Goal: Transaction & Acquisition: Subscribe to service/newsletter

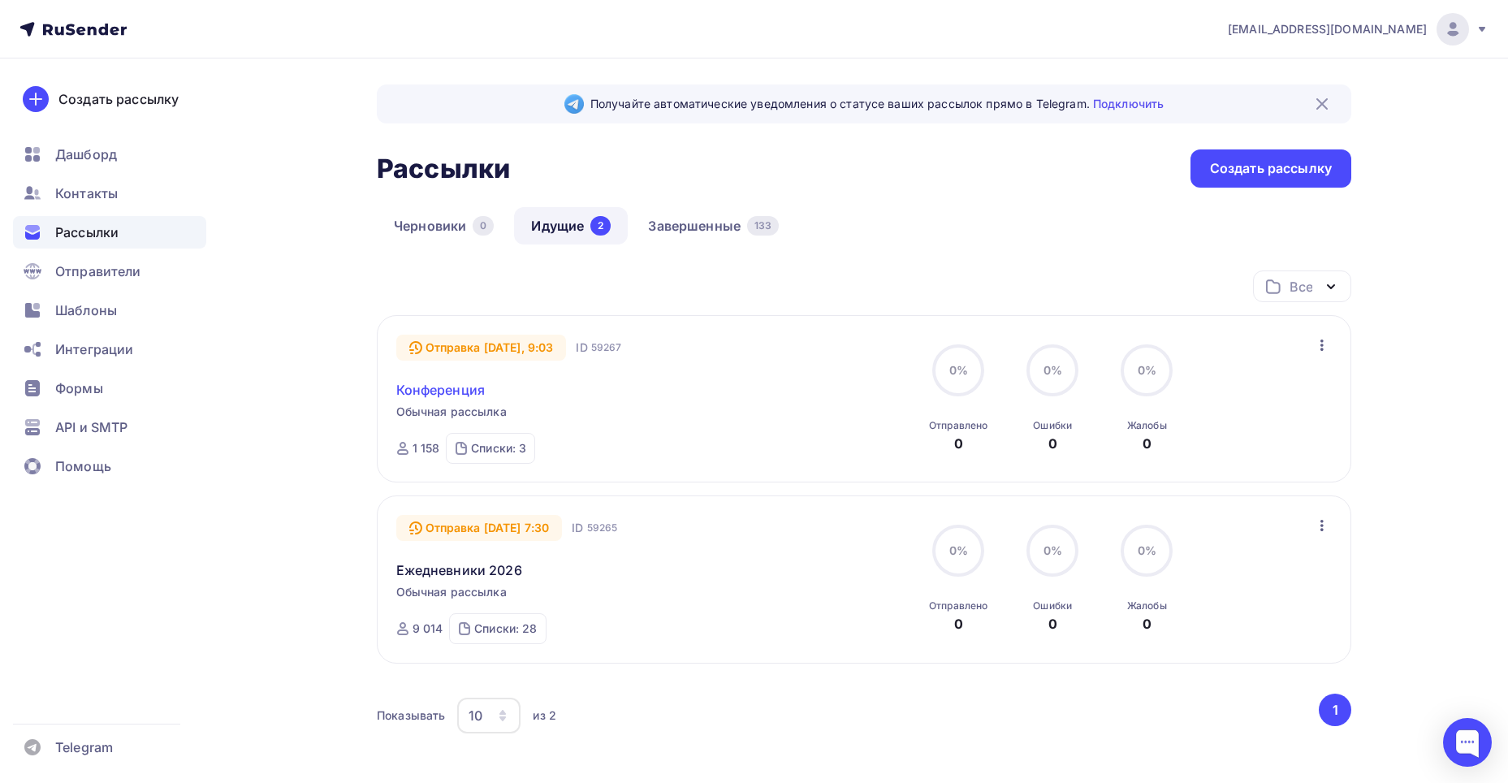
click at [458, 389] on link "Конференция" at bounding box center [440, 389] width 89 height 19
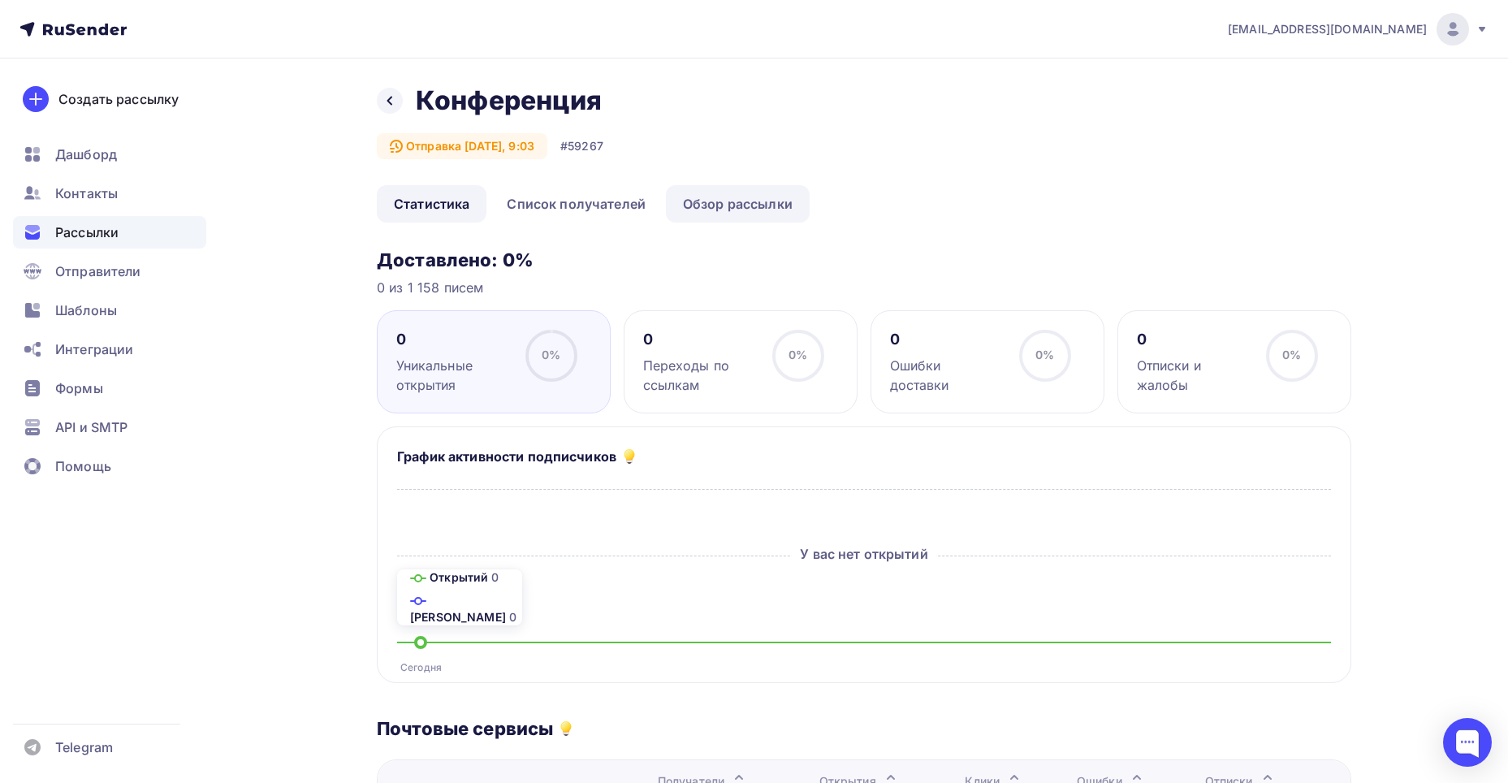
click at [702, 193] on link "Обзор рассылки" at bounding box center [738, 203] width 144 height 37
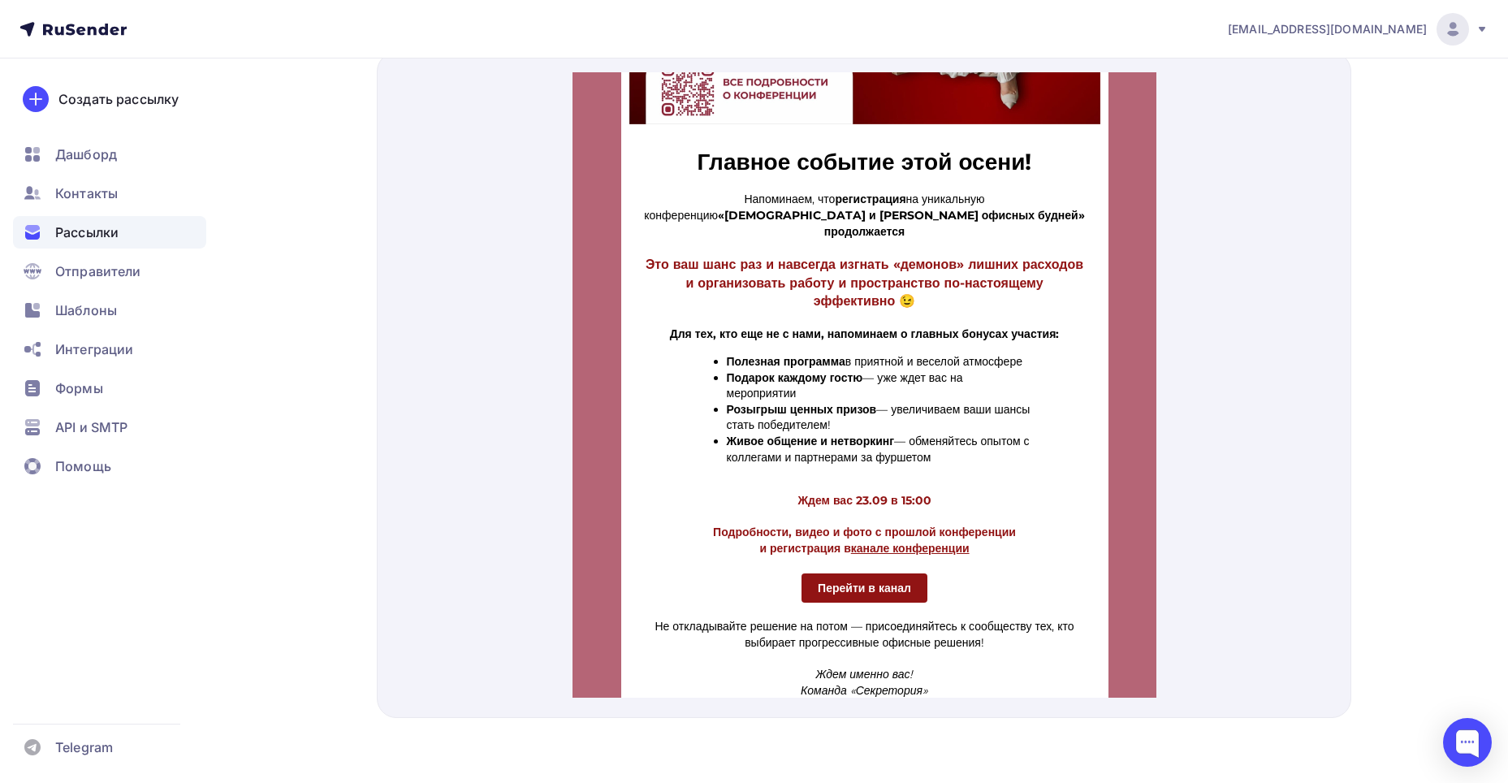
scroll to position [774, 0]
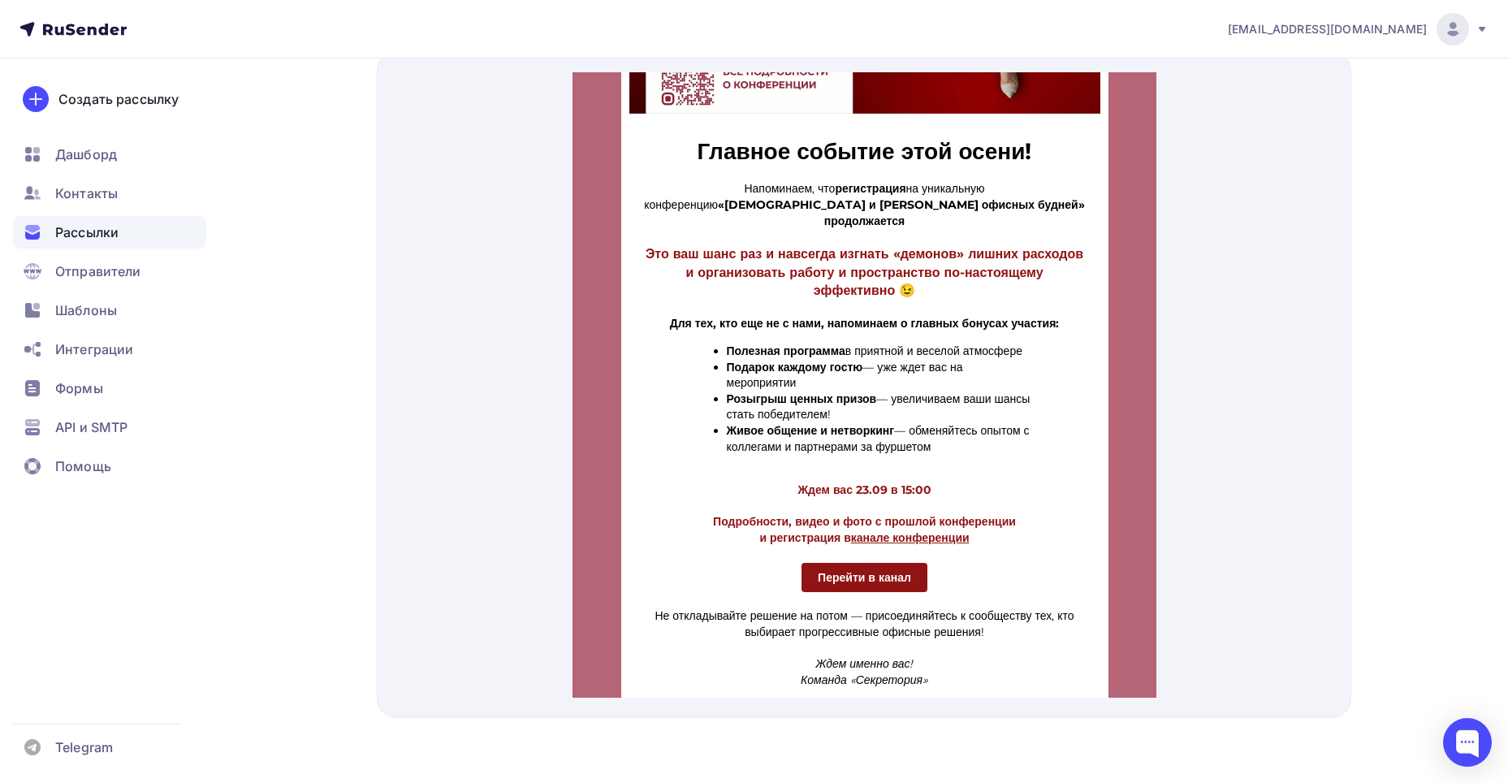
click at [93, 234] on span "Рассылки" at bounding box center [86, 232] width 63 height 19
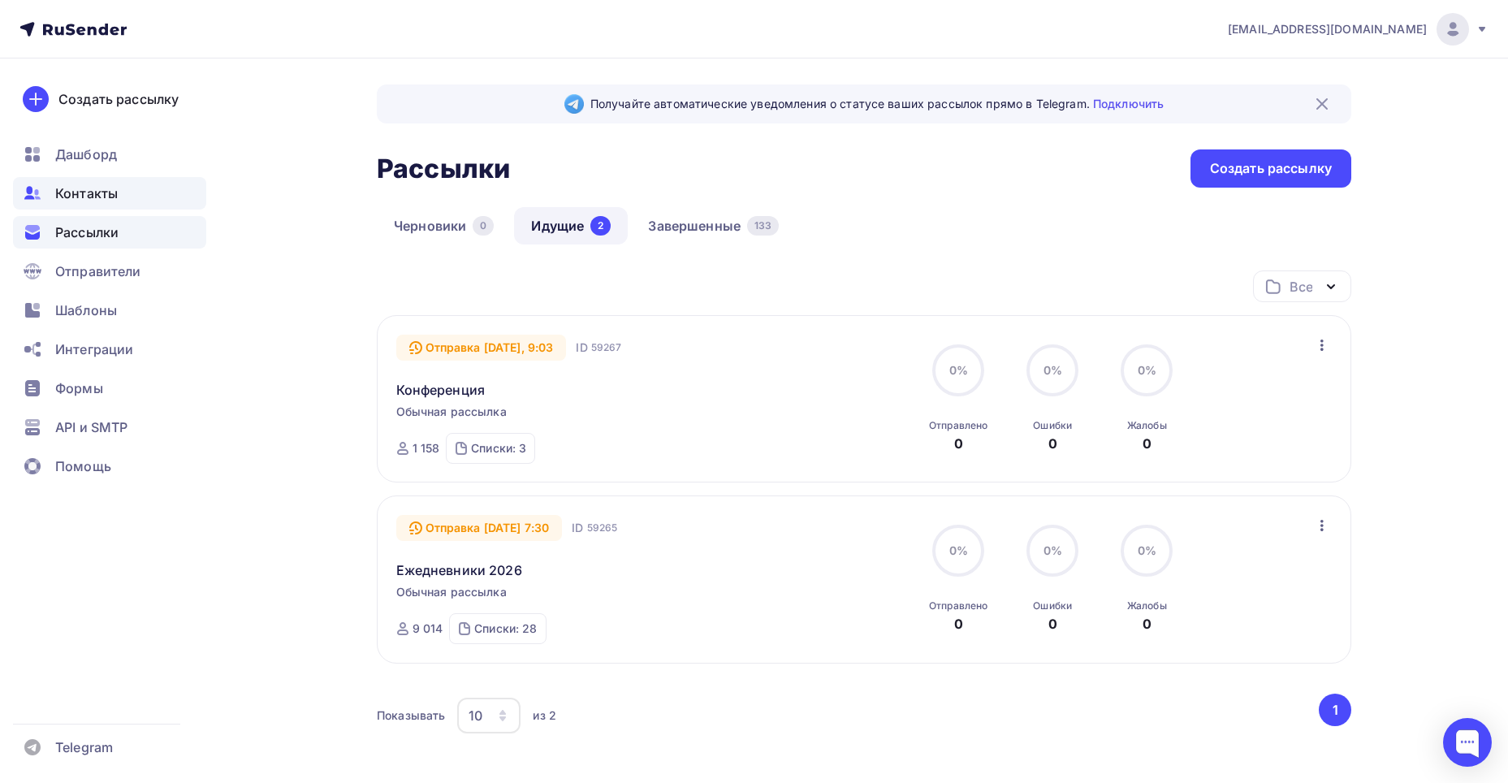
click at [83, 186] on span "Контакты" at bounding box center [86, 193] width 63 height 19
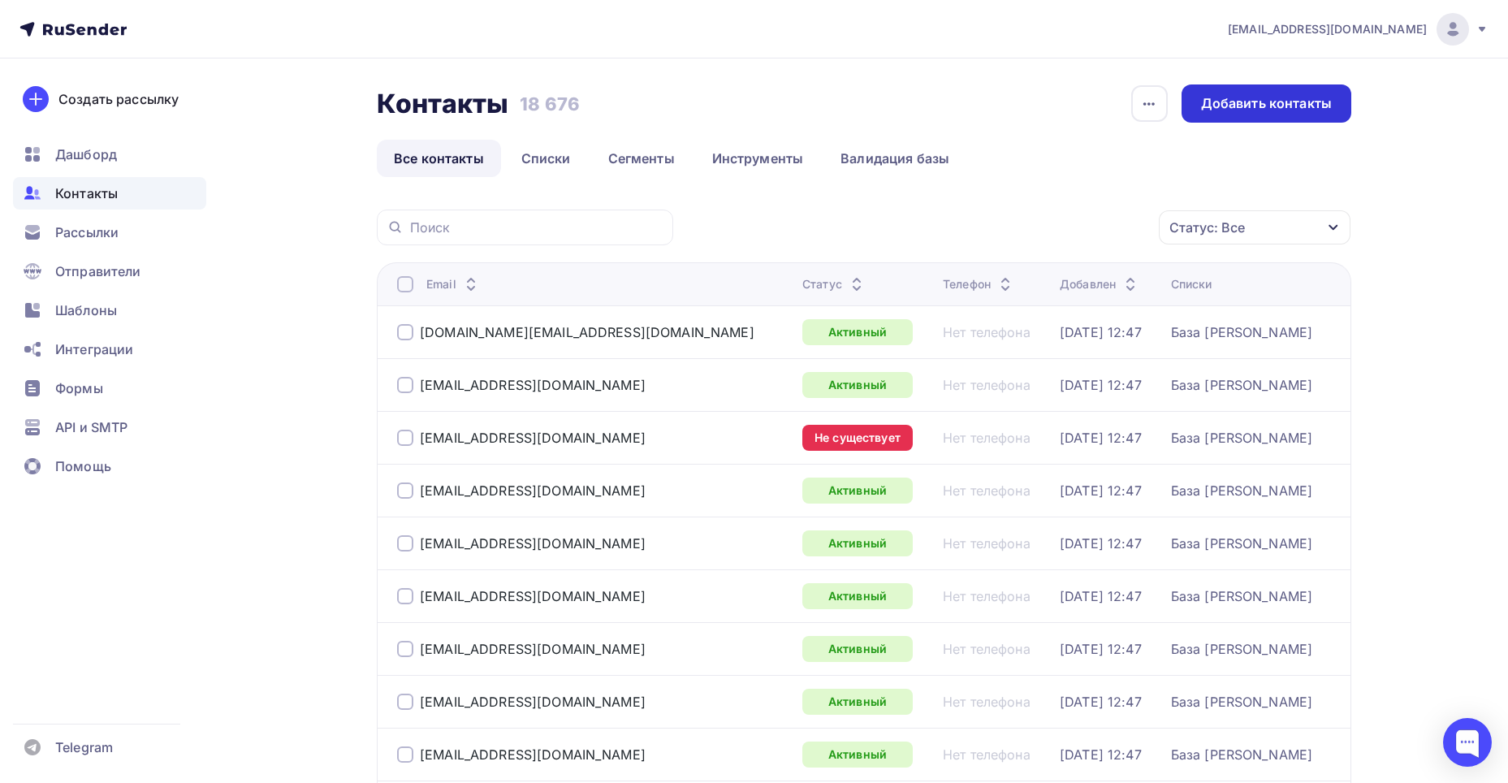
click at [1222, 102] on div "Добавить контакты" at bounding box center [1266, 103] width 131 height 19
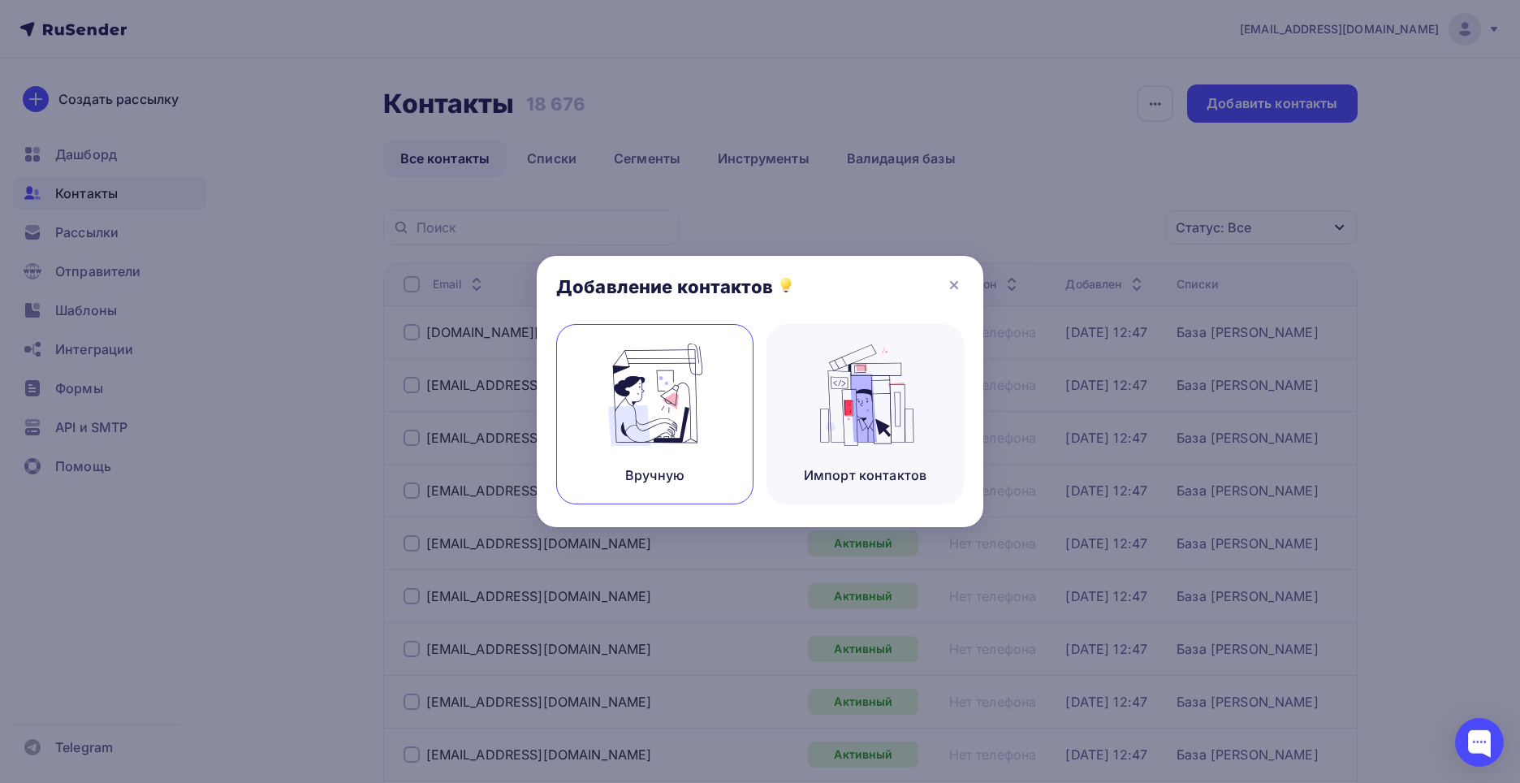
click at [741, 417] on div "Вручную" at bounding box center [654, 414] width 197 height 180
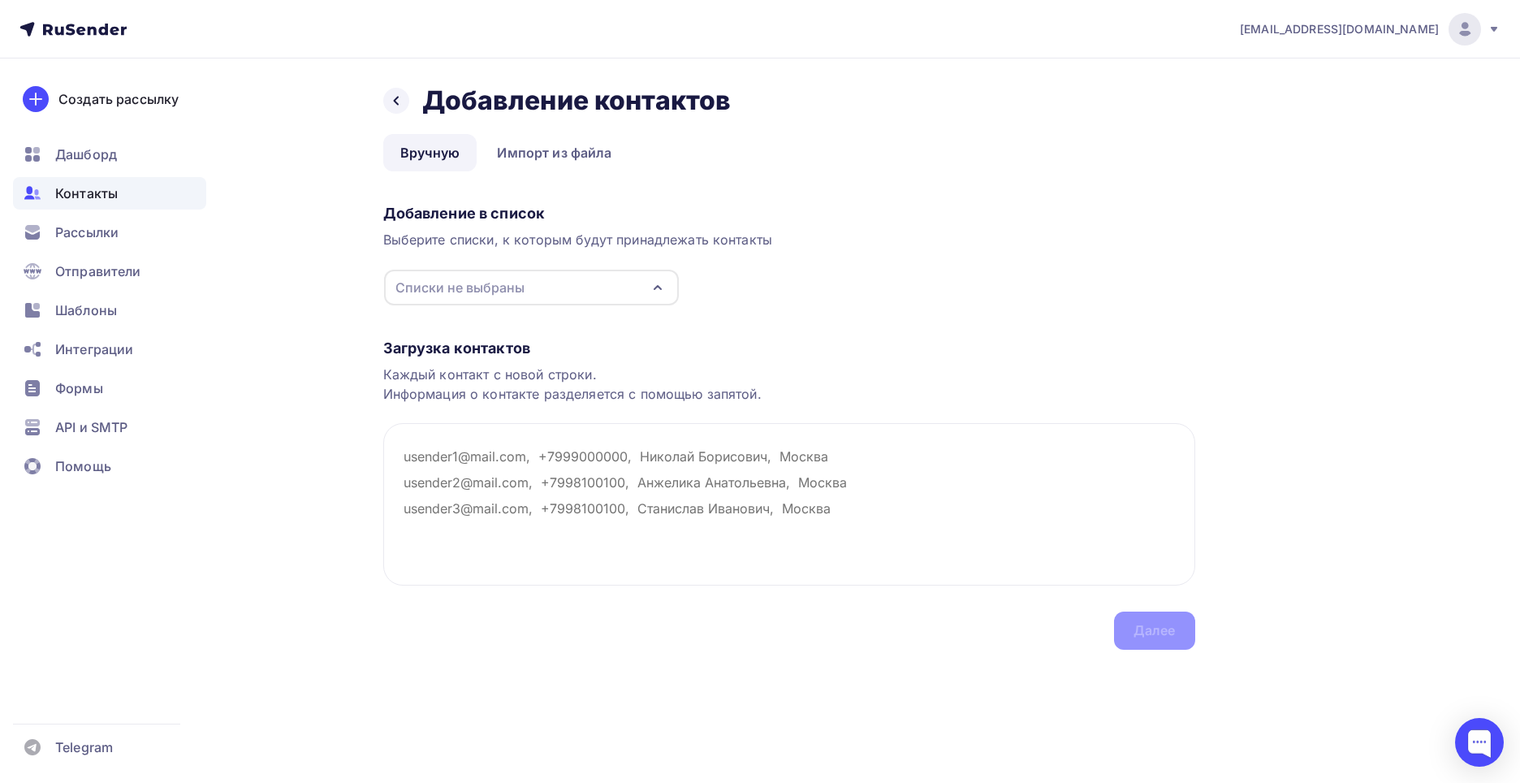
click at [551, 286] on div "Списки не выбраны" at bounding box center [531, 288] width 295 height 36
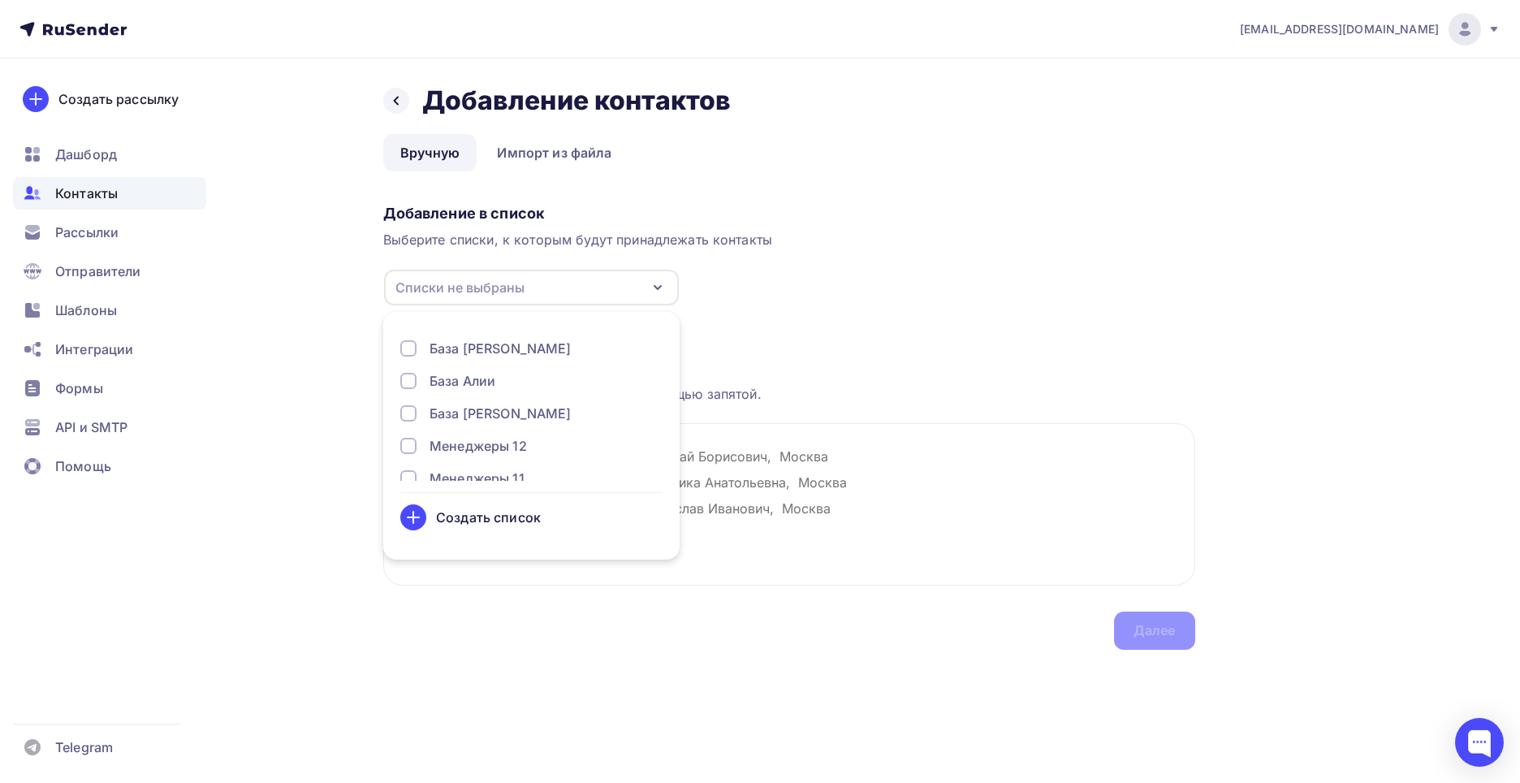
click at [512, 518] on div "Создать список" at bounding box center [488, 517] width 105 height 19
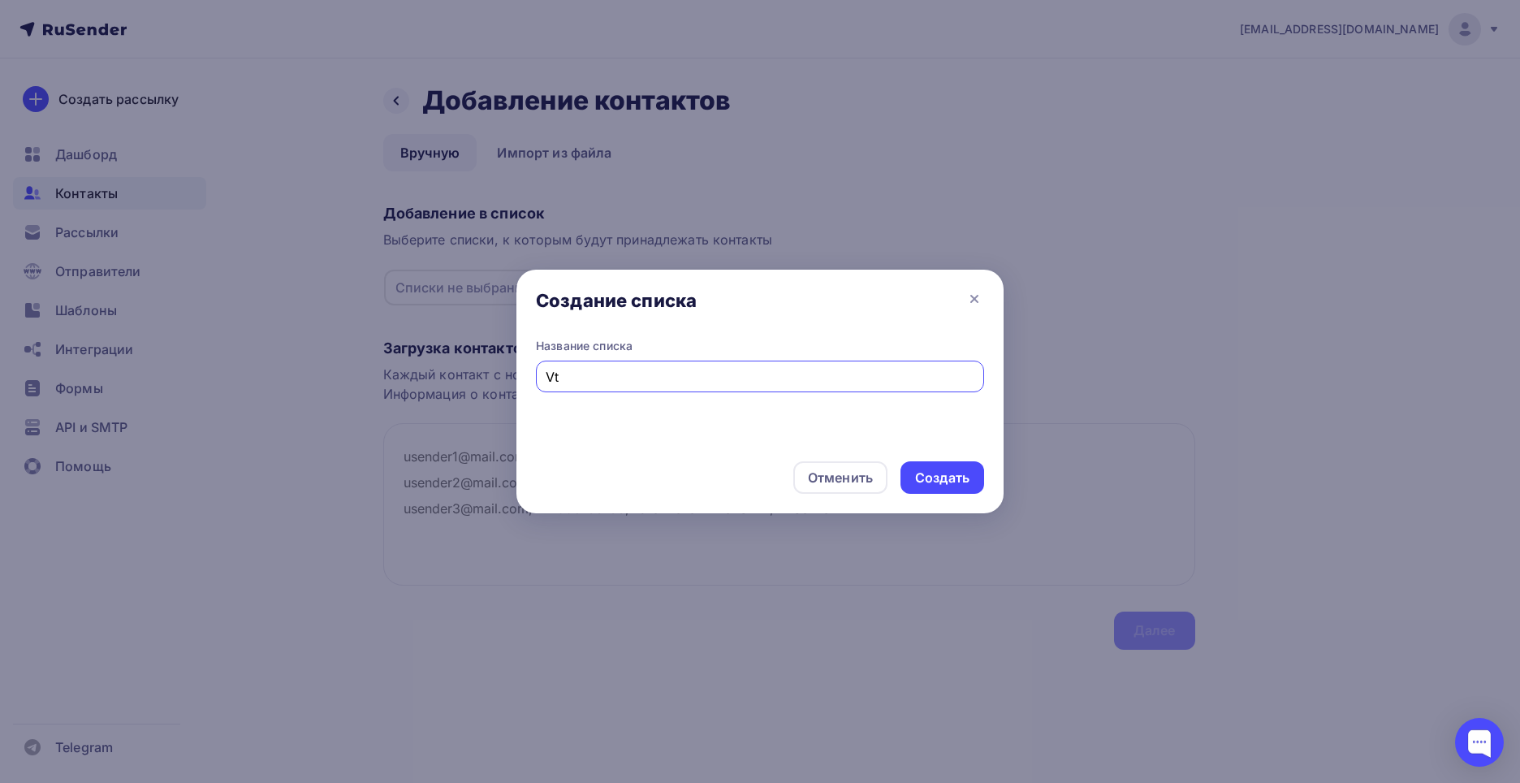
type input "V"
type input "[PERSON_NAME] 20"
click at [939, 469] on div "Создать" at bounding box center [942, 478] width 54 height 19
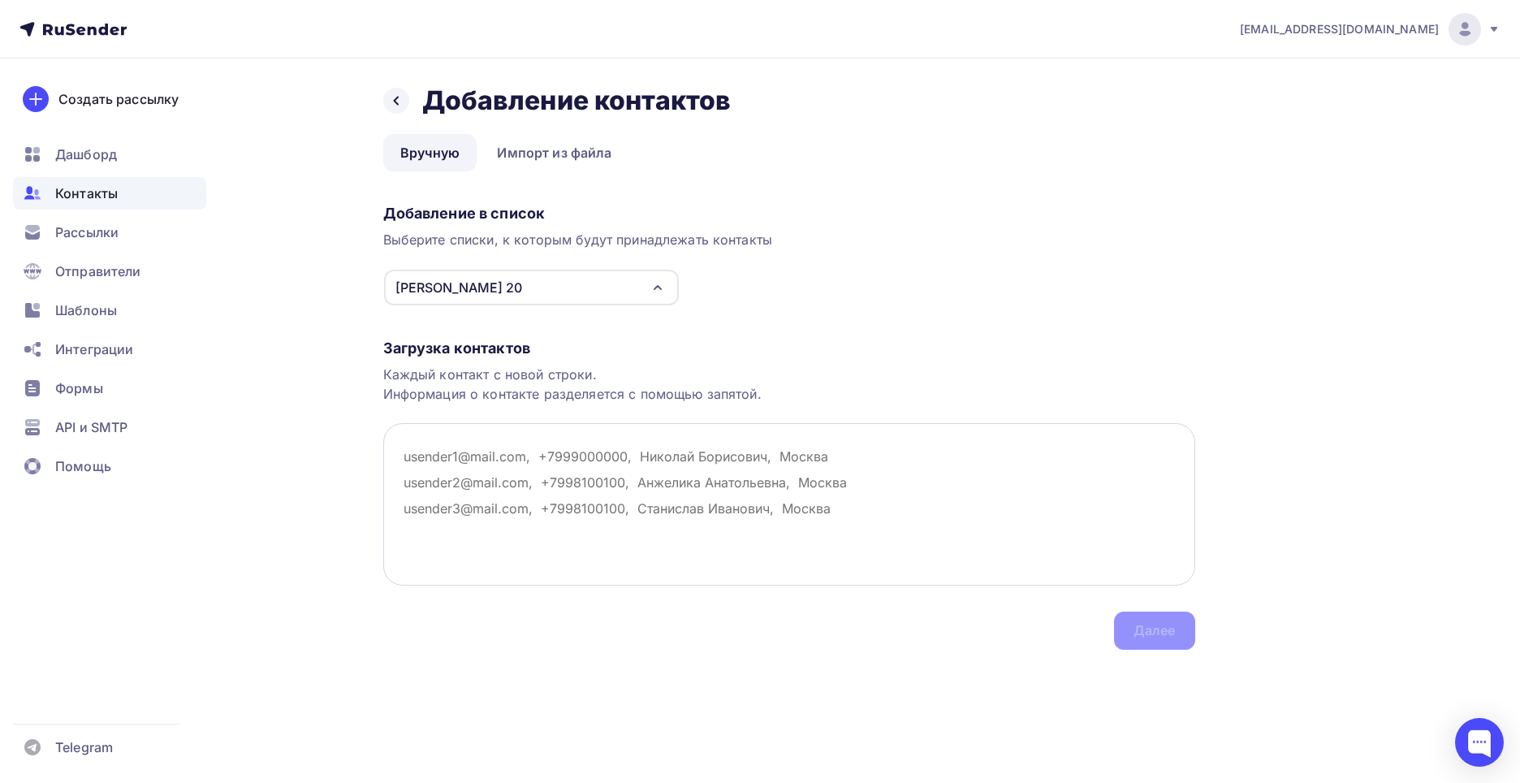
click at [575, 471] on textarea at bounding box center [789, 504] width 812 height 162
paste textarea "Михайлов Александр Сергеевич ИП Михайлов Александр Сергеевич ИП Рогачева Татьян…"
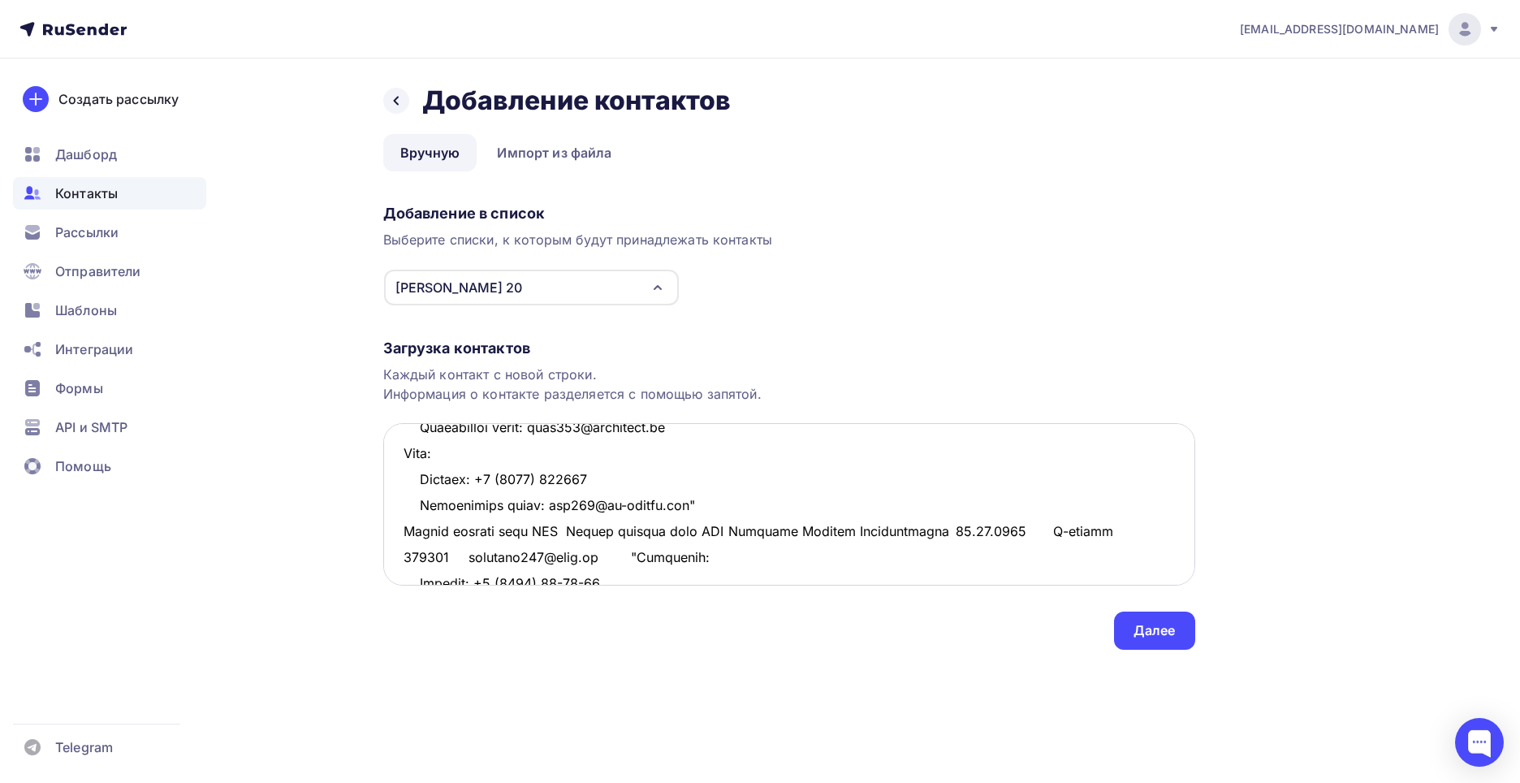
scroll to position [1153, 0]
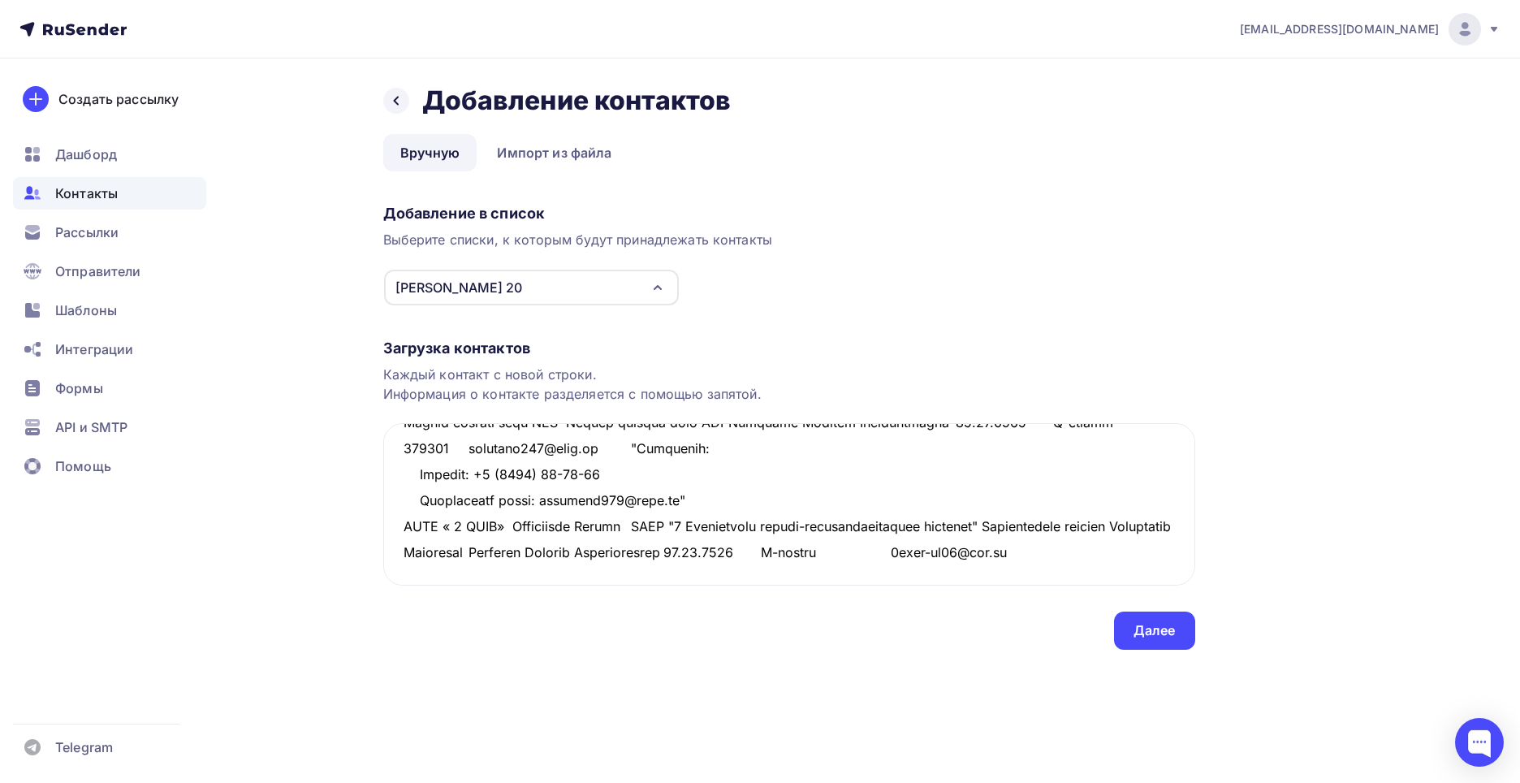
type textarea "Михайлов Александр Сергеевич ИП Михайлов Александр Сергеевич ИП Рогачева Татьян…"
click at [1130, 618] on div "Далее" at bounding box center [1154, 631] width 81 height 38
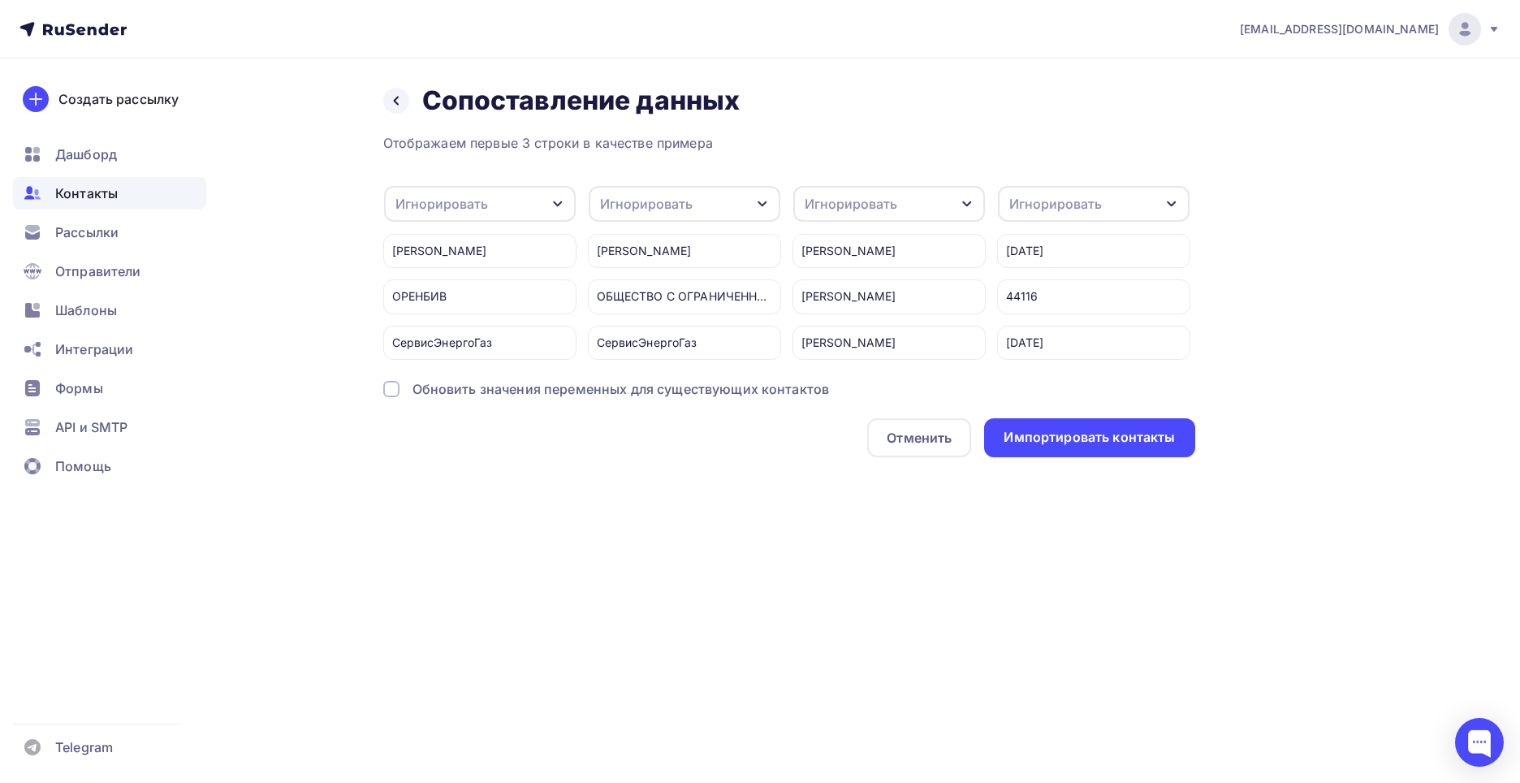
click at [460, 199] on div "Игнорировать" at bounding box center [442, 203] width 93 height 19
click at [467, 382] on div "Создать поле" at bounding box center [454, 370] width 114 height 41
type input "Компания"
click at [491, 414] on div "Отображаем первые 3 строки в качестве примера Игнорировать Игнорировать Имя Тел…" at bounding box center [789, 295] width 812 height 324
click at [868, 201] on div "Игнорировать" at bounding box center [851, 203] width 93 height 19
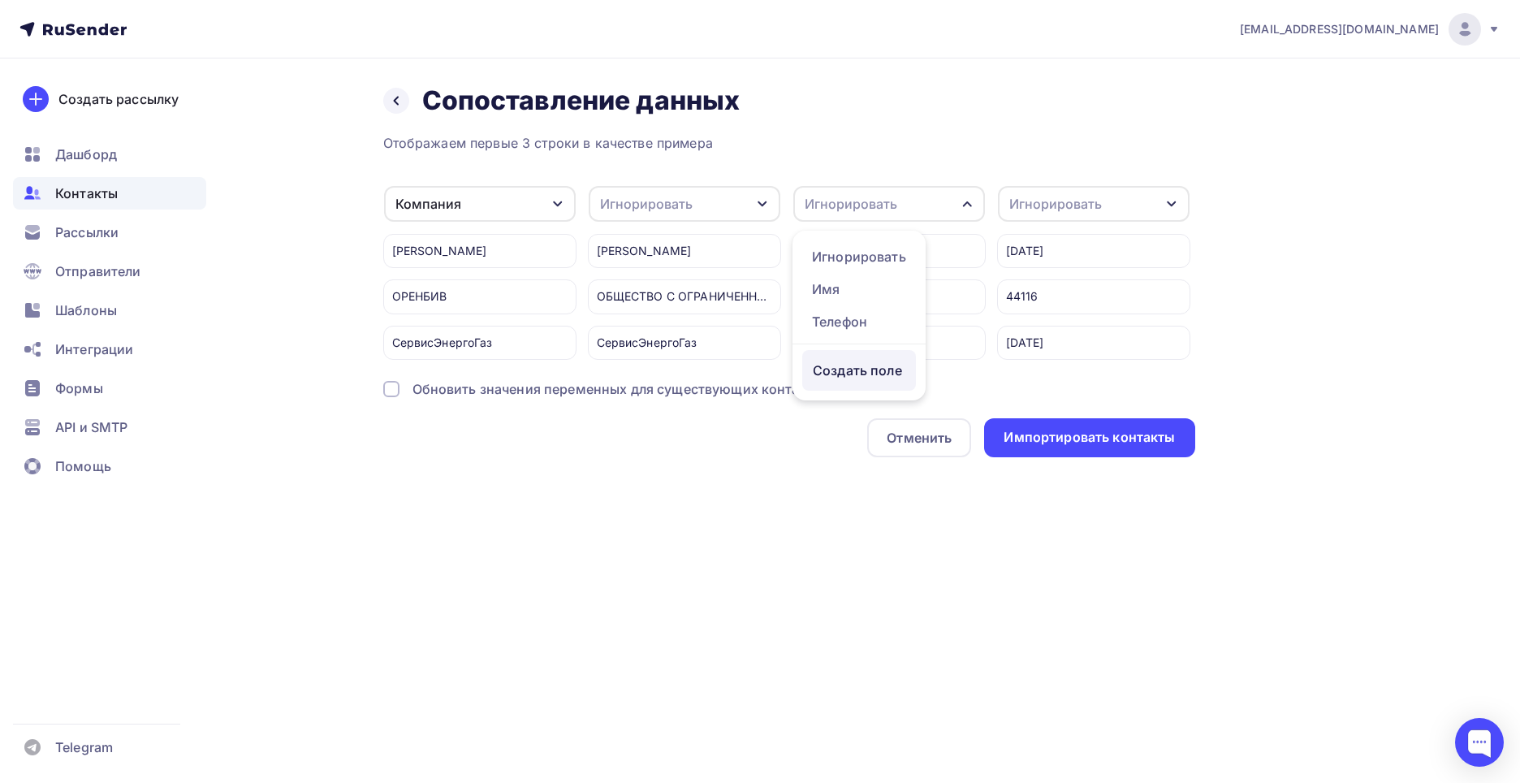
click at [846, 381] on div "Создать поле" at bounding box center [859, 370] width 114 height 41
type input "Ответсвенный"
click at [832, 414] on div "Отображаем первые 3 строки в качестве примера Компания Игнорировать Имя Телефон…" at bounding box center [789, 295] width 812 height 324
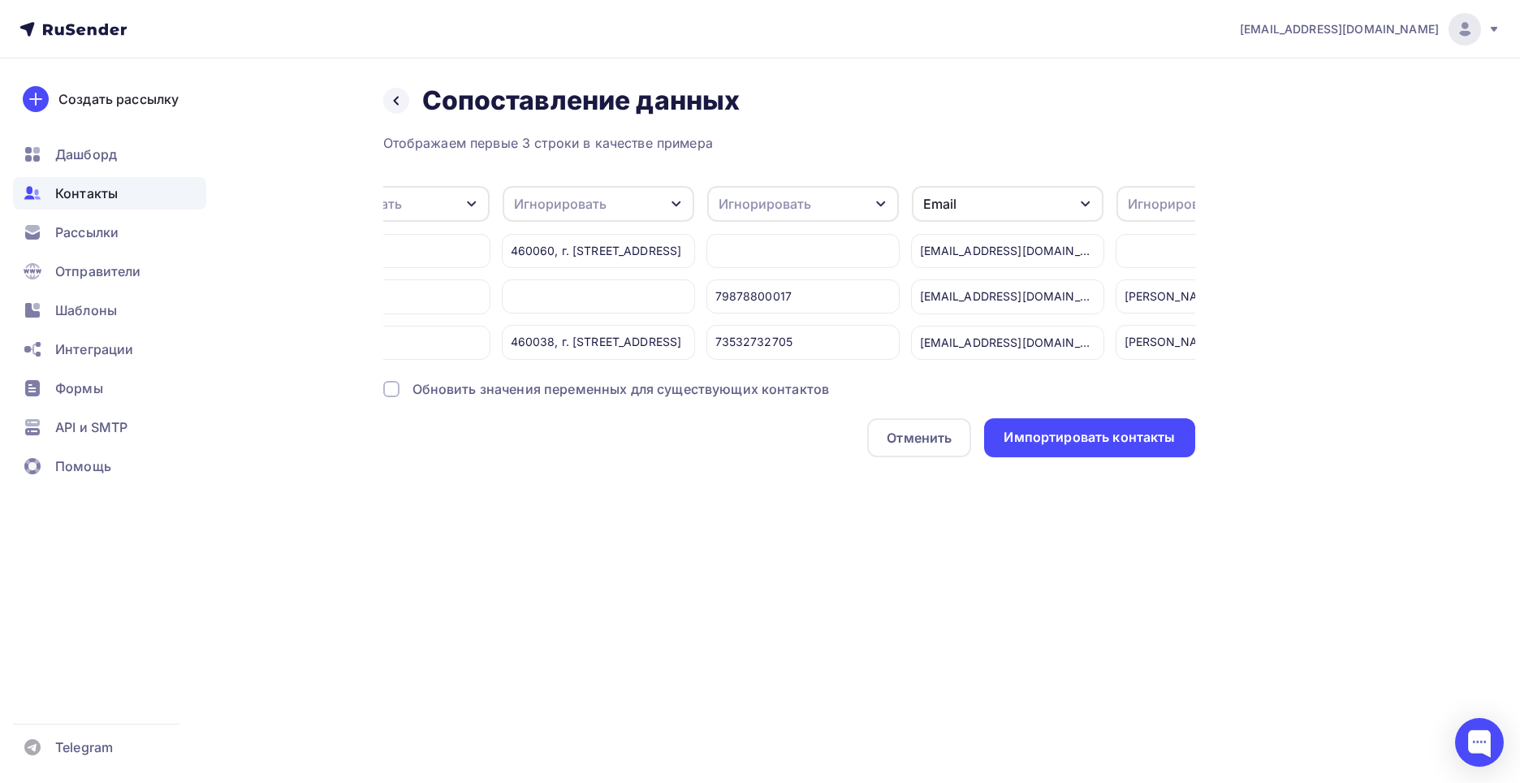
scroll to position [0, 1018]
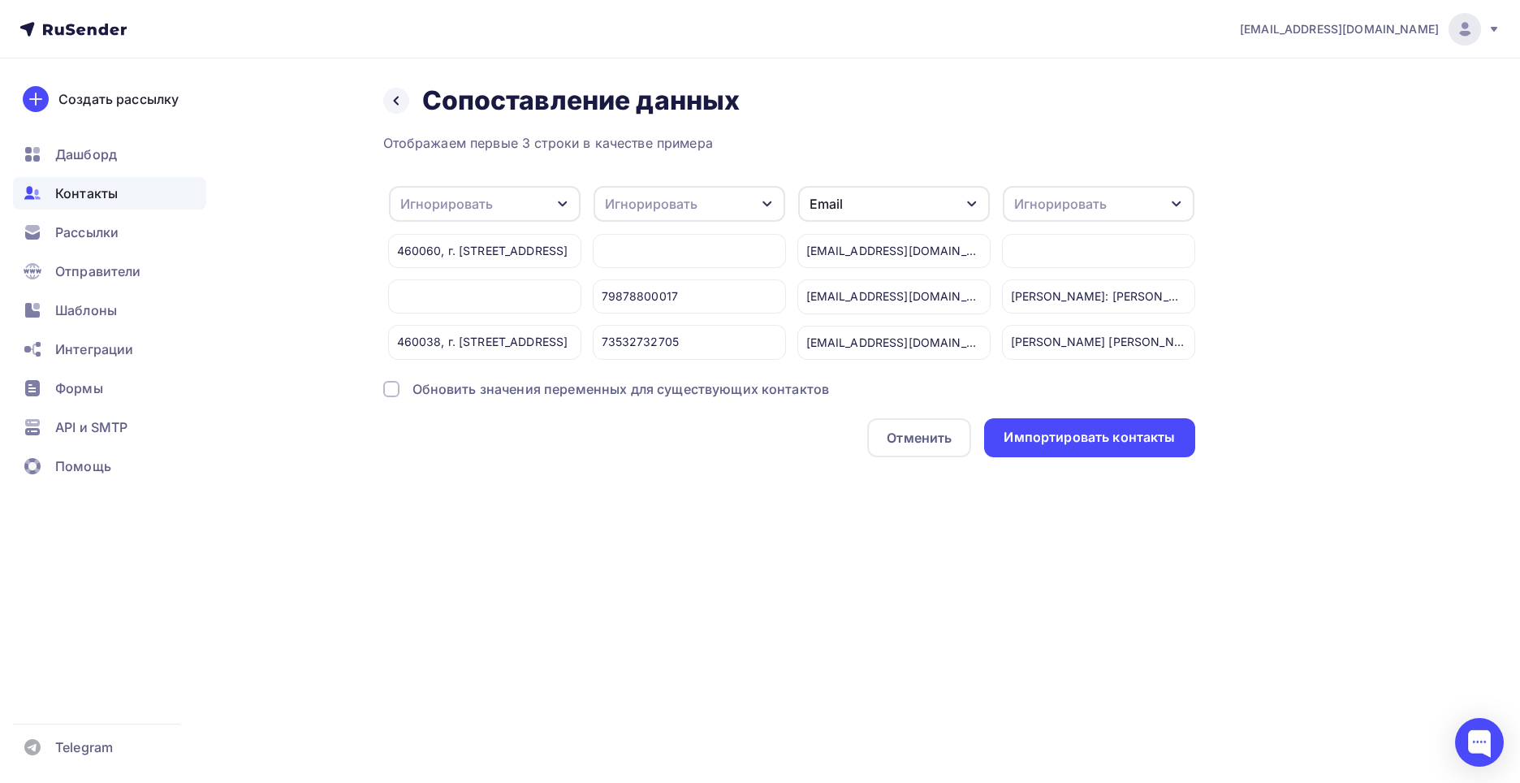
click at [639, 205] on div "Игнорировать" at bounding box center [651, 203] width 93 height 19
click at [675, 318] on div "Телефон" at bounding box center [659, 321] width 94 height 19
click at [1061, 208] on div "Игнорировать" at bounding box center [1060, 203] width 93 height 19
click at [1021, 388] on div "Создать поле" at bounding box center [1069, 370] width 114 height 41
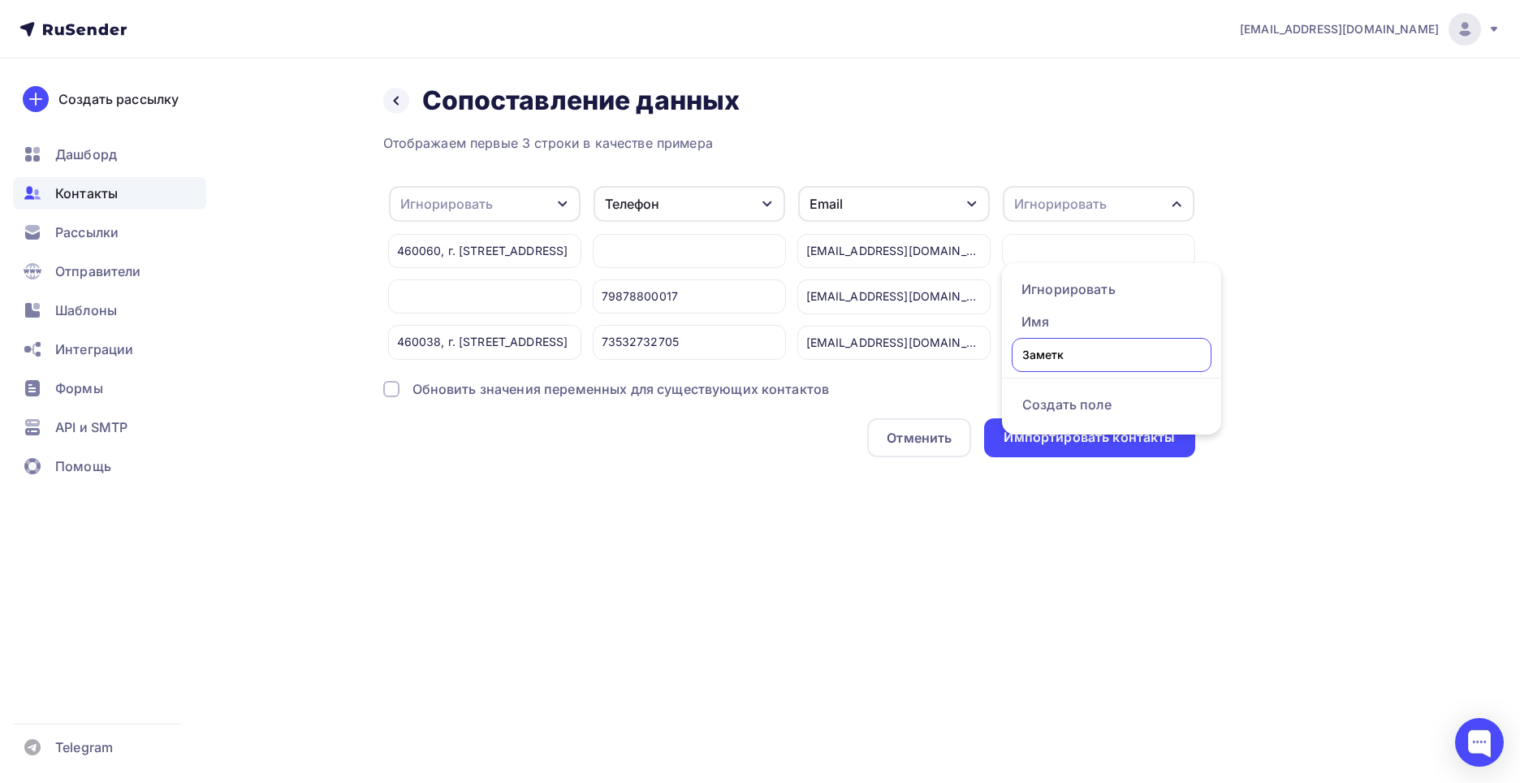
type input "Заметки"
click at [1041, 413] on div "Отображаем первые 3 строки в качестве примера Компания Игнорировать Имя Создать…" at bounding box center [789, 295] width 812 height 324
click at [651, 397] on div "Обновить значения переменных для существующих контактов" at bounding box center [621, 388] width 417 height 19
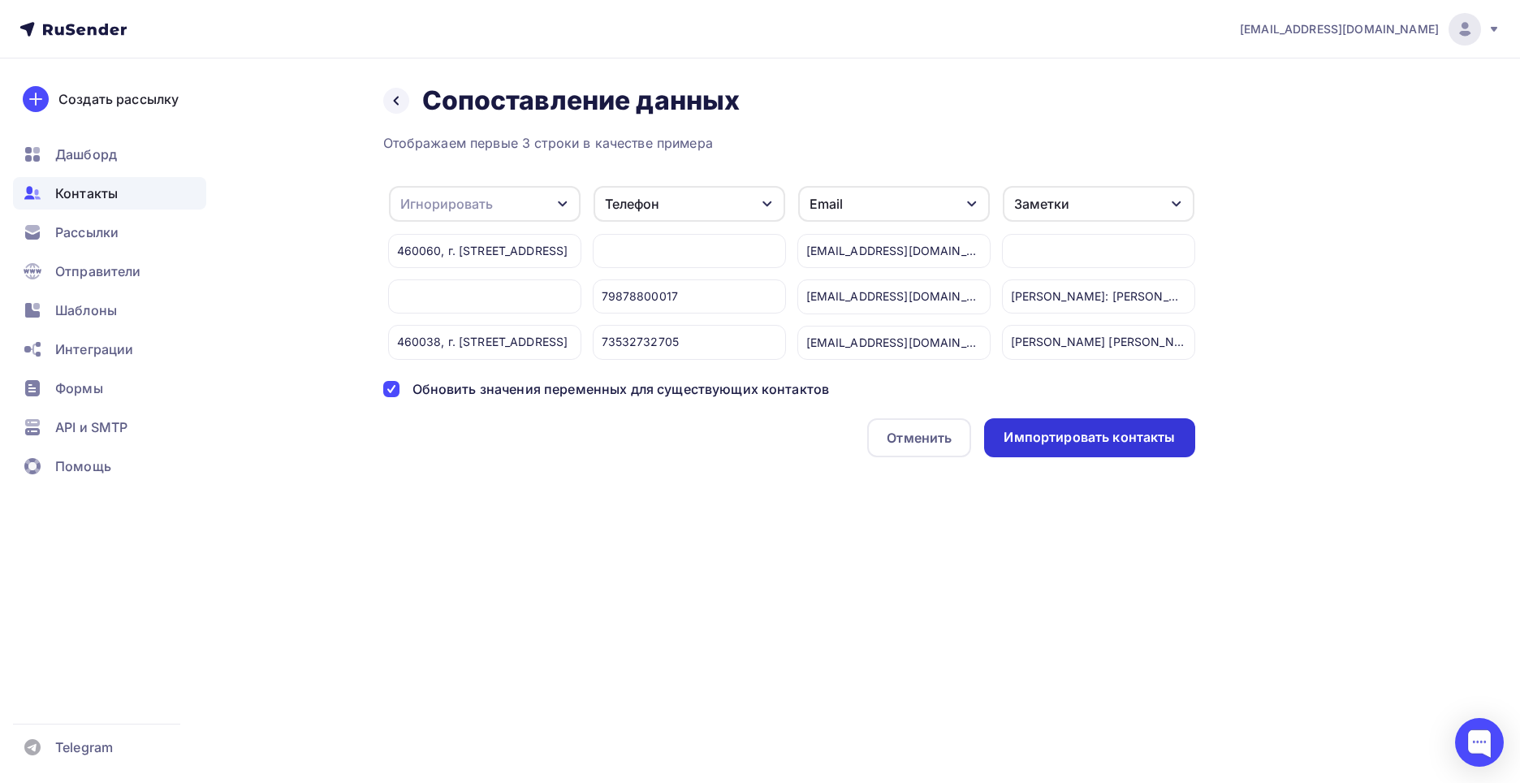
click at [1113, 447] on div "Импортировать контакты" at bounding box center [1089, 437] width 171 height 19
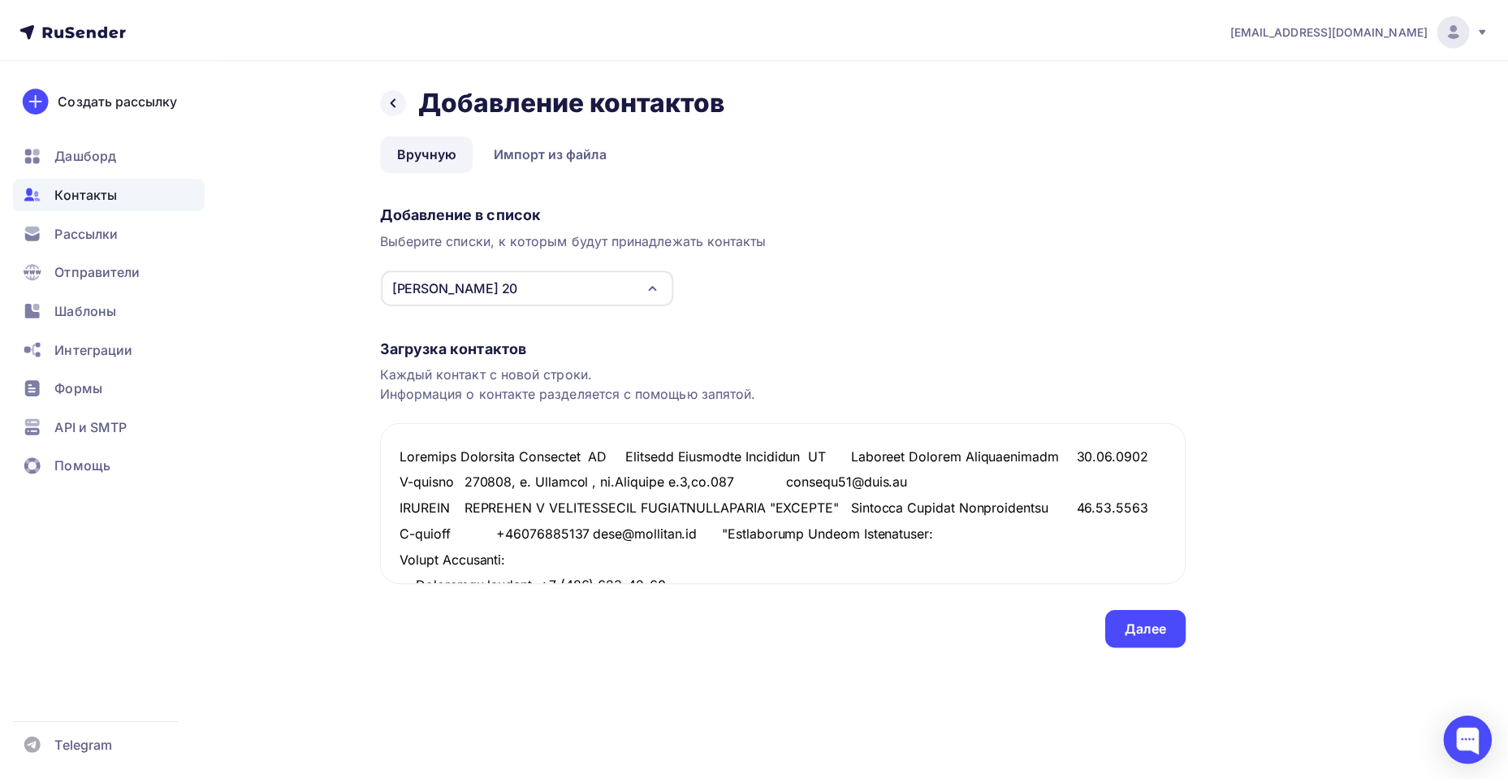
scroll to position [1178, 0]
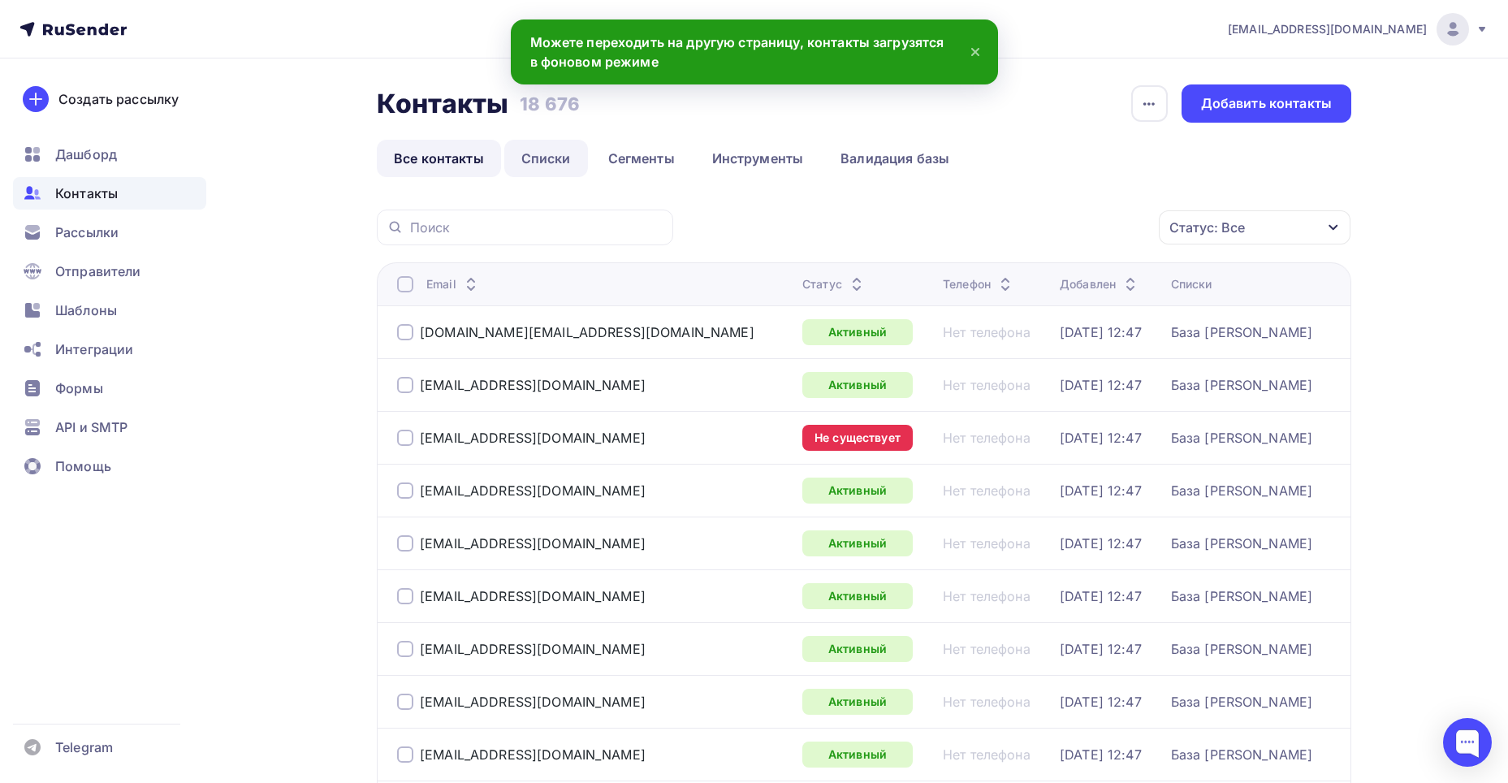
click at [522, 163] on link "Списки" at bounding box center [546, 158] width 84 height 37
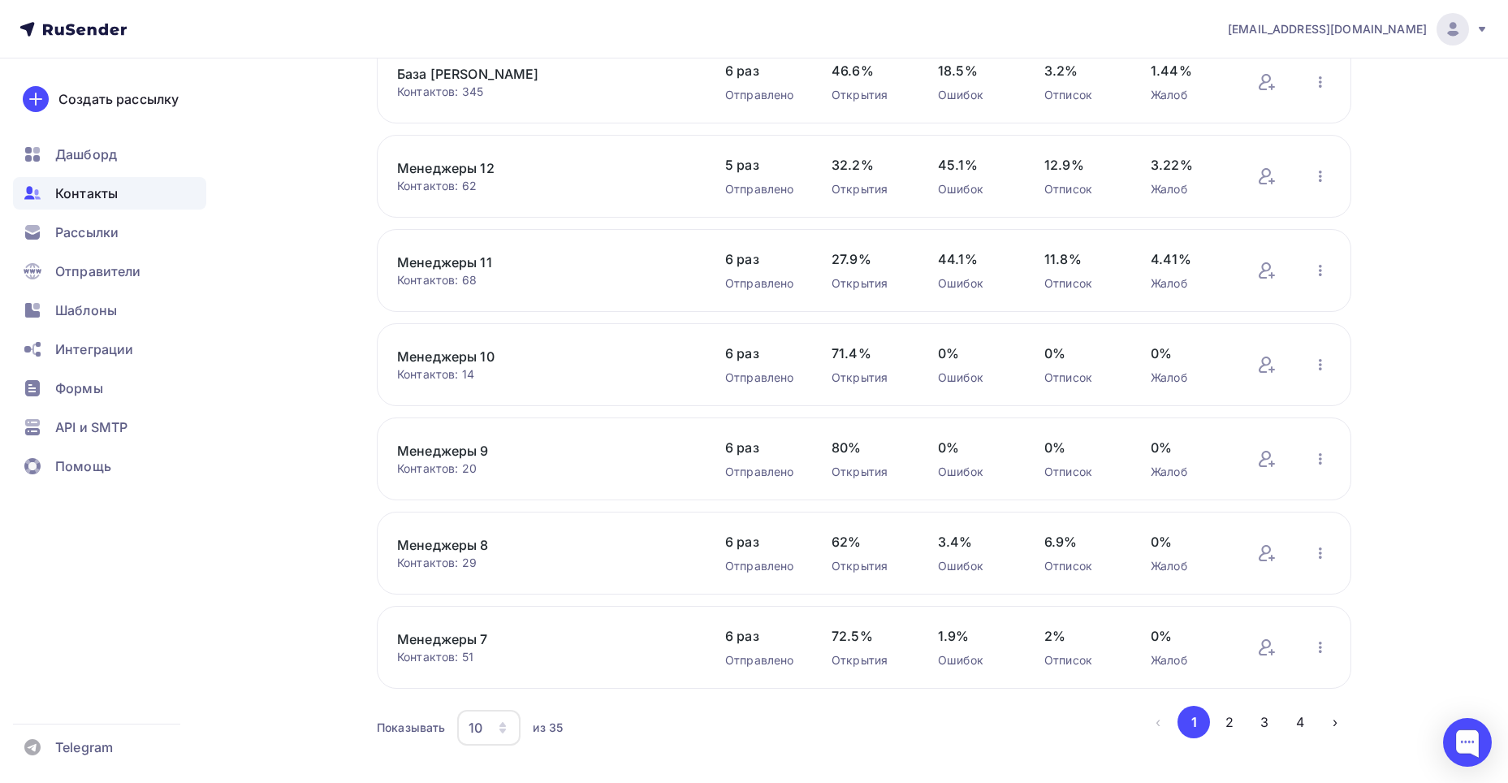
scroll to position [477, 0]
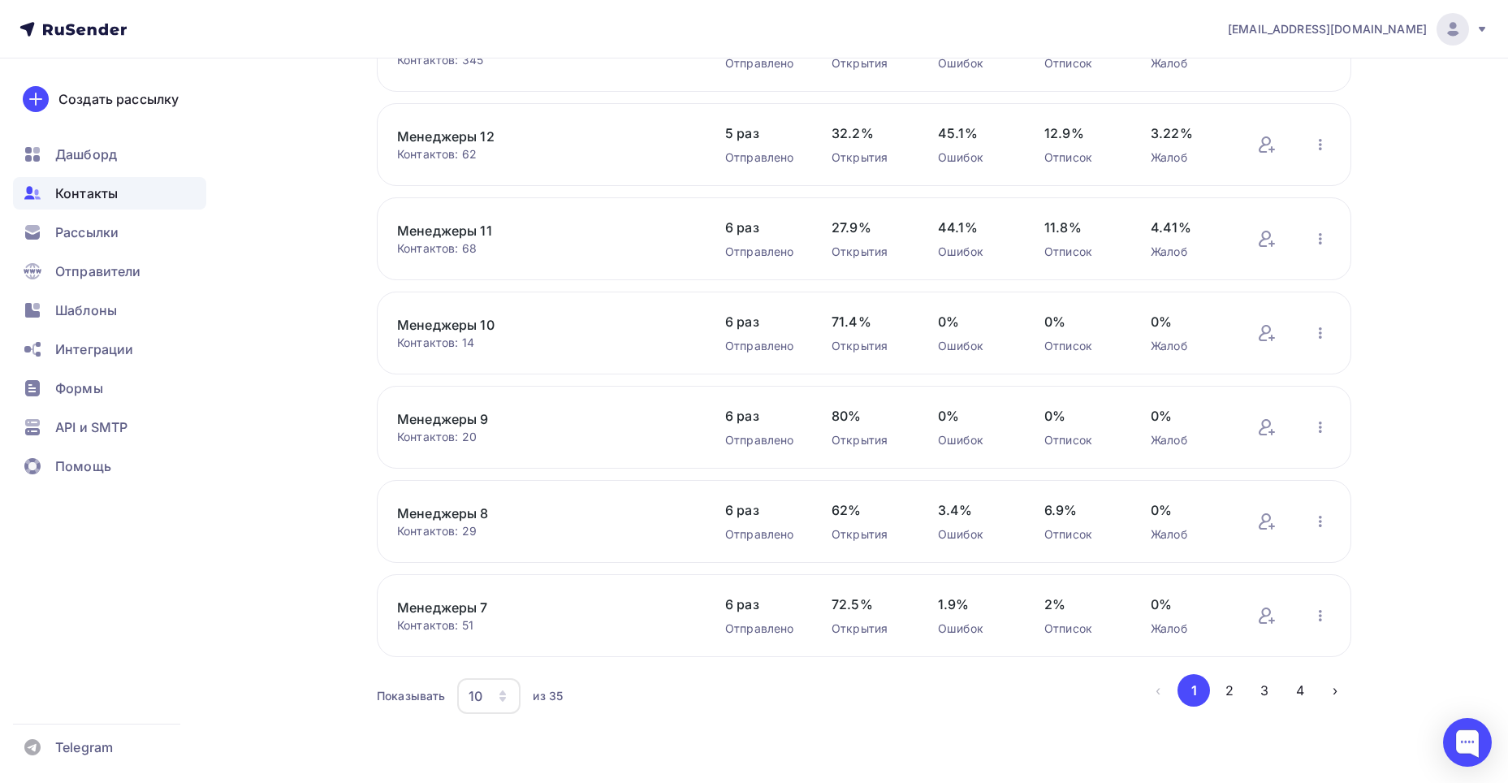
click at [460, 690] on div "10" at bounding box center [488, 696] width 63 height 36
click at [471, 655] on link "100" at bounding box center [553, 645] width 175 height 32
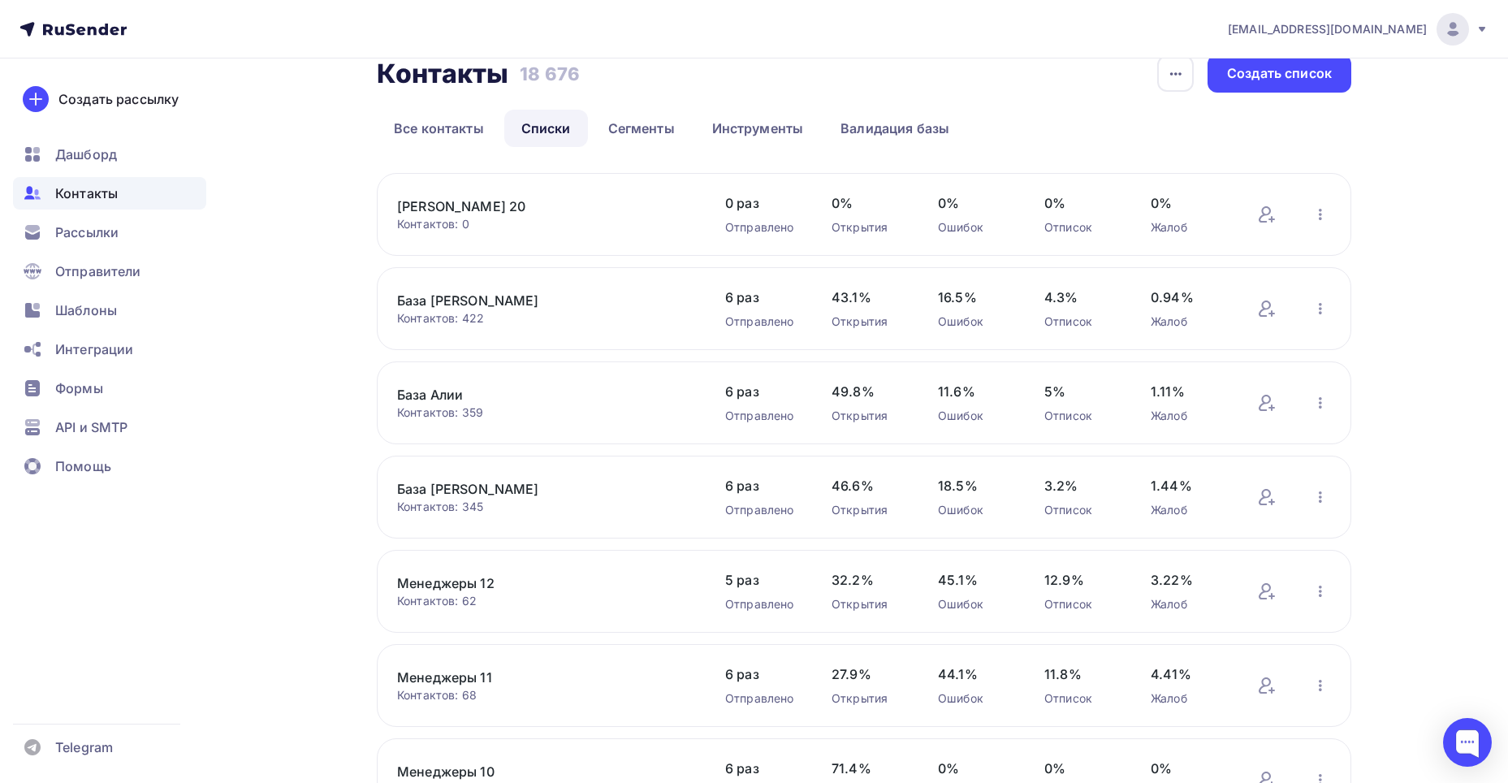
scroll to position [0, 0]
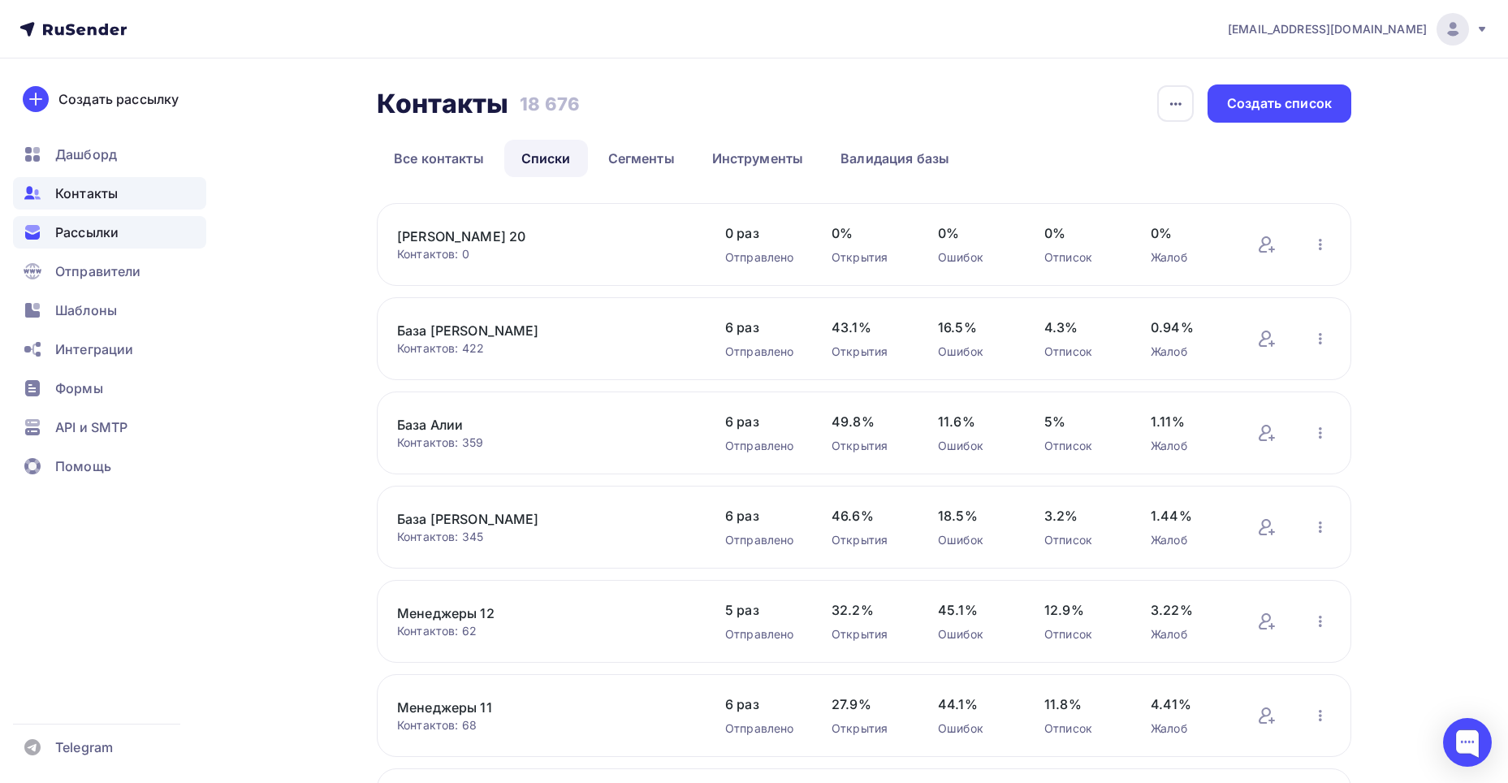
click at [42, 243] on div "Рассылки" at bounding box center [109, 232] width 193 height 32
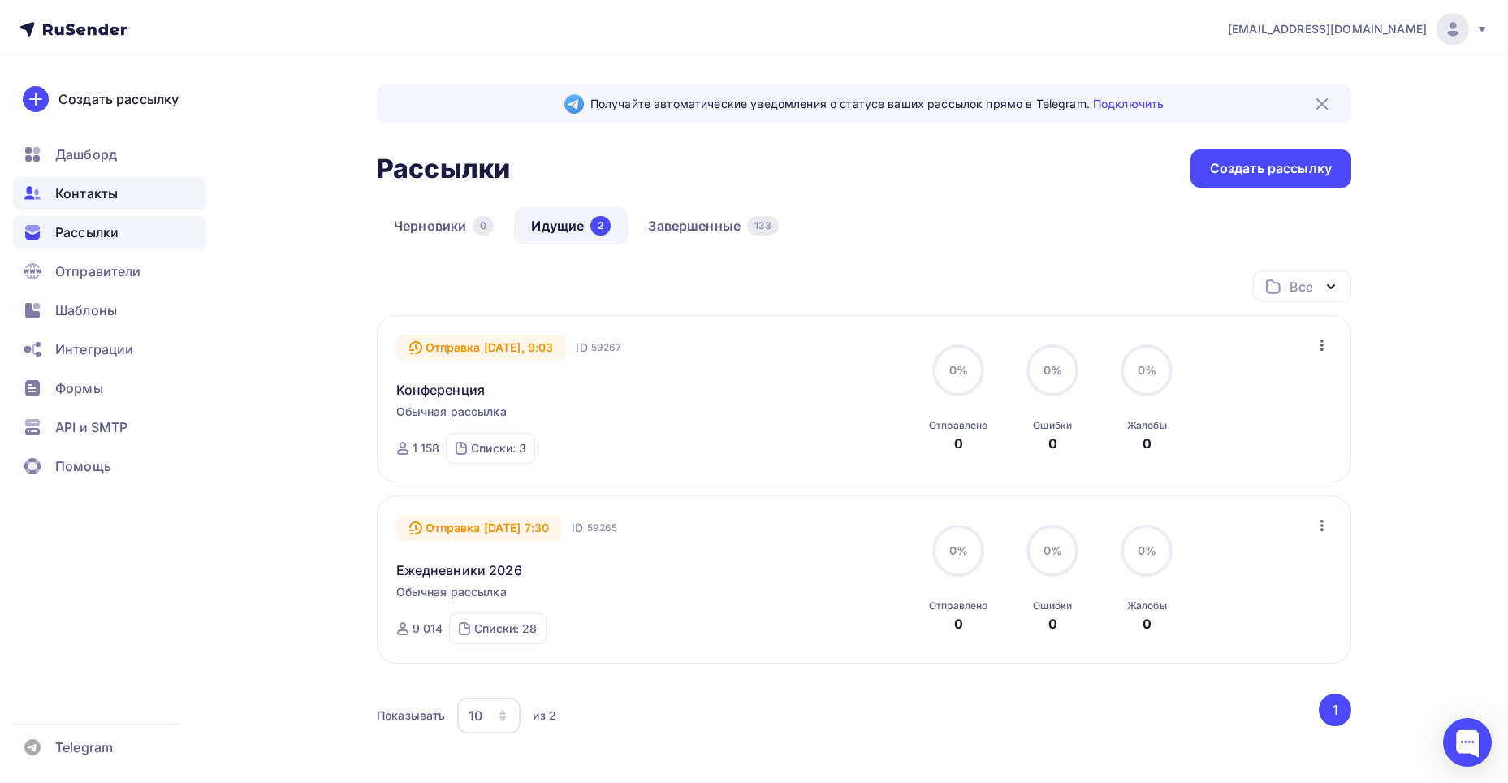
click at [113, 182] on div "Контакты" at bounding box center [109, 193] width 193 height 32
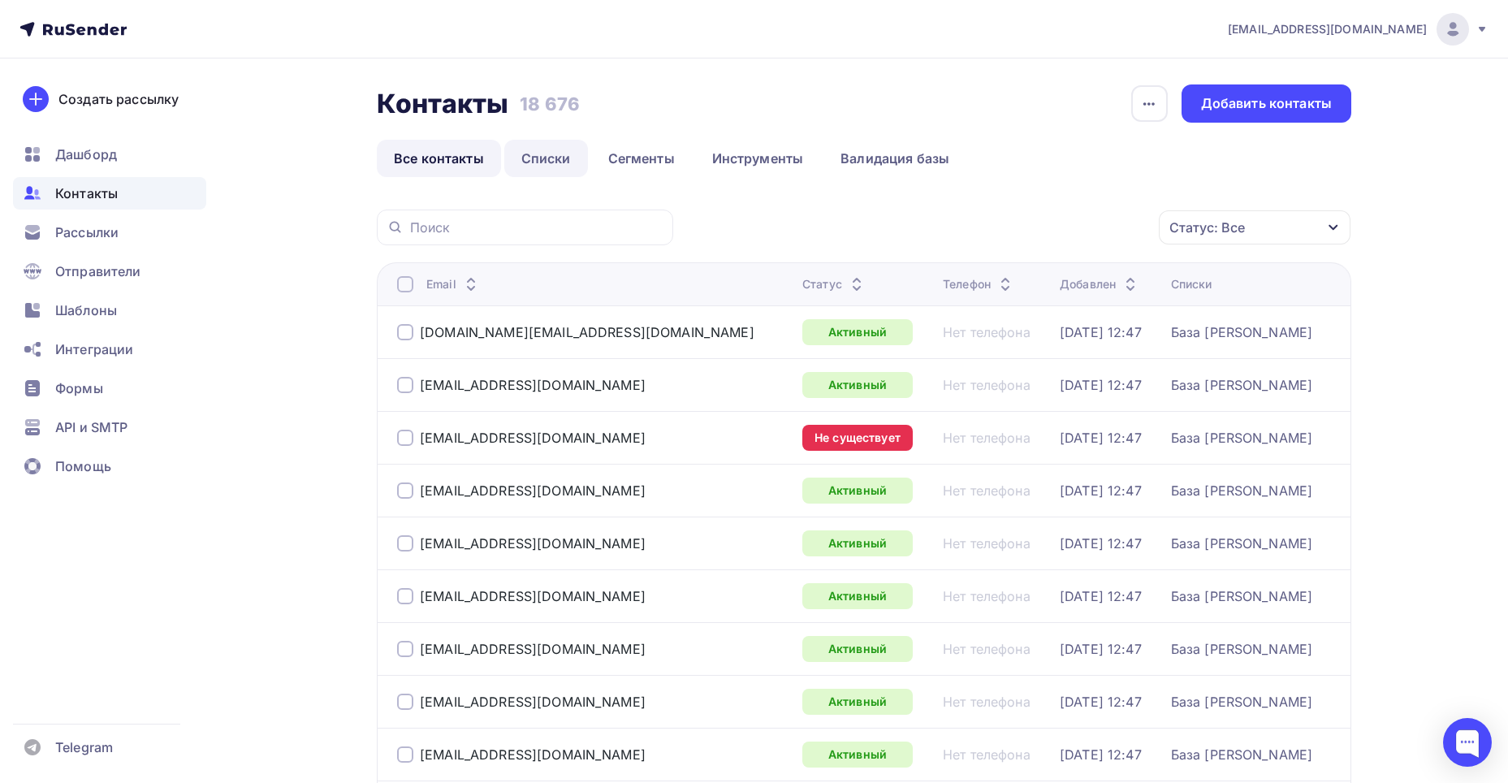
click at [574, 161] on link "Списки" at bounding box center [546, 158] width 84 height 37
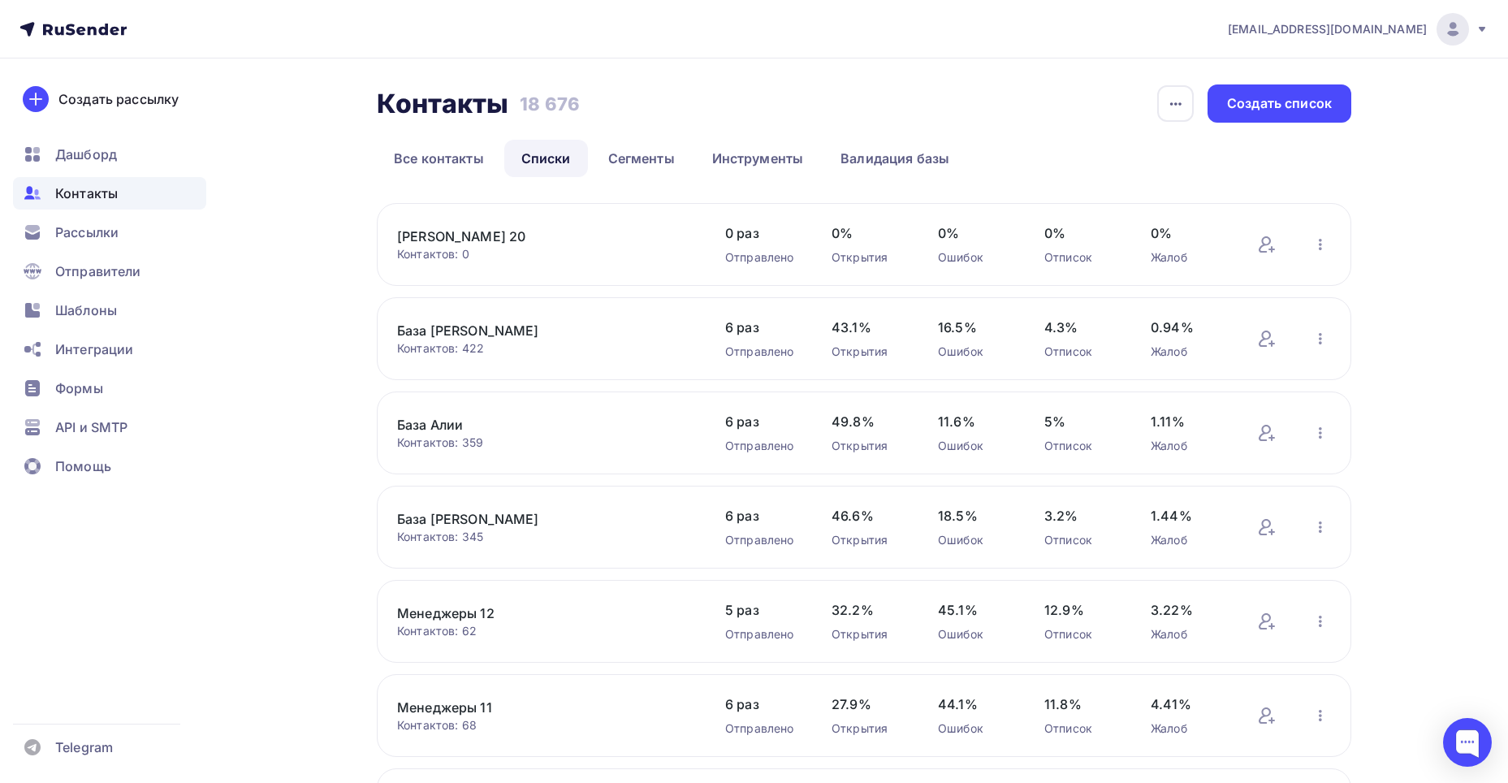
click at [448, 240] on link "[PERSON_NAME] 20" at bounding box center [535, 236] width 276 height 19
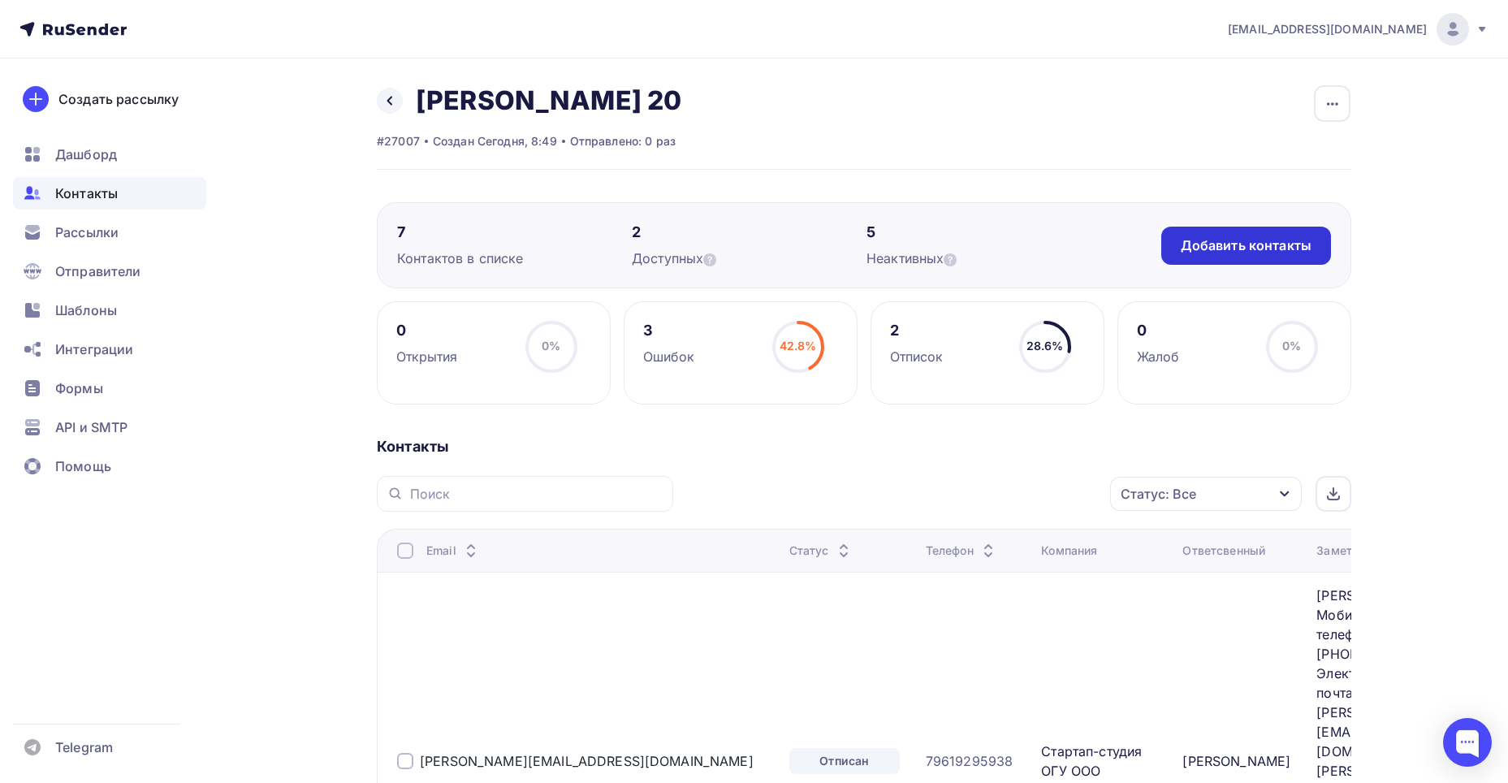
click at [1201, 231] on div "Добавить контакты" at bounding box center [1246, 246] width 170 height 38
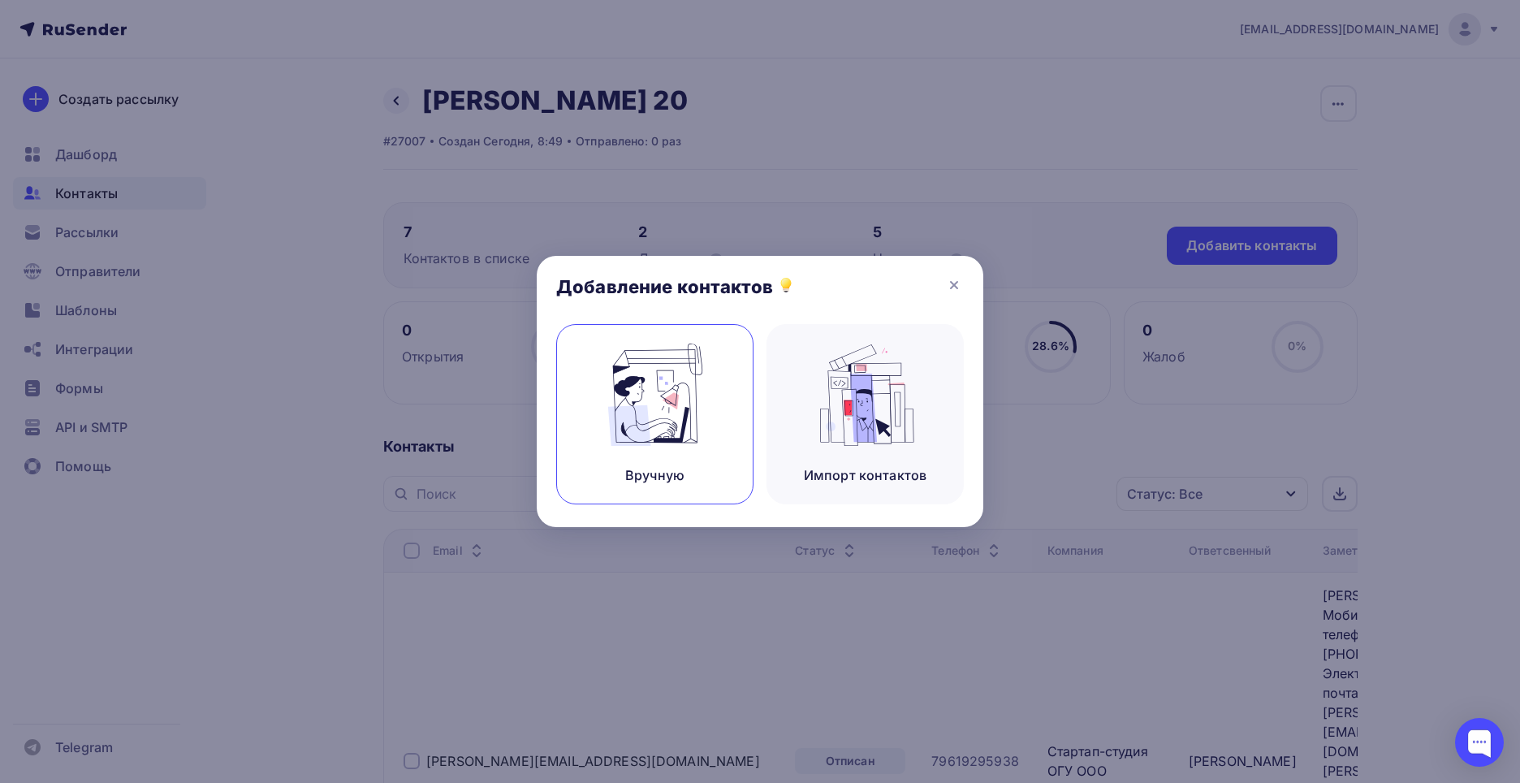
click at [715, 413] on div "Вручную" at bounding box center [654, 414] width 197 height 180
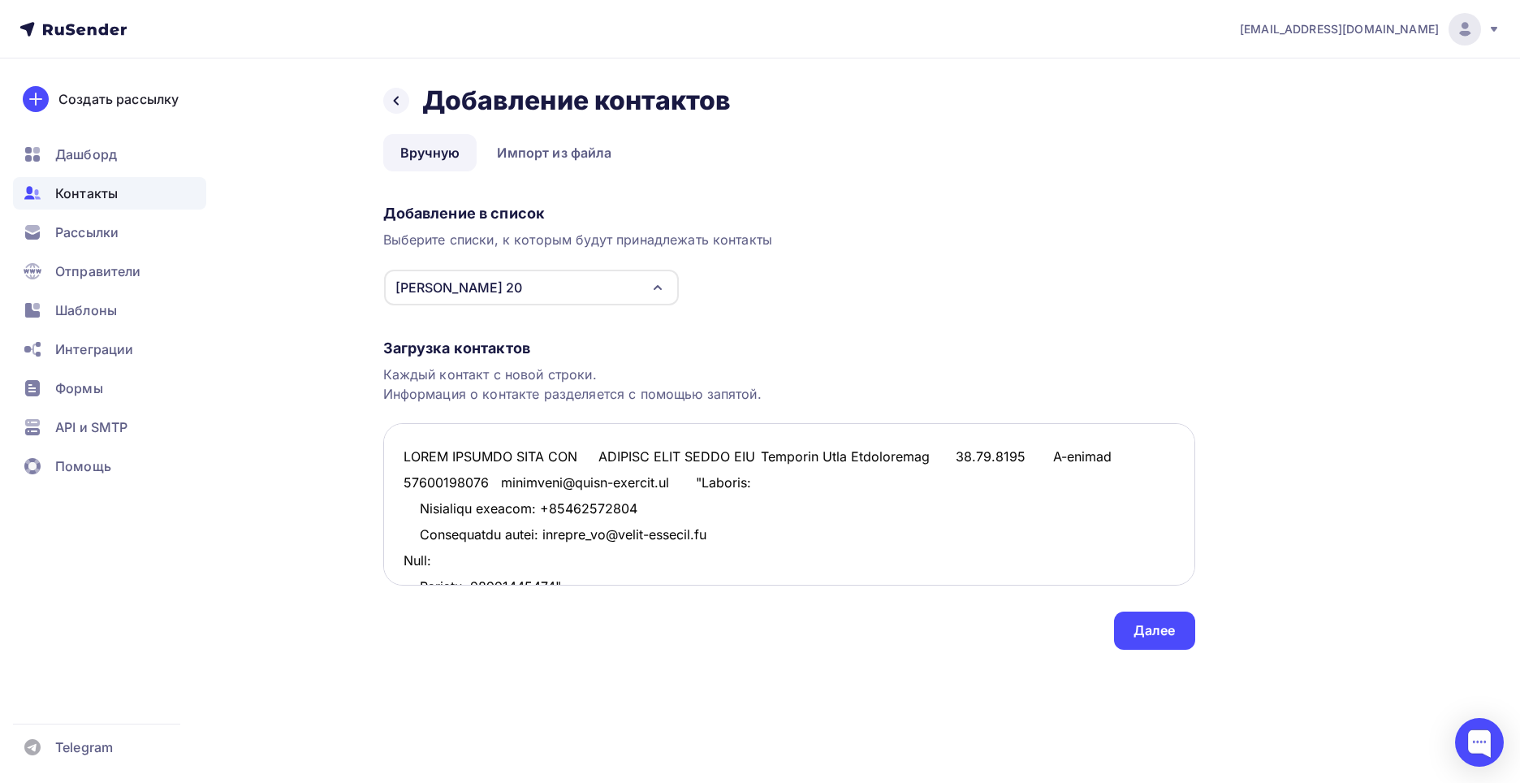
scroll to position [1673, 0]
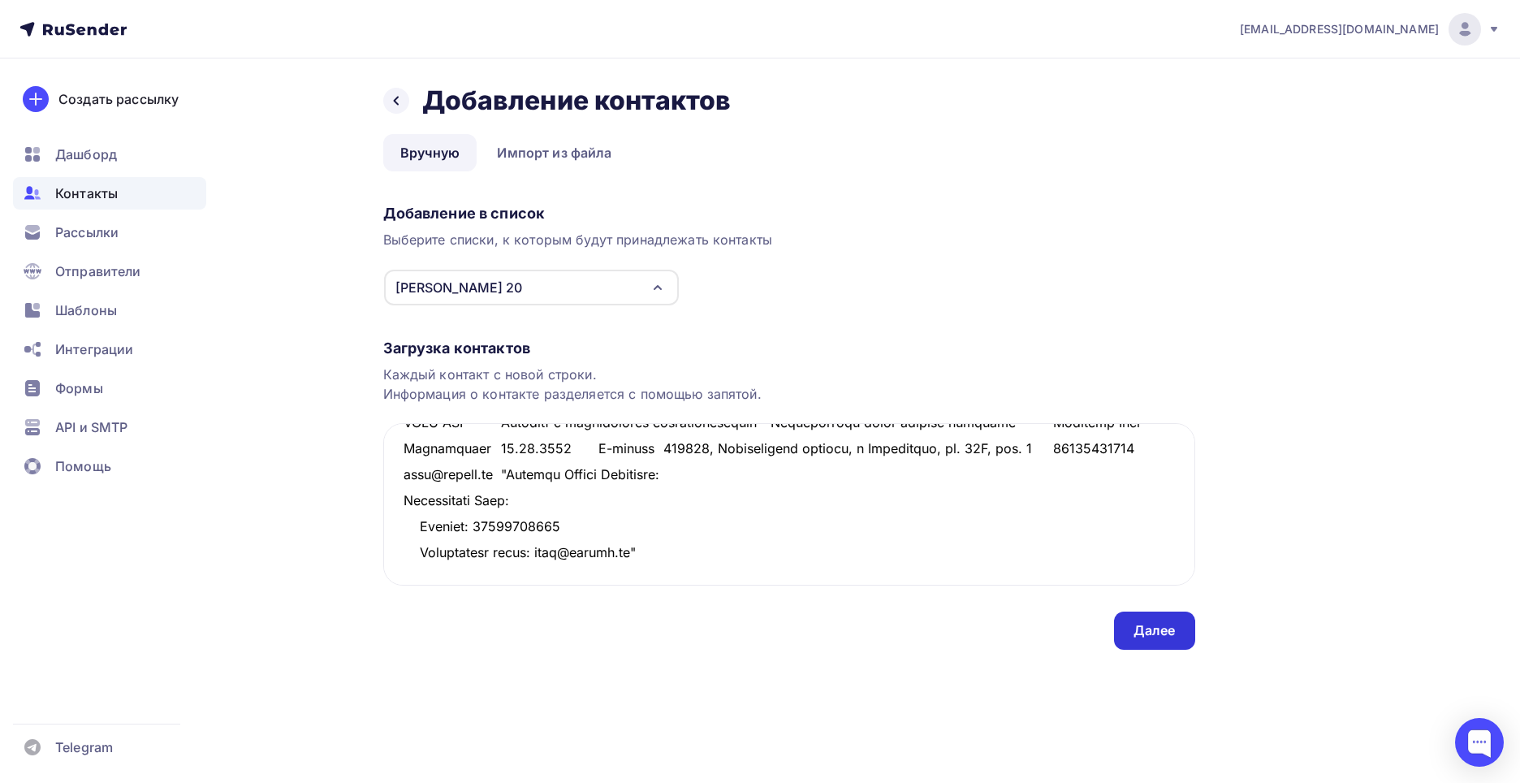
type textarea "ГЗОЦМ ГАЙСКАЯ МЕДЬ ООО ГАЙСКАЯ МЕДЬ ГЗОЦМ ООО Терехина Инна Геннадиевна 08.11.2…"
click at [1140, 643] on div "Далее" at bounding box center [1154, 631] width 81 height 38
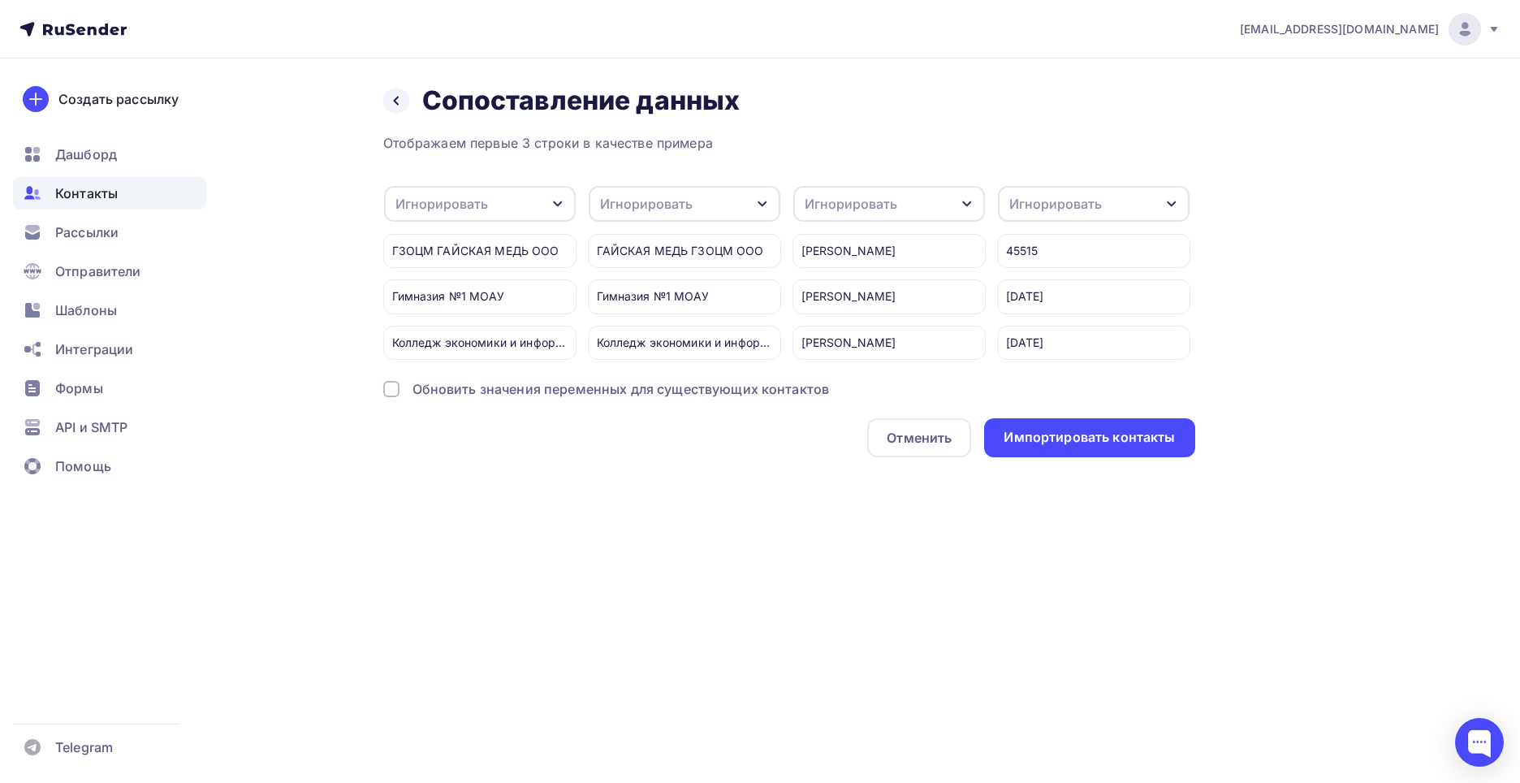
click at [495, 206] on div "Игнорировать" at bounding box center [480, 204] width 192 height 36
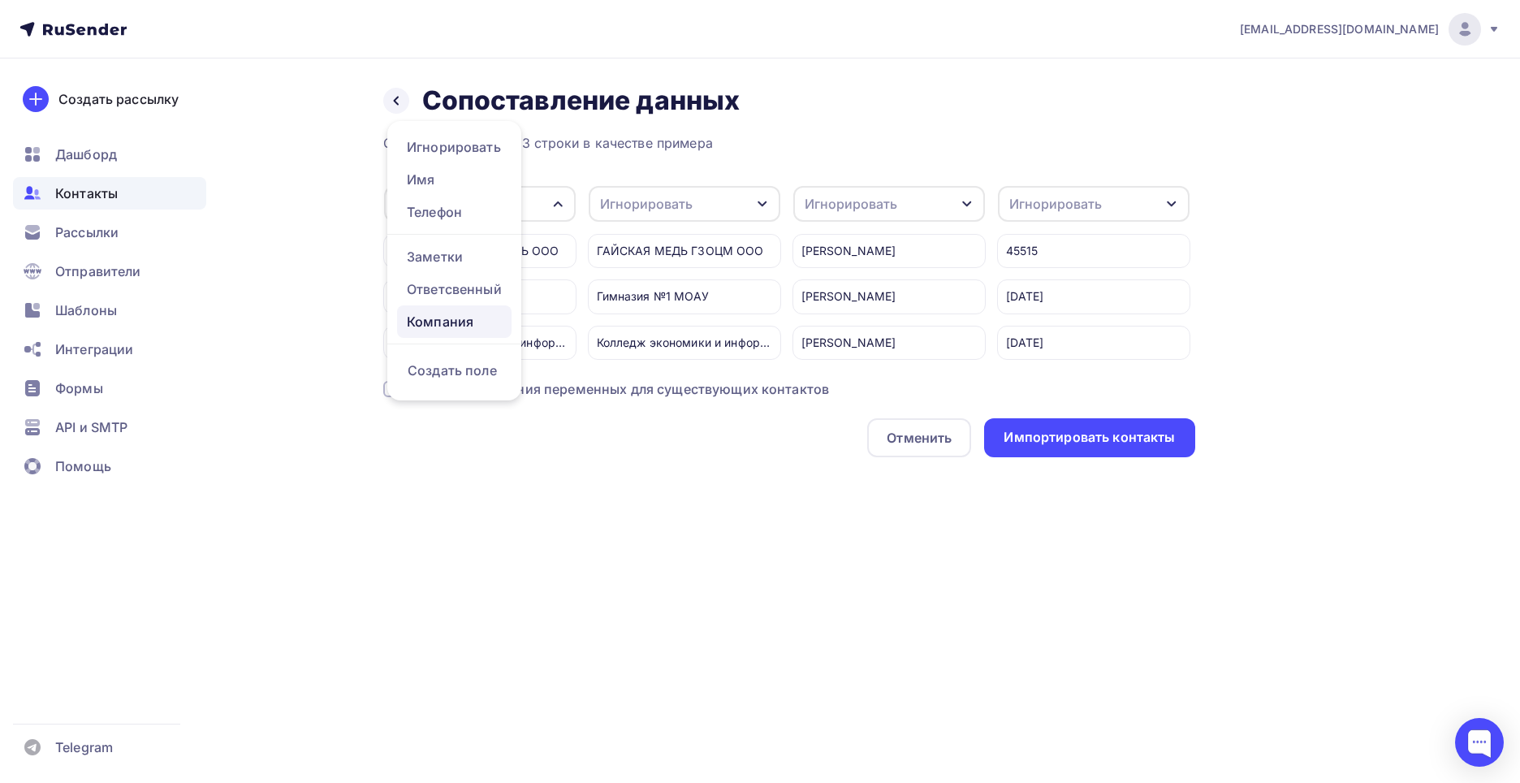
click at [482, 313] on div "Компания" at bounding box center [454, 321] width 95 height 19
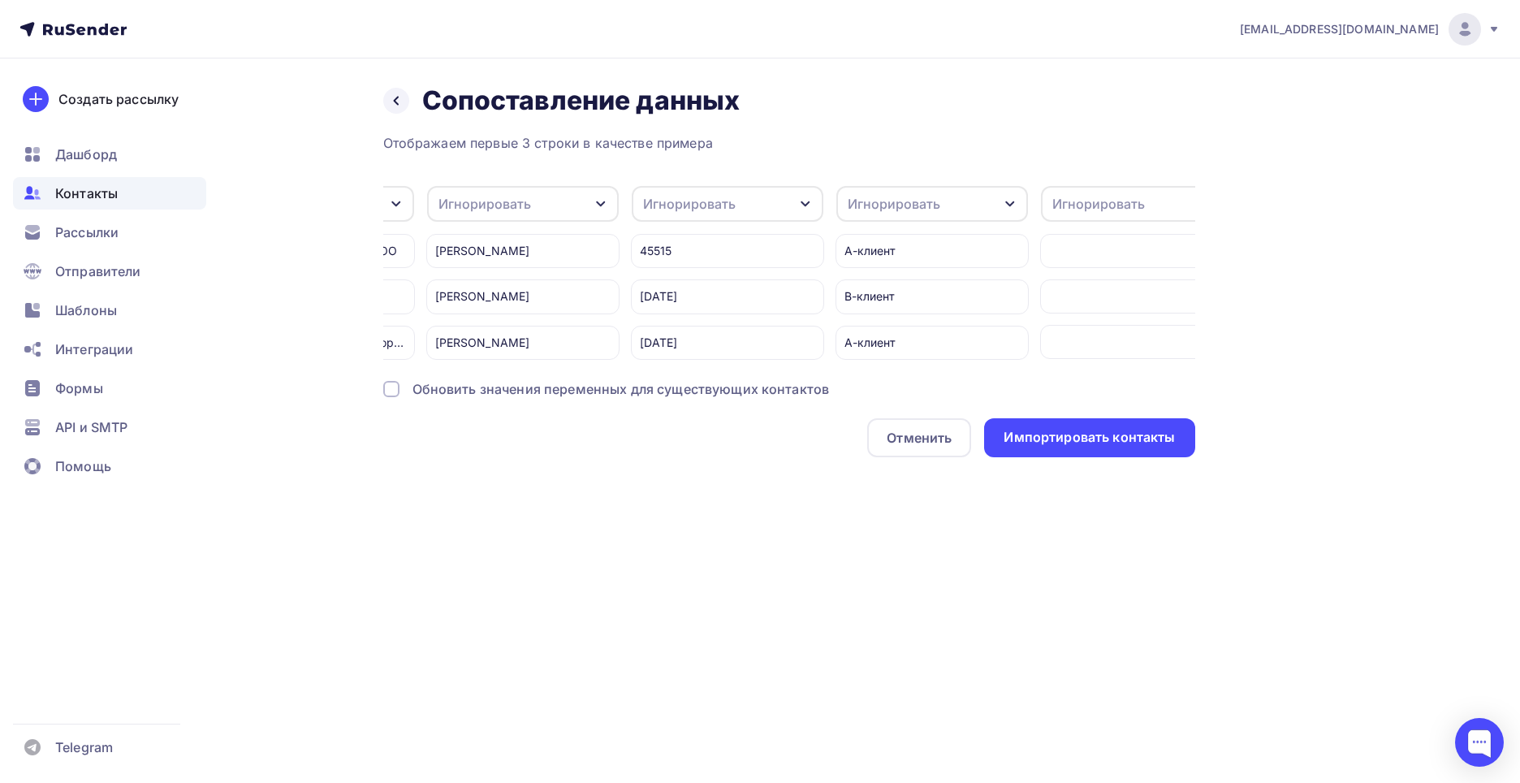
scroll to position [0, 367]
click at [564, 201] on div "Игнорировать" at bounding box center [522, 204] width 192 height 36
drag, startPoint x: 531, startPoint y: 326, endPoint x: 563, endPoint y: 311, distance: 34.9
click at [533, 325] on div "Ответсвенный" at bounding box center [492, 321] width 95 height 19
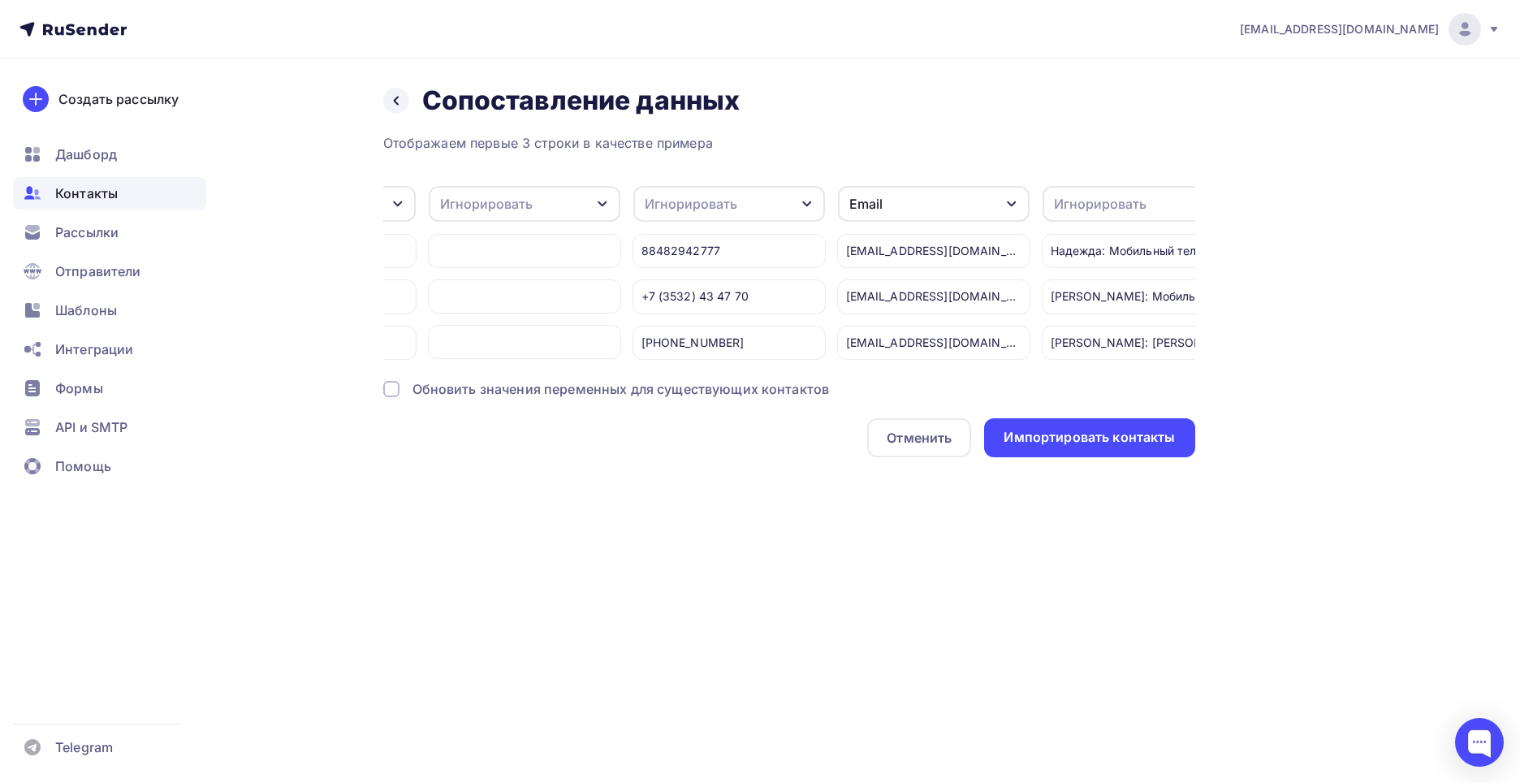
scroll to position [0, 980]
click at [746, 207] on div "Игнорировать" at bounding box center [728, 204] width 192 height 36
click at [720, 280] on div "Телефон" at bounding box center [698, 276] width 94 height 19
click at [1079, 215] on div "Игнорировать" at bounding box center [1137, 204] width 192 height 36
click at [1074, 323] on div "Заметки" at bounding box center [1107, 321] width 94 height 19
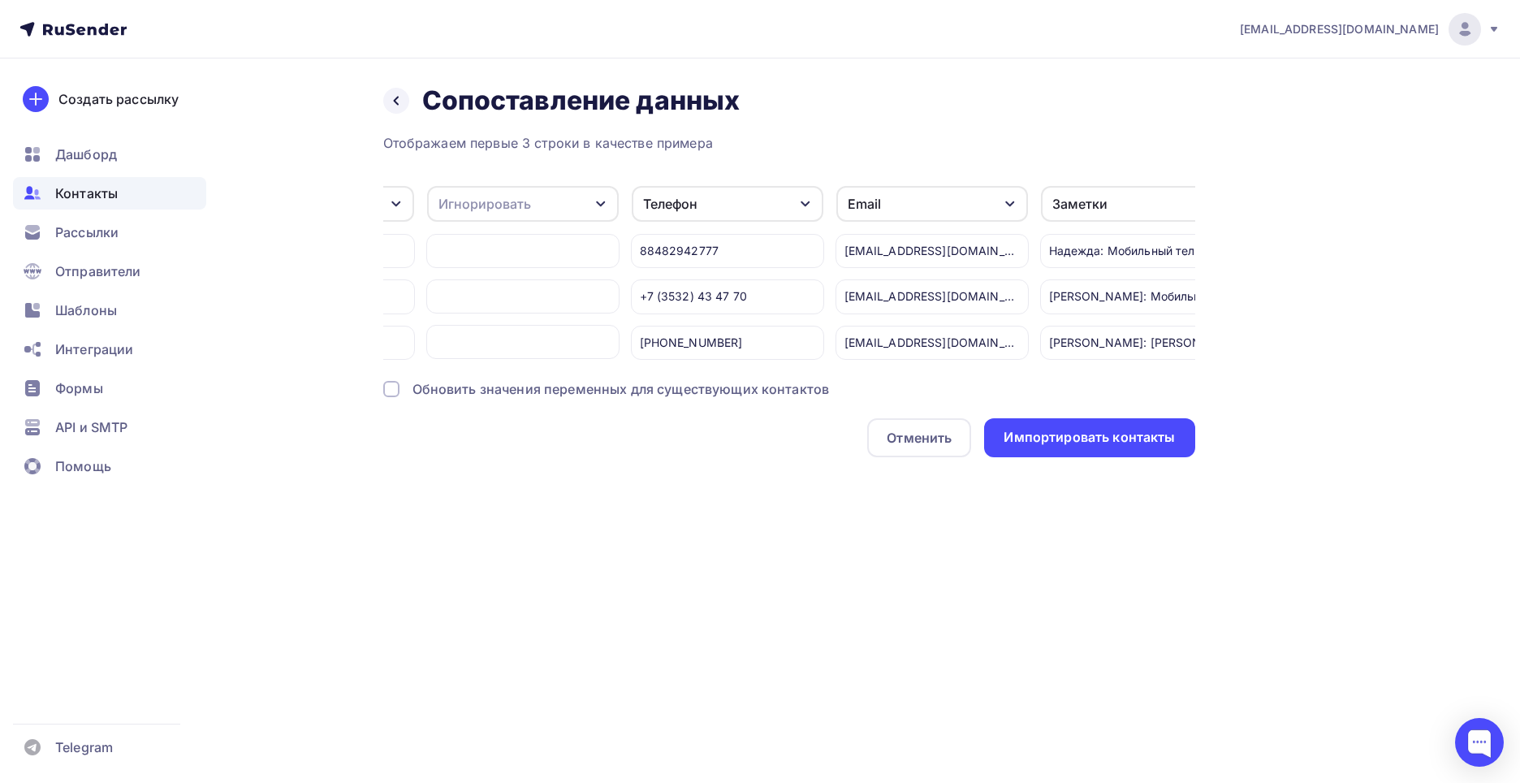
click at [774, 399] on div "Обновить значения переменных для существующих контактов" at bounding box center [621, 388] width 417 height 19
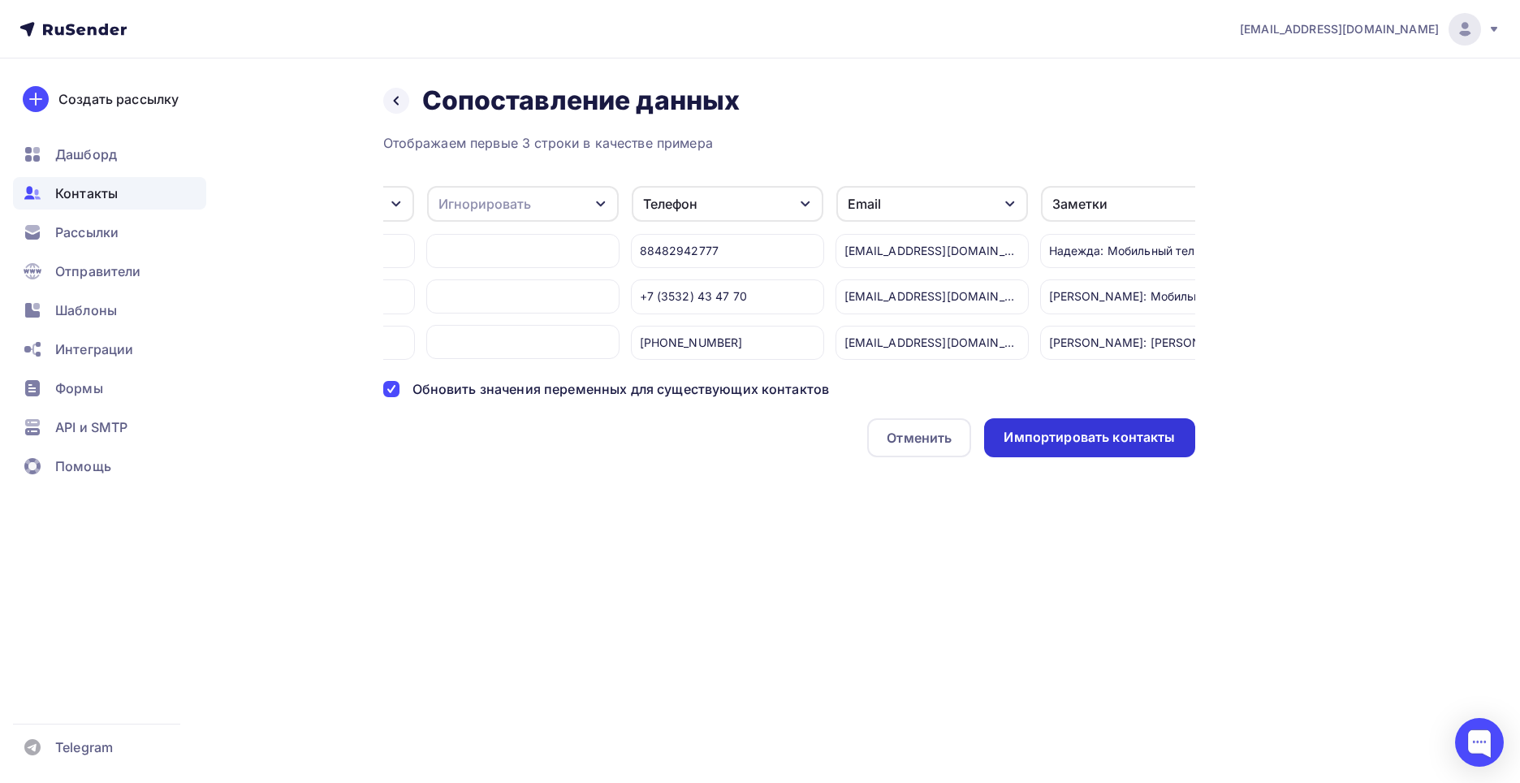
click at [1122, 457] on div "Импортировать контакты" at bounding box center [1089, 437] width 210 height 39
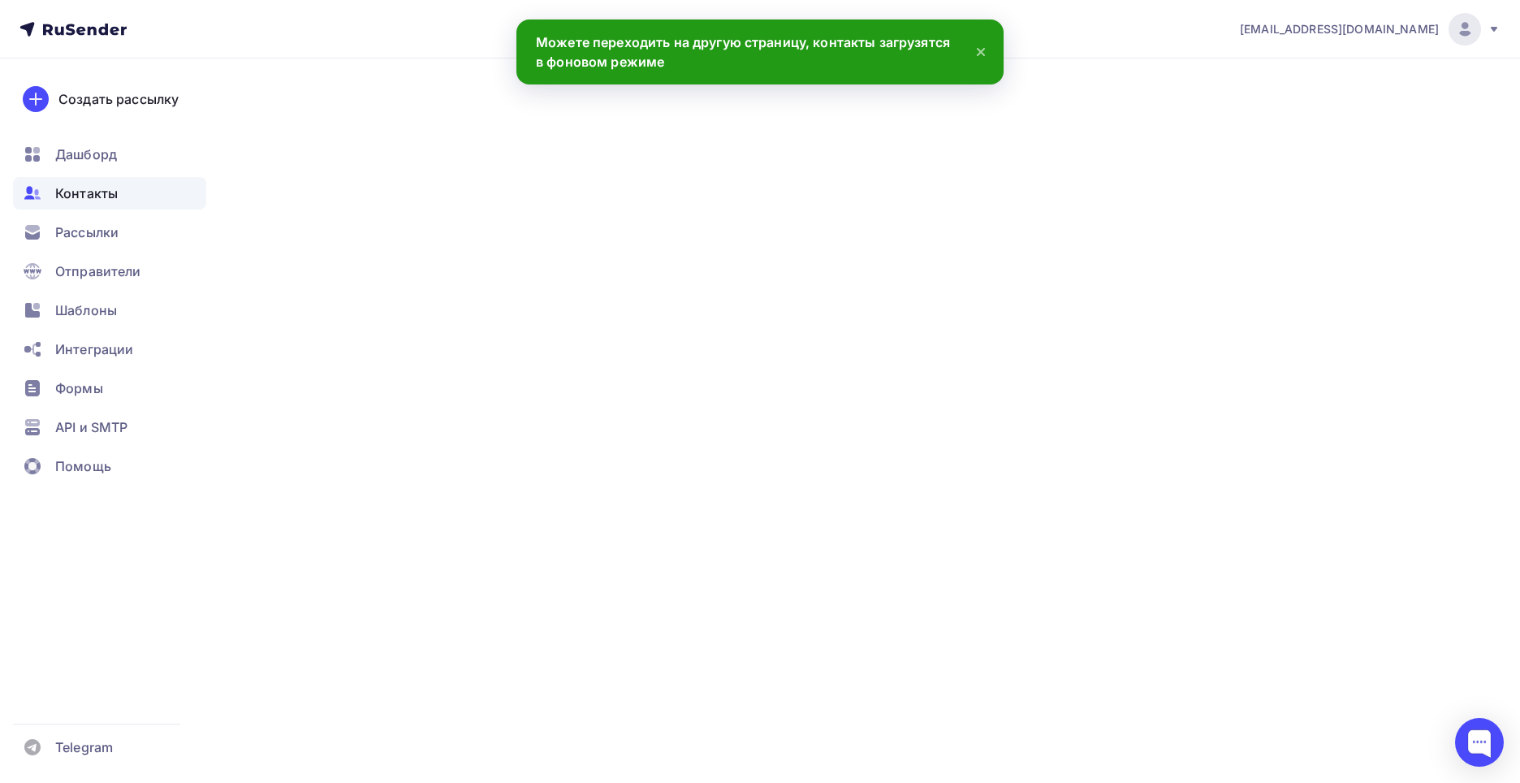
scroll to position [1697, 0]
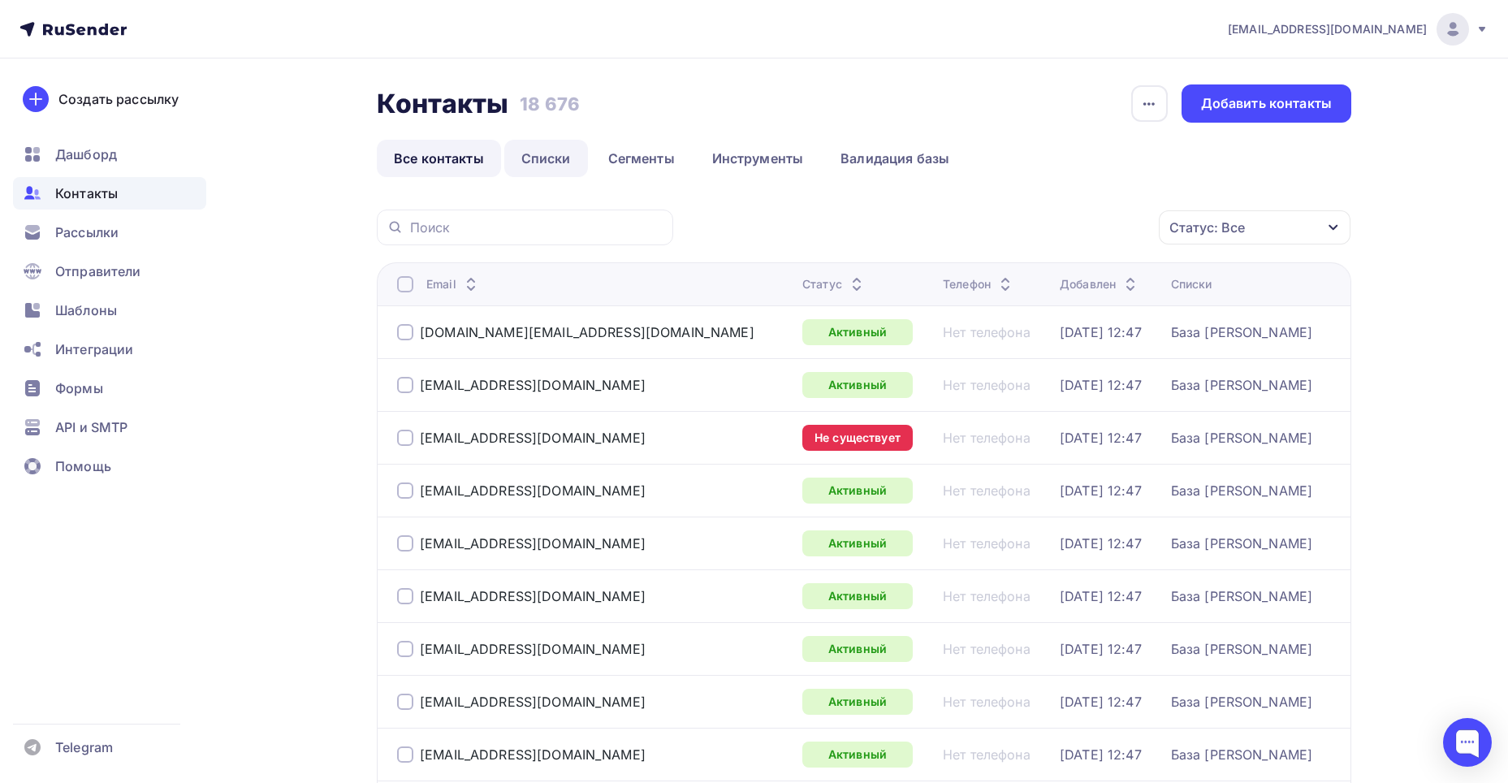
click at [524, 164] on link "Списки" at bounding box center [546, 158] width 84 height 37
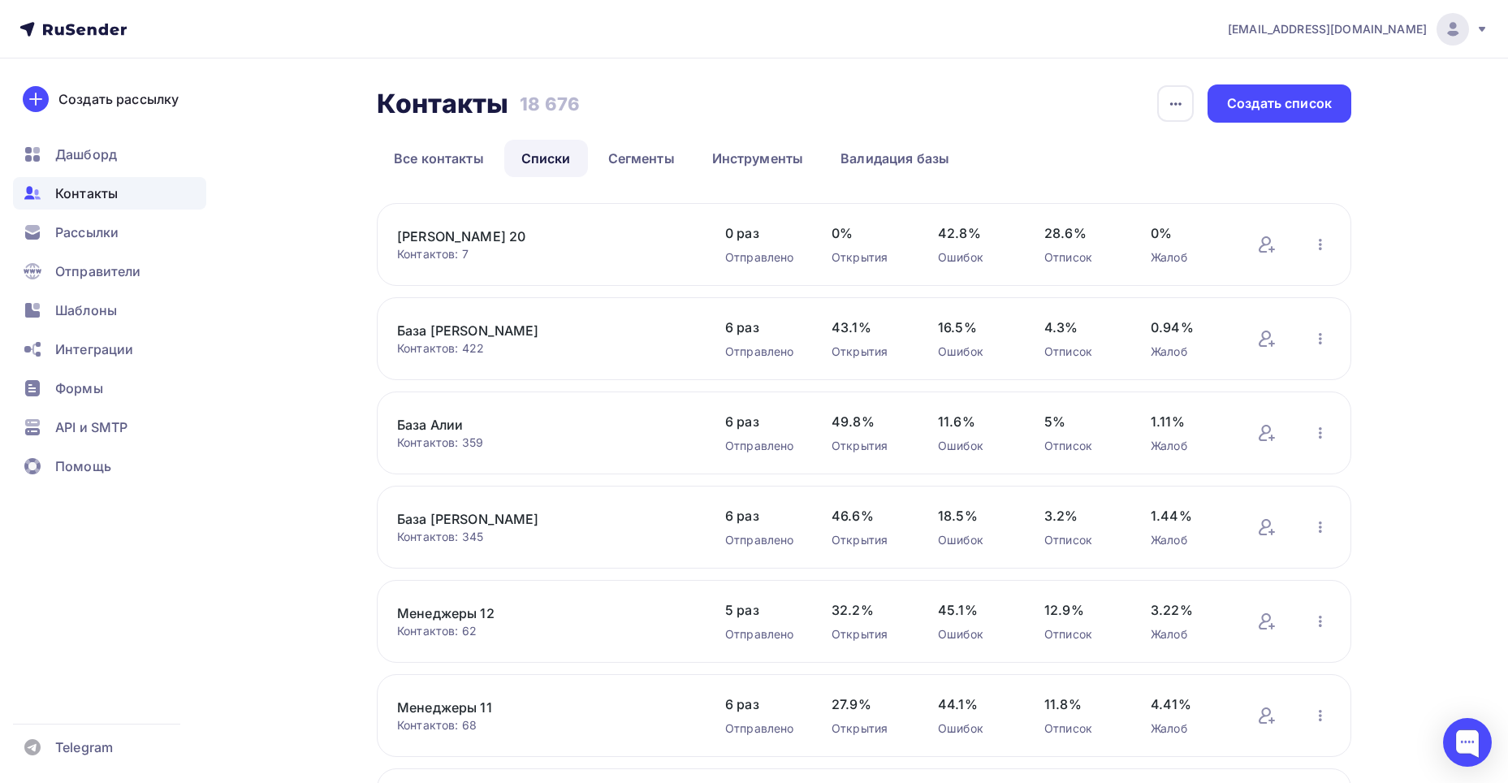
click at [507, 241] on link "[PERSON_NAME] 20" at bounding box center [535, 236] width 276 height 19
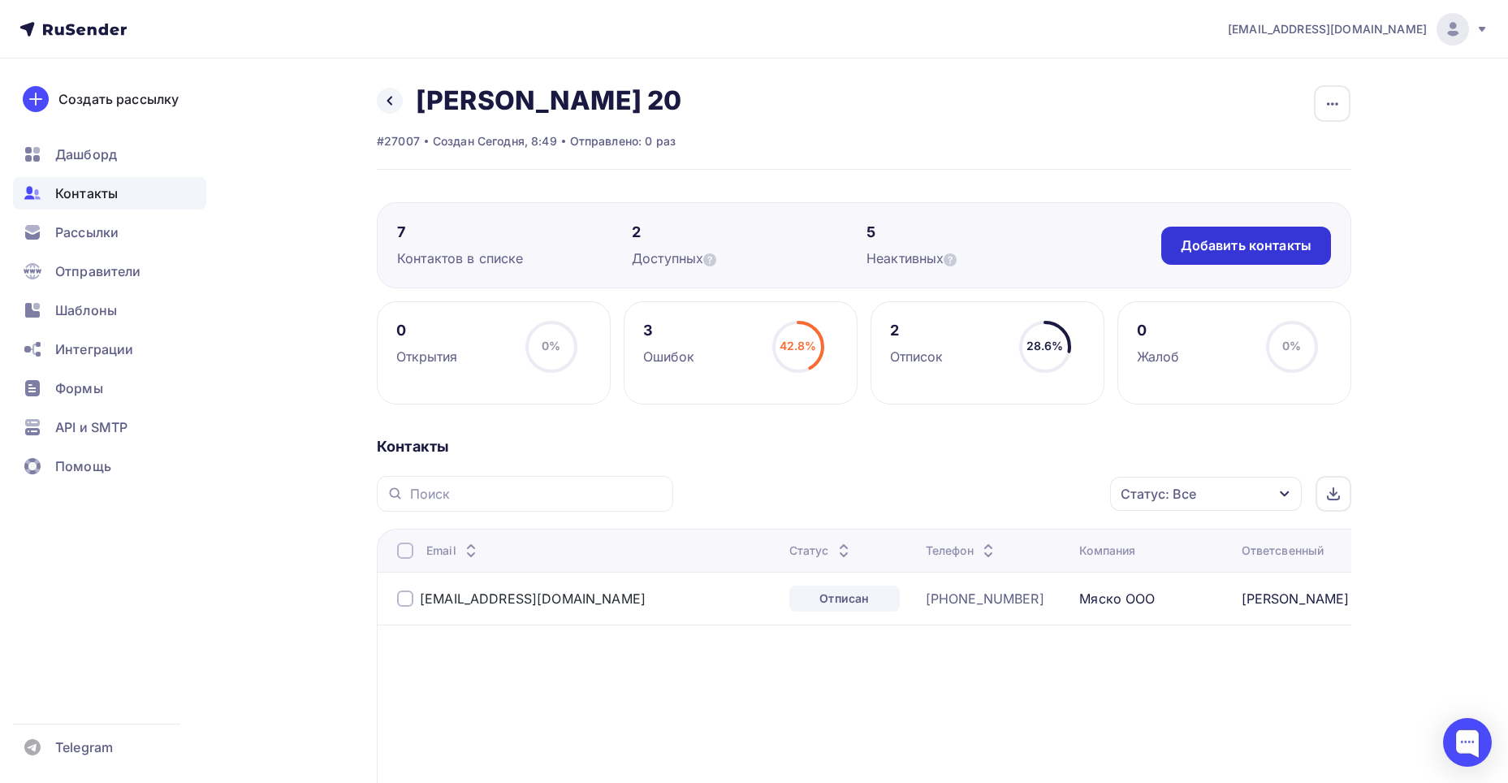
click at [1239, 239] on div "Добавить контакты" at bounding box center [1246, 245] width 131 height 19
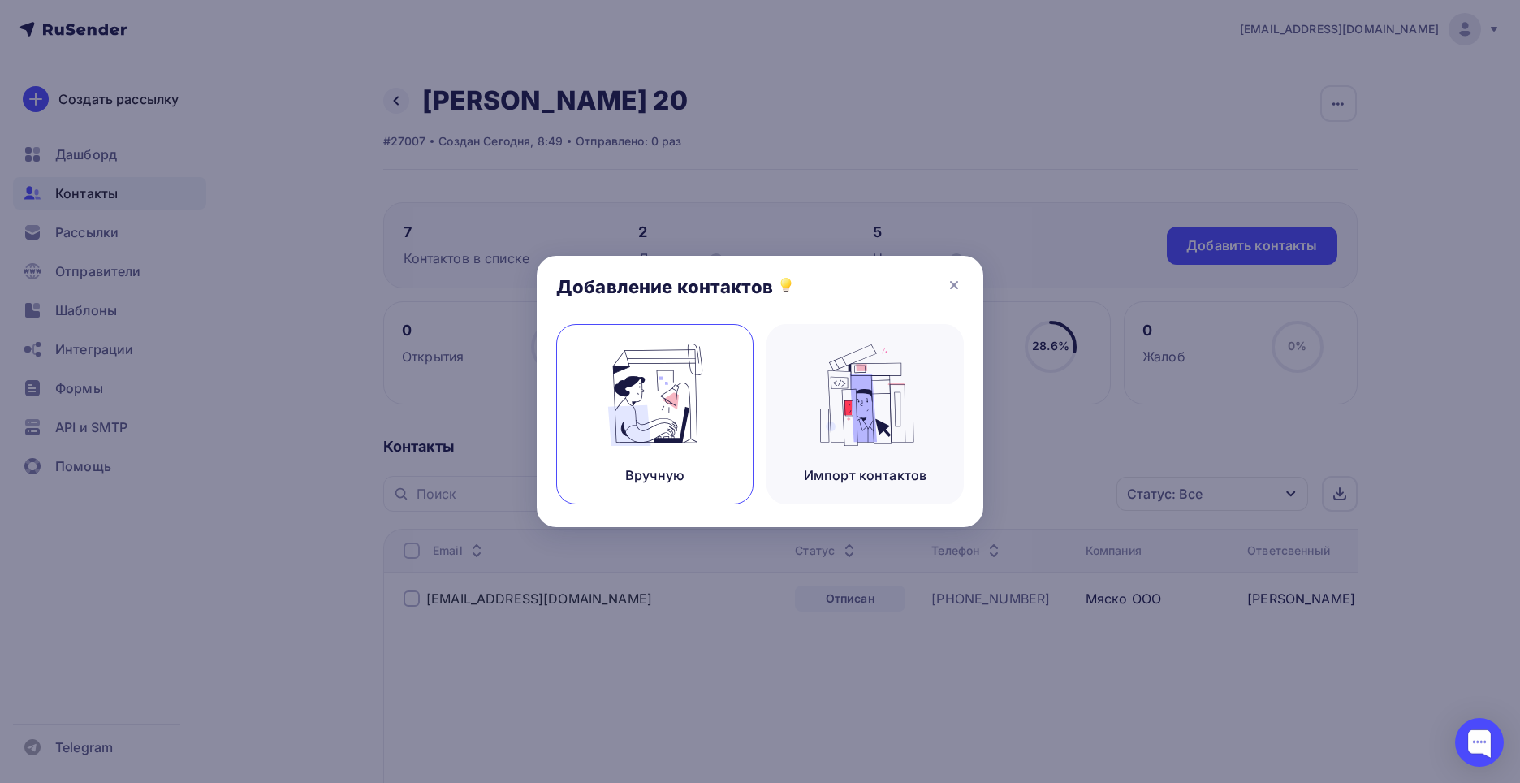
click at [697, 380] on img at bounding box center [655, 395] width 109 height 102
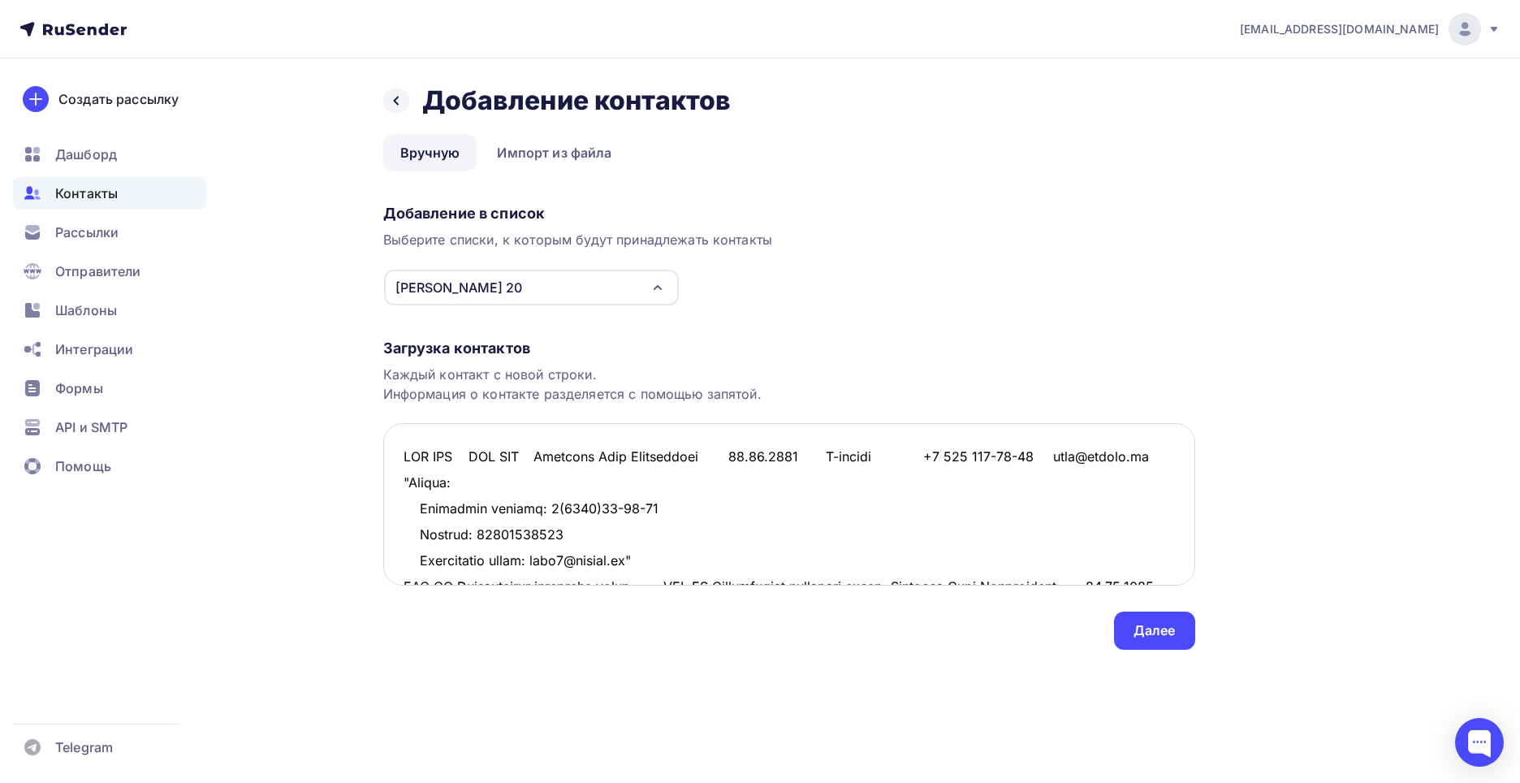
scroll to position [789, 0]
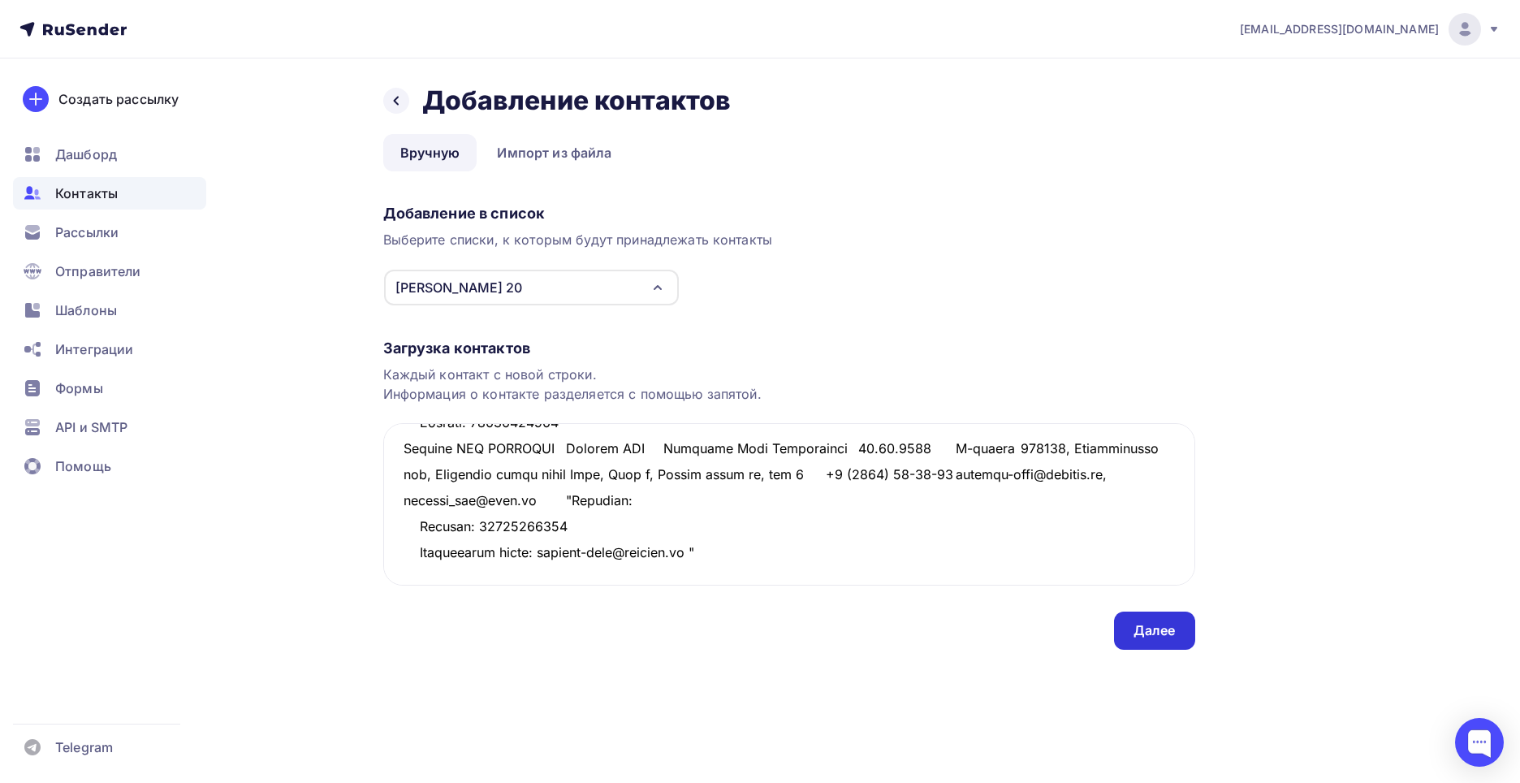
type textarea "НСЗ ООО НСЗ ООО Терехина Инна Геннадиевна 03.10.2024 В-клиент +7 905 891-46-10 …"
click at [1141, 625] on div "Далее" at bounding box center [1155, 630] width 42 height 19
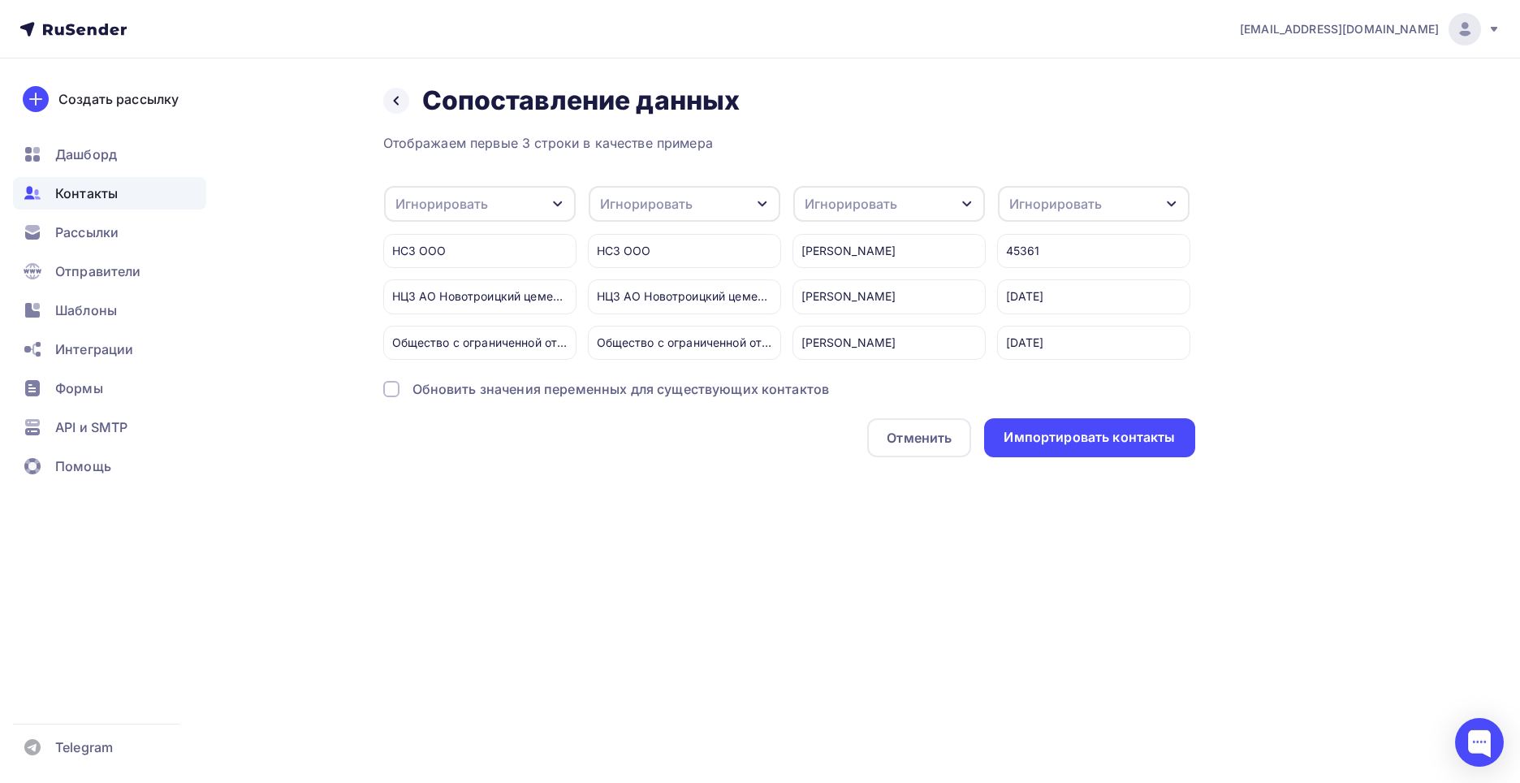
click at [471, 207] on div "Игнорировать" at bounding box center [442, 203] width 93 height 19
click at [443, 326] on div "Компания" at bounding box center [454, 321] width 95 height 19
click at [912, 198] on div "Игнорировать" at bounding box center [889, 204] width 192 height 36
click at [881, 320] on div "Ответсвенный" at bounding box center [859, 321] width 95 height 19
drag, startPoint x: 657, startPoint y: 373, endPoint x: 827, endPoint y: 371, distance: 169.7
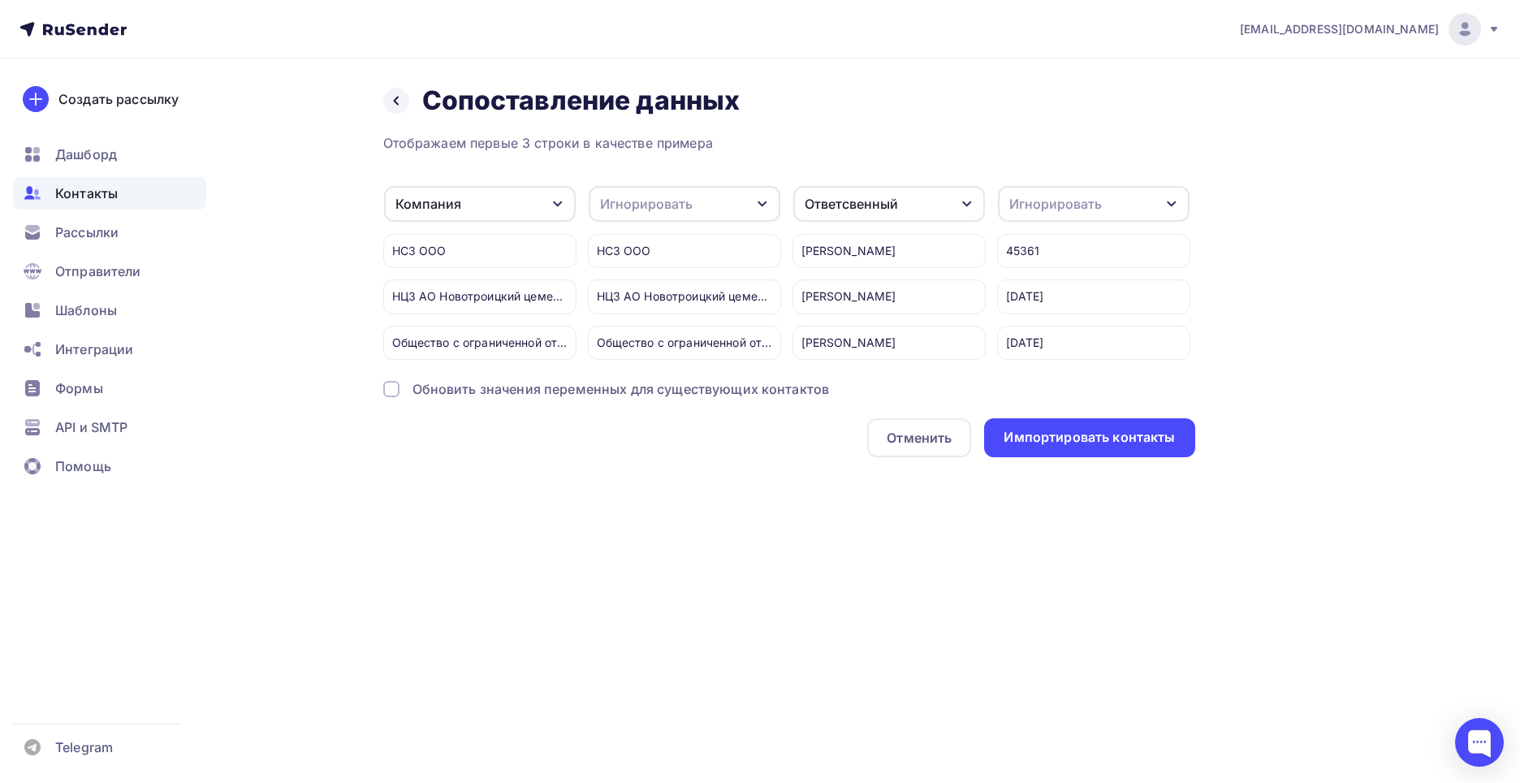
click at [827, 371] on div "Отображаем первые 3 строки в качестве примера Компания Игнорировать Имя Телефон…" at bounding box center [789, 295] width 812 height 324
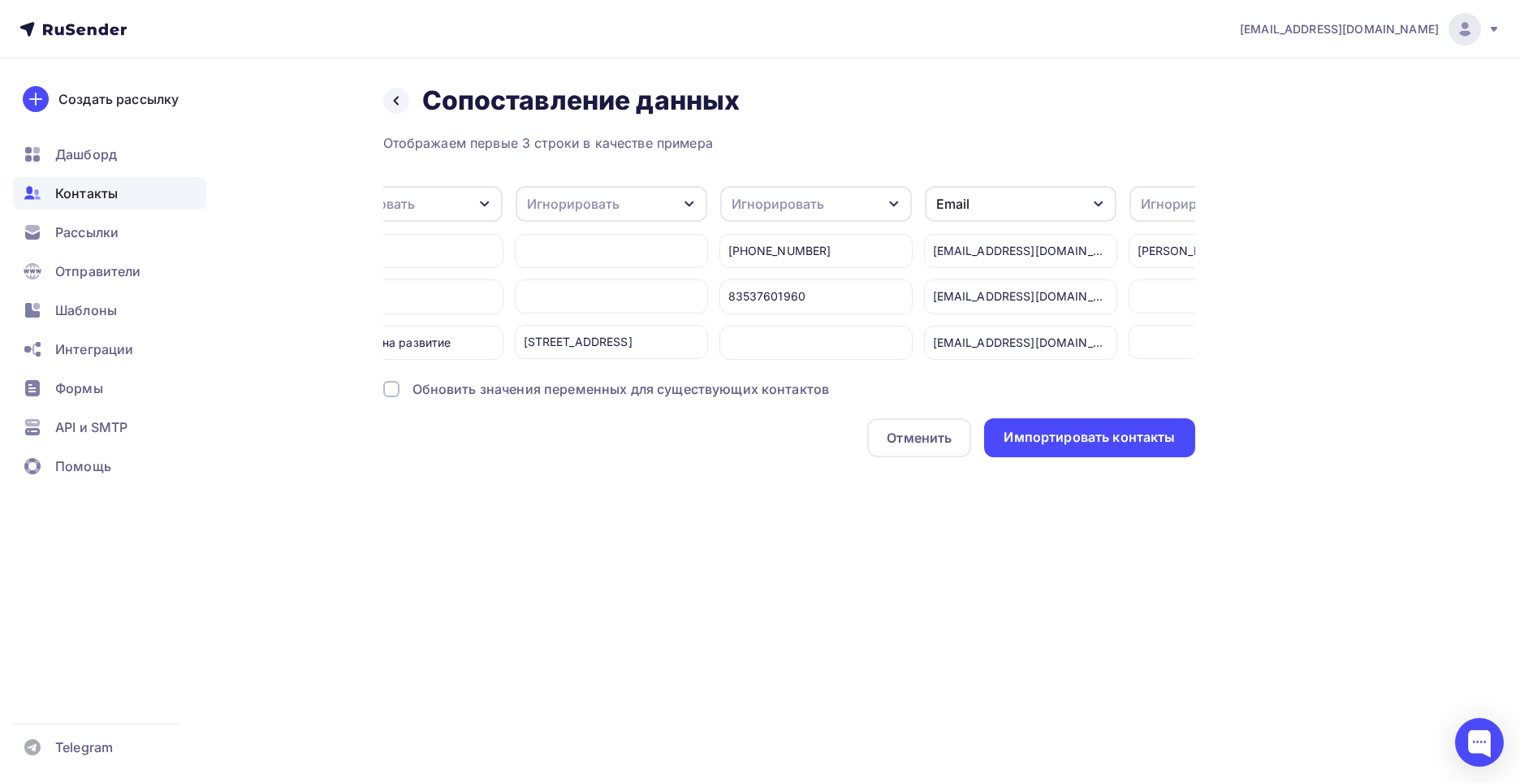
scroll to position [0, 895]
click at [738, 205] on div "Игнорировать" at bounding box center [774, 203] width 93 height 19
click at [756, 282] on div "Телефон" at bounding box center [783, 276] width 94 height 19
click at [1135, 201] on div "Игнорировать" at bounding box center [1222, 204] width 192 height 36
click at [1088, 327] on div "Заметки" at bounding box center [1113, 321] width 94 height 19
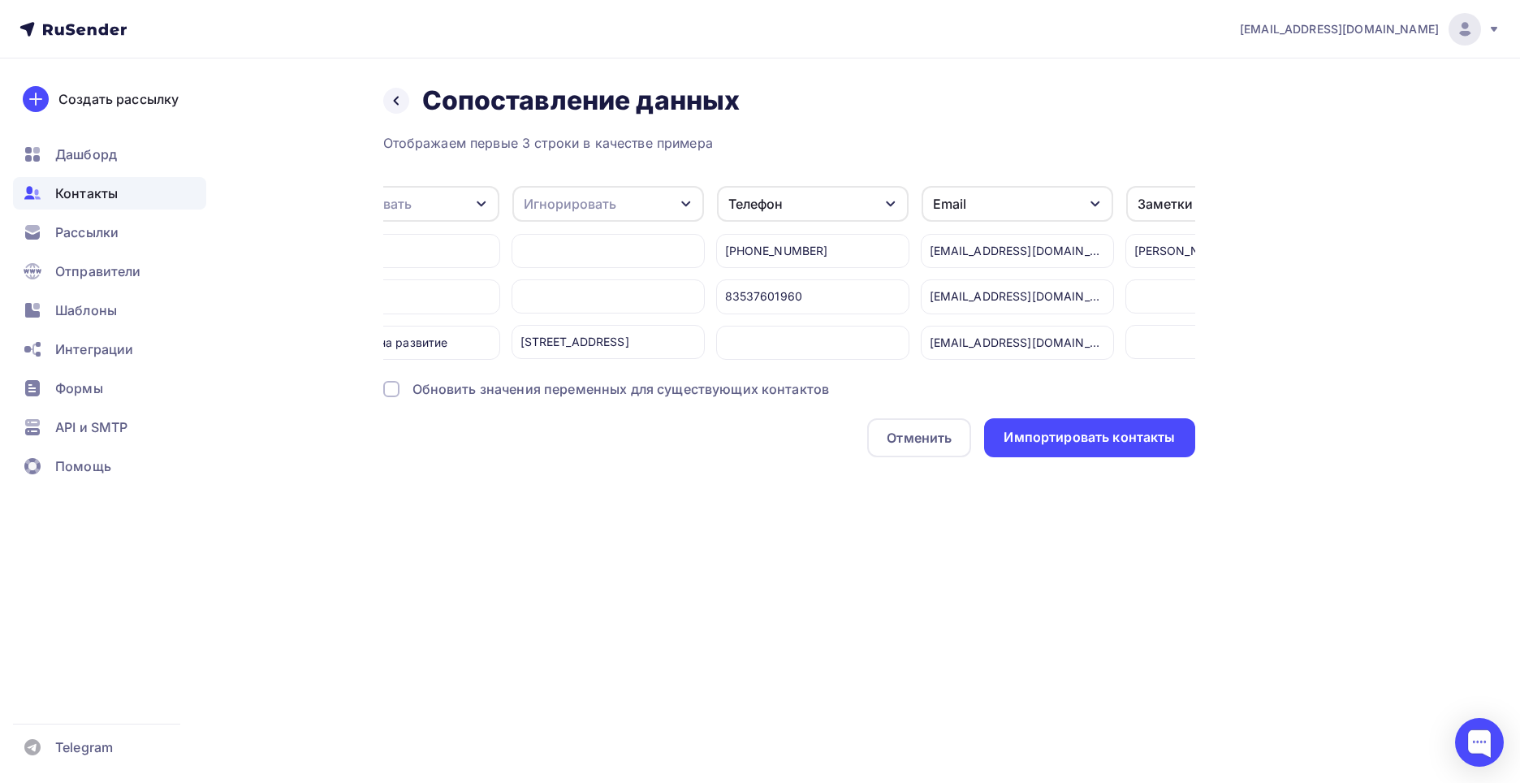
click at [1065, 396] on div "Обновить значения переменных для существующих контактов" at bounding box center [789, 388] width 812 height 19
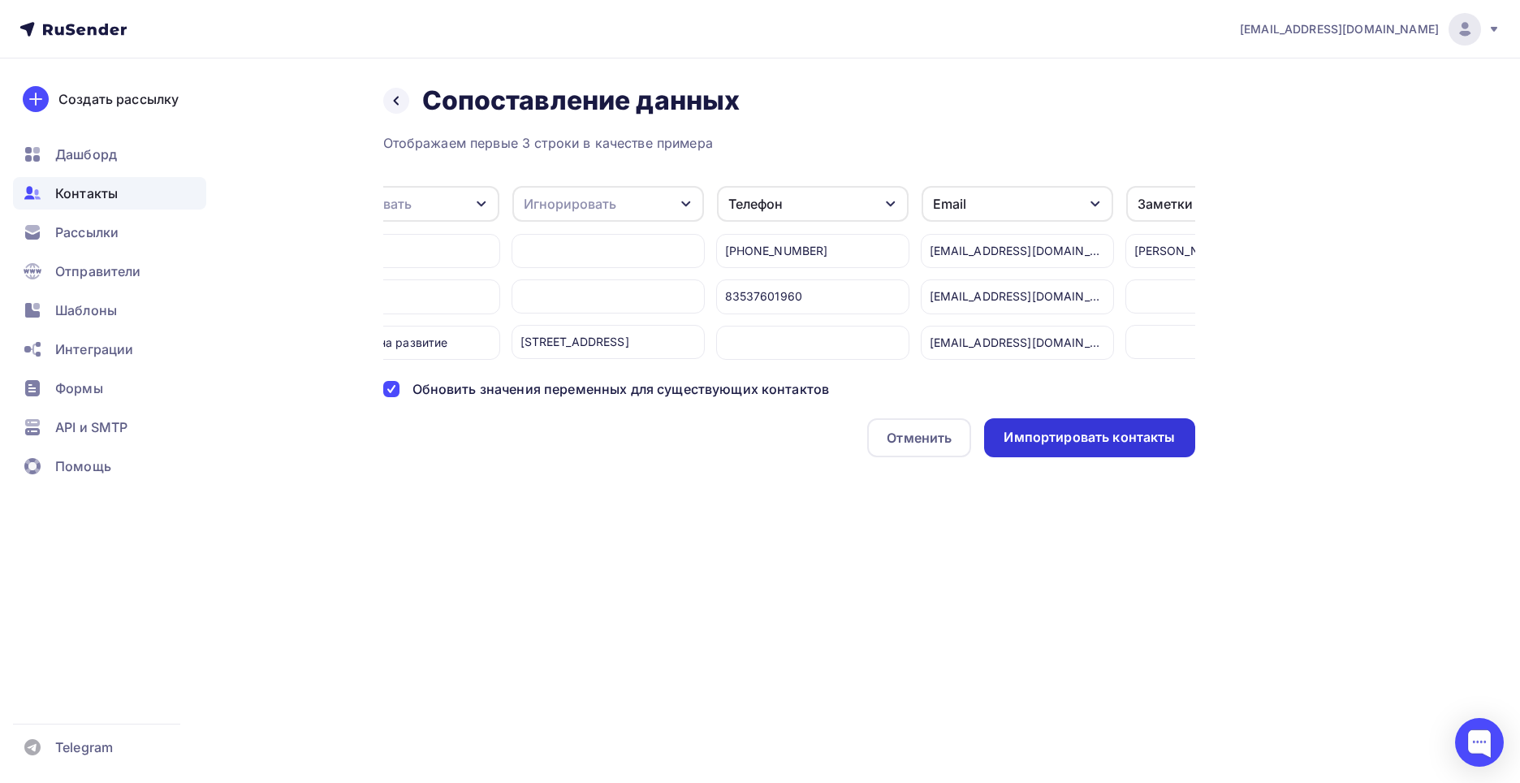
click at [1094, 447] on div "Импортировать контакты" at bounding box center [1089, 437] width 171 height 19
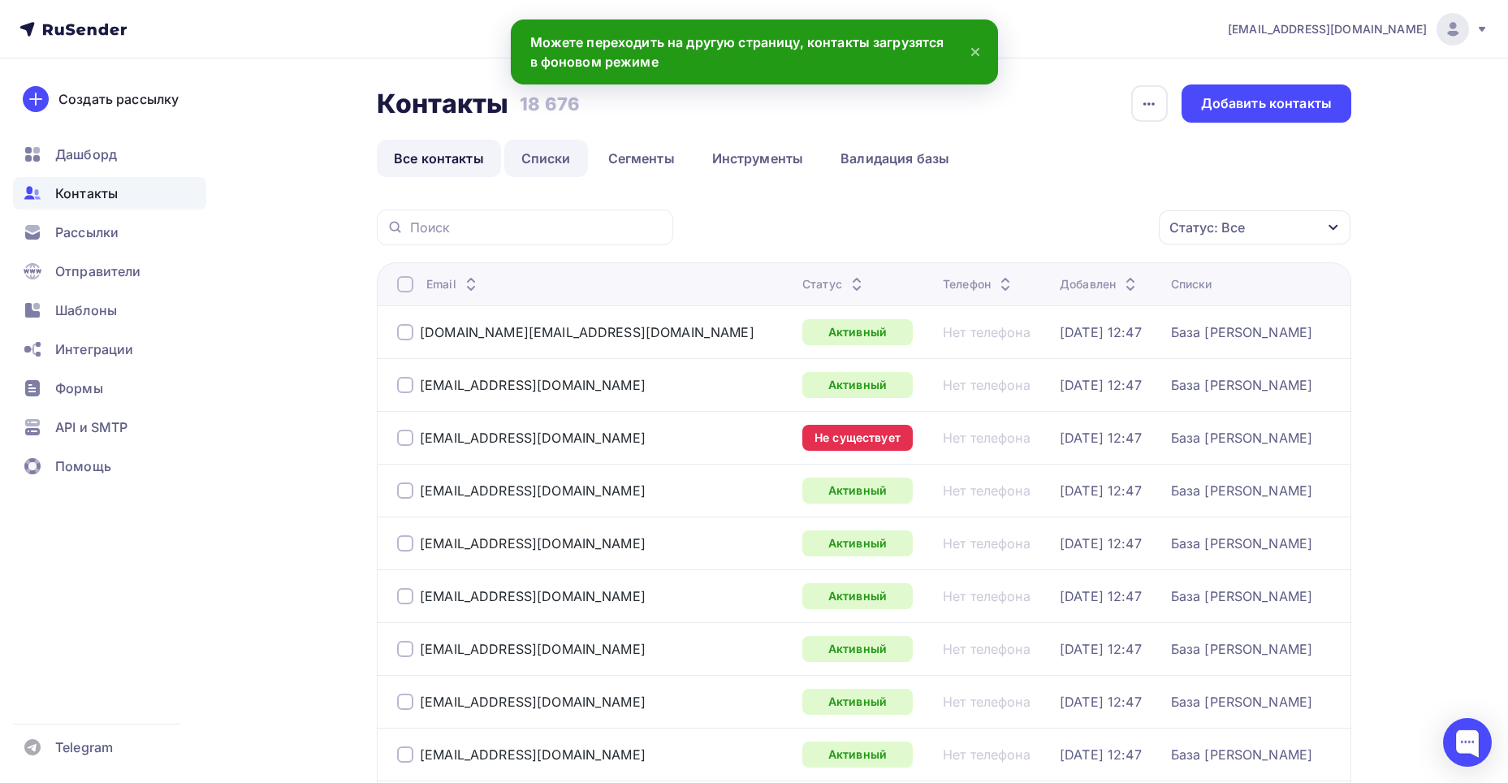
click at [565, 164] on link "Списки" at bounding box center [546, 158] width 84 height 37
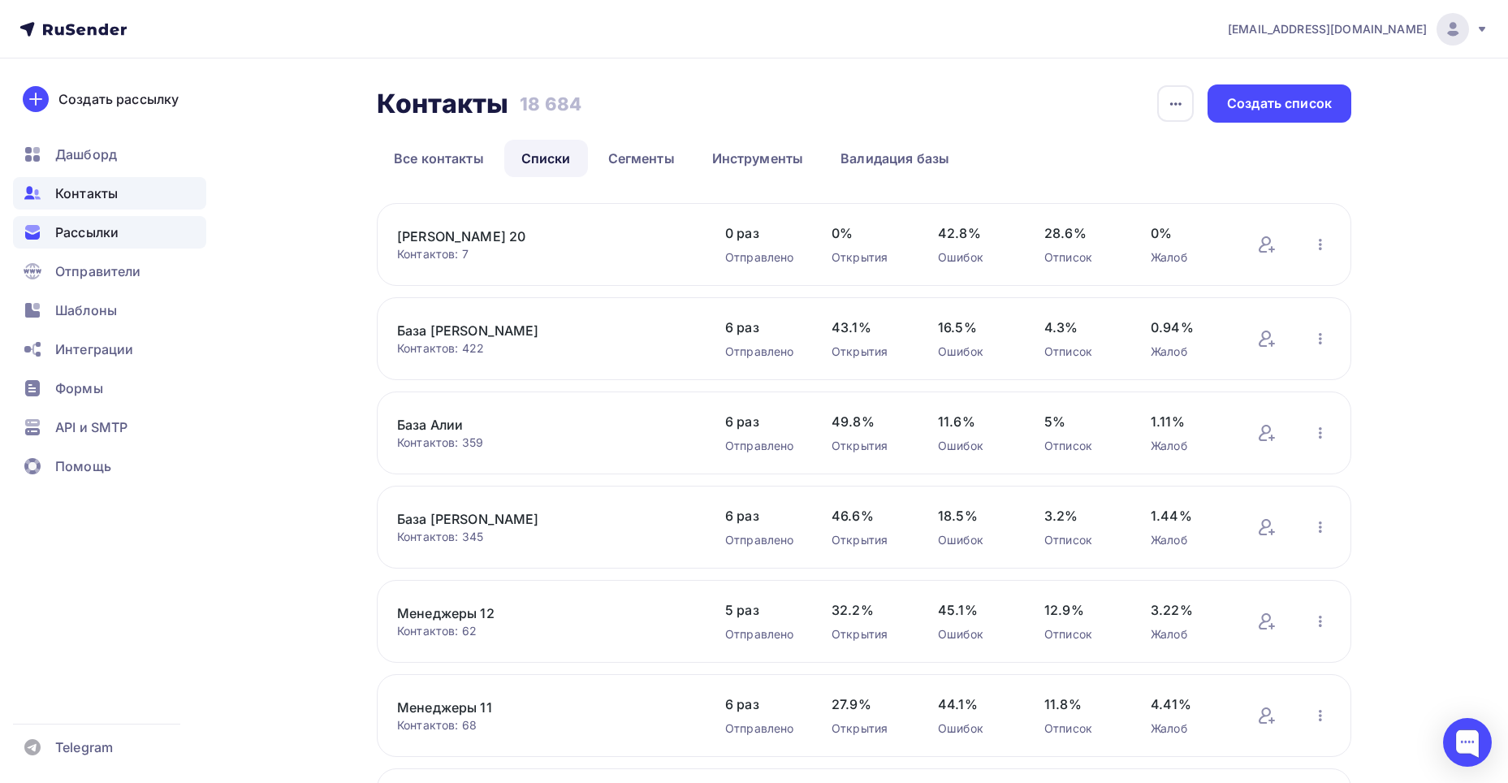
click at [104, 231] on span "Рассылки" at bounding box center [86, 232] width 63 height 19
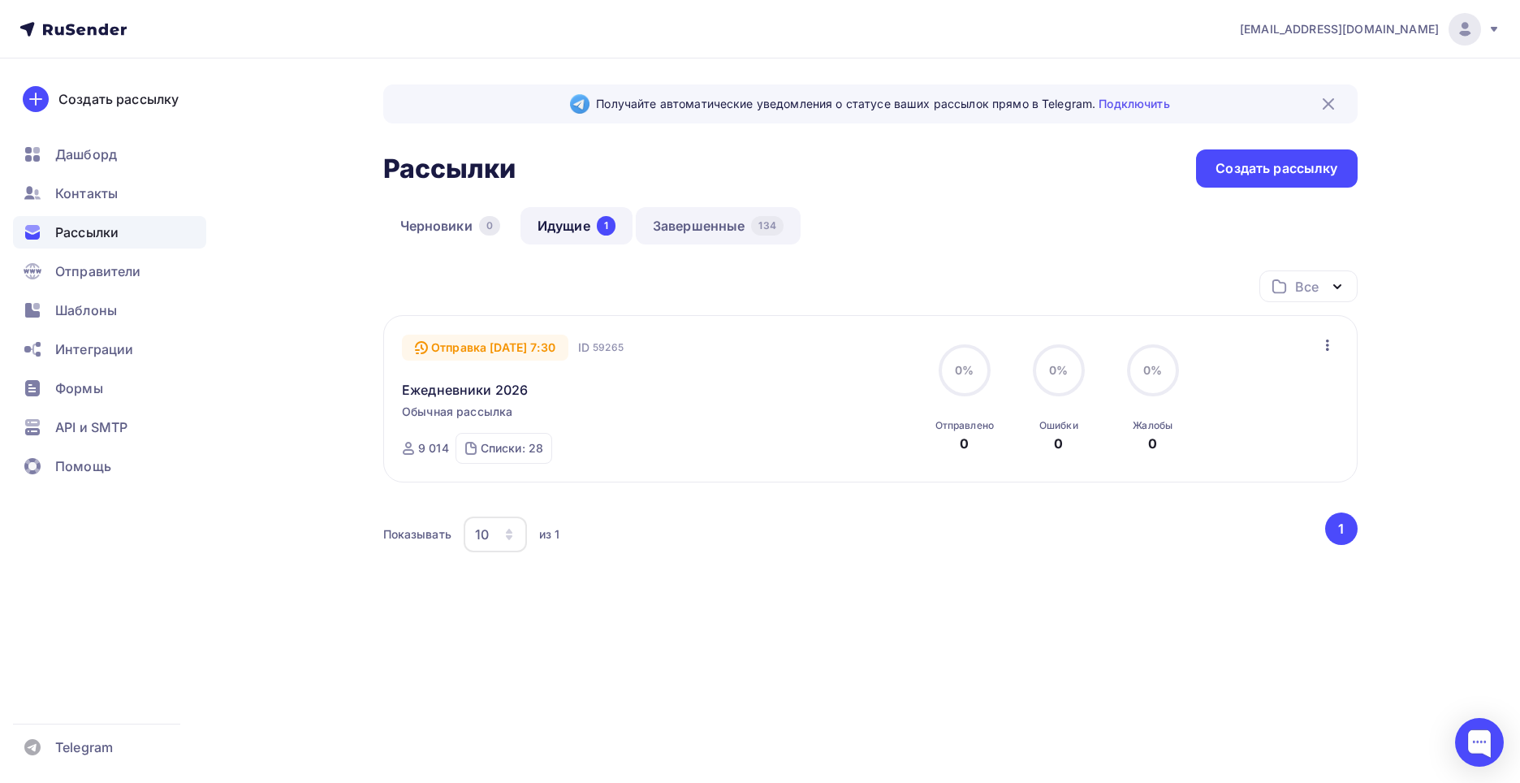
click at [698, 235] on link "Завершенные 134" at bounding box center [718, 225] width 165 height 37
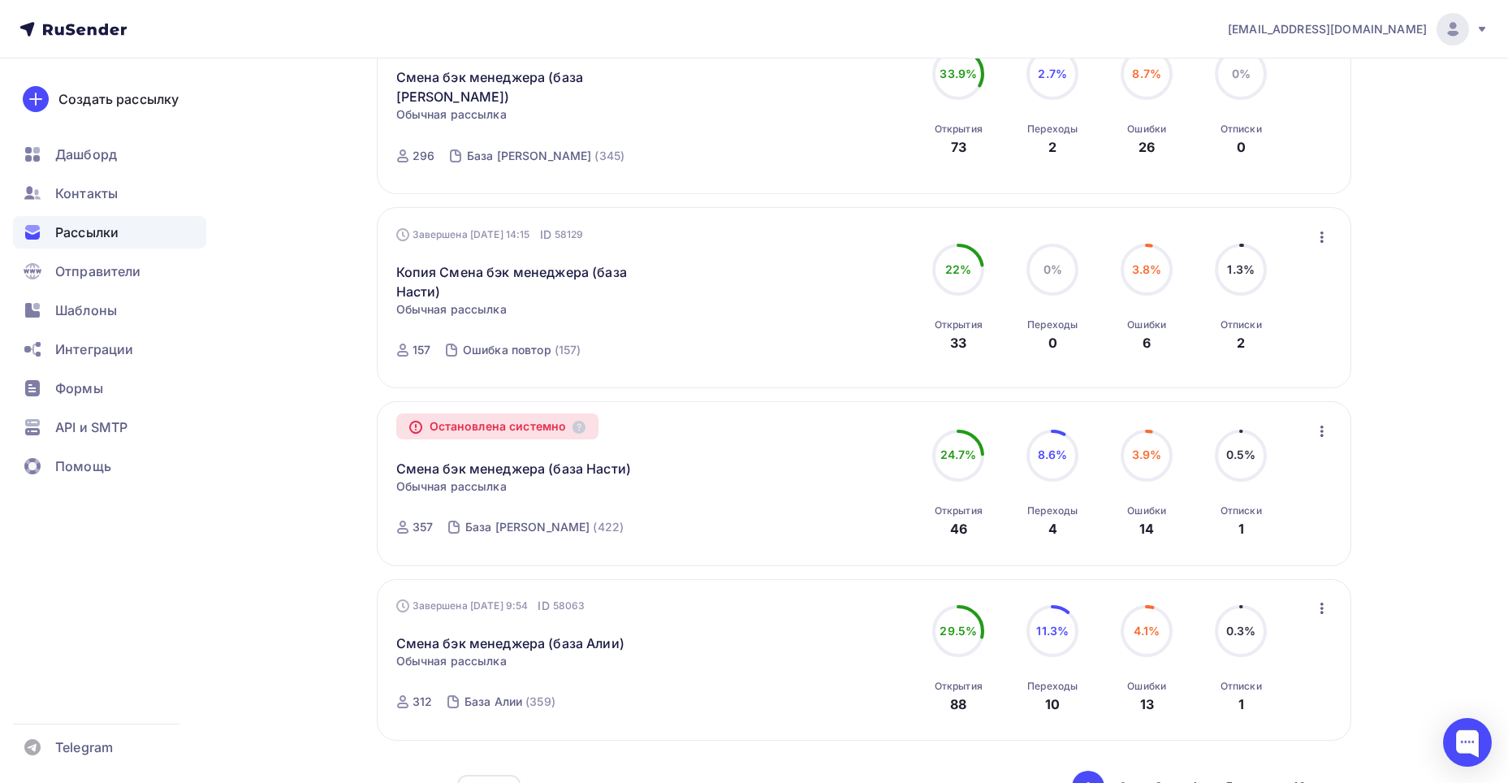
scroll to position [1576, 0]
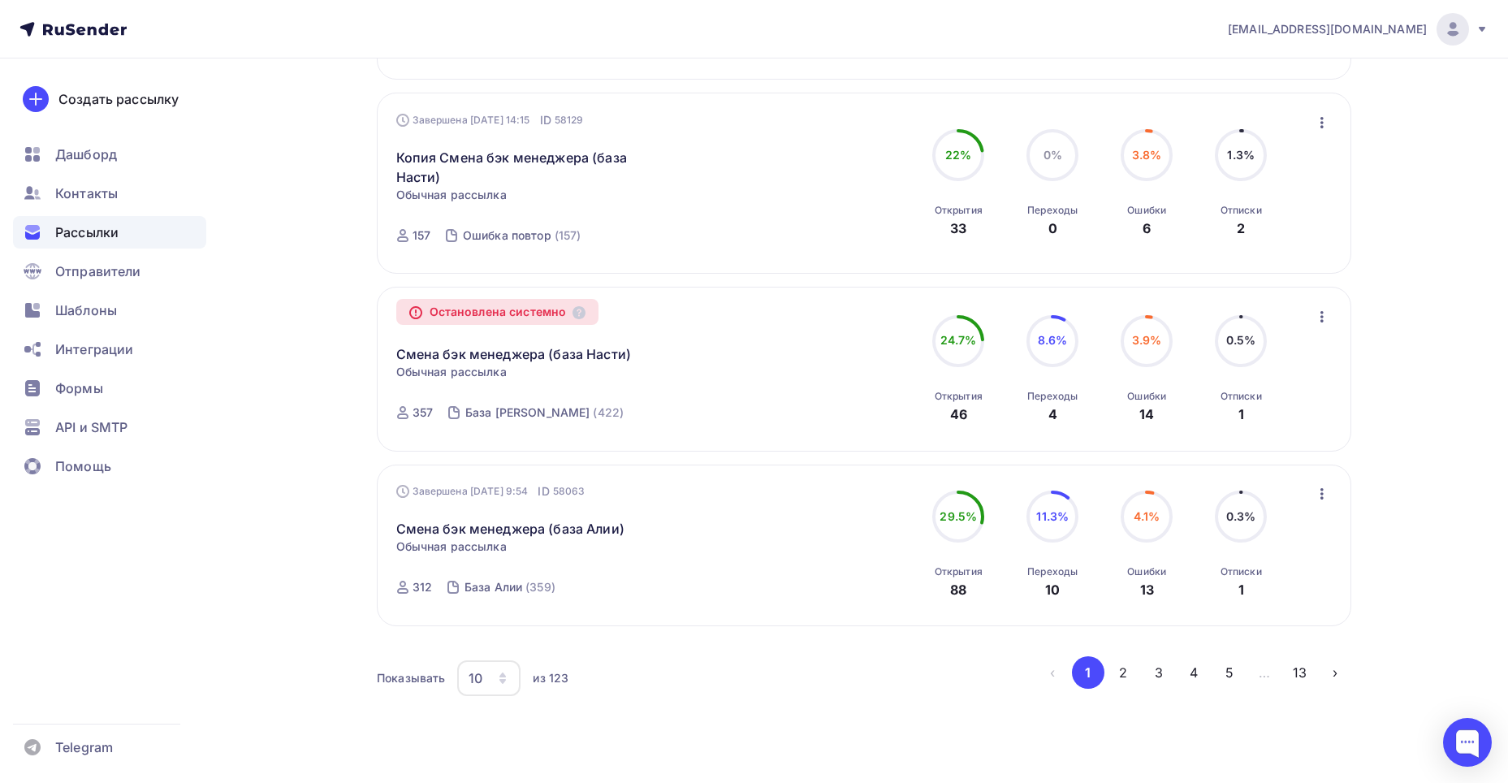
click at [499, 660] on div "10" at bounding box center [488, 678] width 63 height 36
click at [1122, 656] on button "2" at bounding box center [1123, 672] width 32 height 32
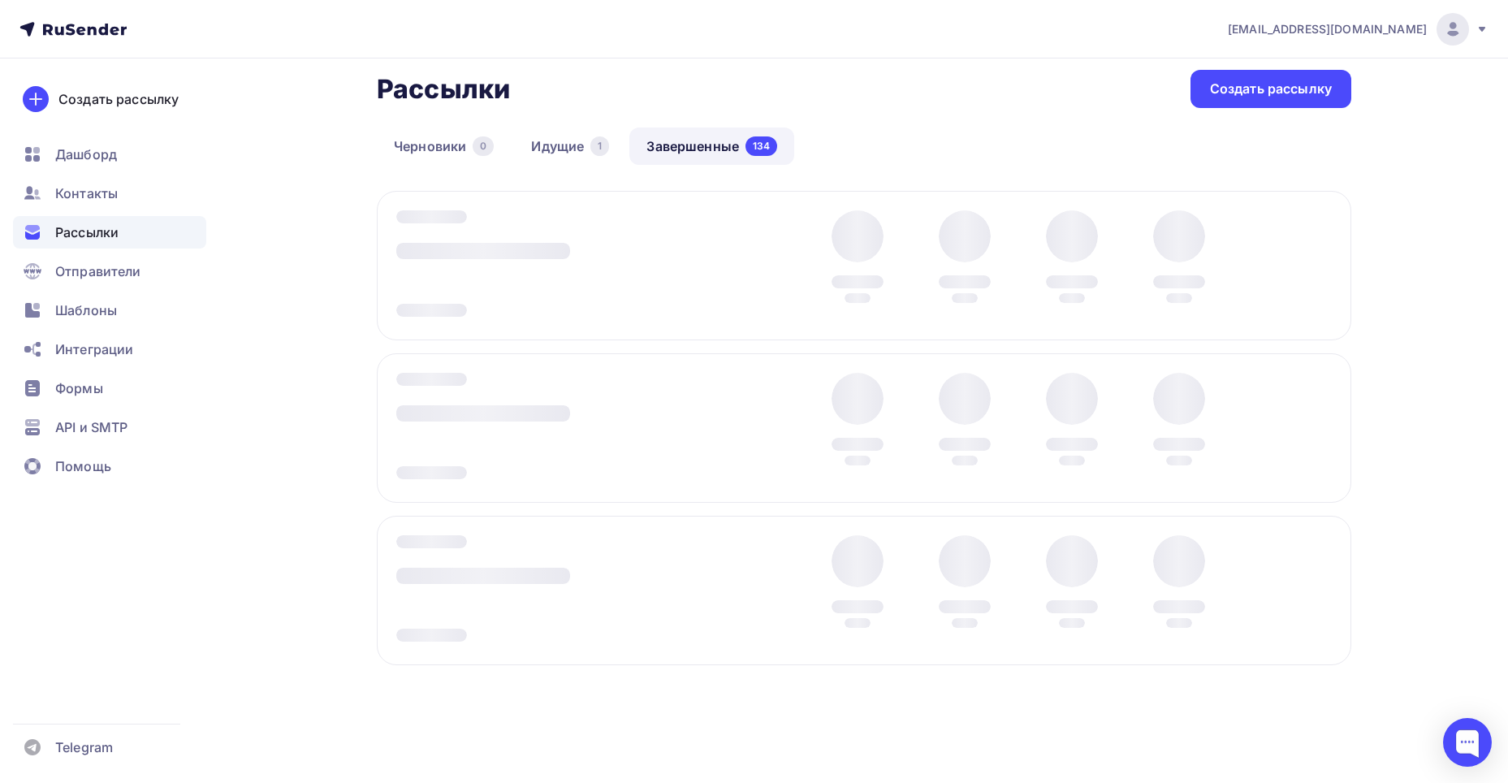
scroll to position [80, 0]
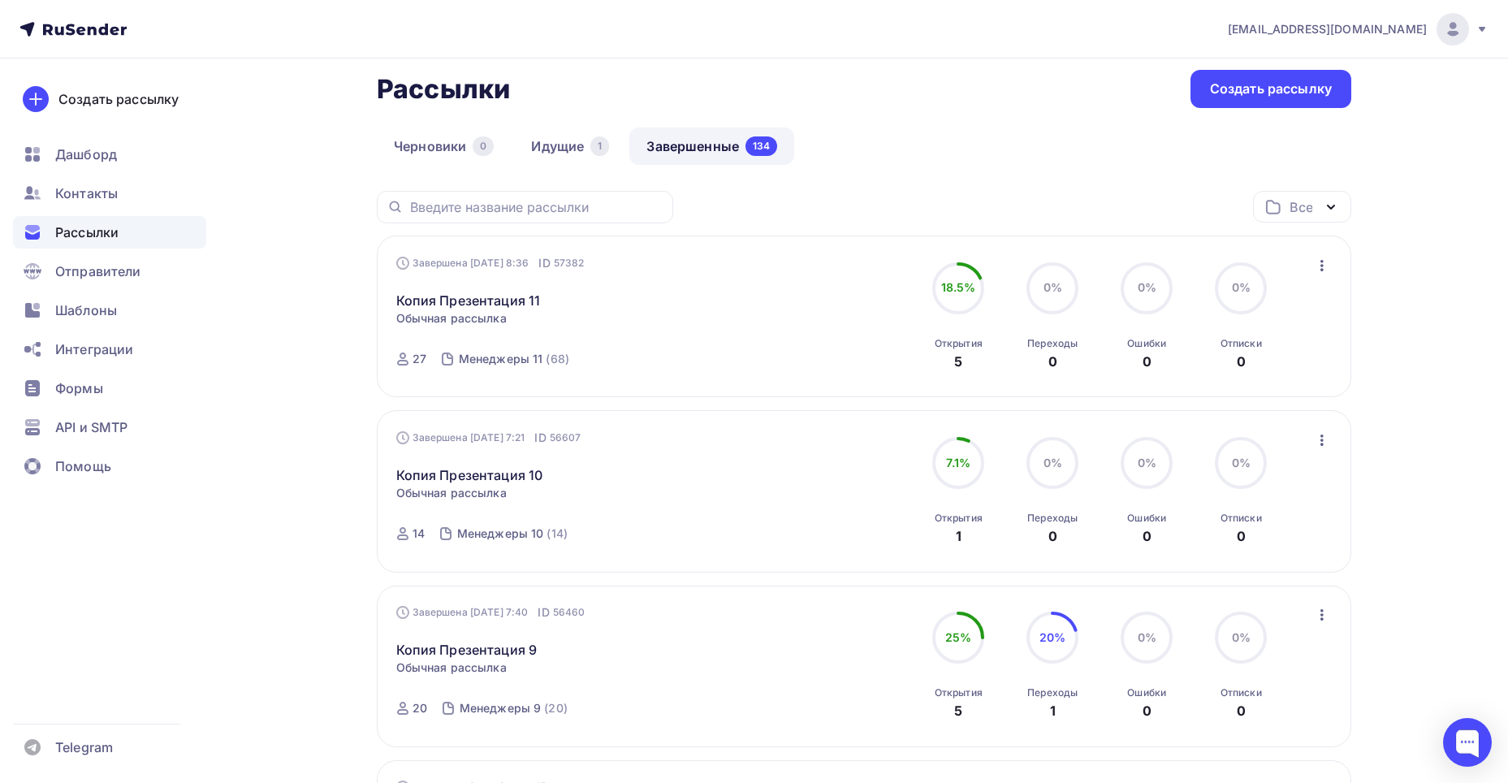
click at [1317, 261] on icon "button" at bounding box center [1321, 265] width 19 height 19
click at [1214, 368] on div "Копировать в новую" at bounding box center [1248, 372] width 166 height 19
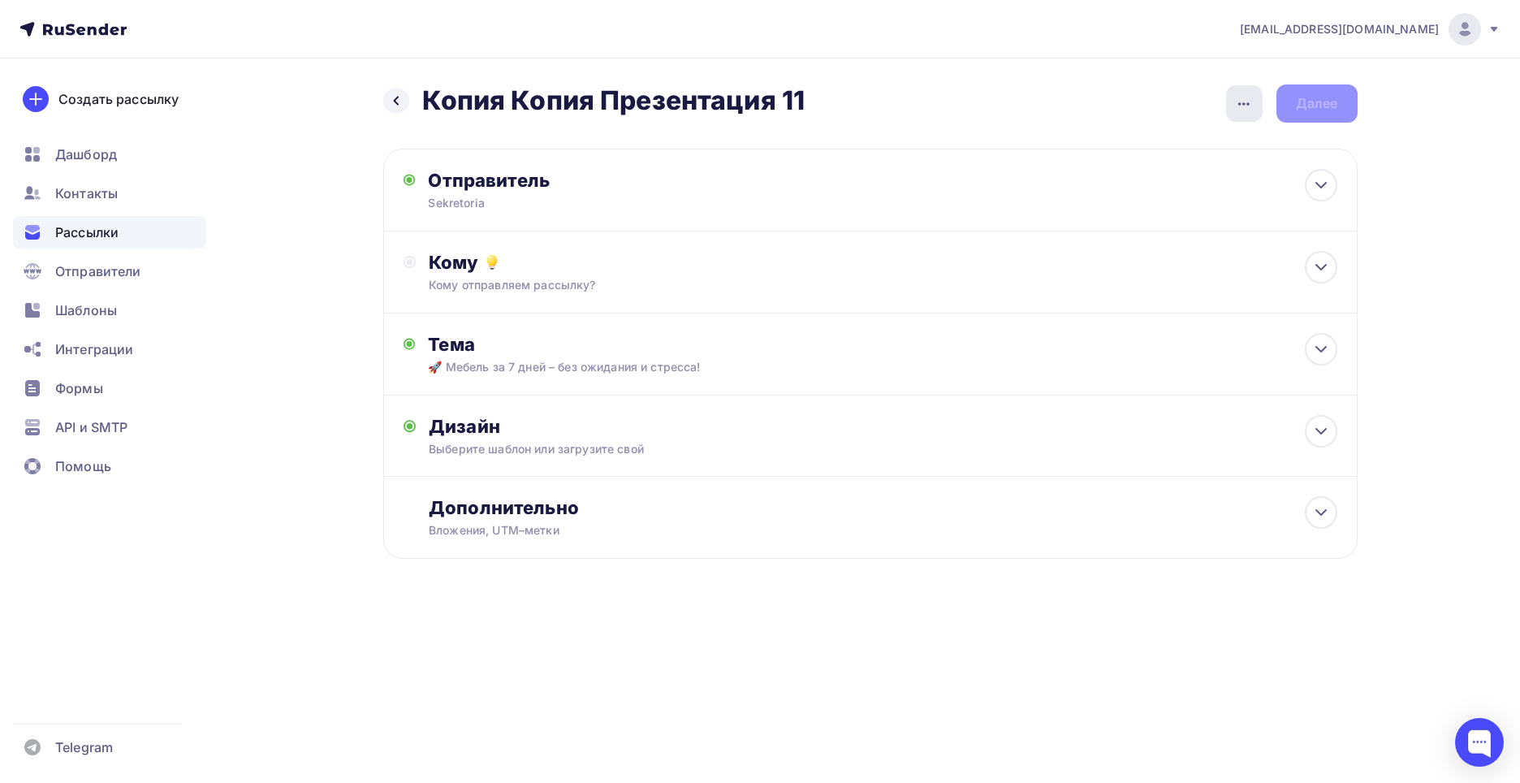
click at [1243, 110] on icon "button" at bounding box center [1243, 103] width 19 height 19
click at [1062, 178] on icon at bounding box center [1067, 186] width 19 height 19
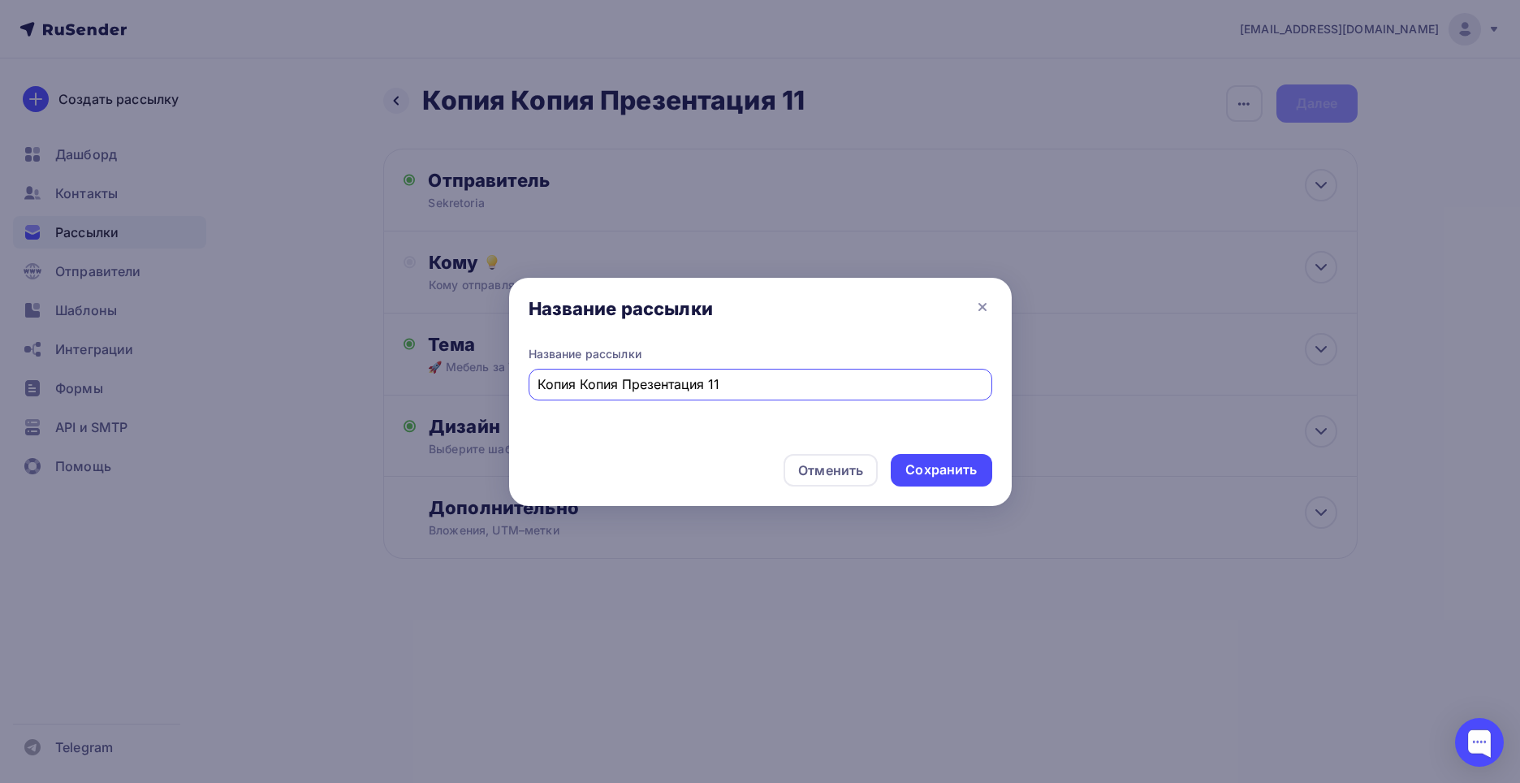
click at [542, 386] on input "Копия Копия Презентация 11" at bounding box center [760, 383] width 445 height 19
click at [680, 387] on input "Копия Презентация 11" at bounding box center [760, 383] width 445 height 19
type input "Копия Презентация [PERSON_NAME] + [PERSON_NAME]"
drag, startPoint x: 897, startPoint y: 462, endPoint x: 880, endPoint y: 447, distance: 23.1
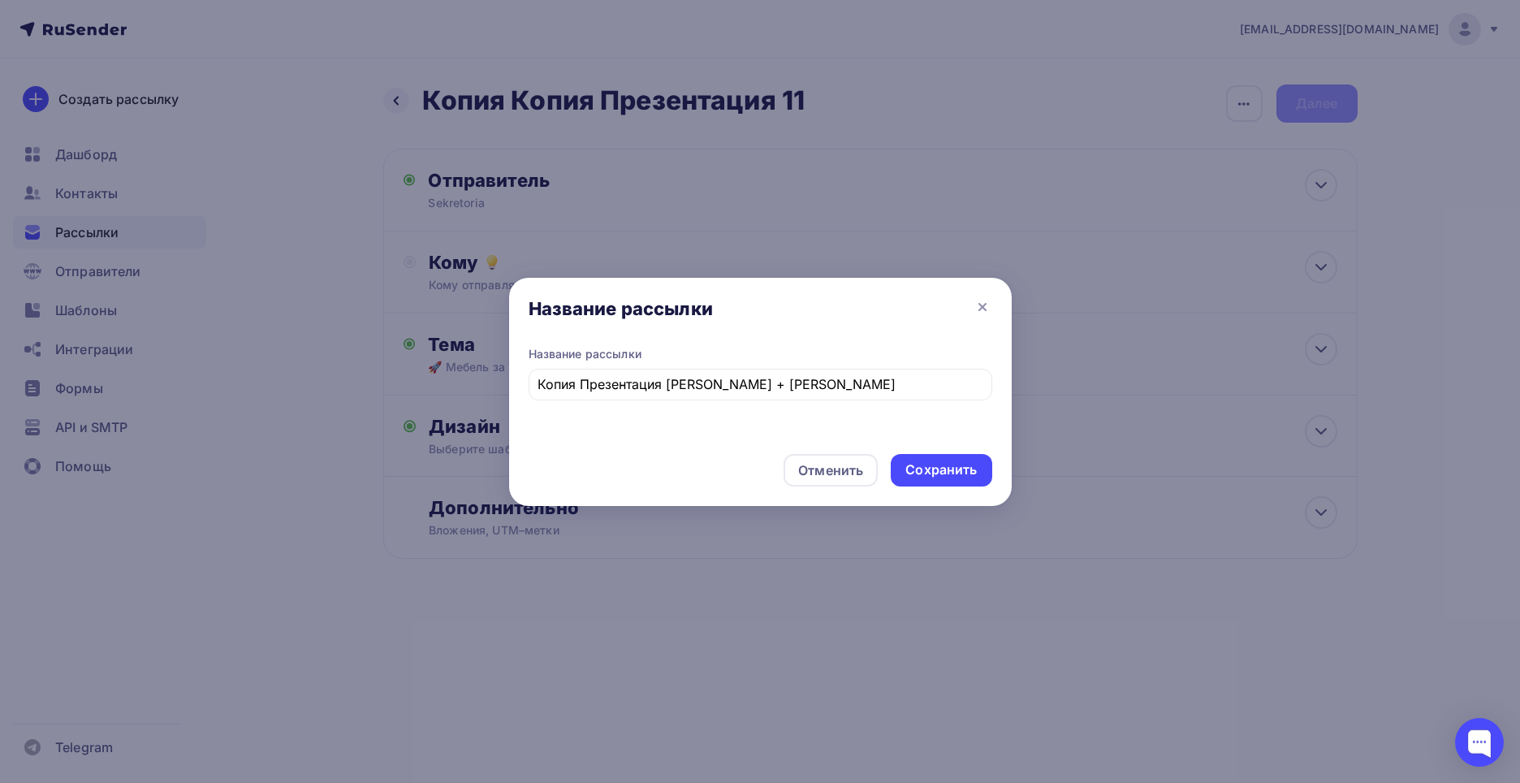
click at [897, 459] on div "Сохранить" at bounding box center [941, 470] width 101 height 32
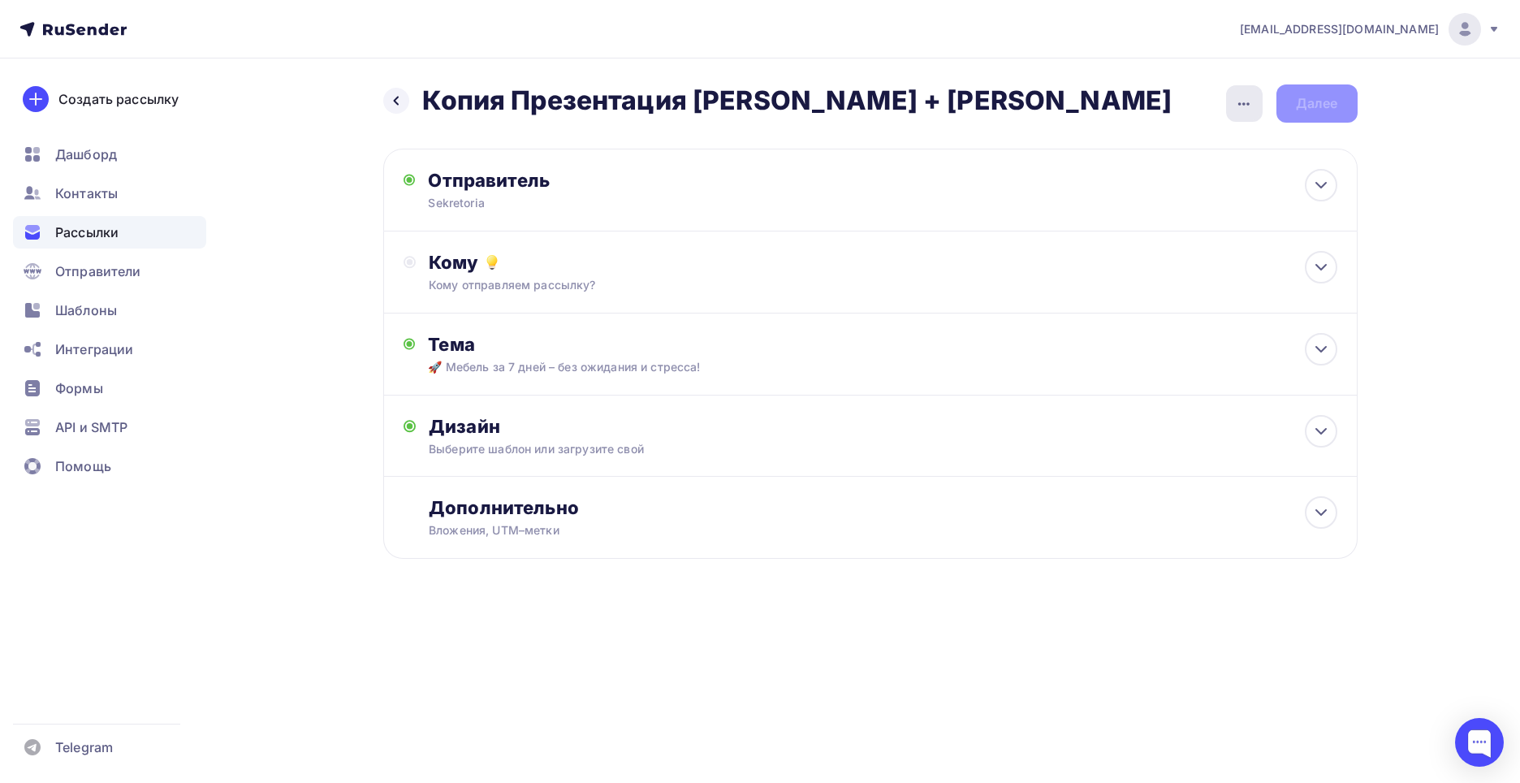
click at [1229, 101] on div "button" at bounding box center [1244, 103] width 37 height 37
click at [1183, 154] on div "Закончить позже" at bounding box center [1158, 154] width 201 height 19
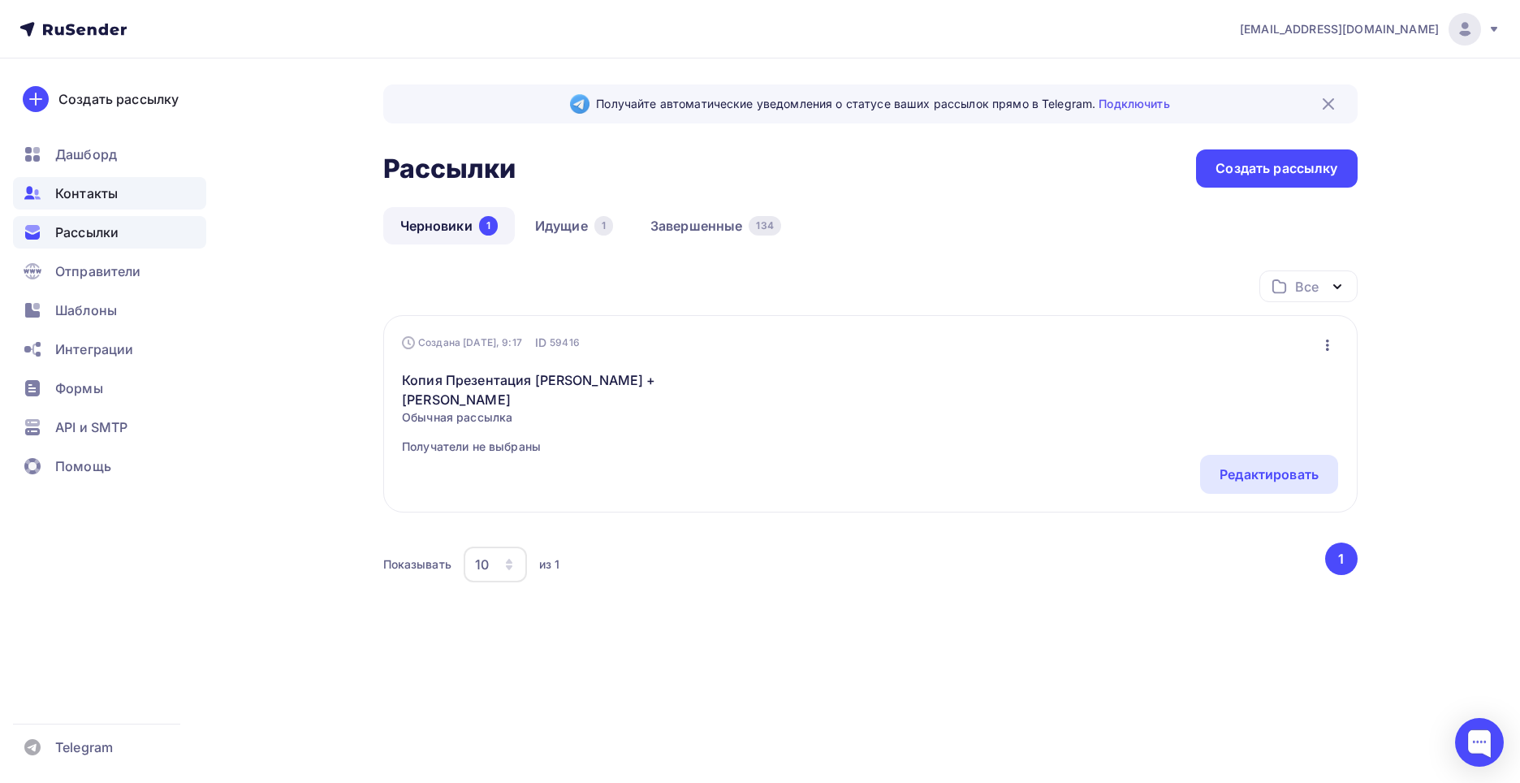
click at [115, 197] on span "Контакты" at bounding box center [86, 193] width 63 height 19
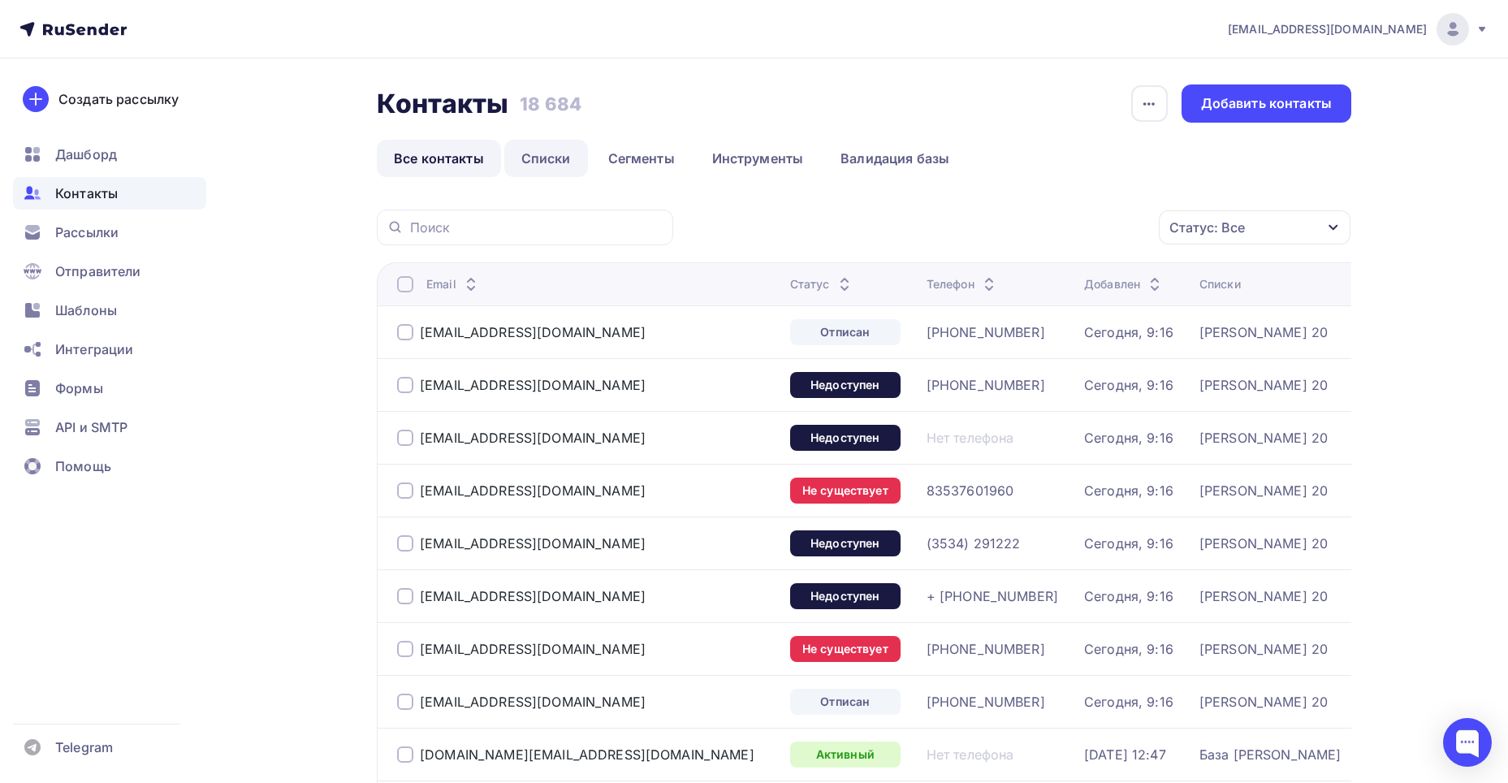
click at [551, 165] on link "Списки" at bounding box center [546, 158] width 84 height 37
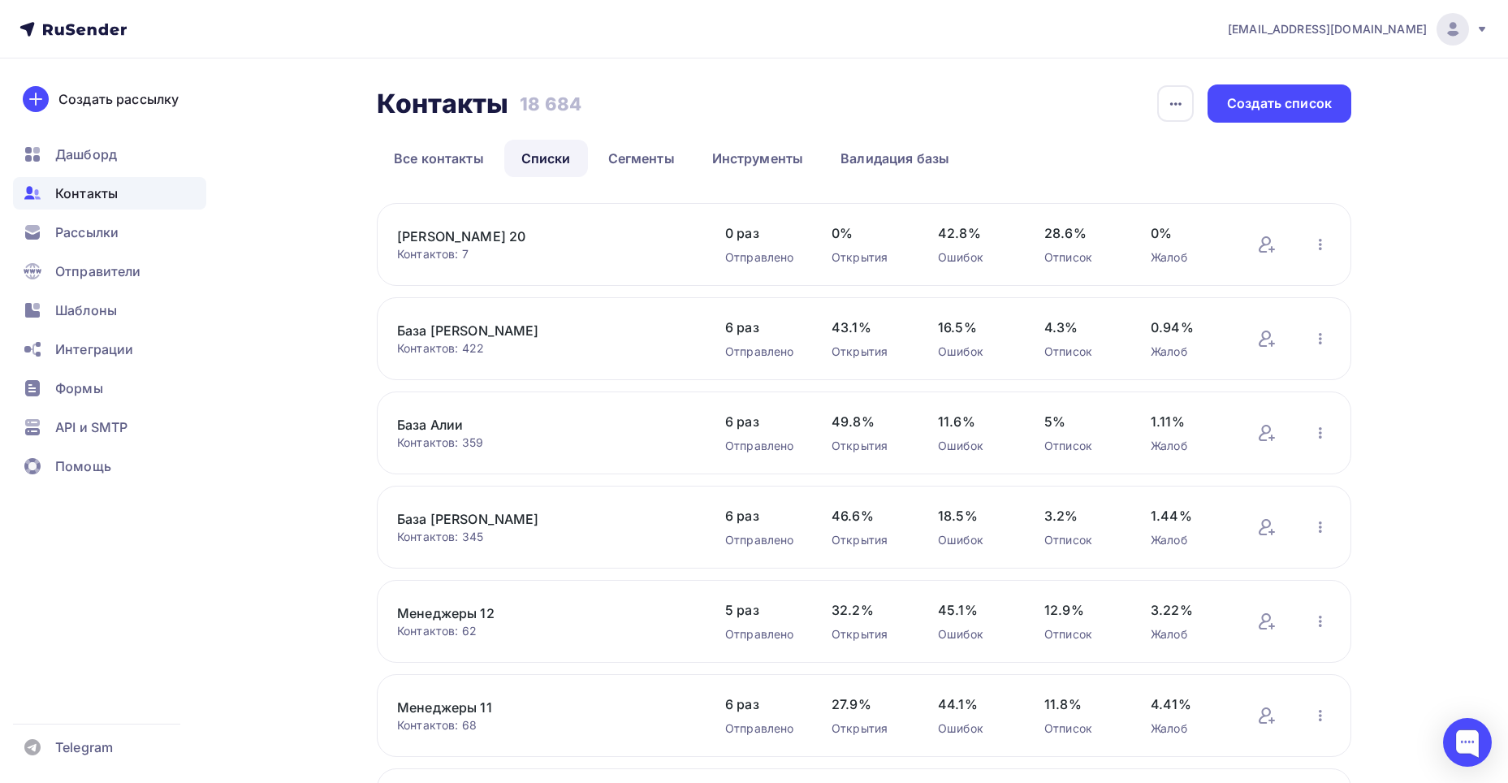
click at [500, 234] on link "[PERSON_NAME] 20" at bounding box center [535, 236] width 276 height 19
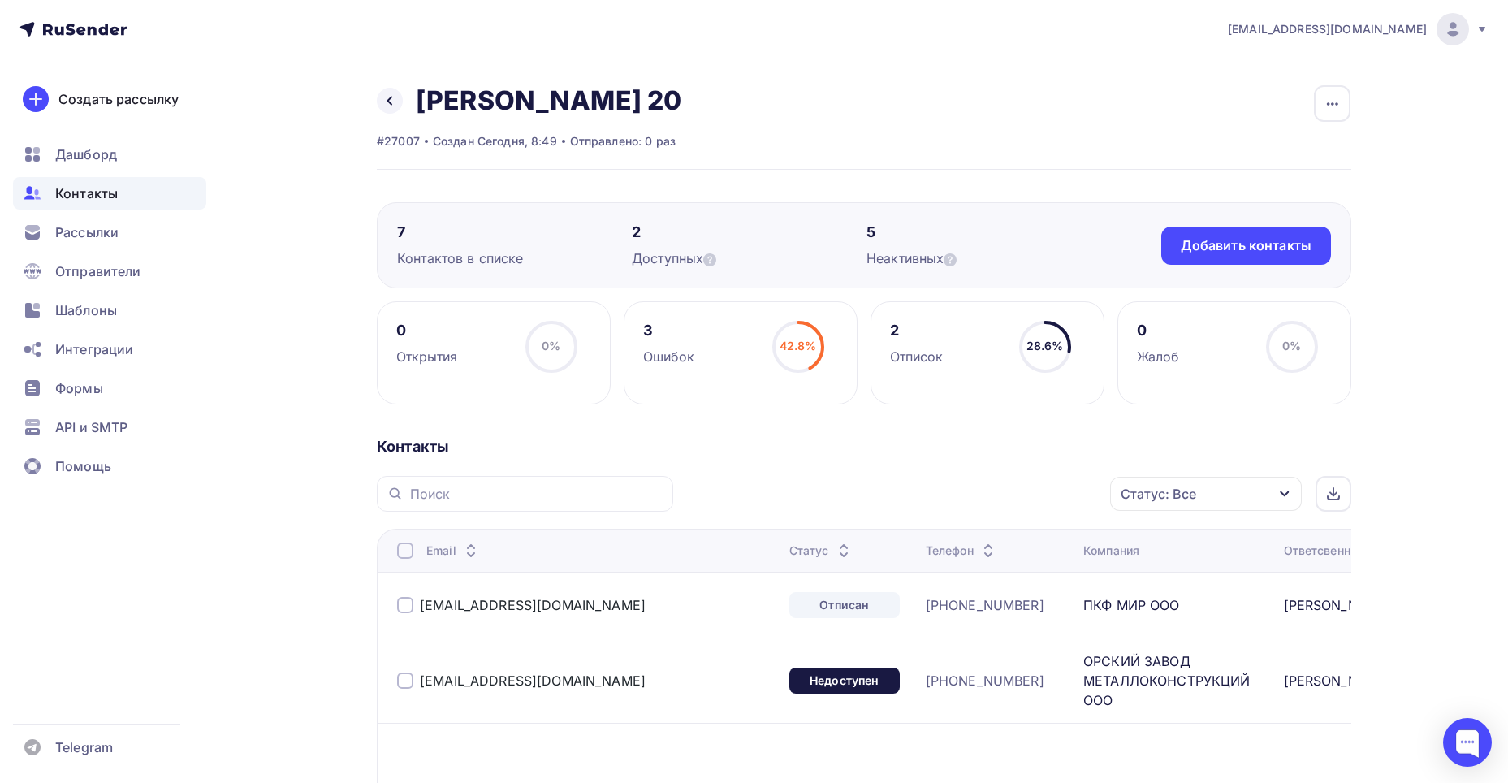
click at [1256, 495] on div "Статус: Все" at bounding box center [1206, 494] width 192 height 34
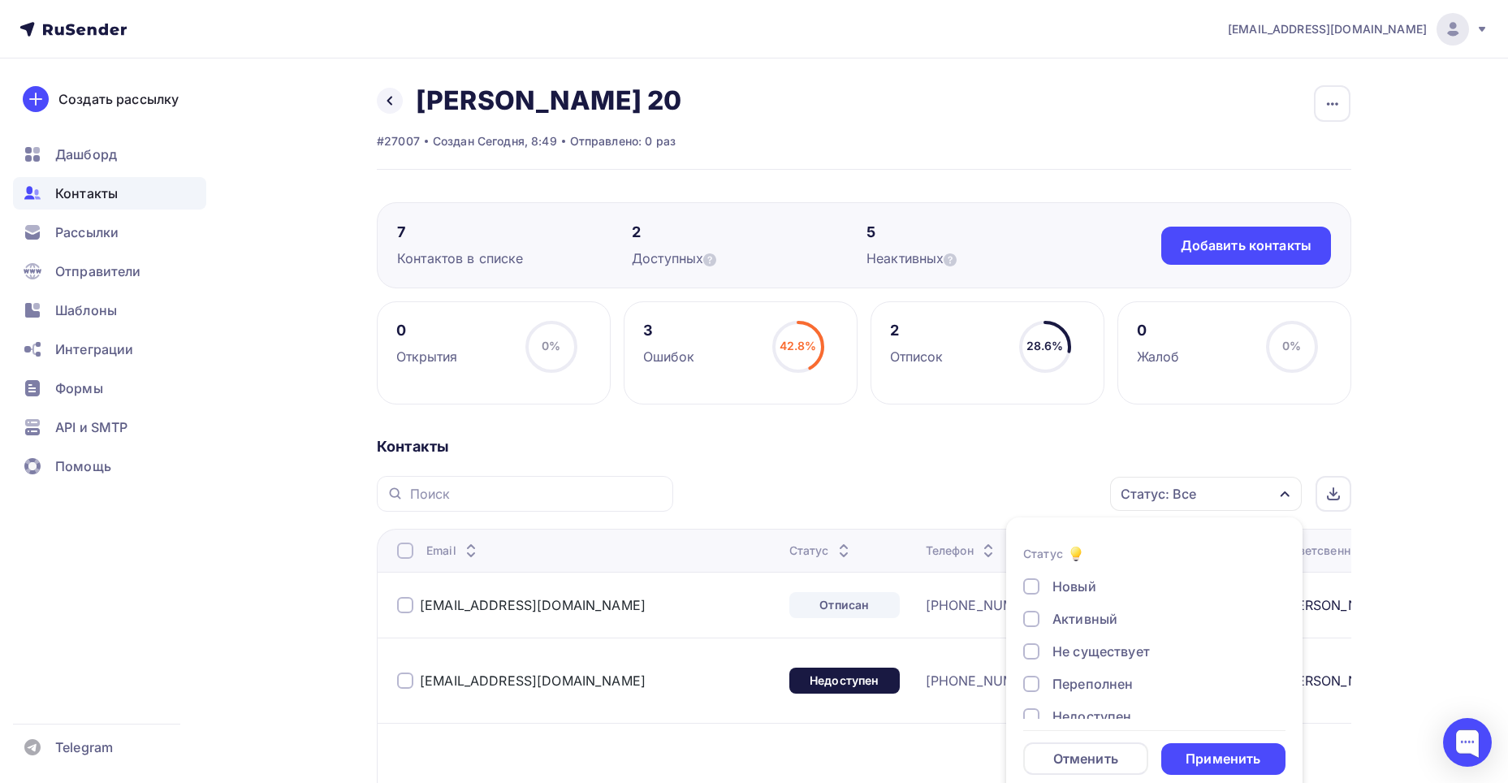
scroll to position [19, 0]
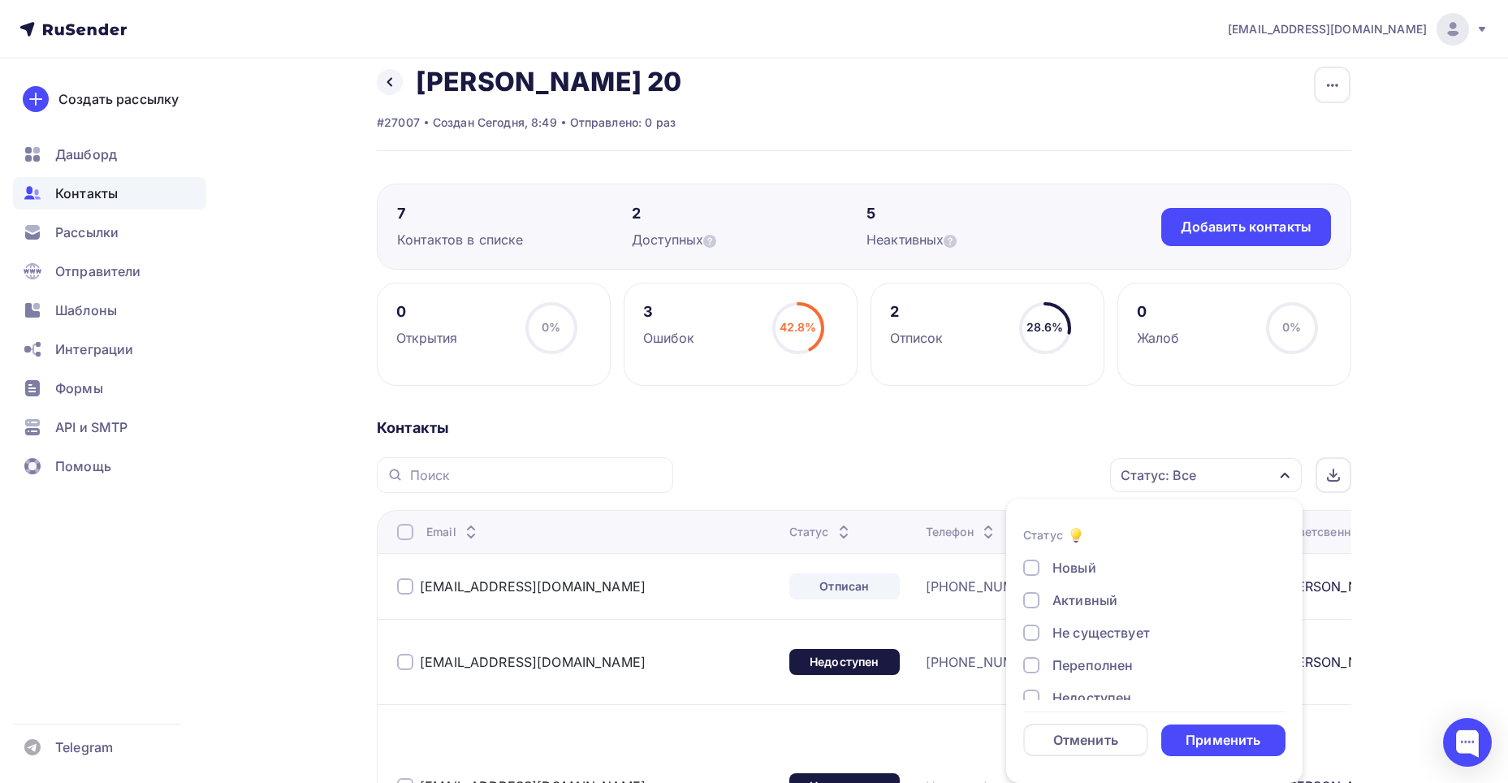
click at [1031, 565] on div at bounding box center [1031, 568] width 16 height 16
click at [1203, 734] on div "Применить" at bounding box center [1223, 740] width 75 height 19
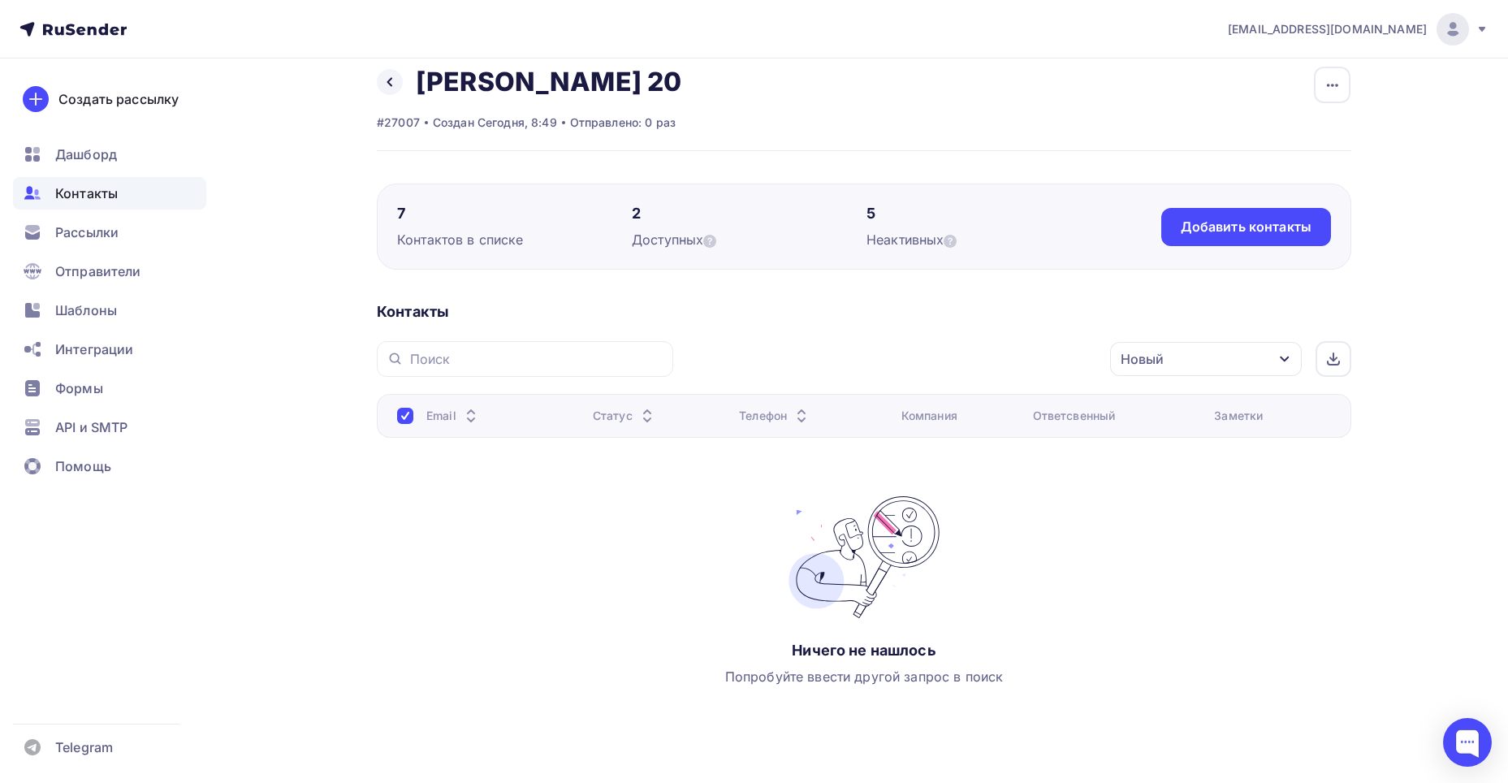
scroll to position [0, 0]
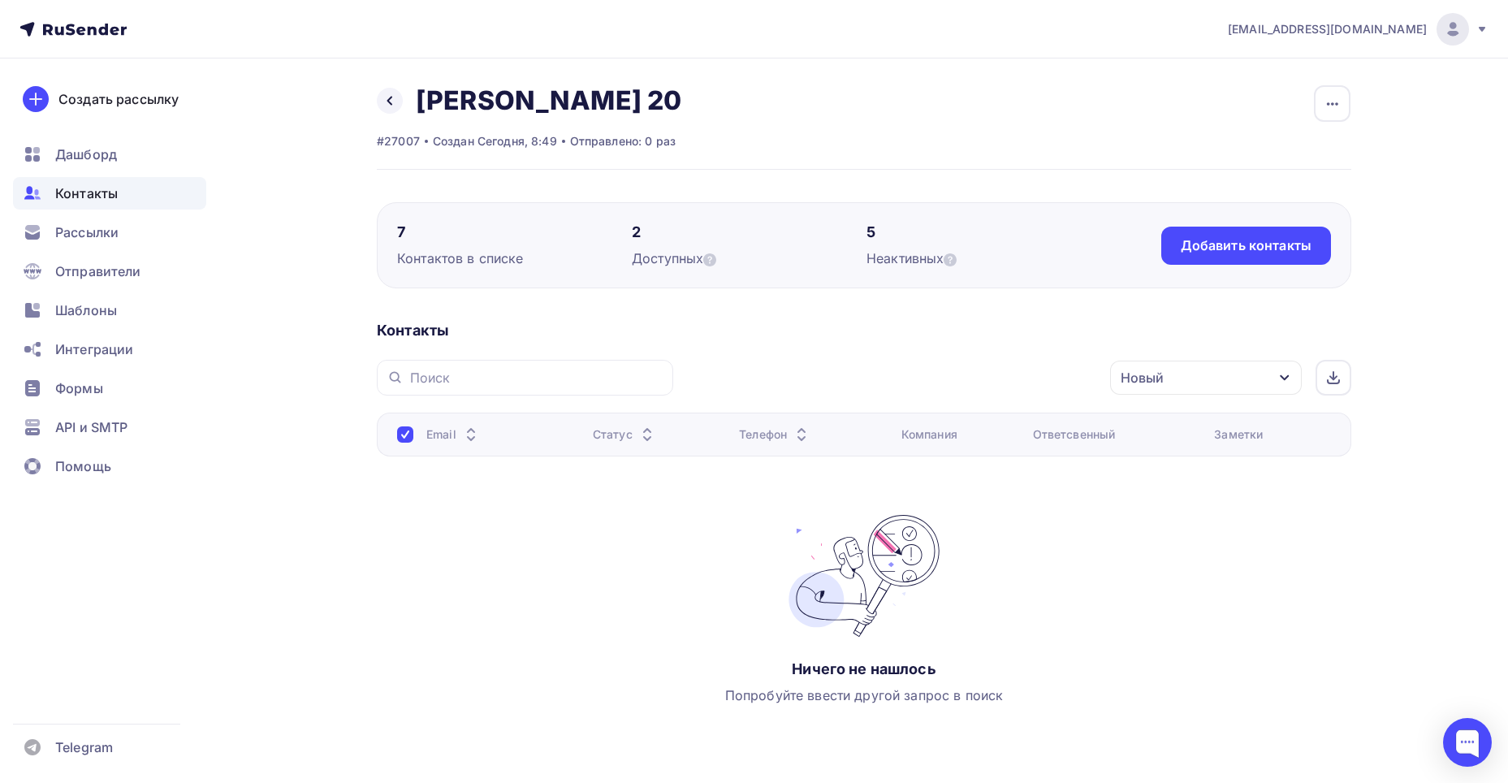
click at [1153, 377] on div "Новый" at bounding box center [1142, 377] width 43 height 19
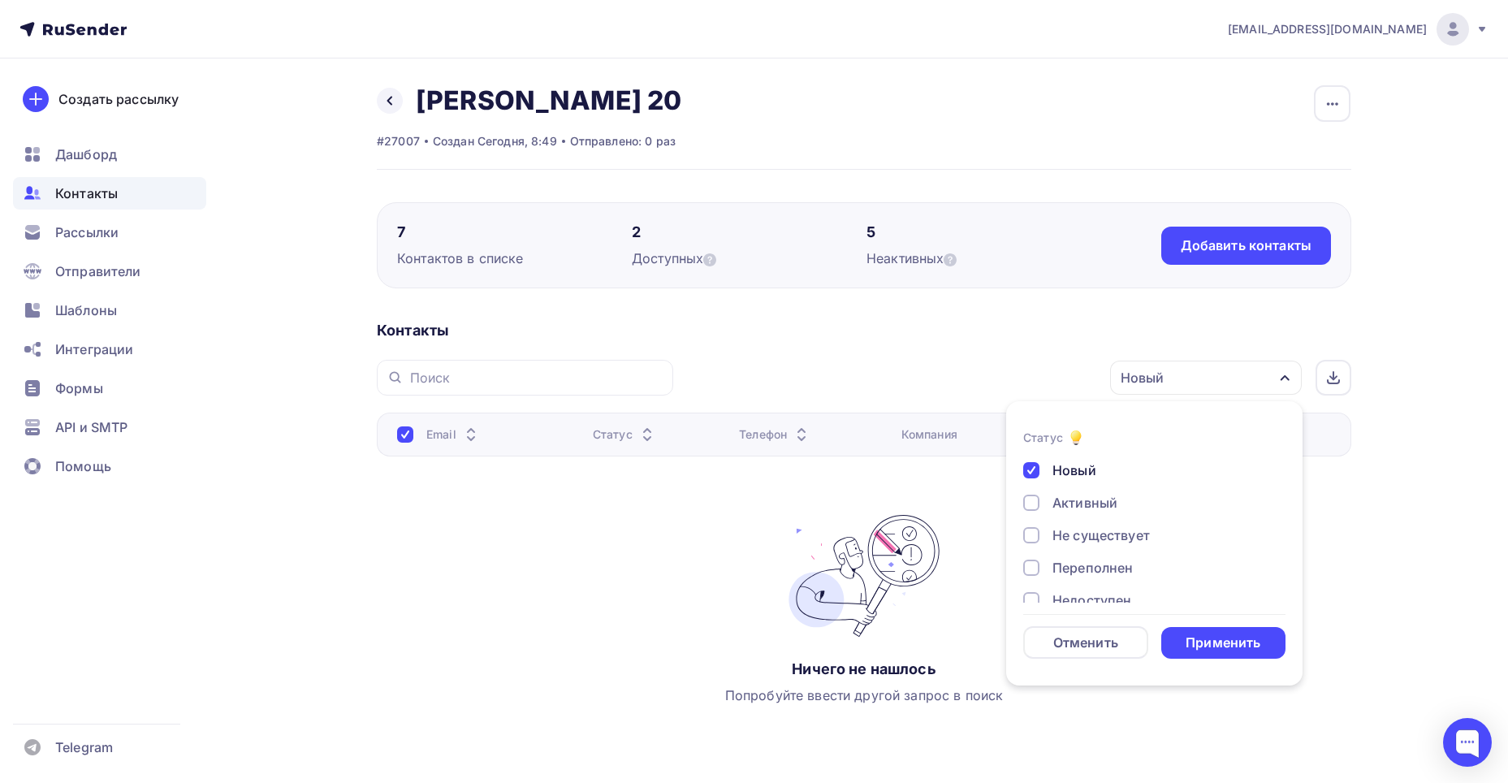
click at [1034, 473] on div at bounding box center [1031, 470] width 16 height 16
drag, startPoint x: 1032, startPoint y: 500, endPoint x: 1217, endPoint y: 594, distance: 206.7
click at [1034, 500] on div at bounding box center [1031, 503] width 16 height 16
drag, startPoint x: 1217, startPoint y: 639, endPoint x: 1213, endPoint y: 613, distance: 26.3
click at [1217, 638] on div "Применить" at bounding box center [1223, 642] width 75 height 19
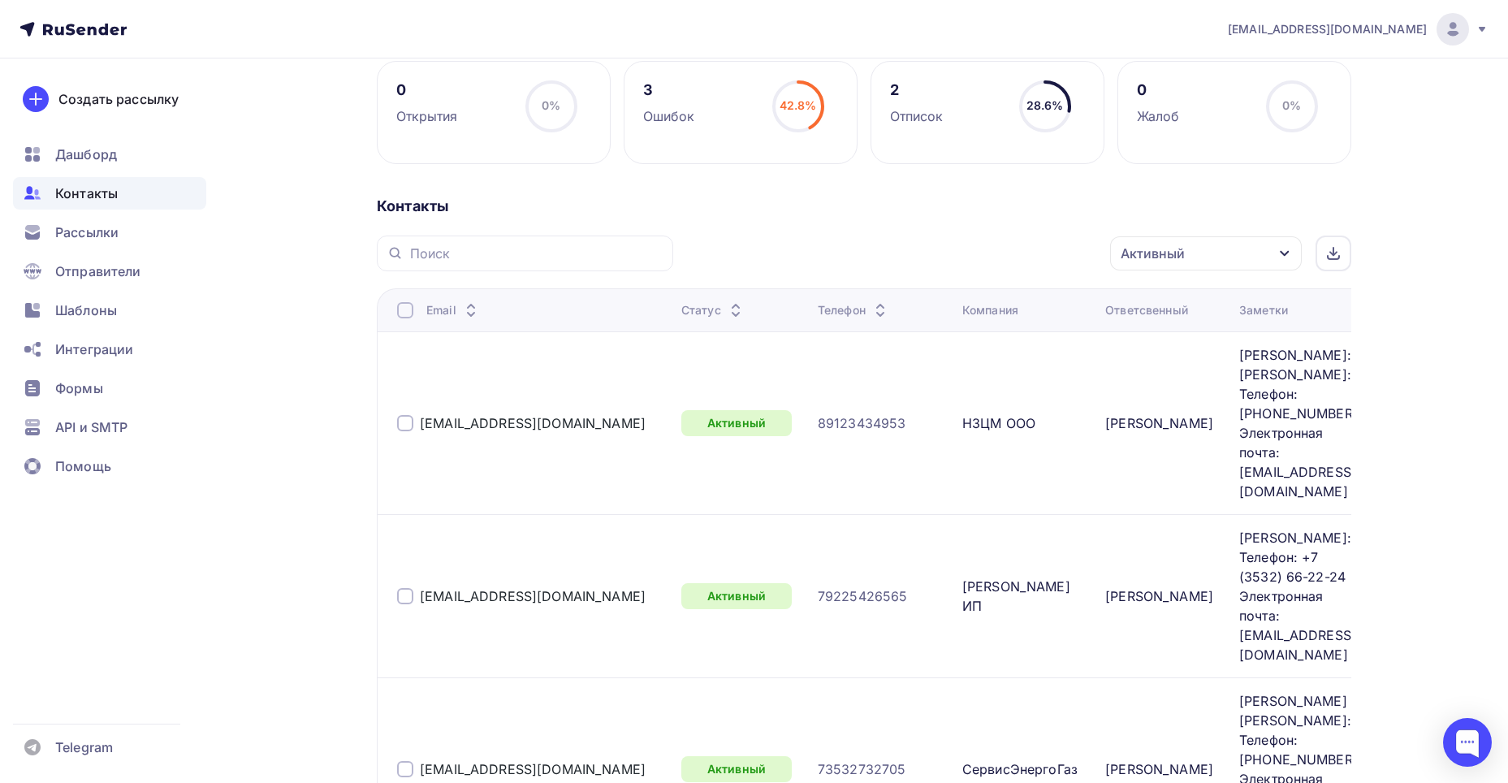
scroll to position [192, 0]
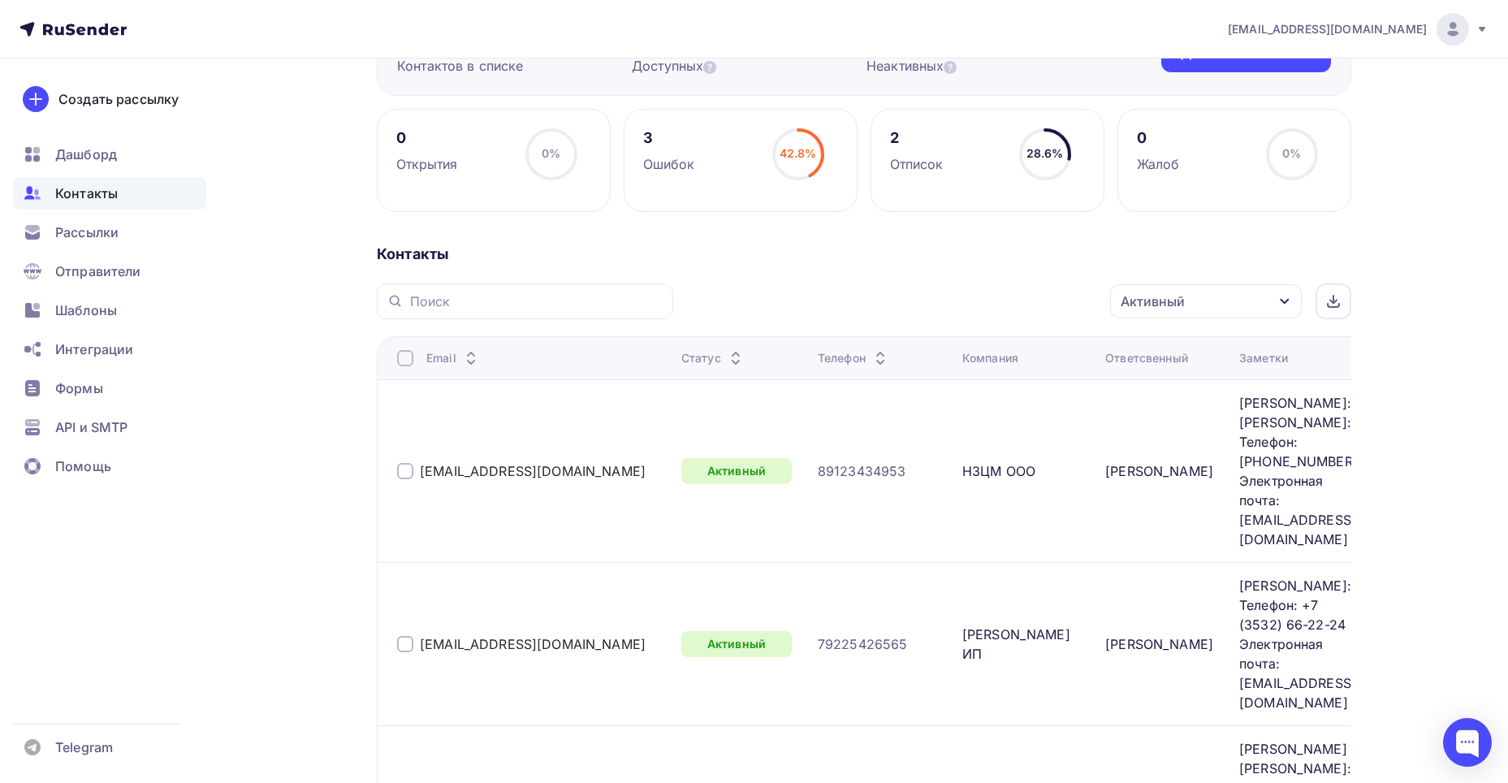
click at [1152, 296] on div "Активный" at bounding box center [1153, 301] width 64 height 19
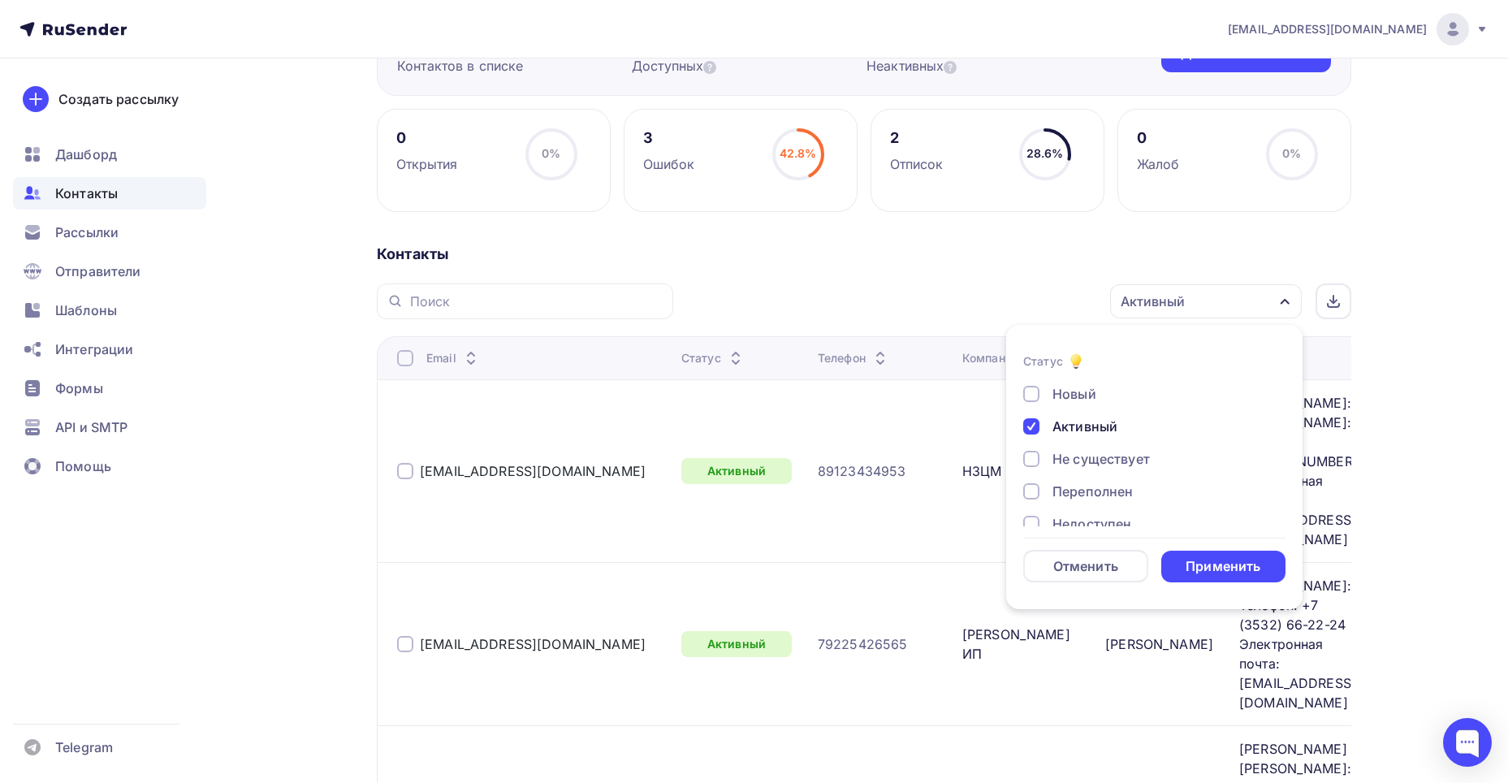
click at [1021, 434] on li "Статус Новый Активный Не существует Переполнен Недоступен Отписан Отписан вручн…" at bounding box center [1154, 467] width 296 height 265
click at [1030, 430] on div at bounding box center [1031, 426] width 16 height 16
click at [1245, 551] on div "Применить" at bounding box center [1223, 567] width 125 height 32
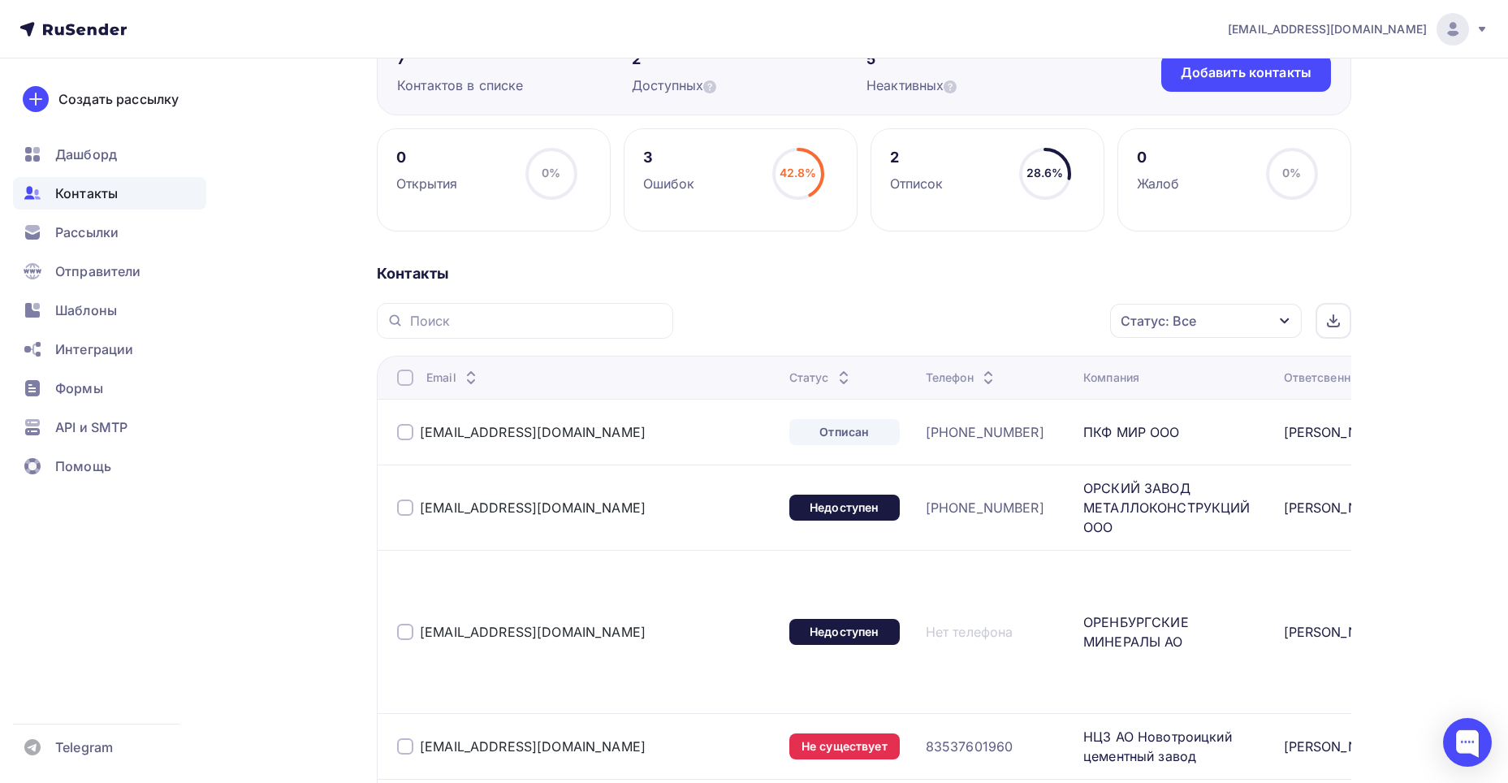
scroll to position [30, 0]
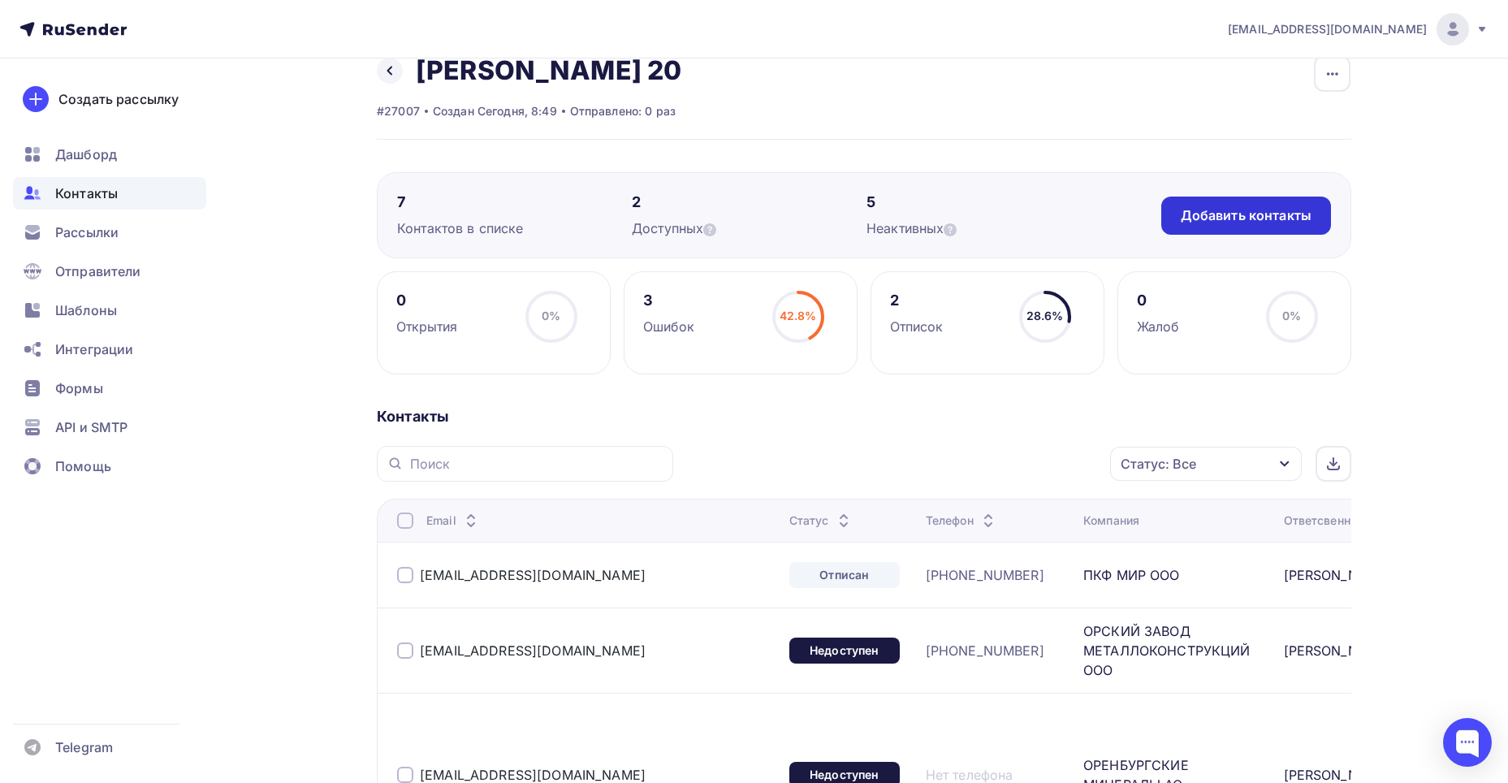
click at [1195, 210] on div "Добавить контакты" at bounding box center [1246, 215] width 131 height 19
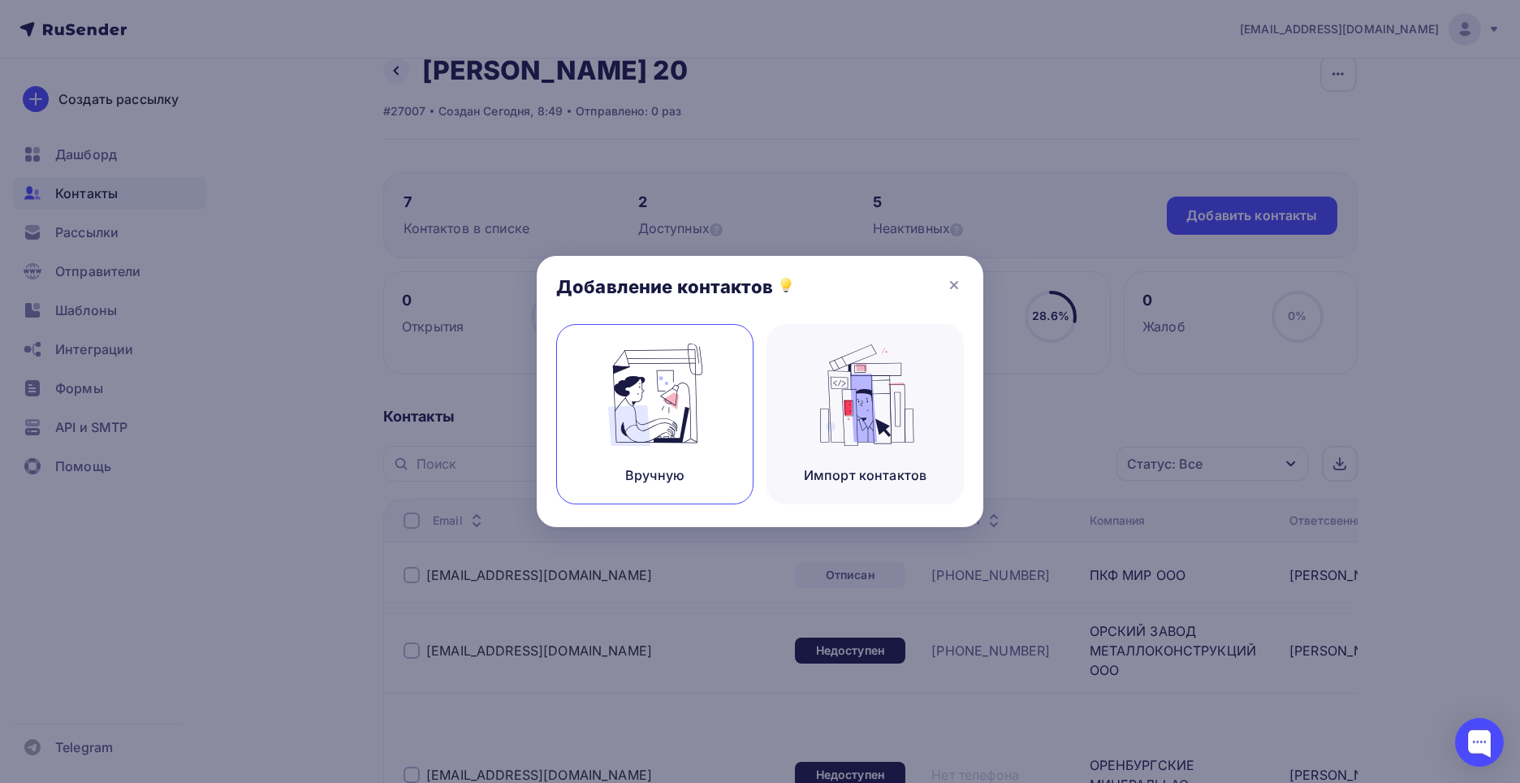
click at [741, 390] on div "Вручную" at bounding box center [654, 414] width 197 height 180
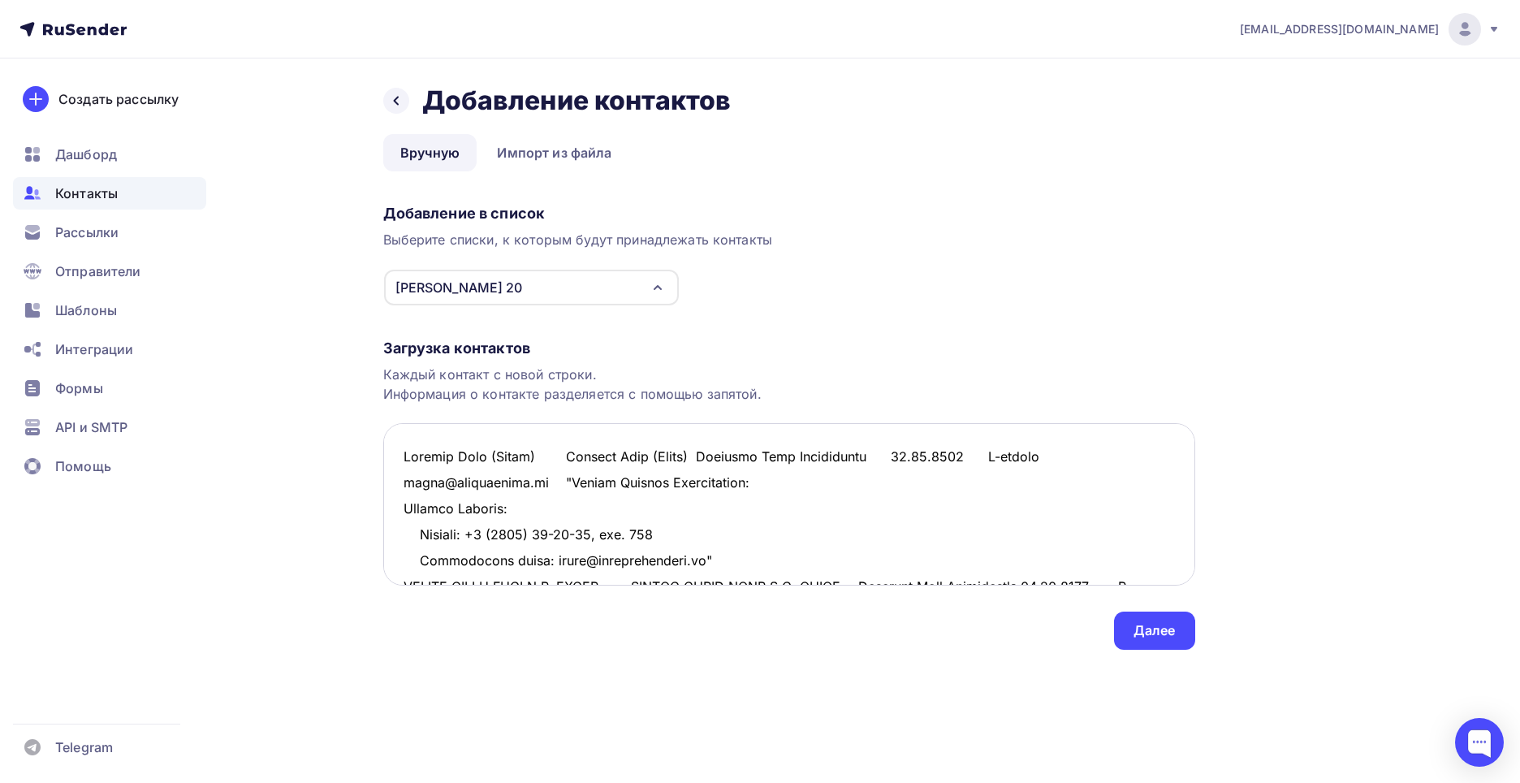
scroll to position [1231, 0]
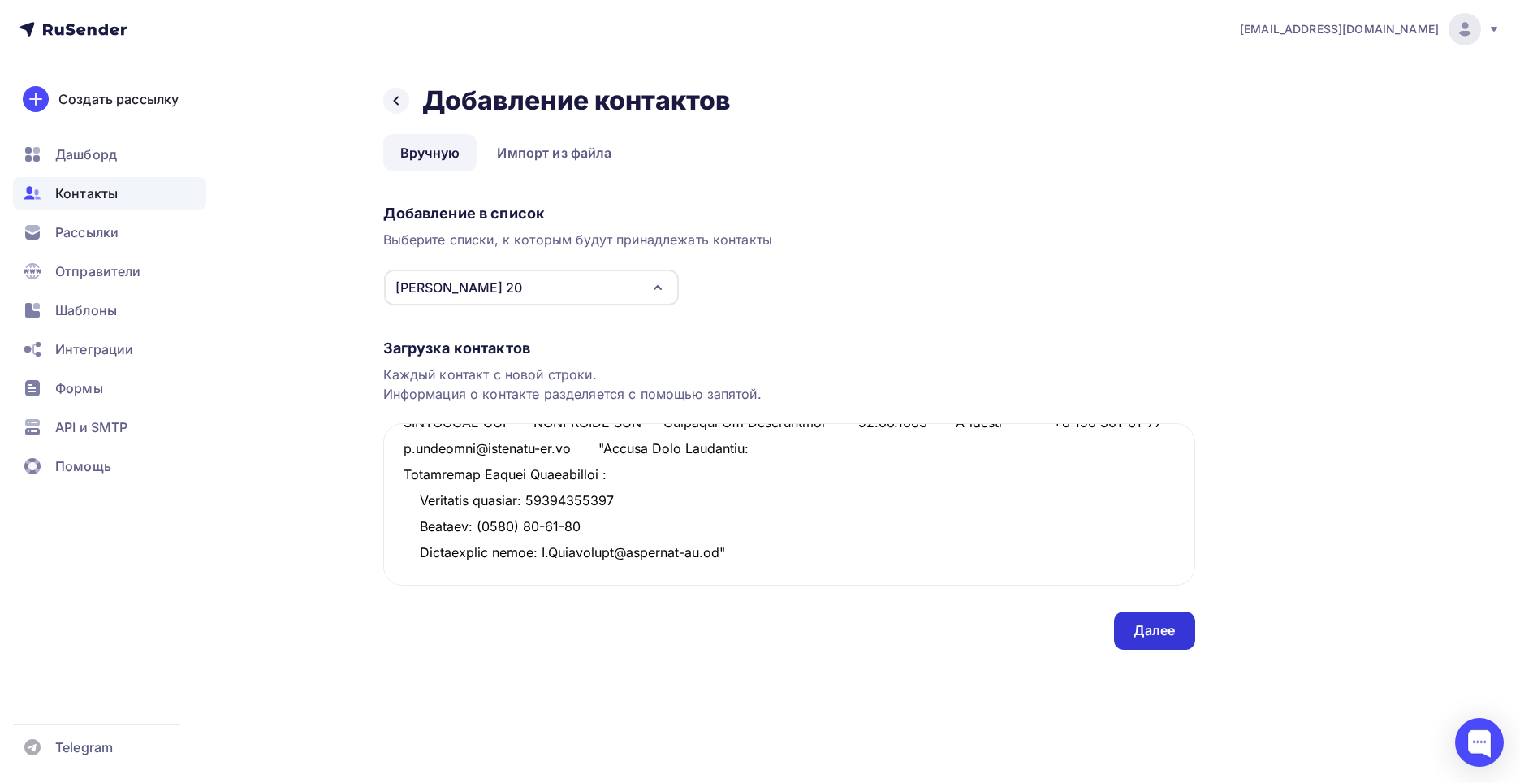
type textarea "Премиум Авто (Ягуар) Премиум Авто (Ягуар) Терехина Инна Геннадиевна 15.10.2021 …"
click at [1137, 635] on div "Далее" at bounding box center [1155, 630] width 42 height 19
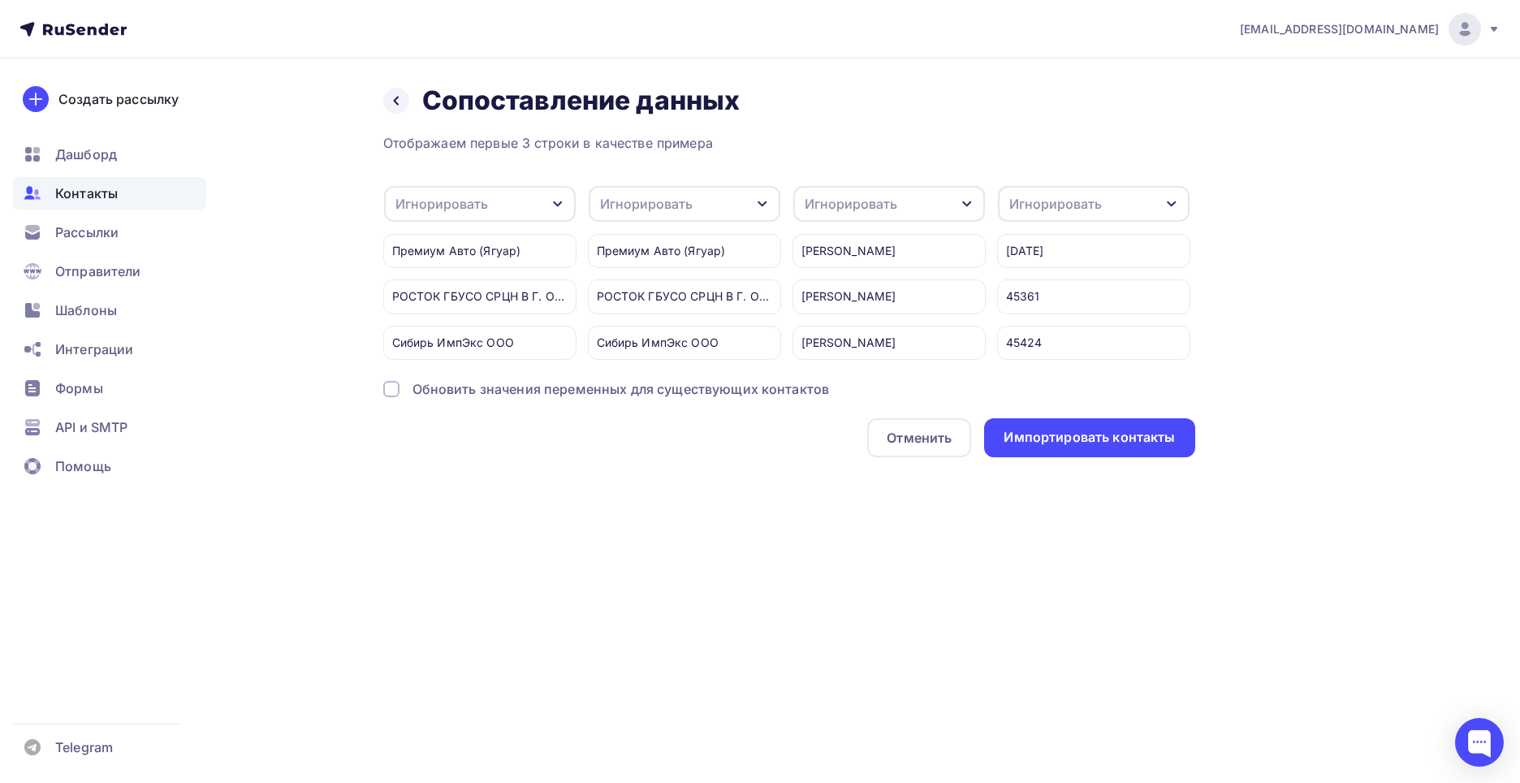
click at [503, 205] on div "Игнорировать" at bounding box center [480, 204] width 192 height 36
click at [478, 319] on div "Компания" at bounding box center [454, 321] width 95 height 19
click at [891, 199] on div "Игнорировать" at bounding box center [851, 203] width 93 height 19
click at [880, 331] on link "Ответсвенный" at bounding box center [859, 321] width 115 height 32
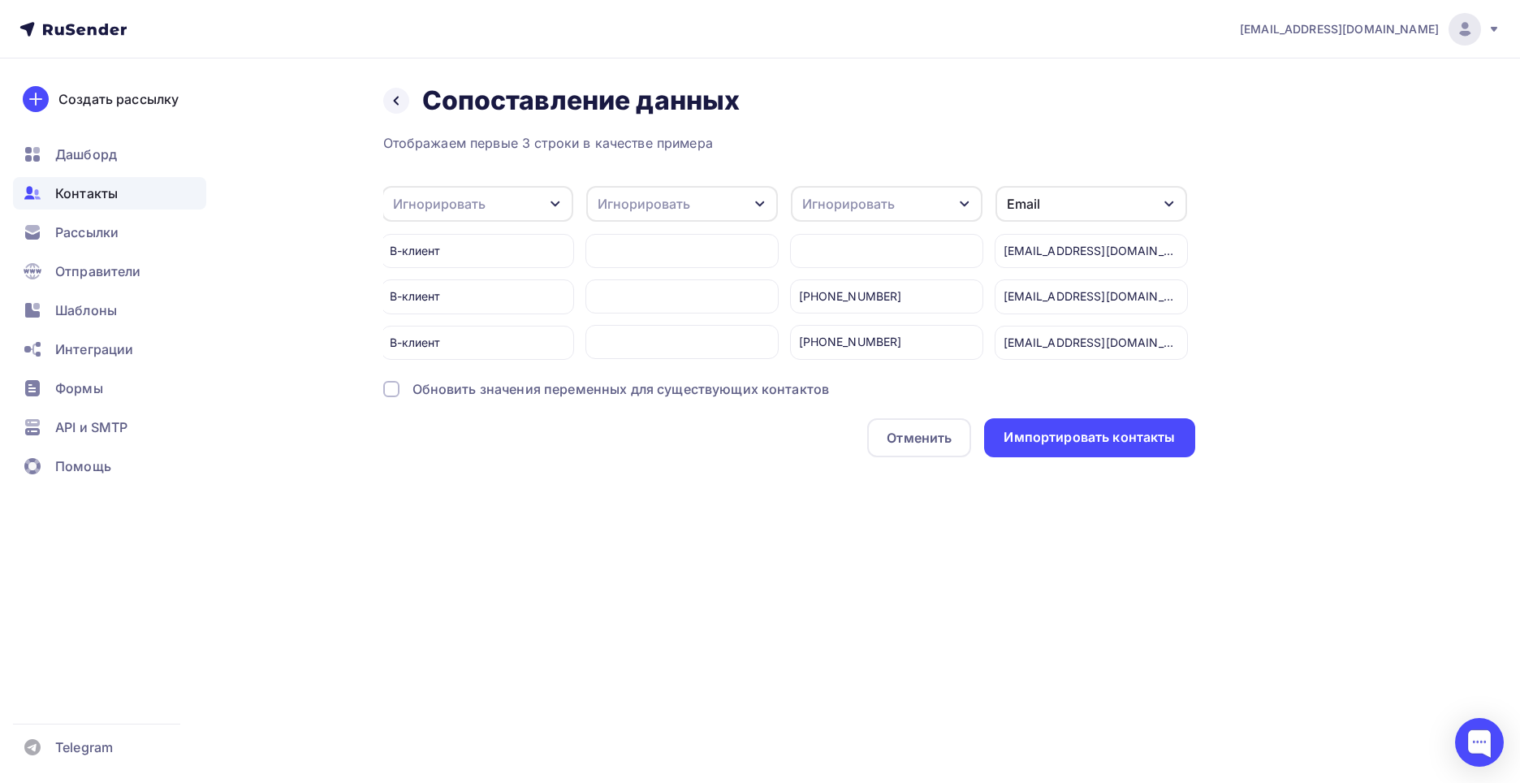
scroll to position [0, 828]
click at [949, 199] on div "Игнорировать" at bounding box center [880, 204] width 192 height 36
click at [881, 282] on div "Телефон" at bounding box center [849, 276] width 94 height 19
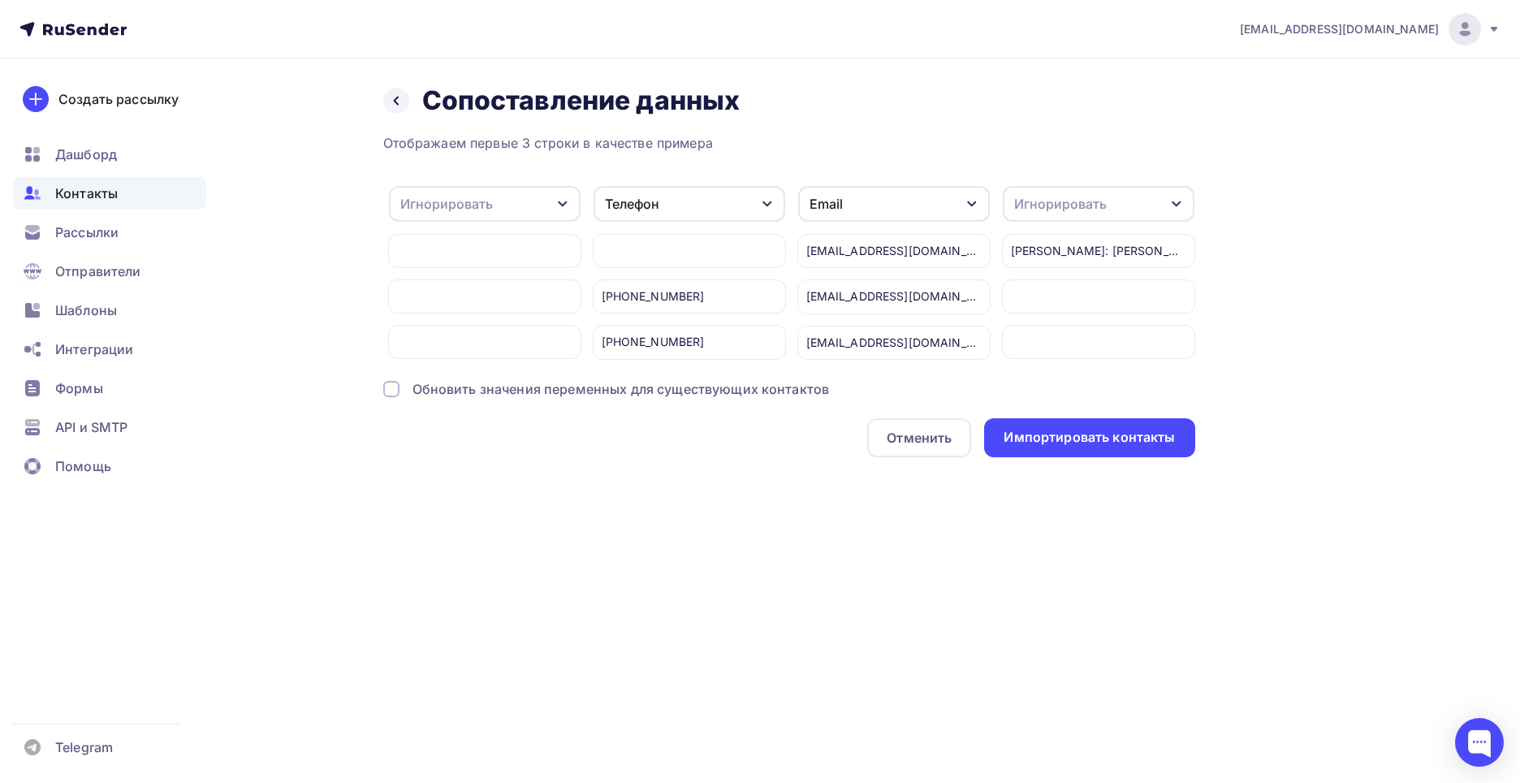
click at [1041, 201] on div "Игнорировать" at bounding box center [1060, 203] width 93 height 19
click at [1062, 318] on div "Заметки" at bounding box center [1069, 321] width 94 height 19
click at [663, 399] on div "Обновить значения переменных для существующих контактов" at bounding box center [621, 388] width 417 height 19
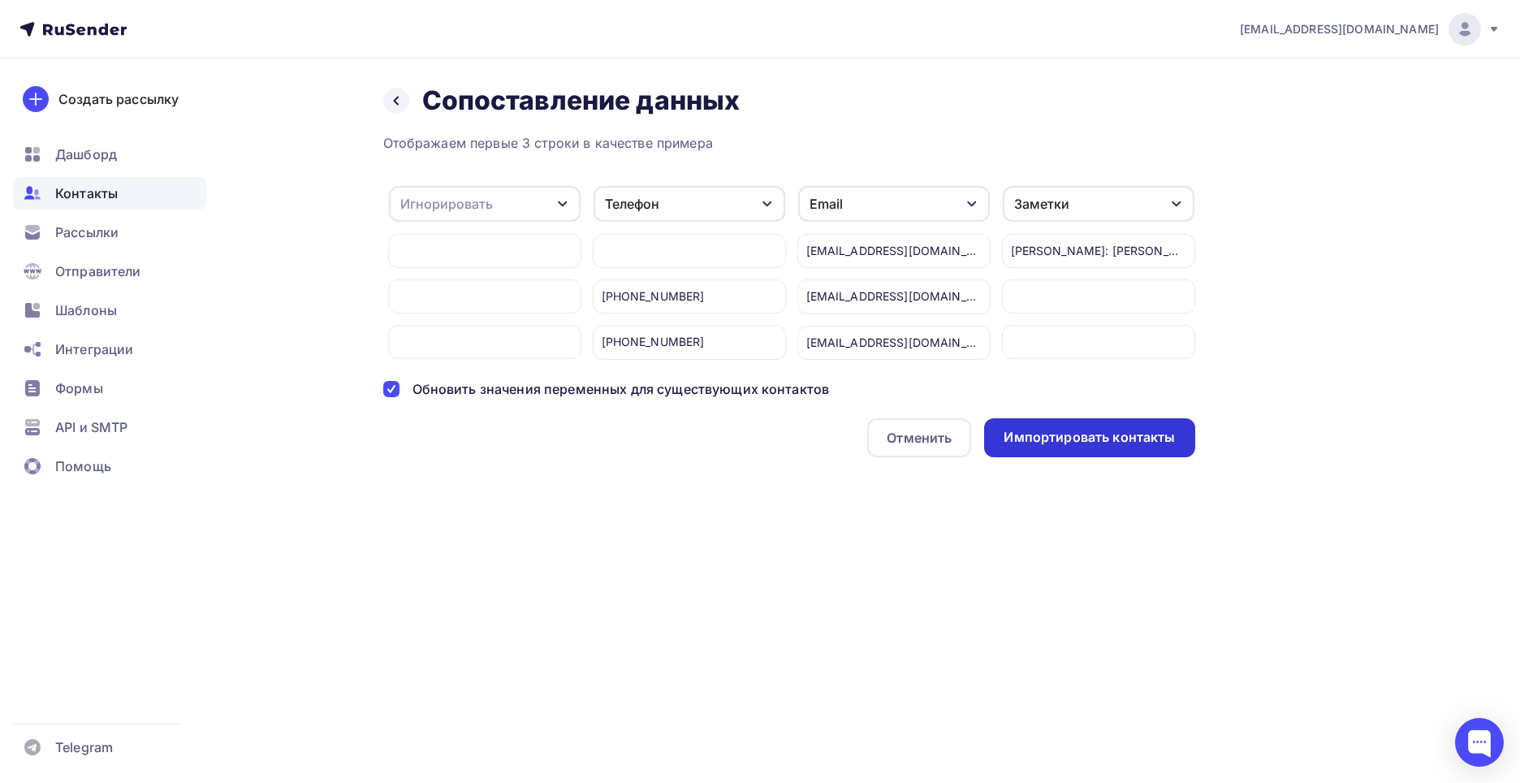
click at [1021, 444] on div "Импортировать контакты" at bounding box center [1089, 437] width 171 height 19
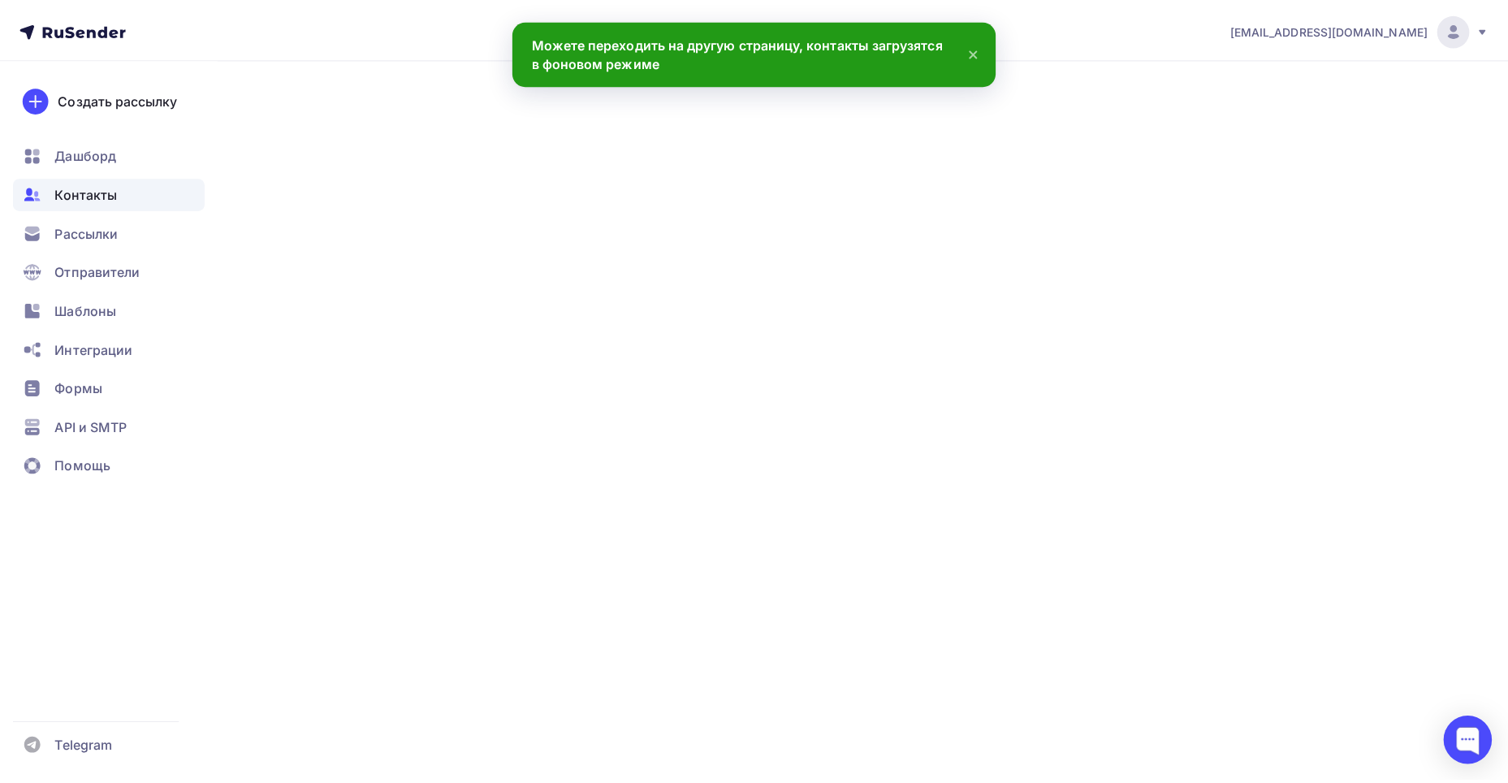
scroll to position [1256, 0]
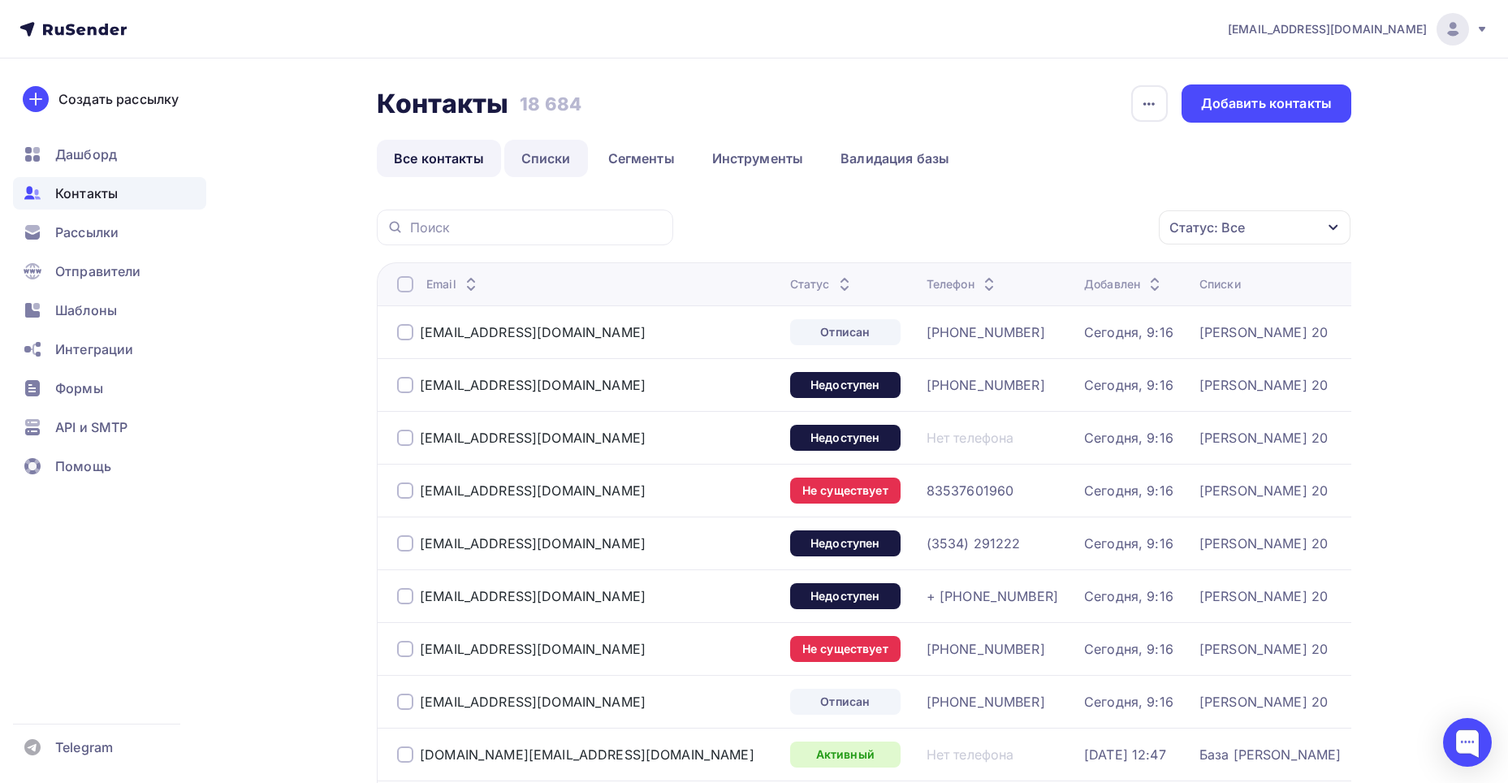
click at [529, 145] on link "Списки" at bounding box center [546, 158] width 84 height 37
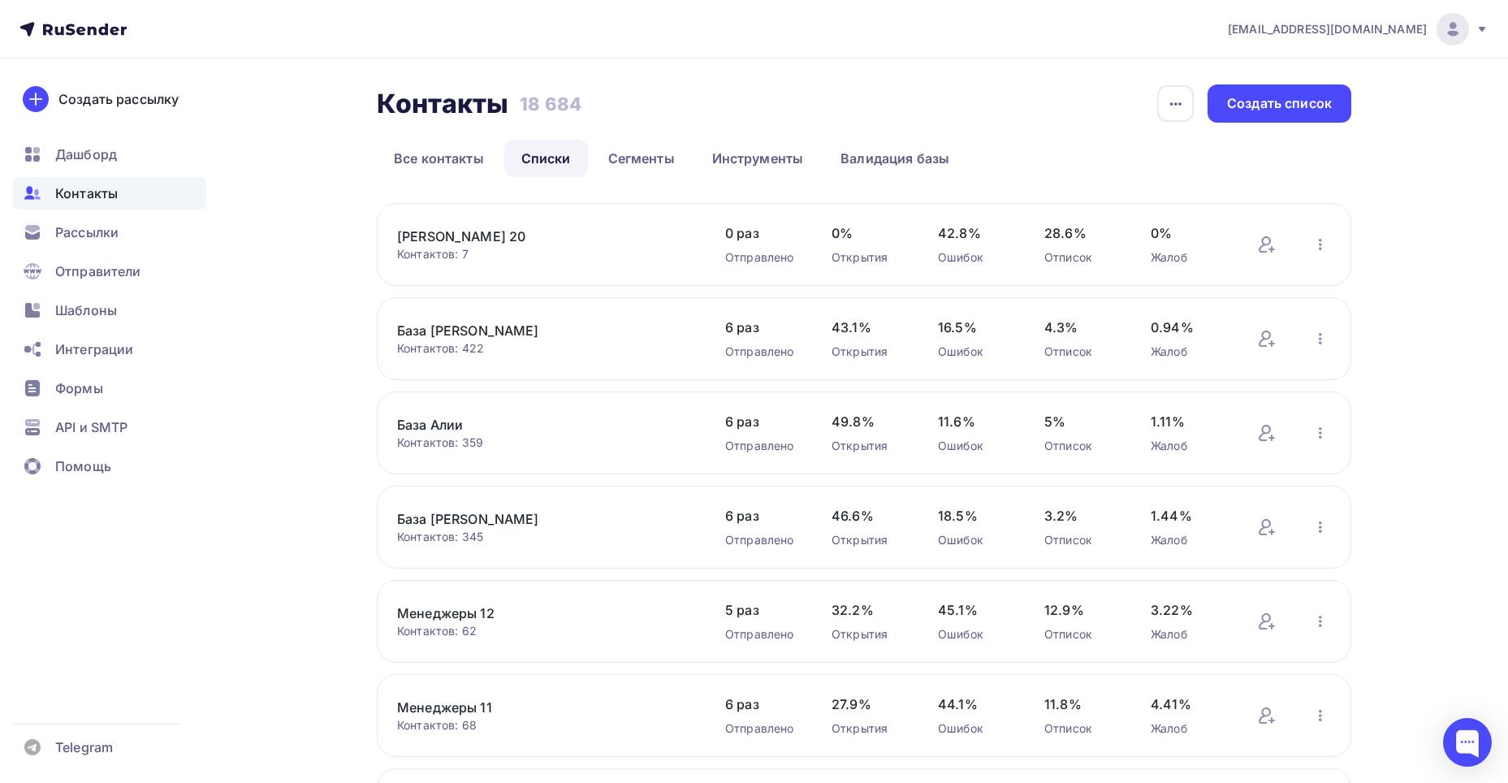
click at [493, 240] on link "[PERSON_NAME] 20" at bounding box center [535, 236] width 276 height 19
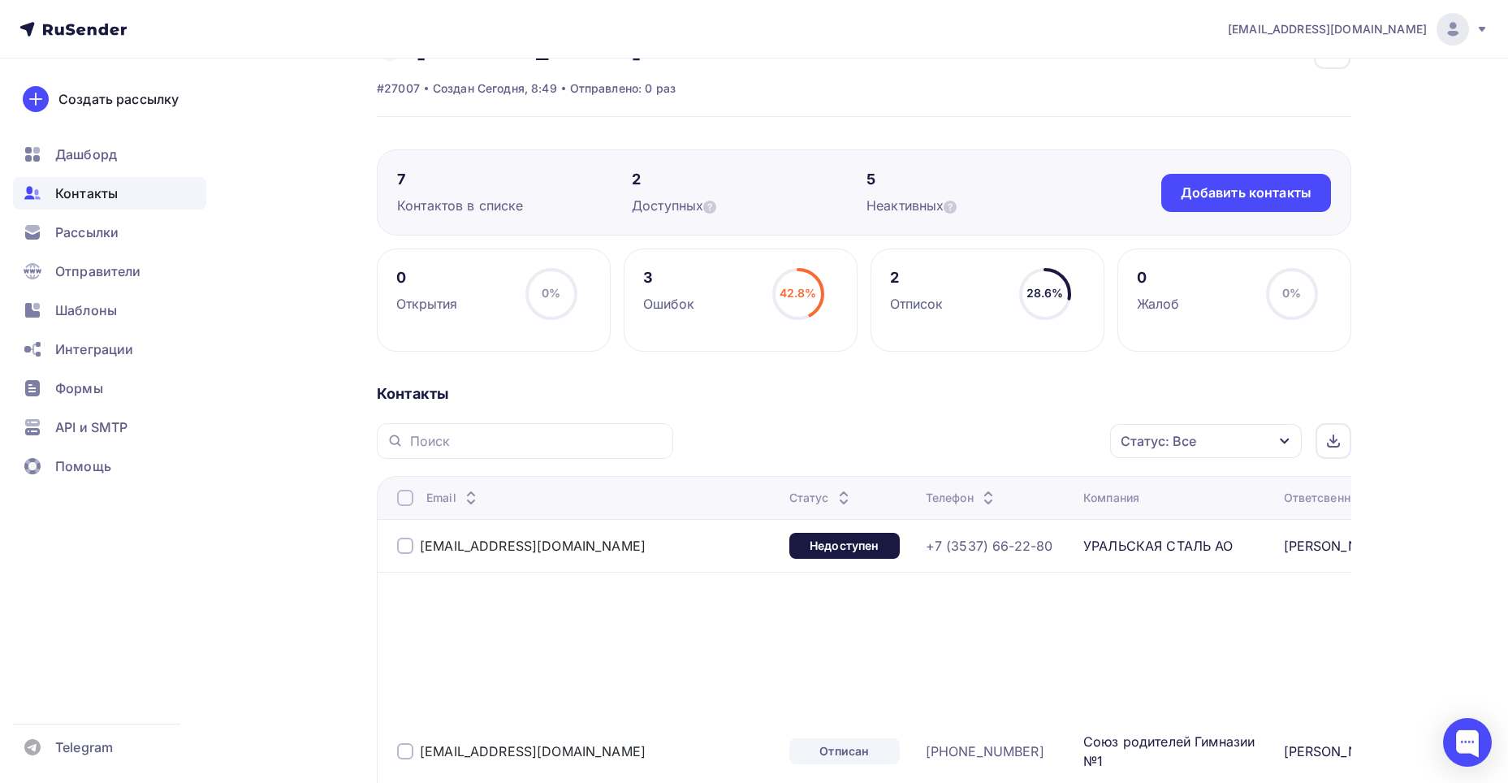
scroll to position [81, 0]
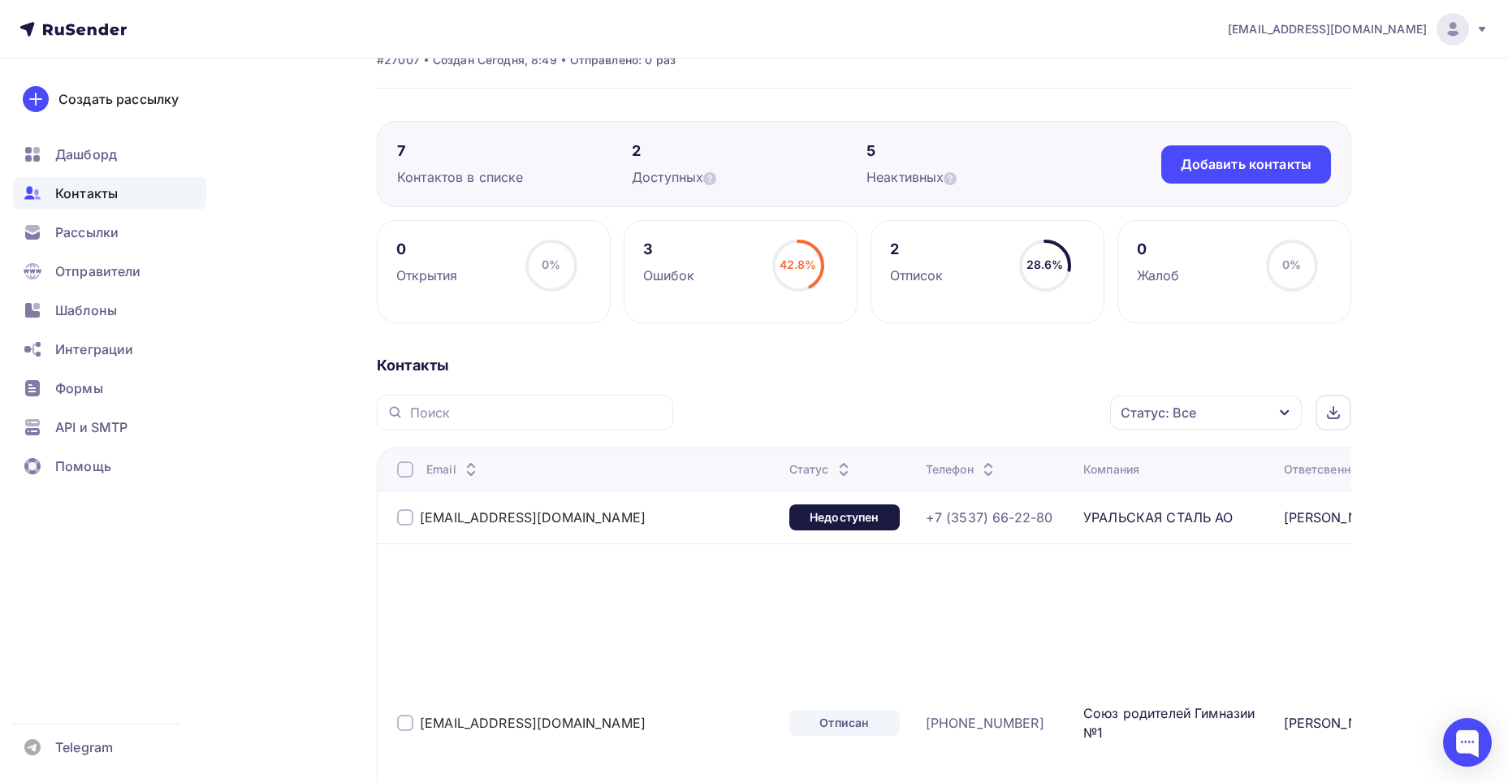
click at [1206, 416] on div "Статус: Все" at bounding box center [1206, 413] width 192 height 34
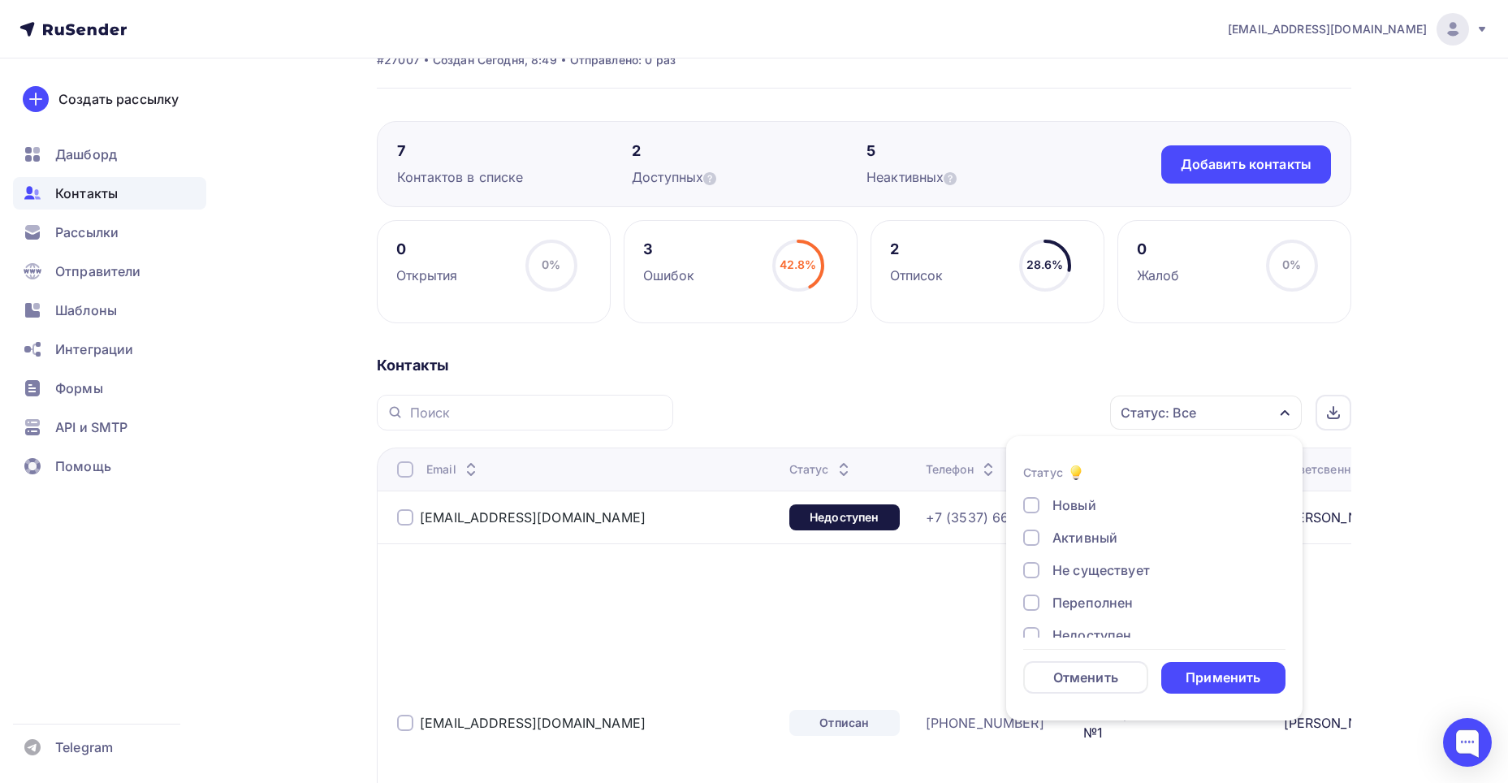
click at [1035, 500] on div at bounding box center [1031, 505] width 16 height 16
click at [1035, 536] on div at bounding box center [1031, 538] width 16 height 16
click at [1202, 676] on div "Применить" at bounding box center [1223, 677] width 75 height 19
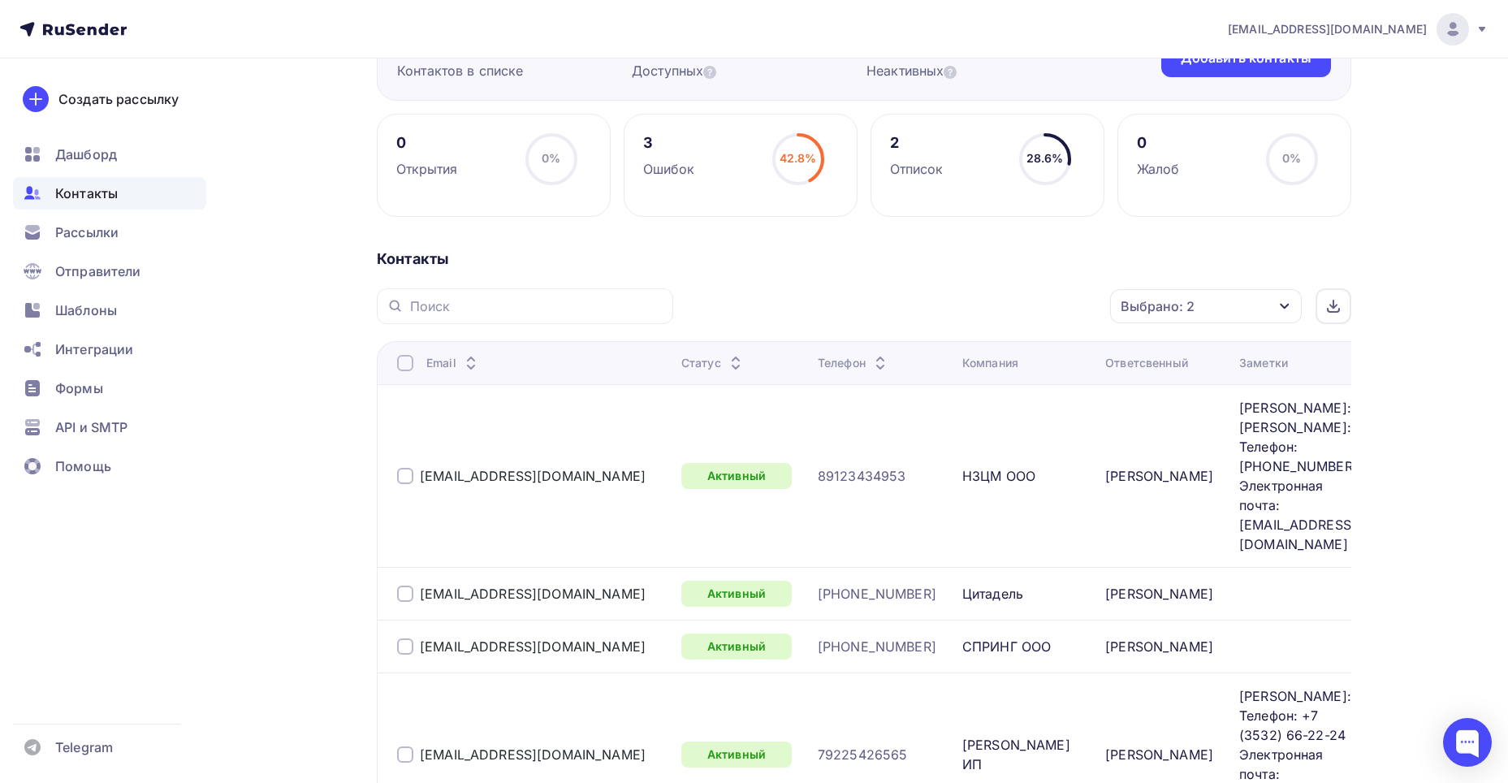
scroll to position [80, 0]
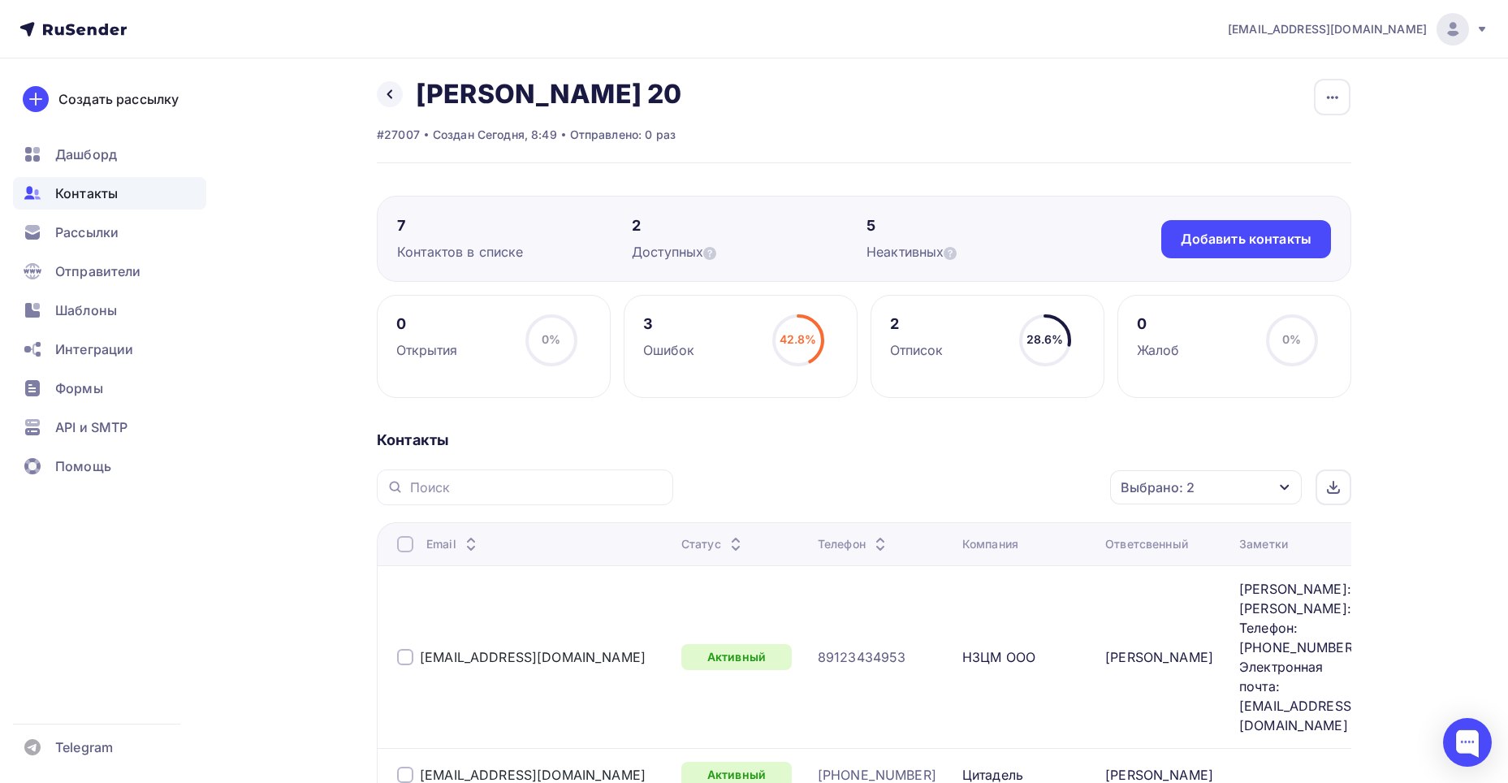
scroll to position [0, 0]
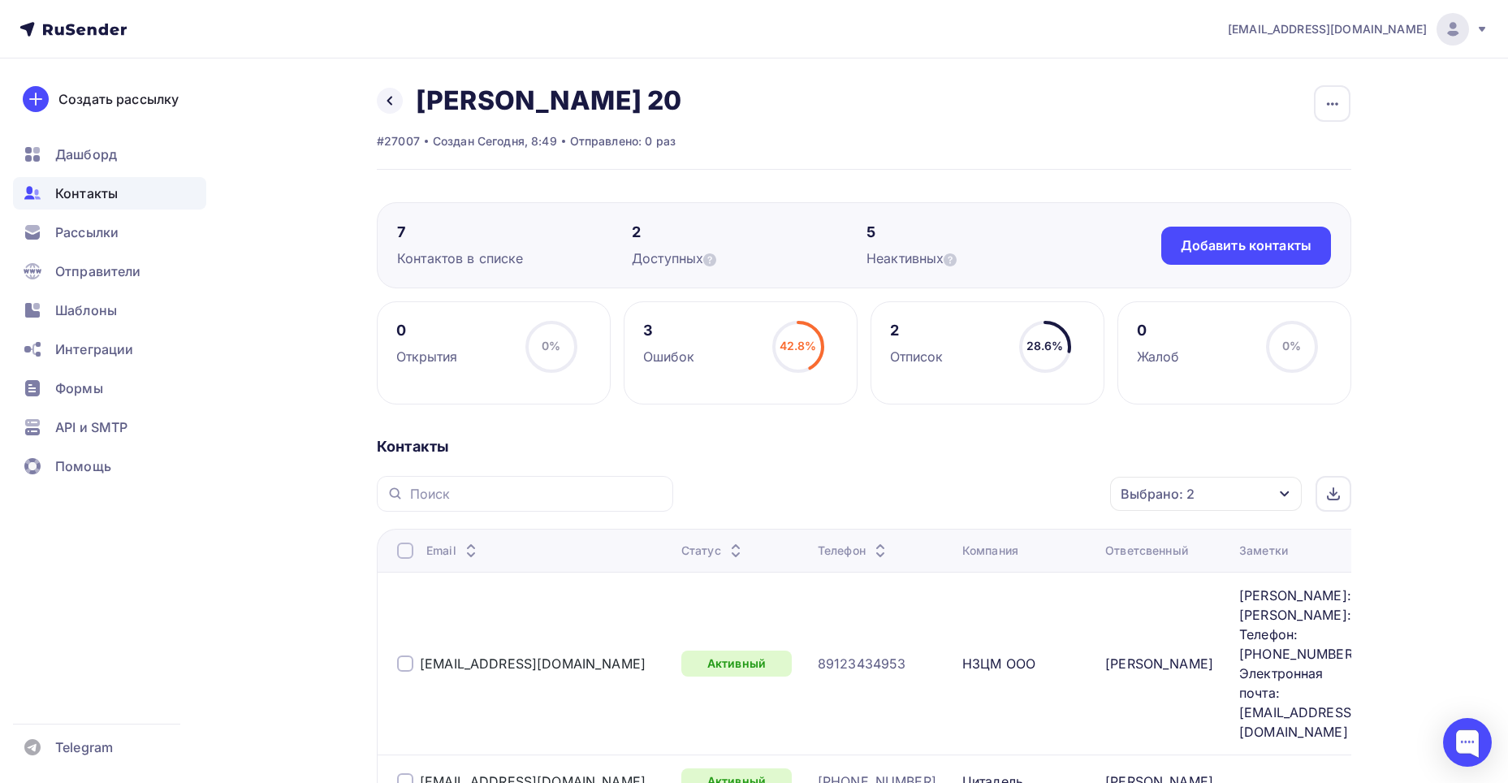
click at [1148, 478] on div "Выбрано: 2" at bounding box center [1206, 494] width 192 height 34
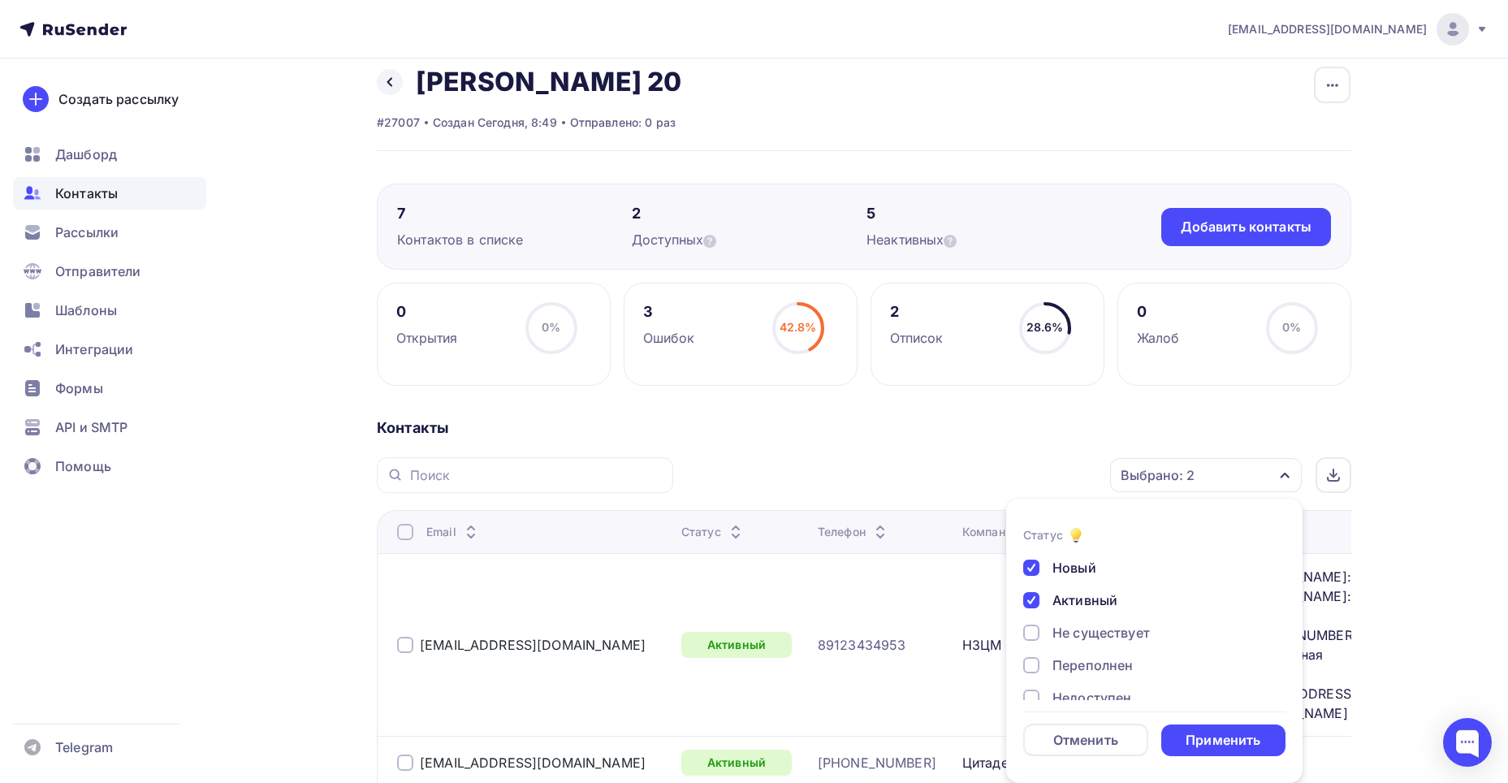
click at [1029, 568] on div at bounding box center [1031, 568] width 16 height 16
drag, startPoint x: 1031, startPoint y: 594, endPoint x: 1087, endPoint y: 649, distance: 78.7
click at [1032, 596] on div at bounding box center [1031, 600] width 16 height 16
click at [1176, 739] on div "Применить" at bounding box center [1223, 740] width 125 height 32
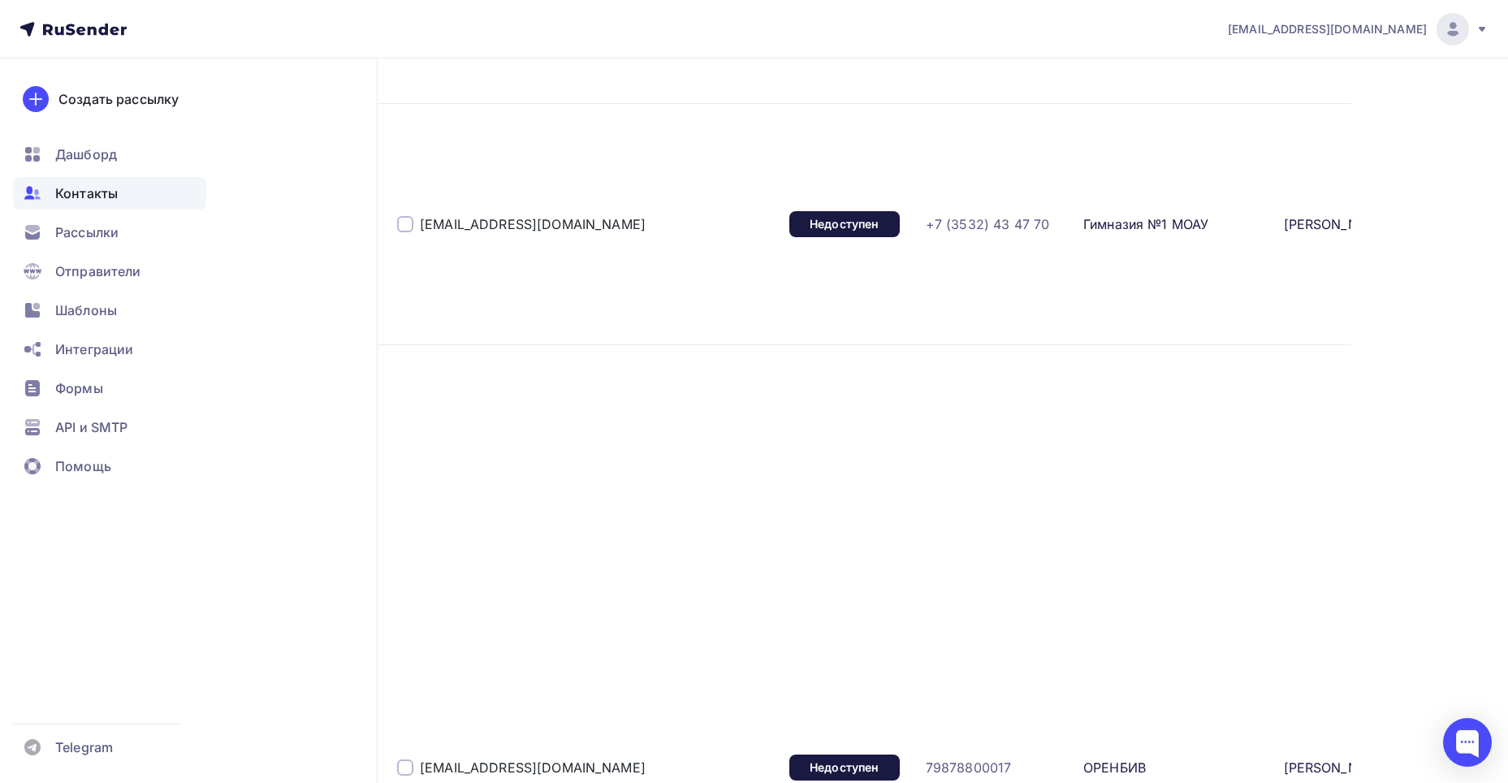
scroll to position [4884, 0]
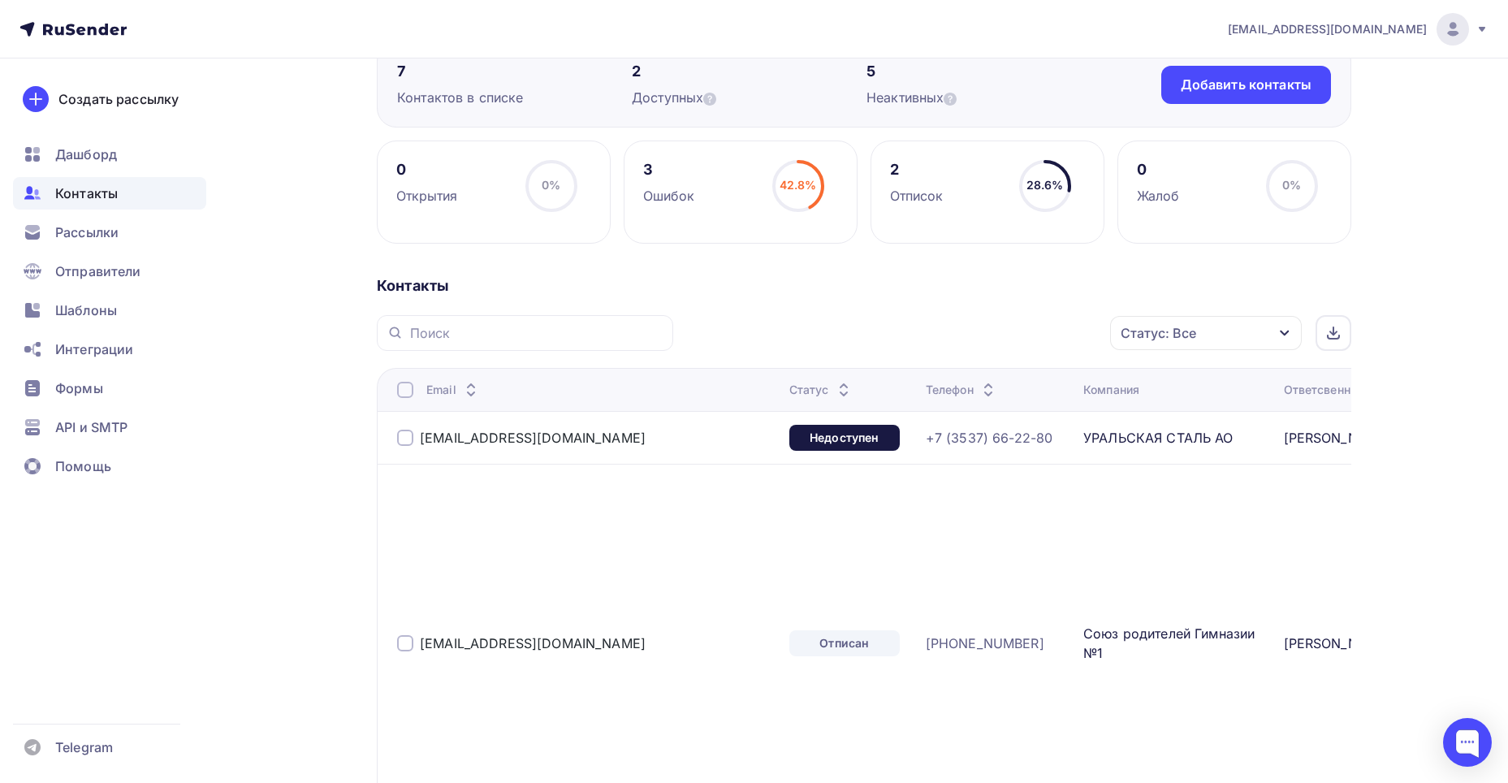
scroll to position [0, 0]
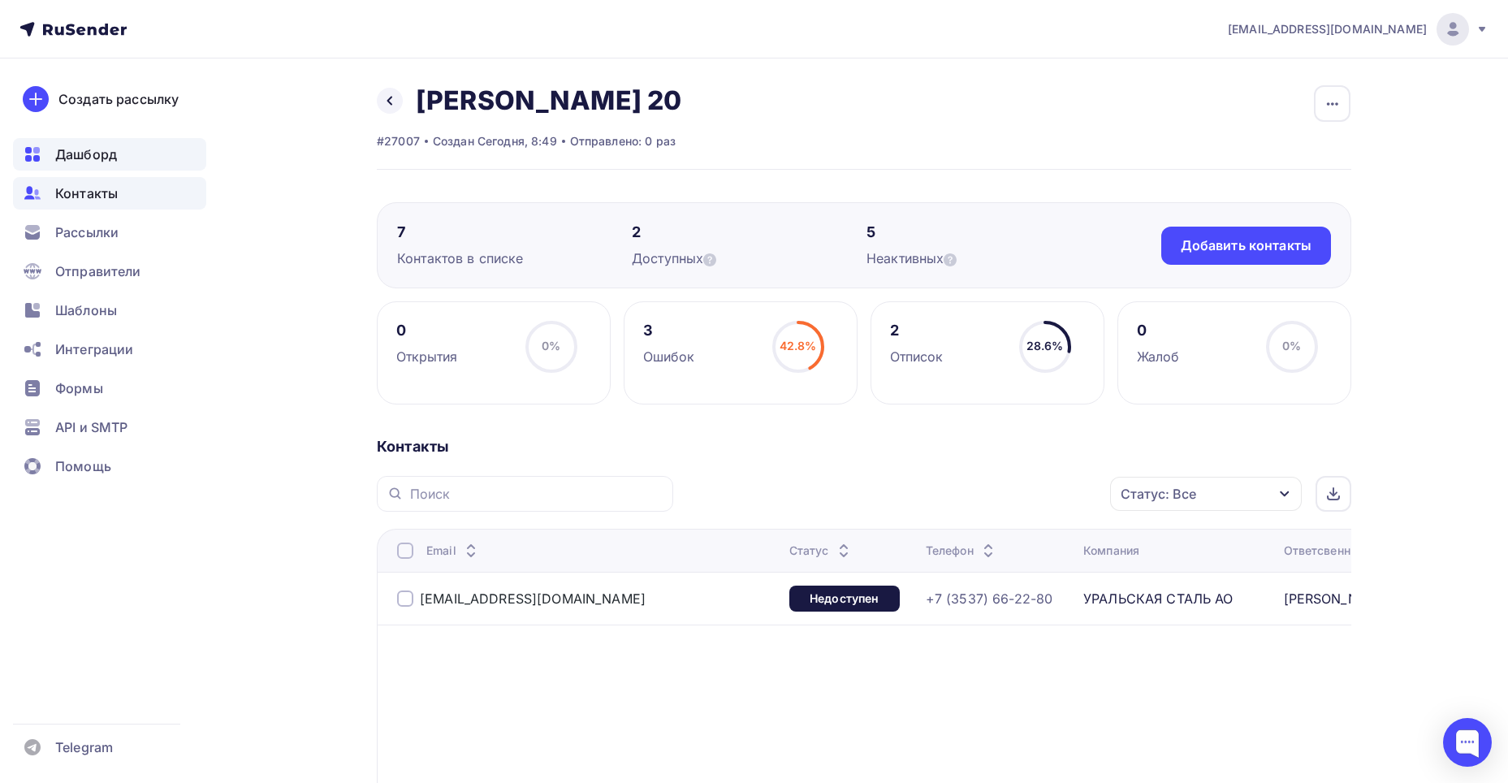
drag, startPoint x: 390, startPoint y: 102, endPoint x: 171, endPoint y: 158, distance: 225.3
click at [389, 102] on icon at bounding box center [389, 101] width 5 height 9
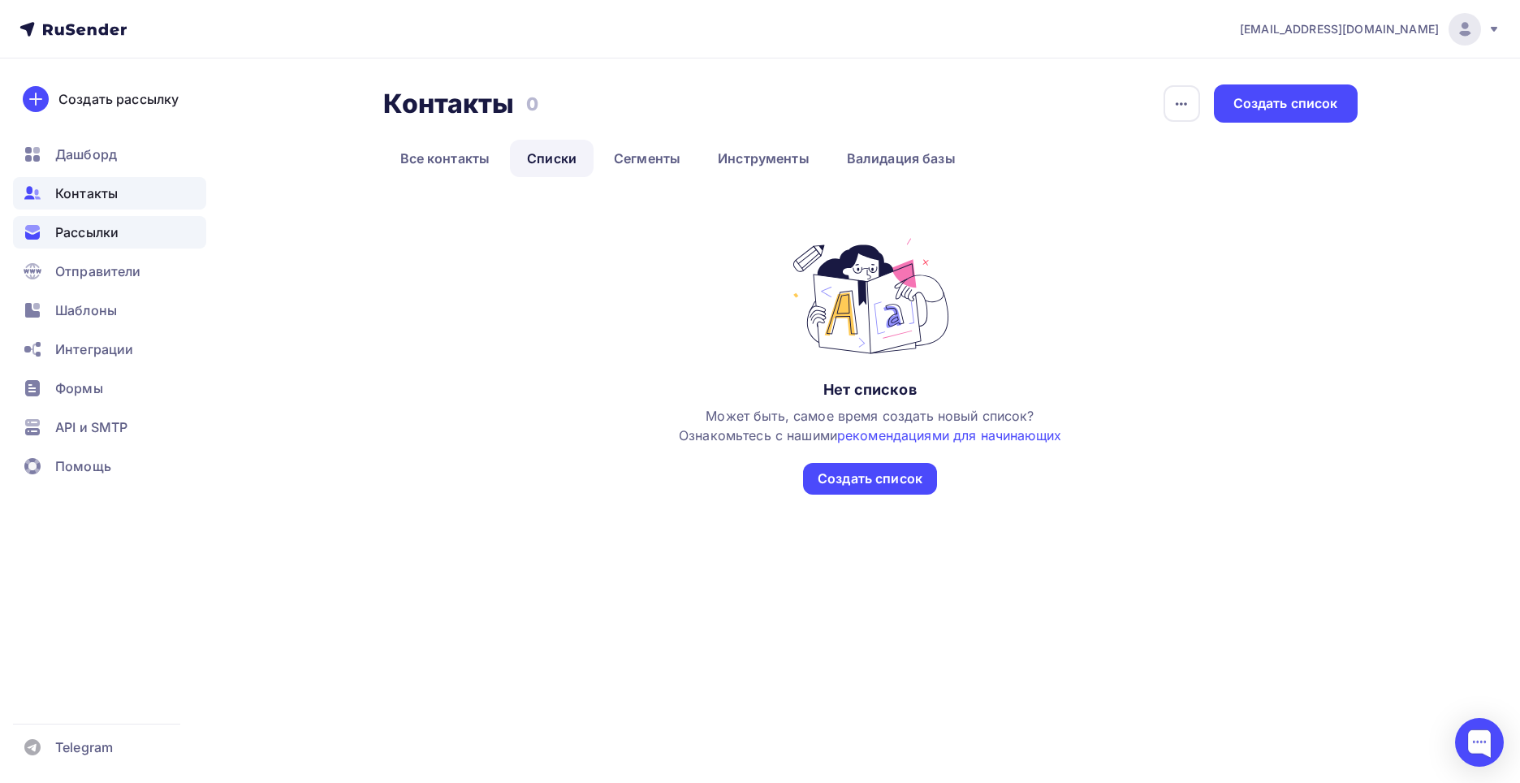
click at [84, 236] on span "Рассылки" at bounding box center [86, 232] width 63 height 19
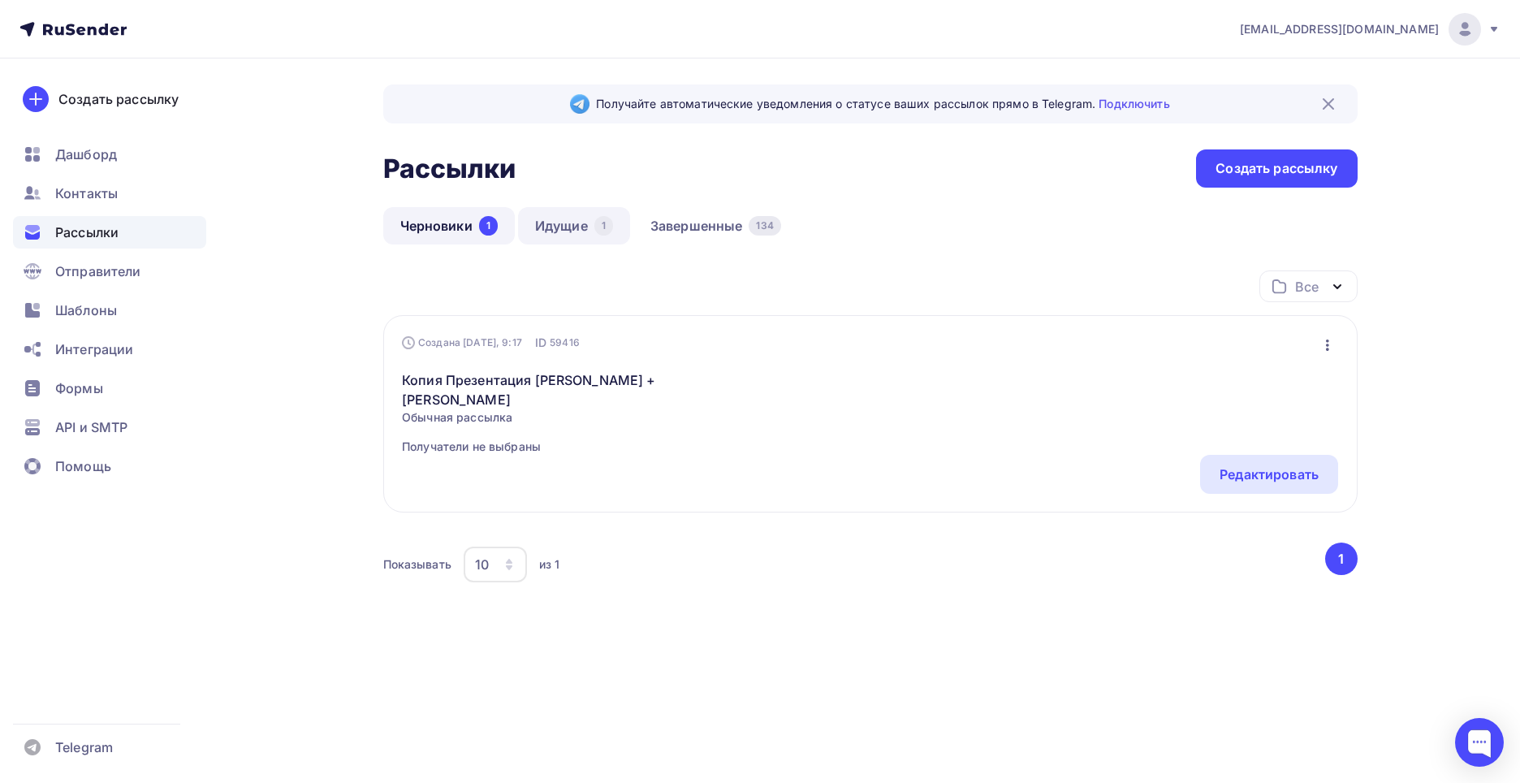
click at [553, 225] on link "Идущие 1" at bounding box center [574, 225] width 112 height 37
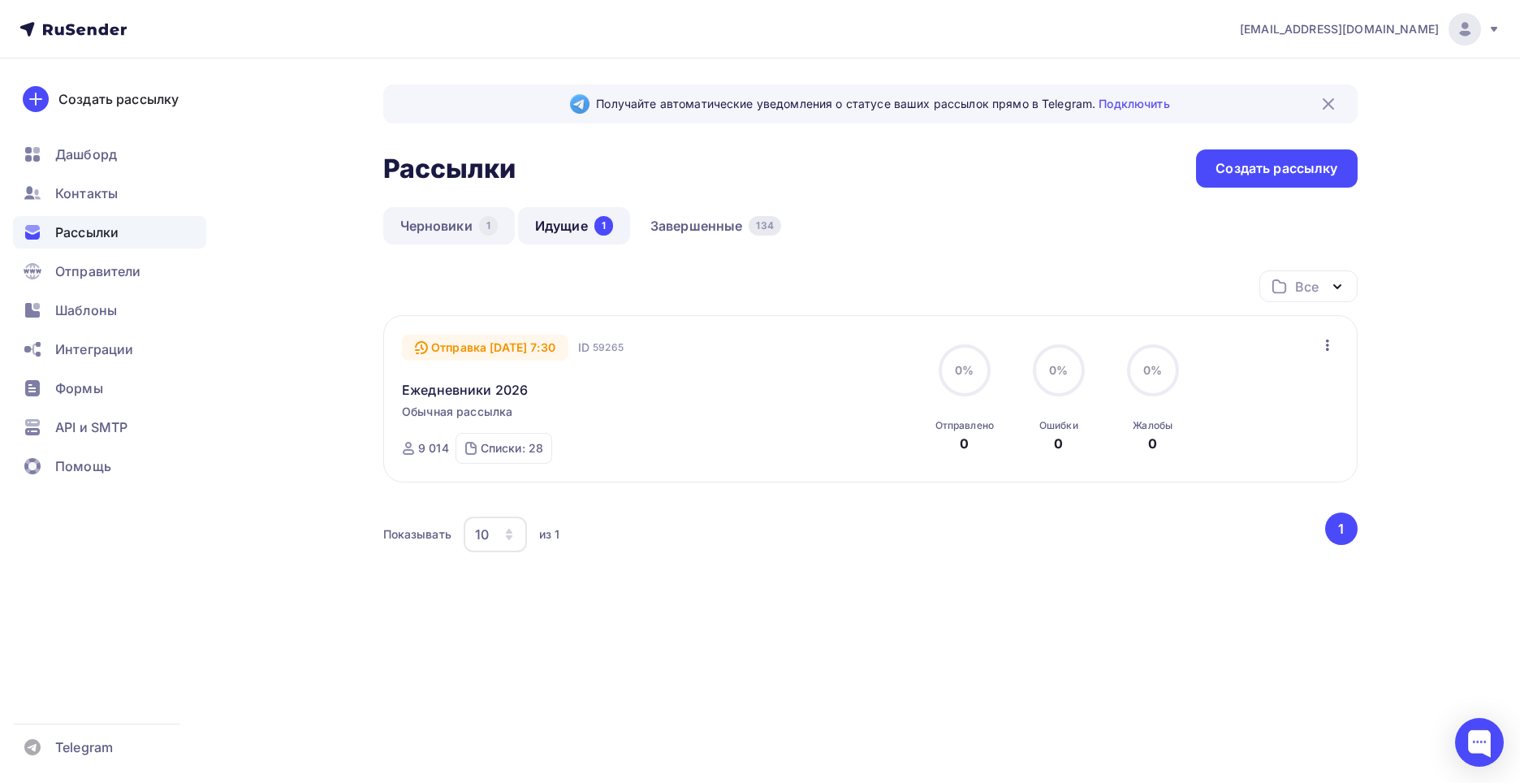
click at [449, 226] on link "Черновики 1" at bounding box center [449, 225] width 132 height 37
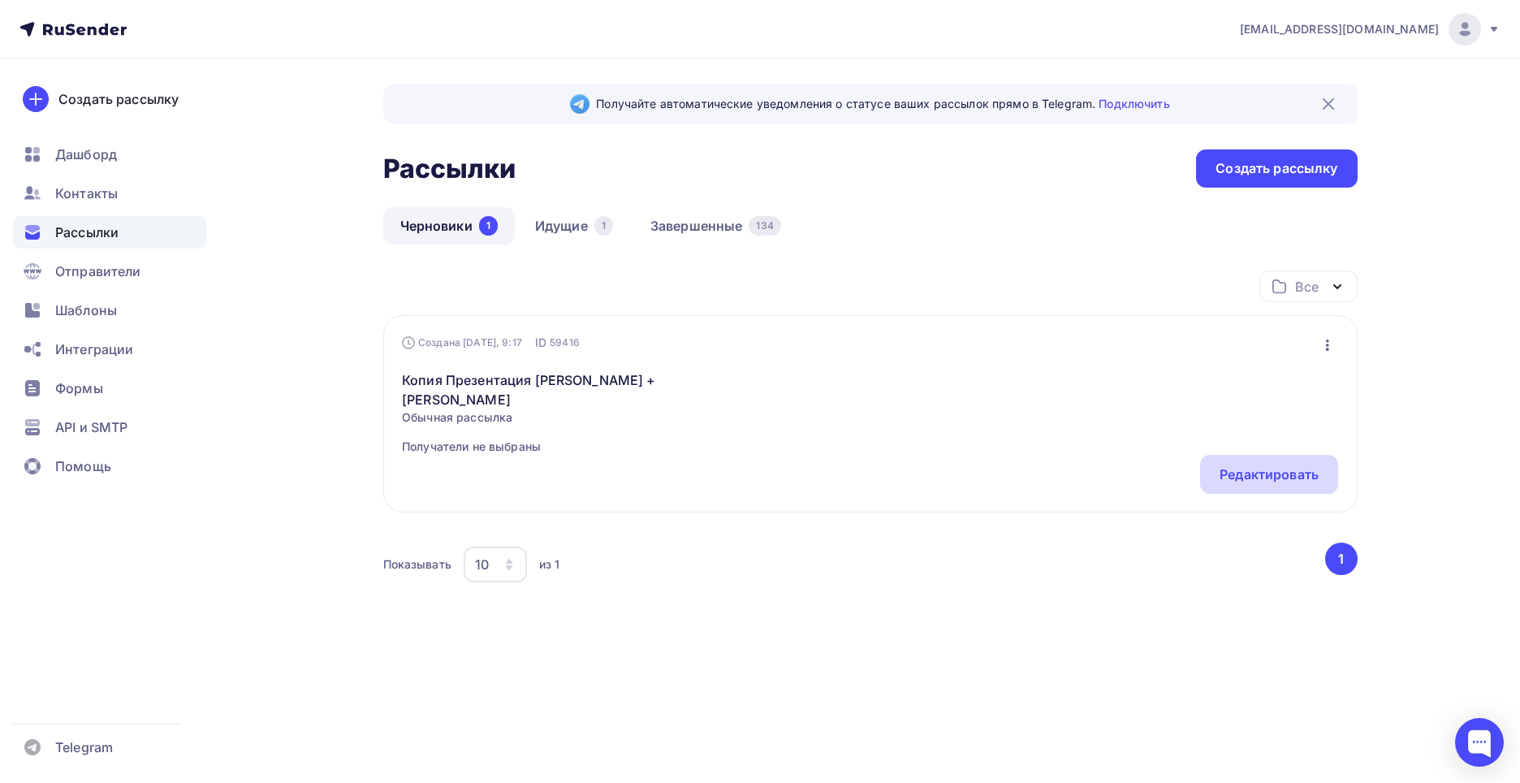
click at [1255, 465] on div "Редактировать" at bounding box center [1269, 474] width 99 height 19
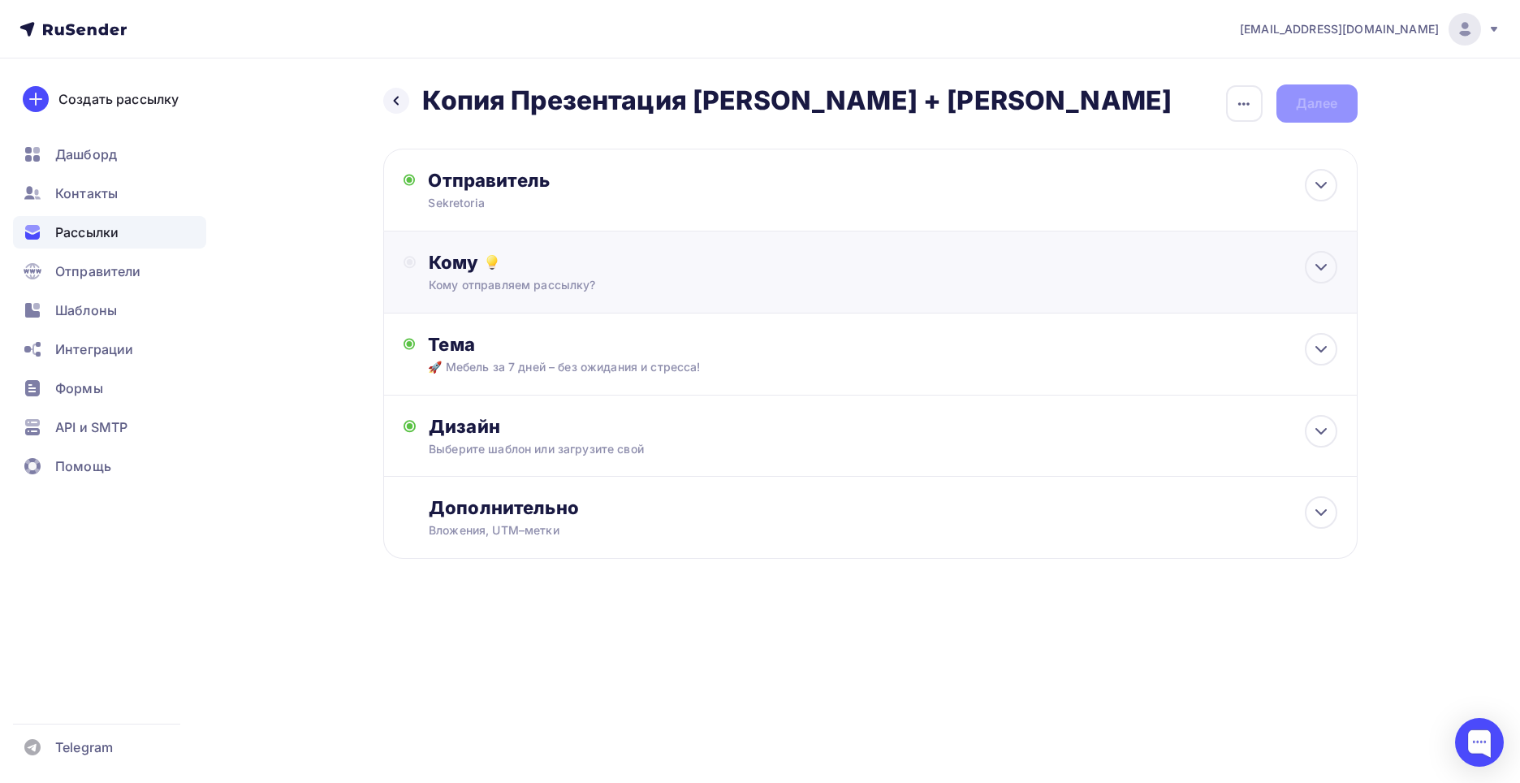
click at [525, 288] on div "Кому отправляем рассылку?" at bounding box center [838, 285] width 818 height 16
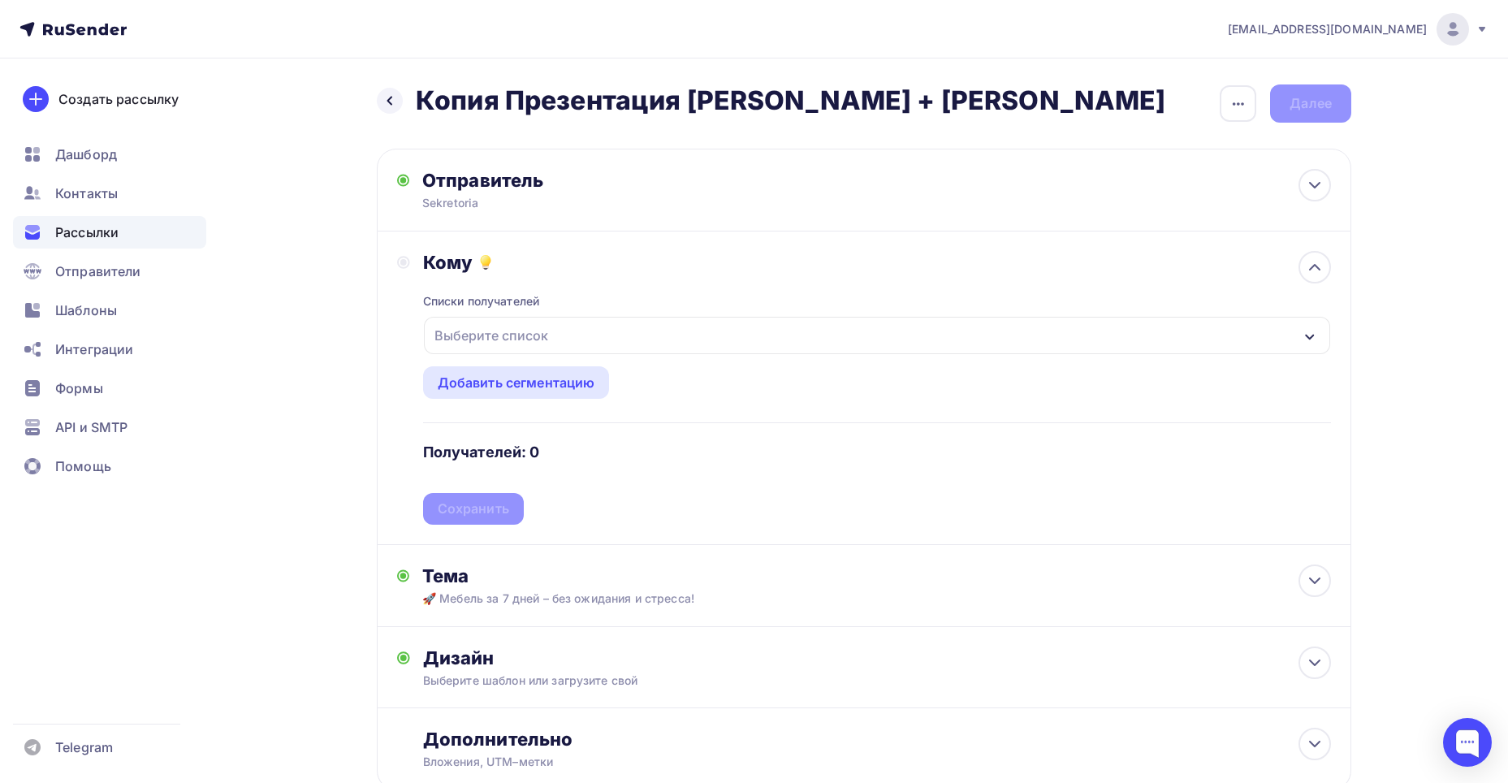
click at [531, 335] on div "Выберите список" at bounding box center [491, 335] width 127 height 29
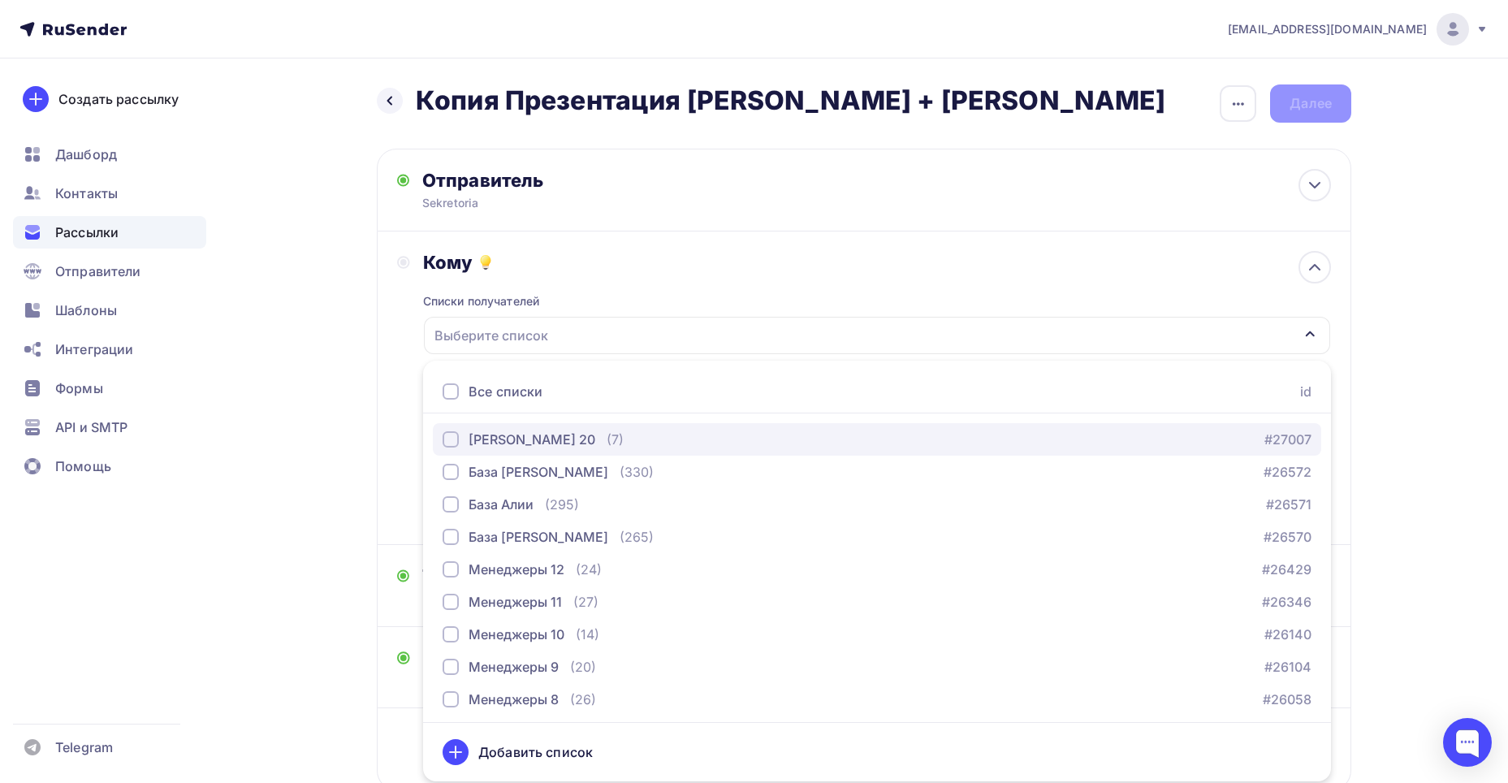
drag, startPoint x: 455, startPoint y: 439, endPoint x: 447, endPoint y: 423, distance: 18.2
click at [452, 434] on div "button" at bounding box center [451, 439] width 16 height 16
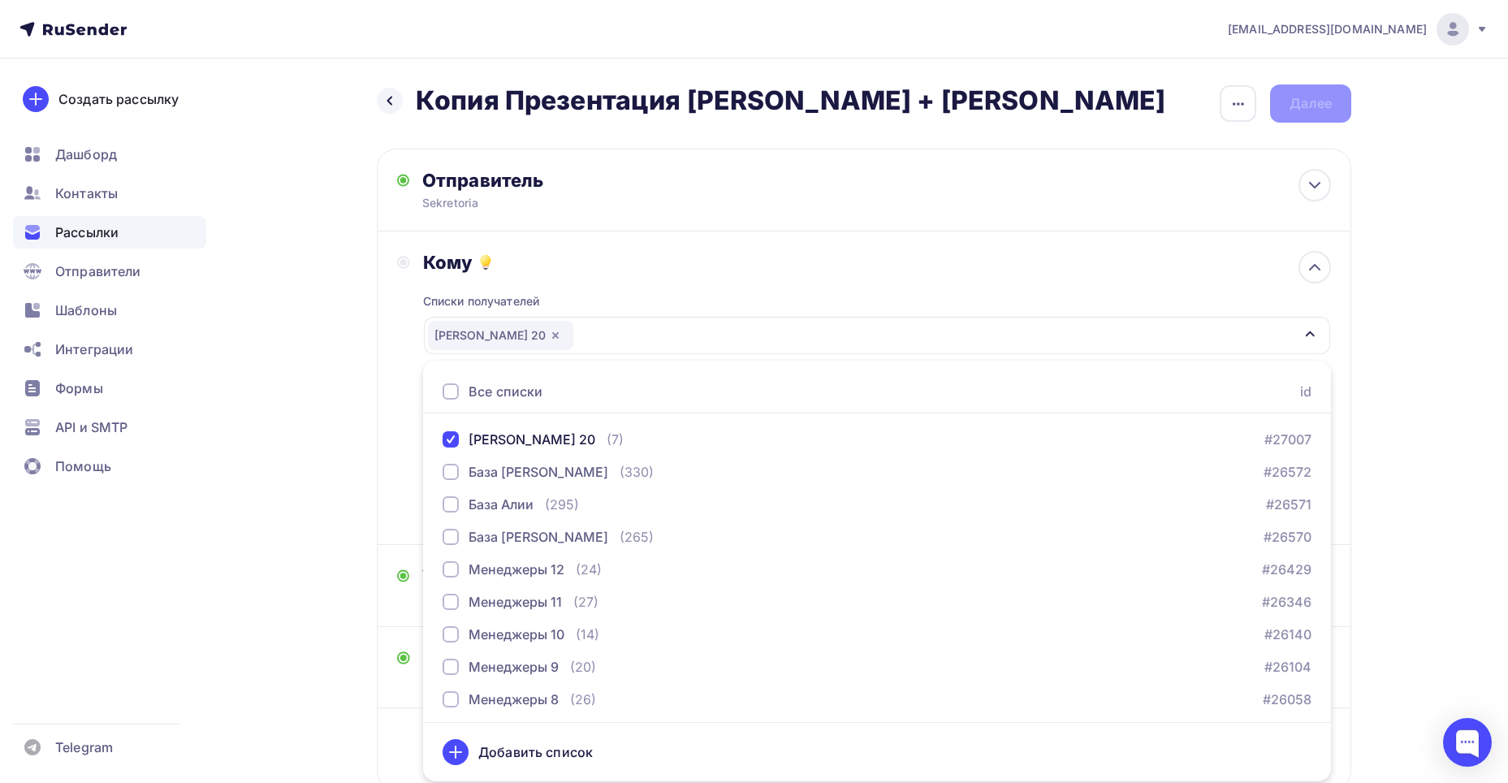
click at [400, 335] on div "Кому Списки получателей Мебель Рогачева 20 Все списки id Мебель Рогачева 20 (7)…" at bounding box center [864, 388] width 934 height 274
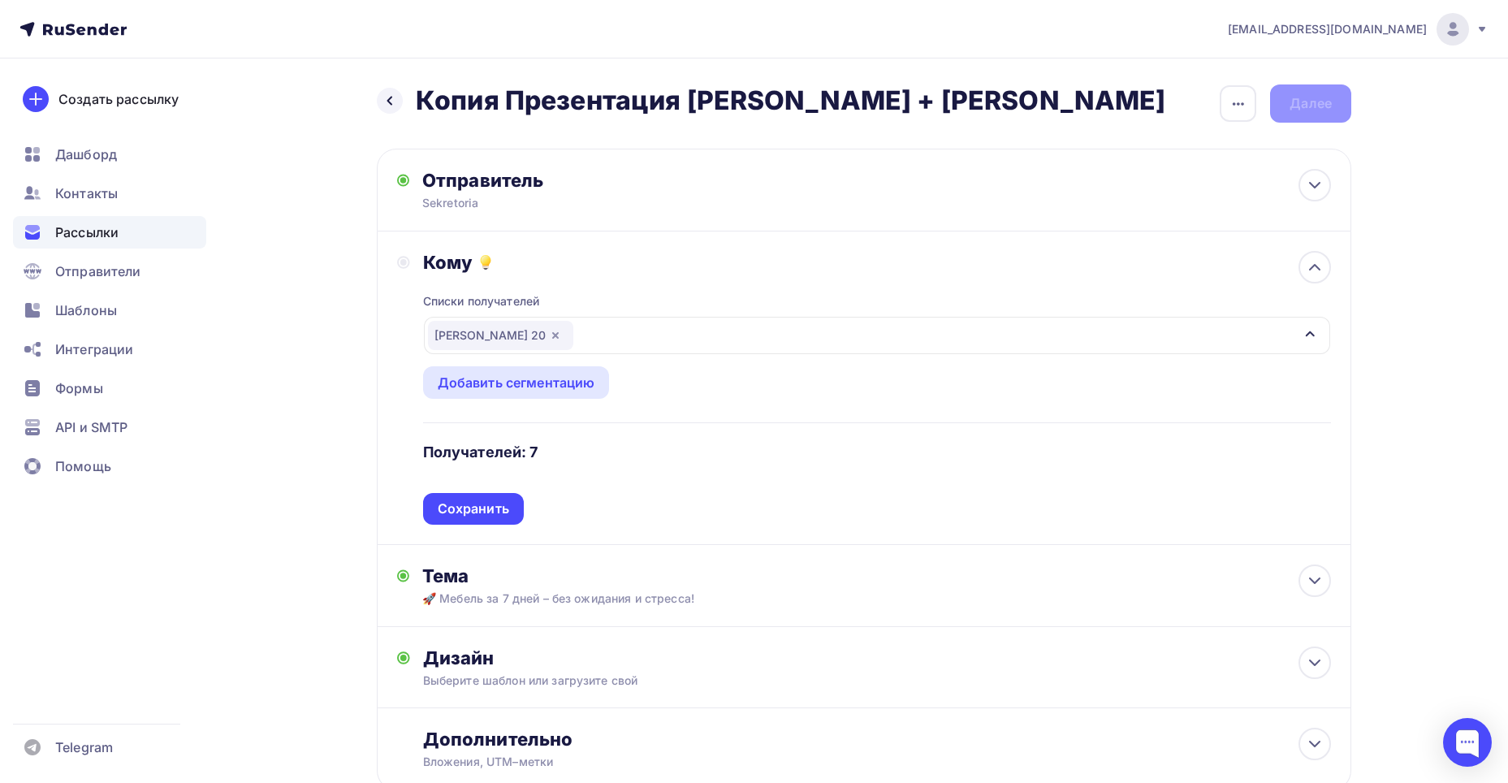
click at [455, 508] on div "Сохранить" at bounding box center [473, 508] width 71 height 19
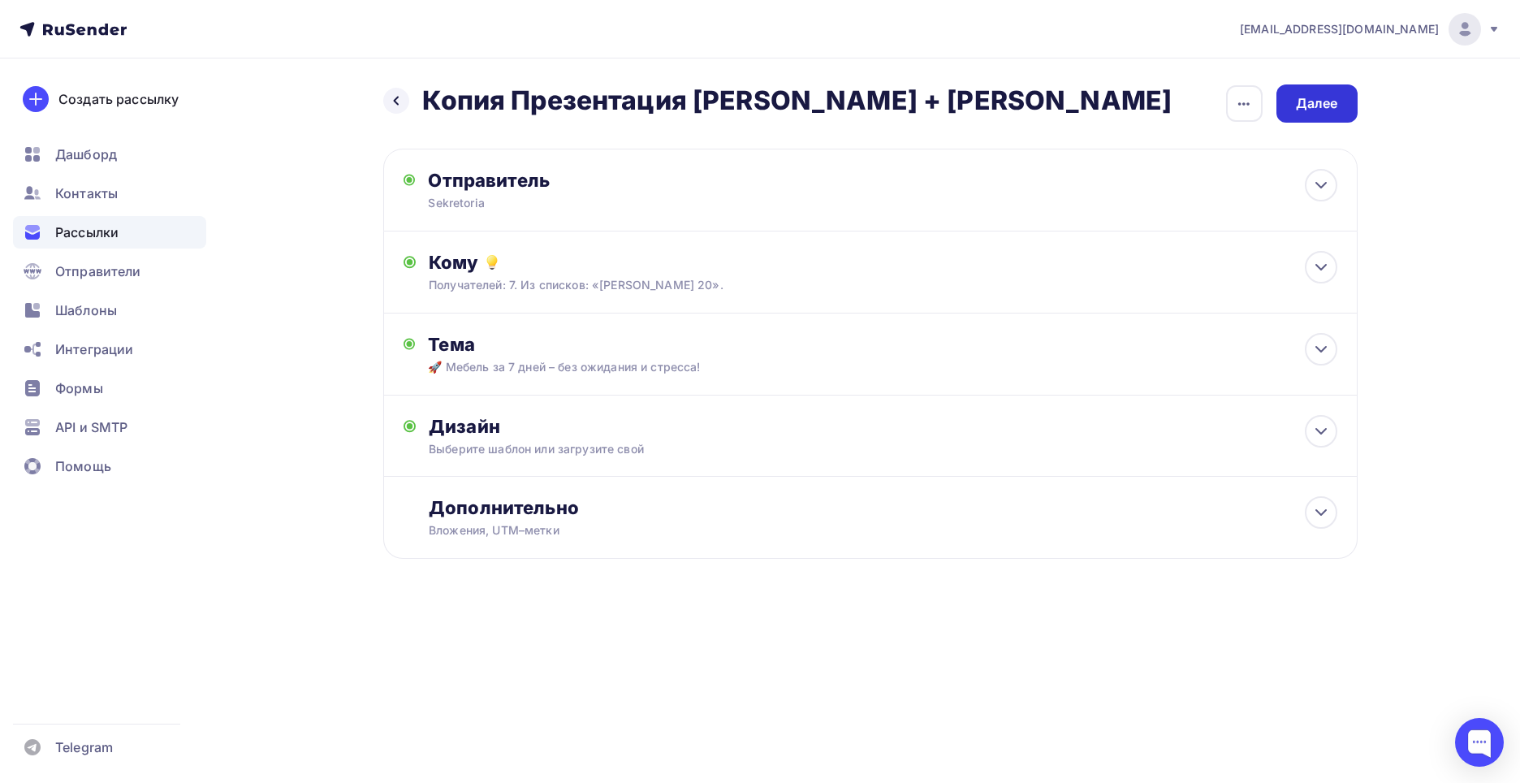
click at [1316, 104] on div "Далее" at bounding box center [1317, 103] width 42 height 19
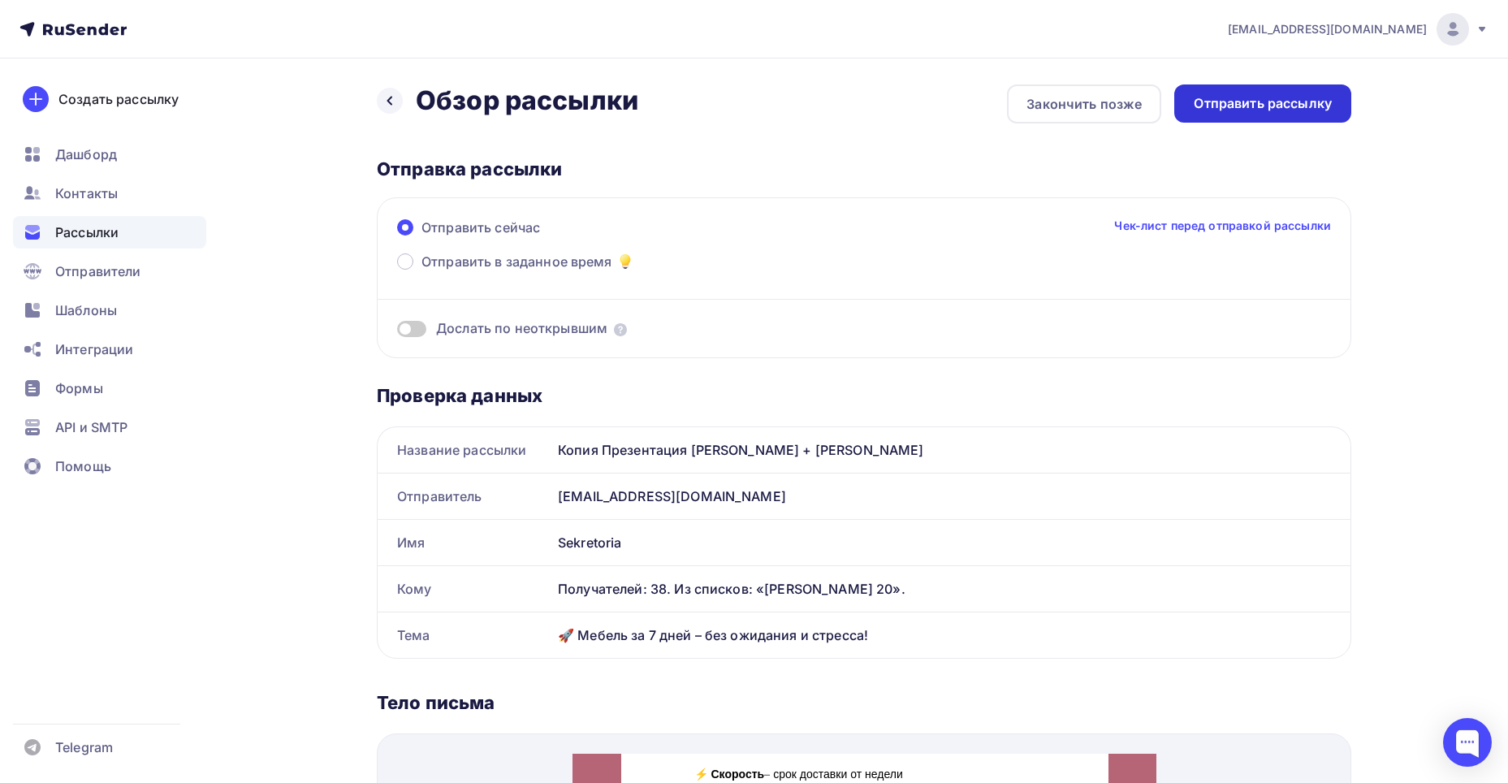
click at [1272, 106] on div "Отправить рассылку" at bounding box center [1263, 103] width 138 height 19
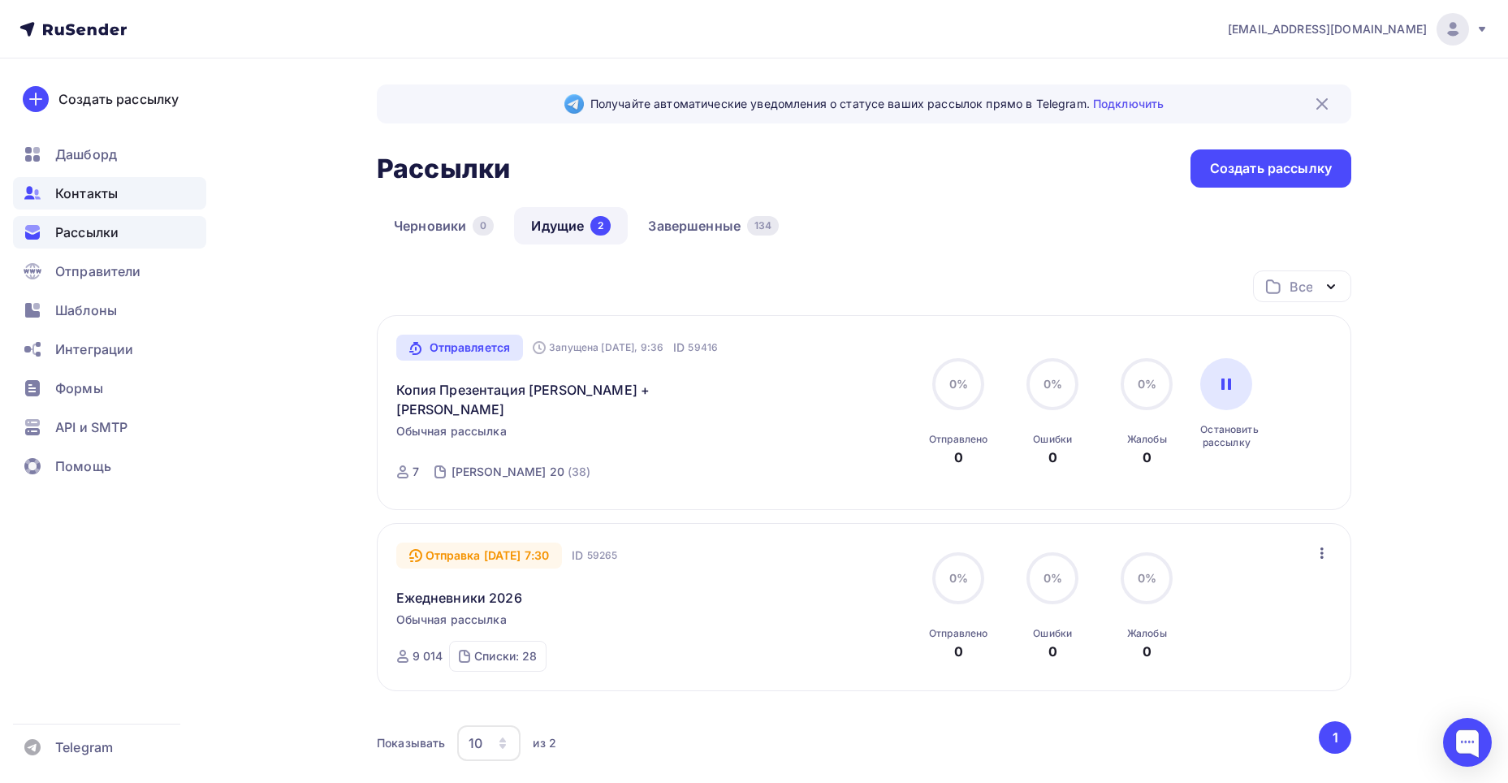
click at [139, 201] on div "Контакты" at bounding box center [109, 193] width 193 height 32
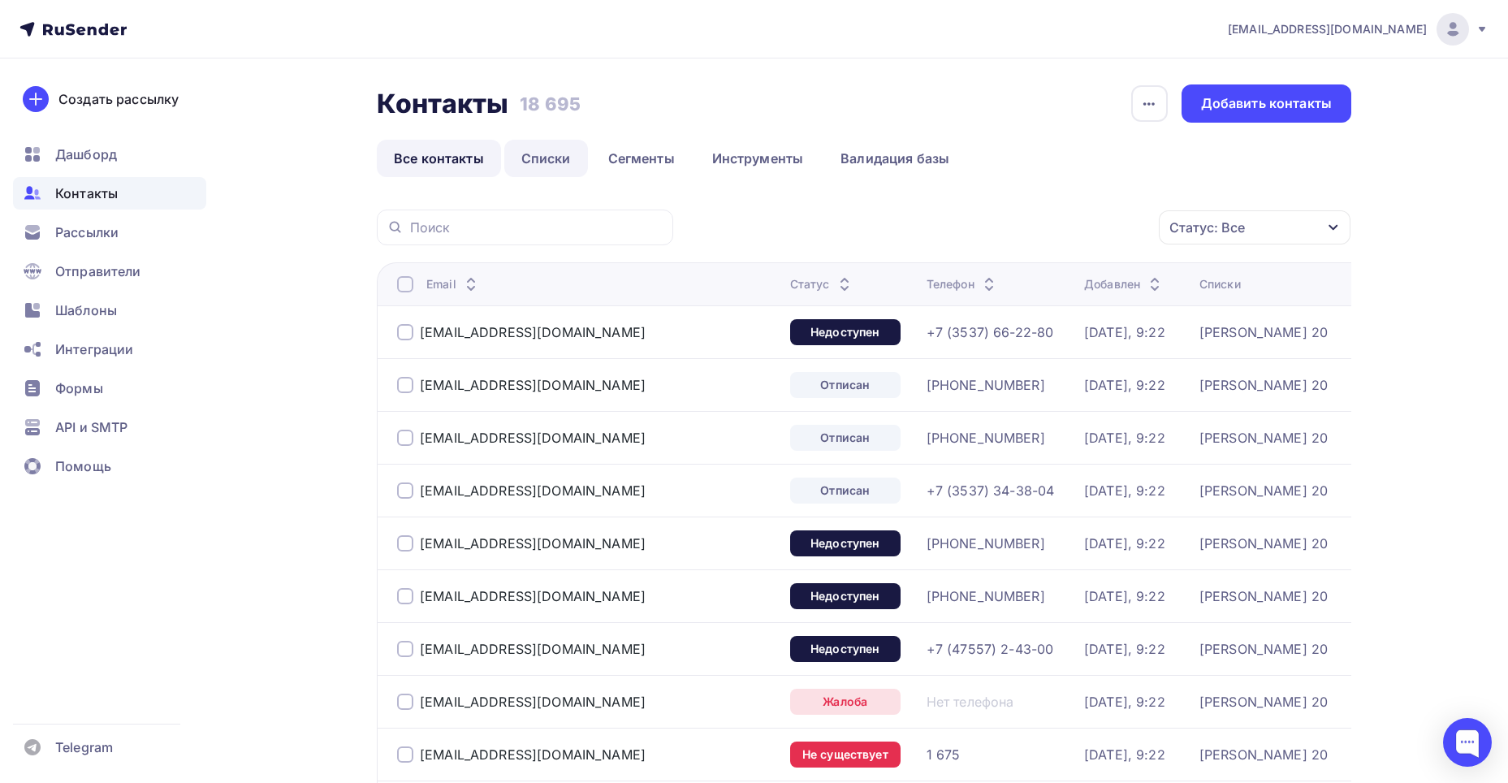
click at [547, 147] on link "Списки" at bounding box center [546, 158] width 84 height 37
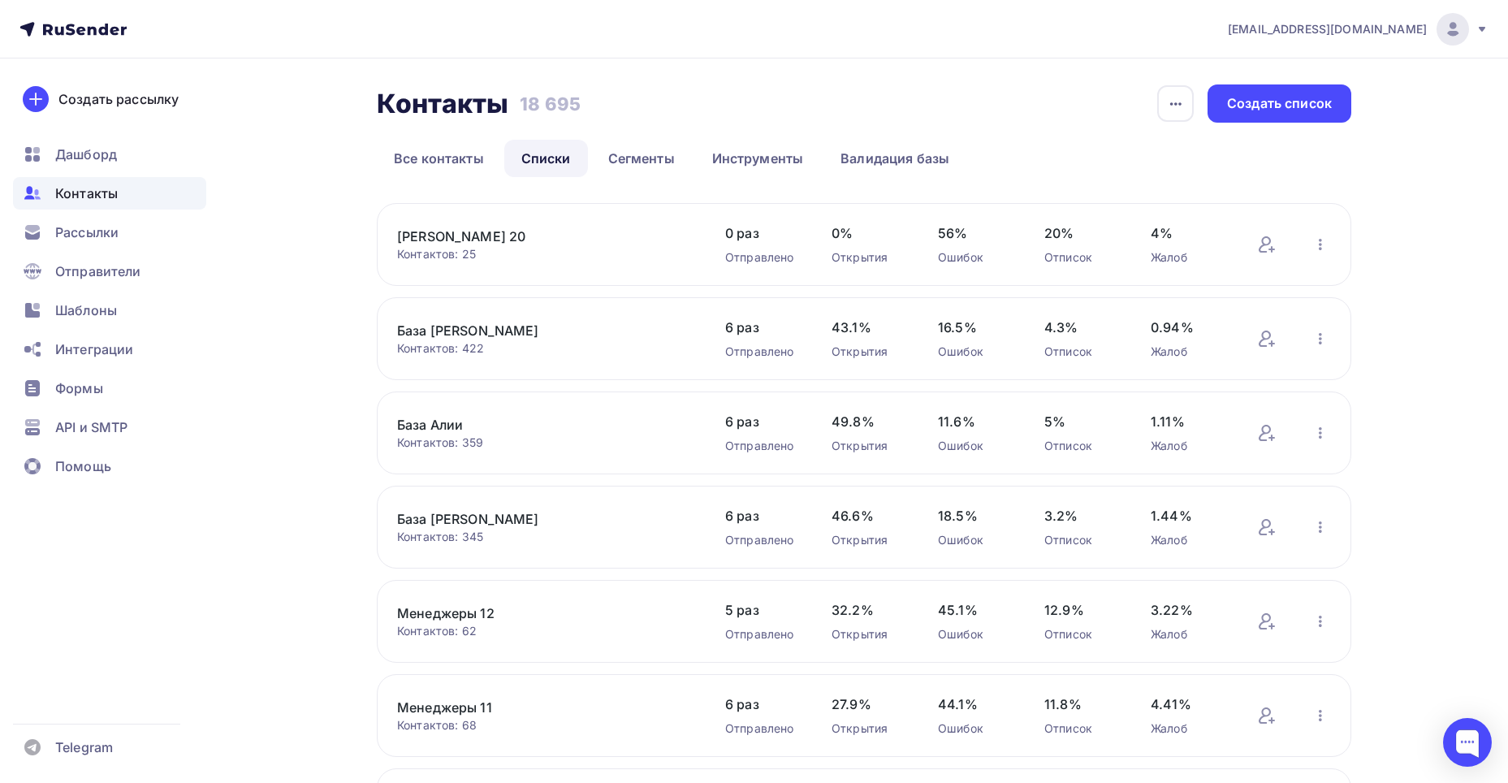
click at [461, 239] on link "[PERSON_NAME] 20" at bounding box center [535, 236] width 276 height 19
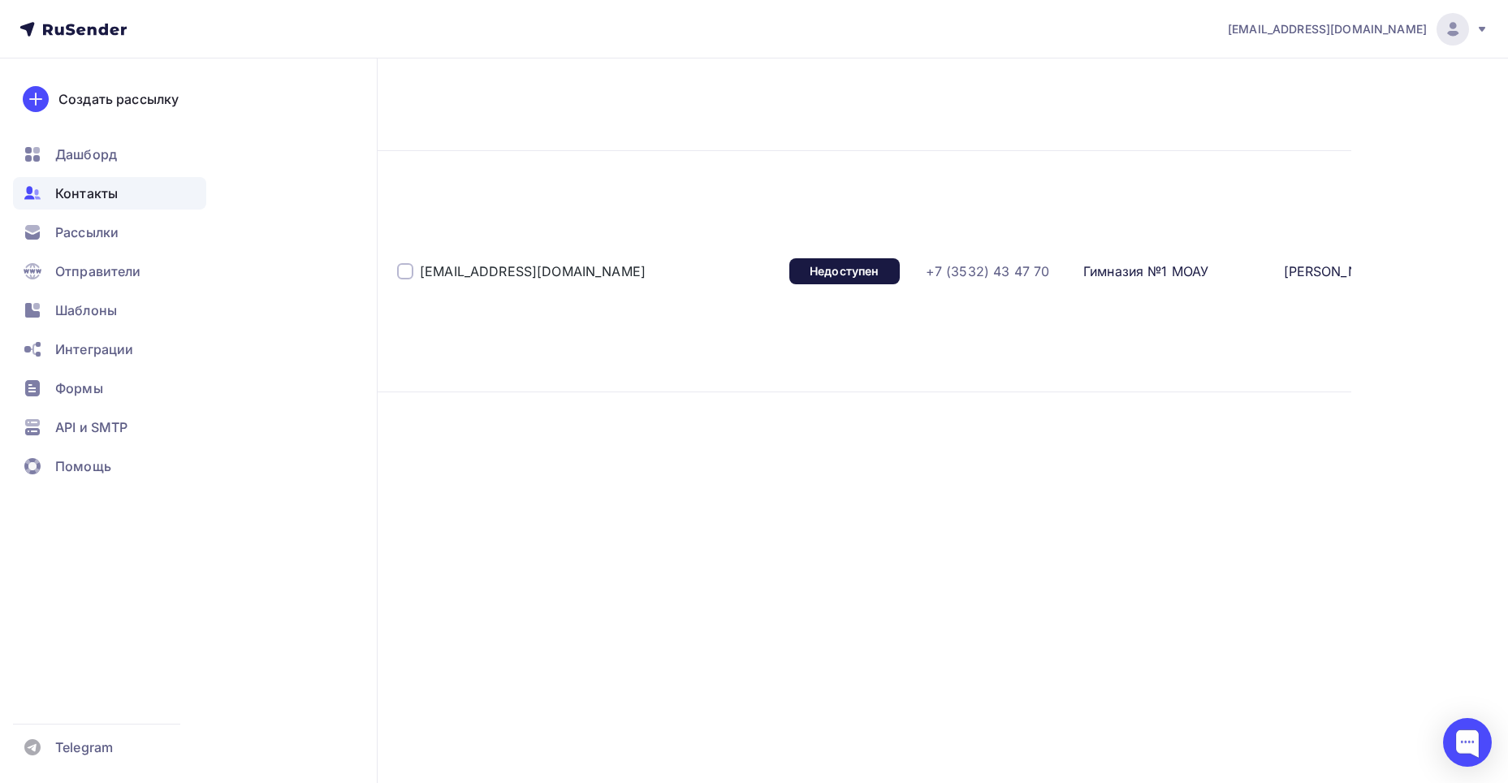
scroll to position [4884, 0]
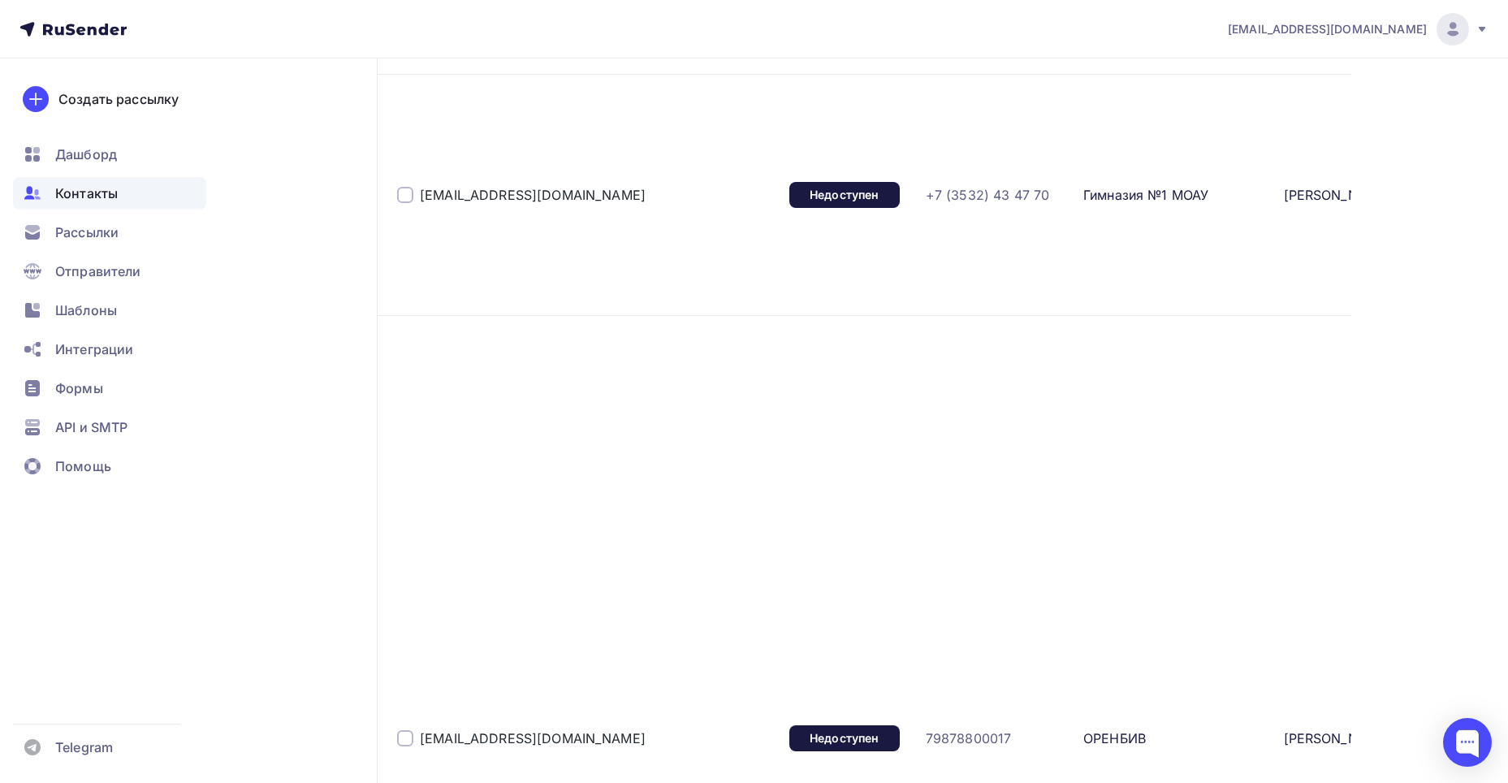
click at [496, 572] on div "50" at bounding box center [554, 573] width 156 height 19
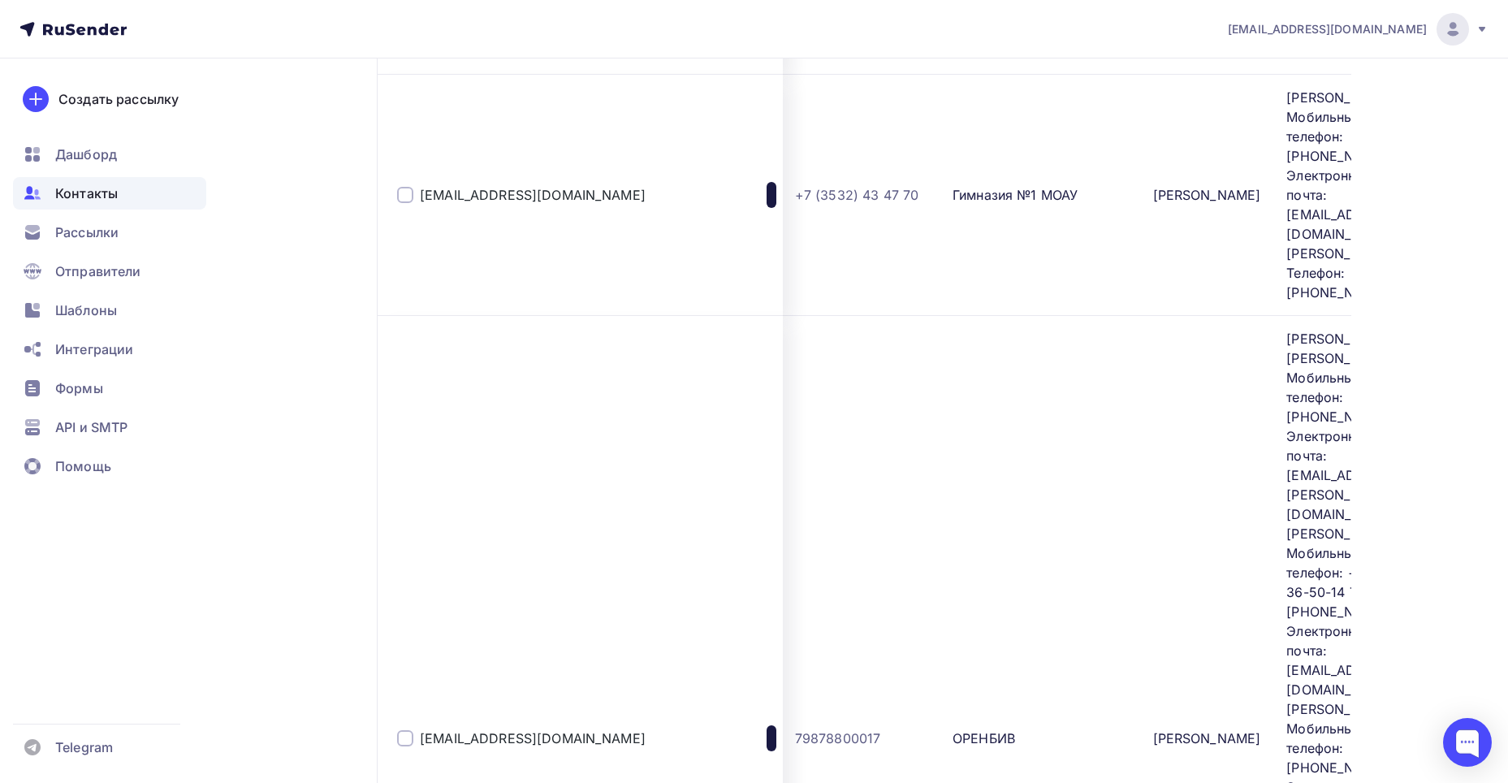
drag, startPoint x: 414, startPoint y: 244, endPoint x: 1297, endPoint y: 574, distance: 942.4
copy table "Email Статус Телефон Компания Ответсвенный Заметки"
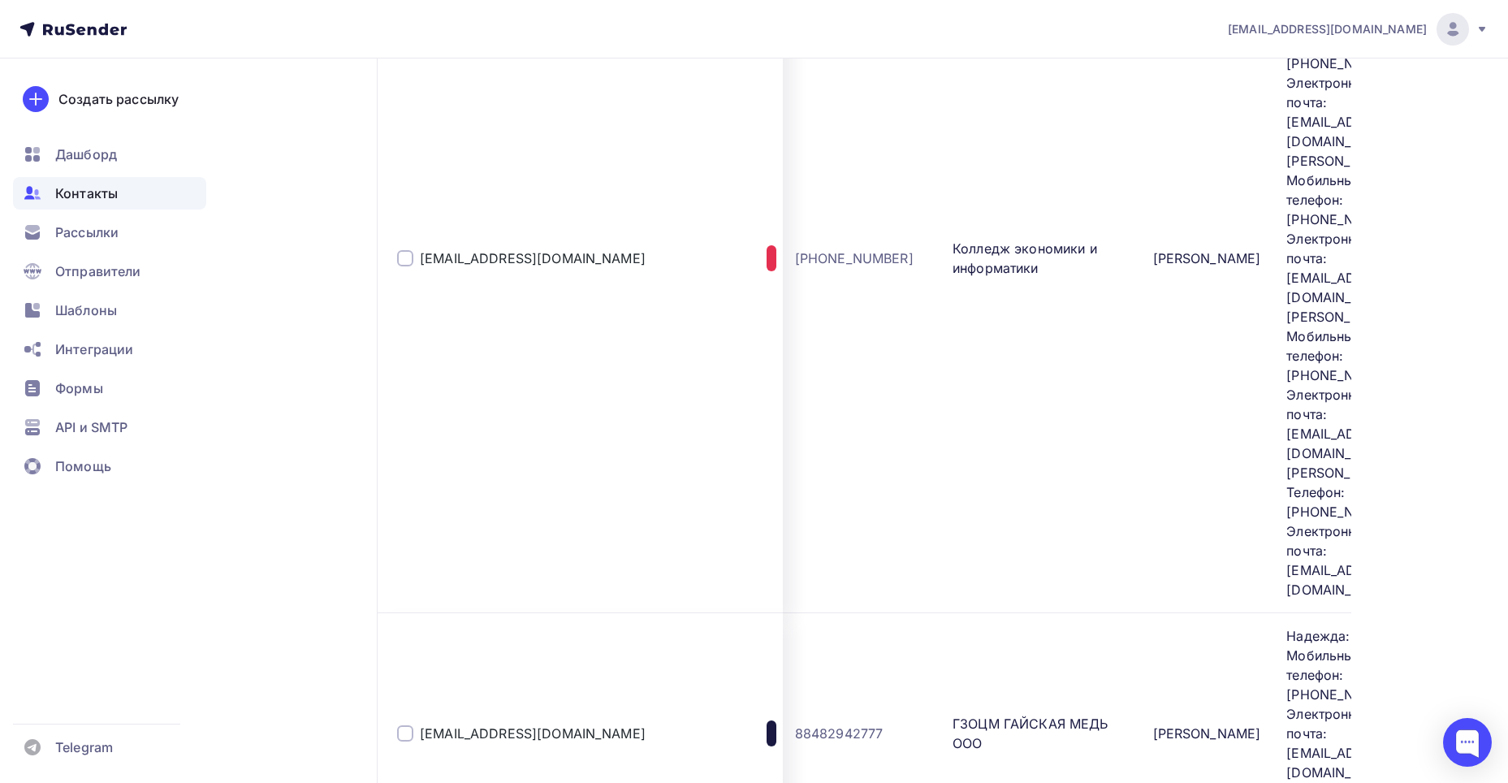
scroll to position [3016, 0]
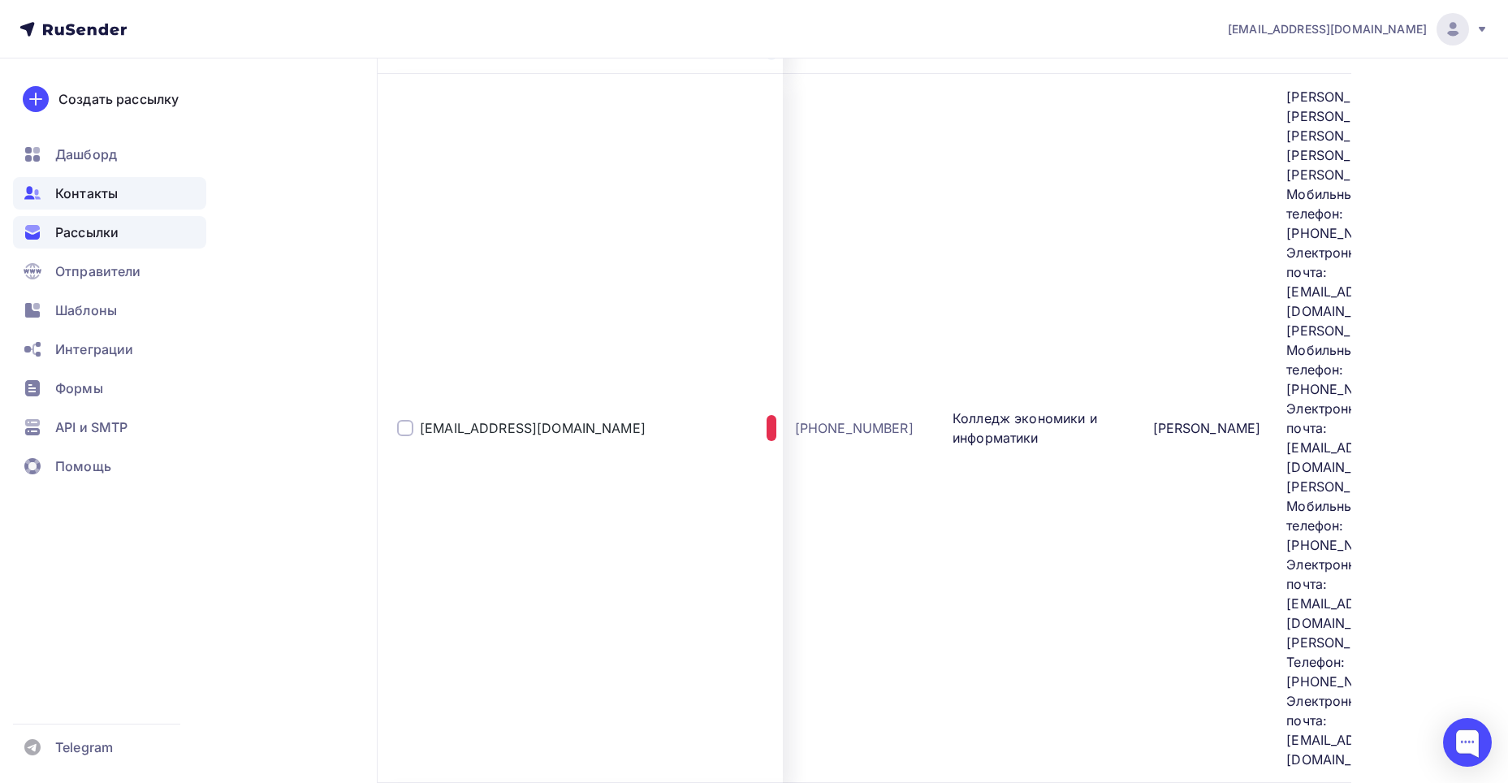
click at [151, 236] on div "Рассылки" at bounding box center [109, 232] width 193 height 32
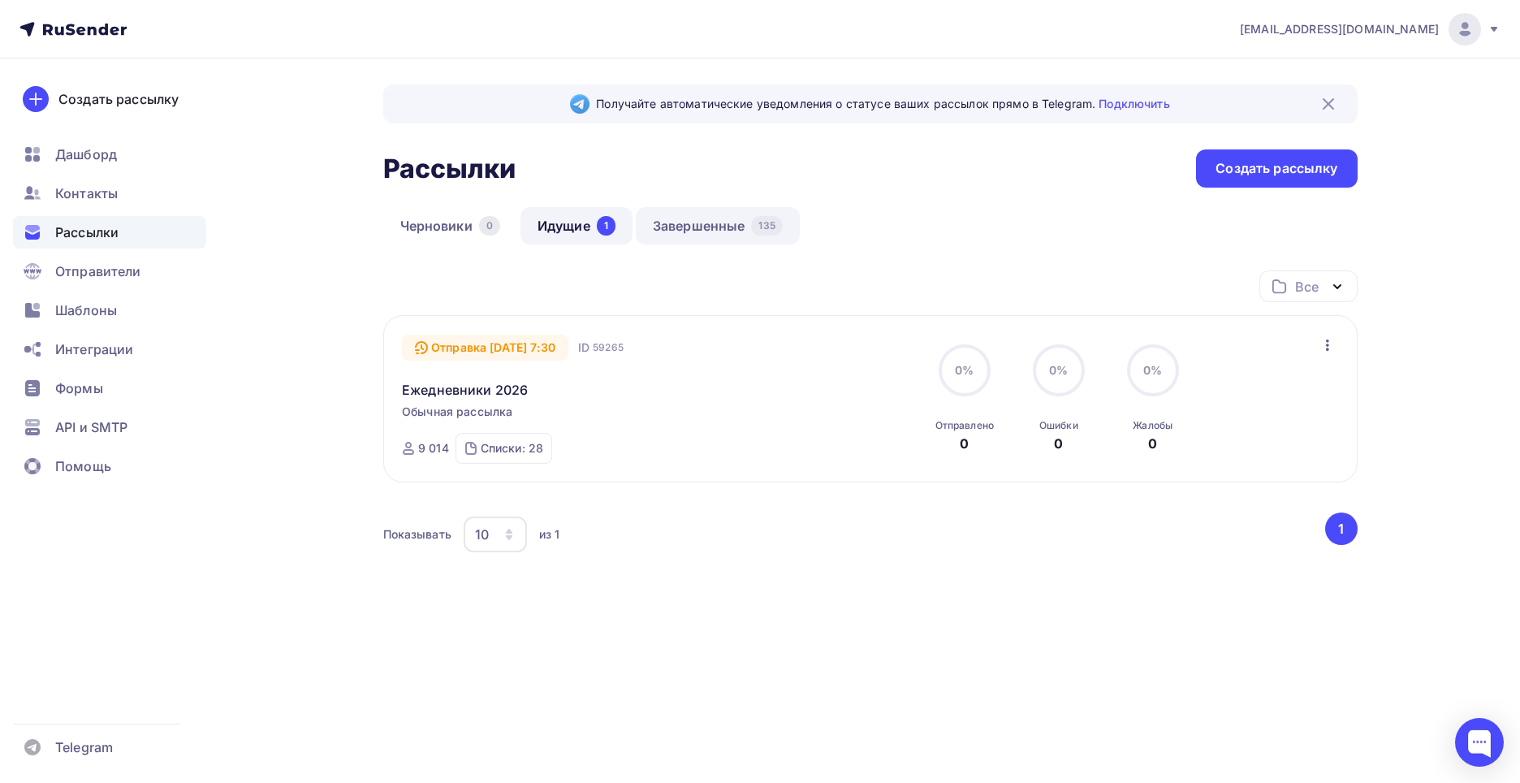
click at [680, 224] on link "Завершенные 135" at bounding box center [718, 225] width 164 height 37
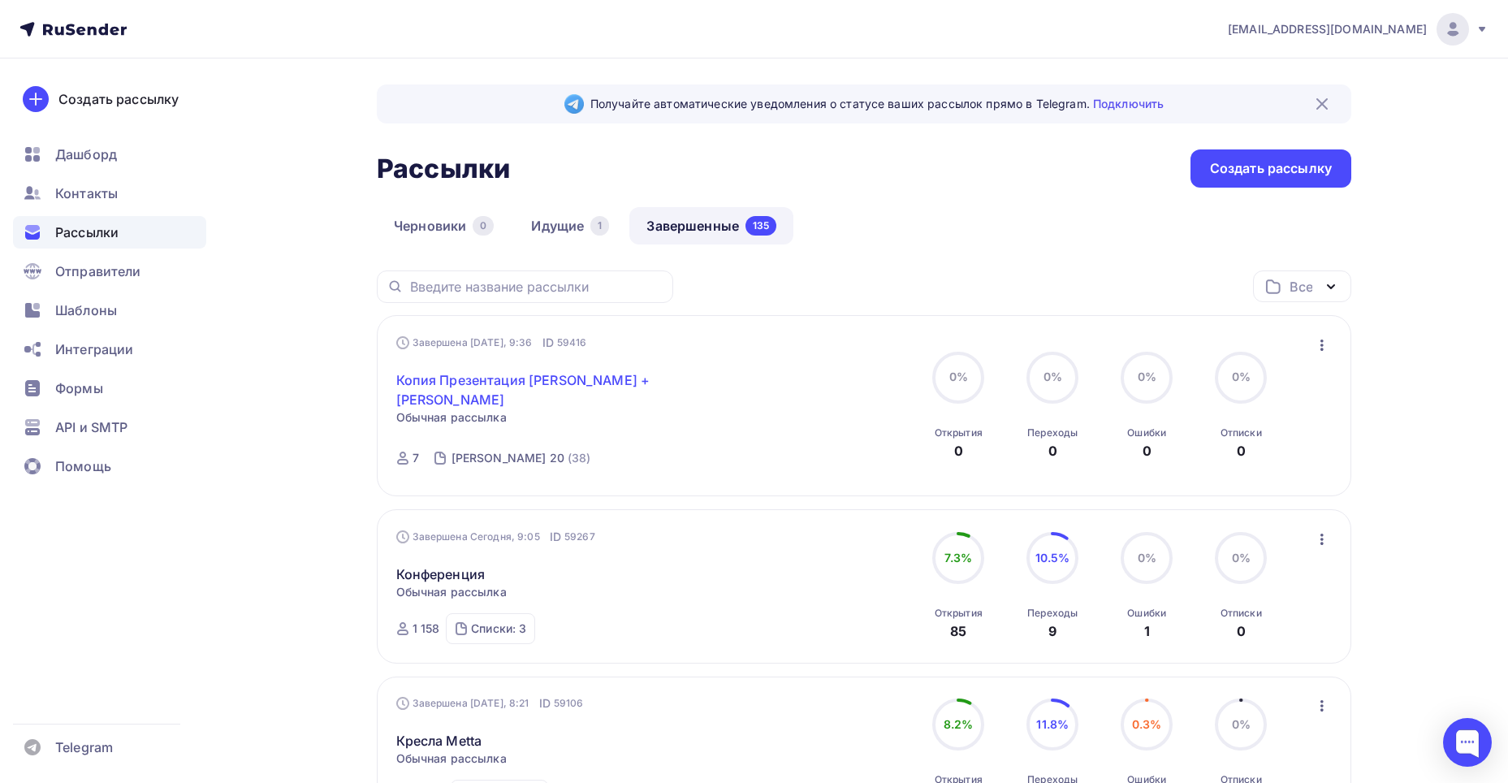
click at [631, 389] on link "Копия Презентация [PERSON_NAME] + [PERSON_NAME]" at bounding box center [535, 389] width 279 height 39
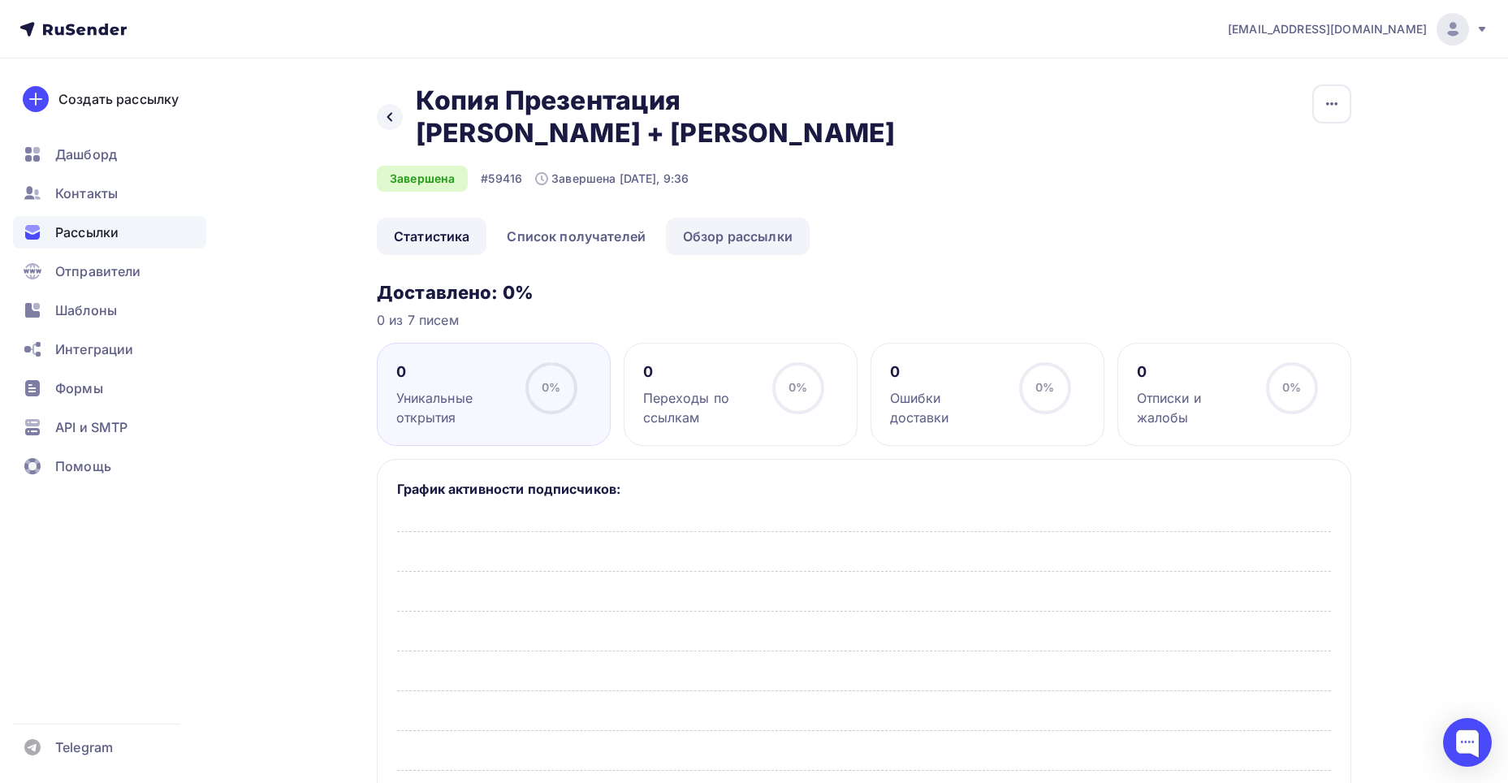
click at [733, 225] on link "Обзор рассылки" at bounding box center [738, 236] width 144 height 37
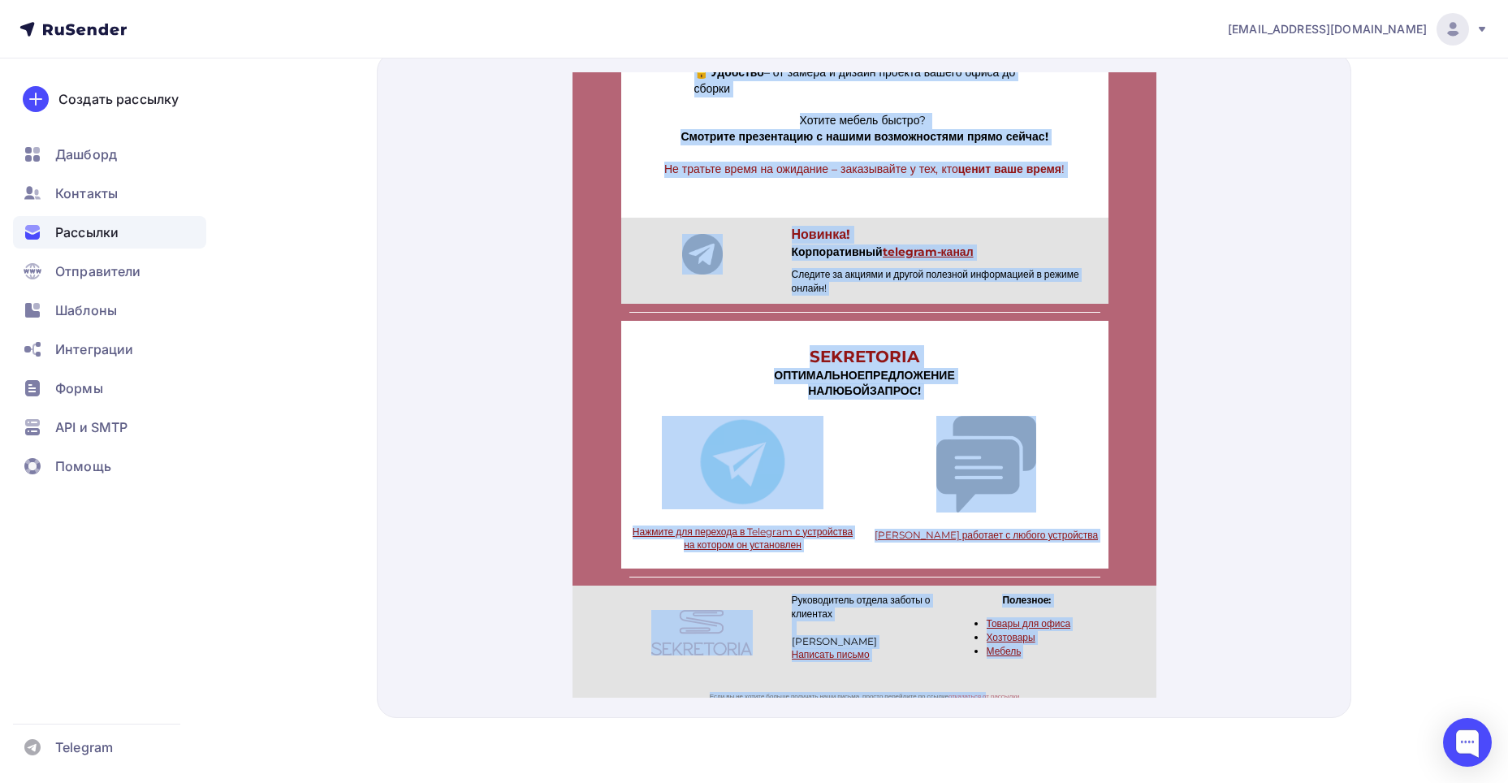
scroll to position [657, 0]
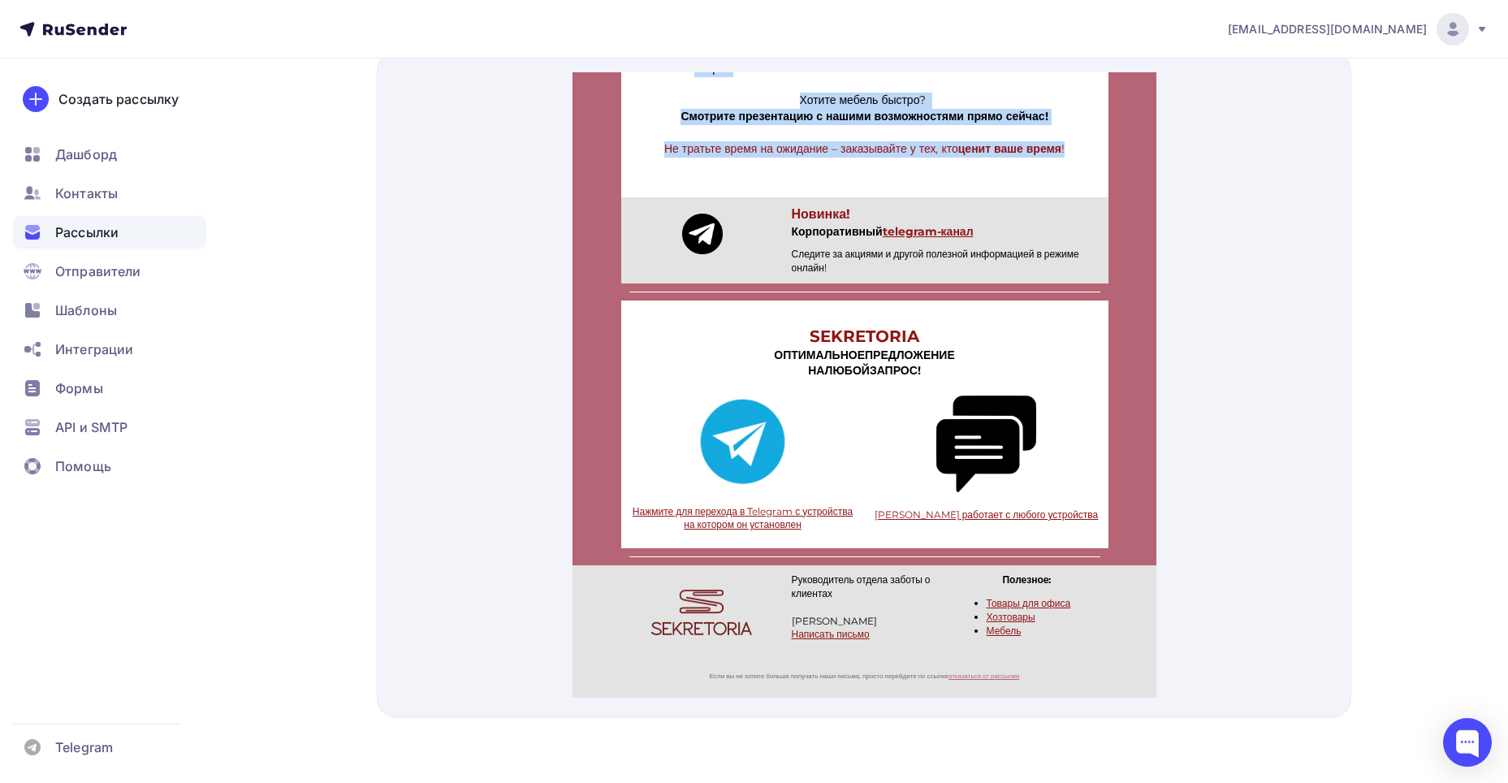
drag, startPoint x: 596, startPoint y: 245, endPoint x: 1096, endPoint y: 130, distance: 513.4
copy div "Устали ждать мебель неделями, а то и месяцами? С нами вы можете получить её уже…"
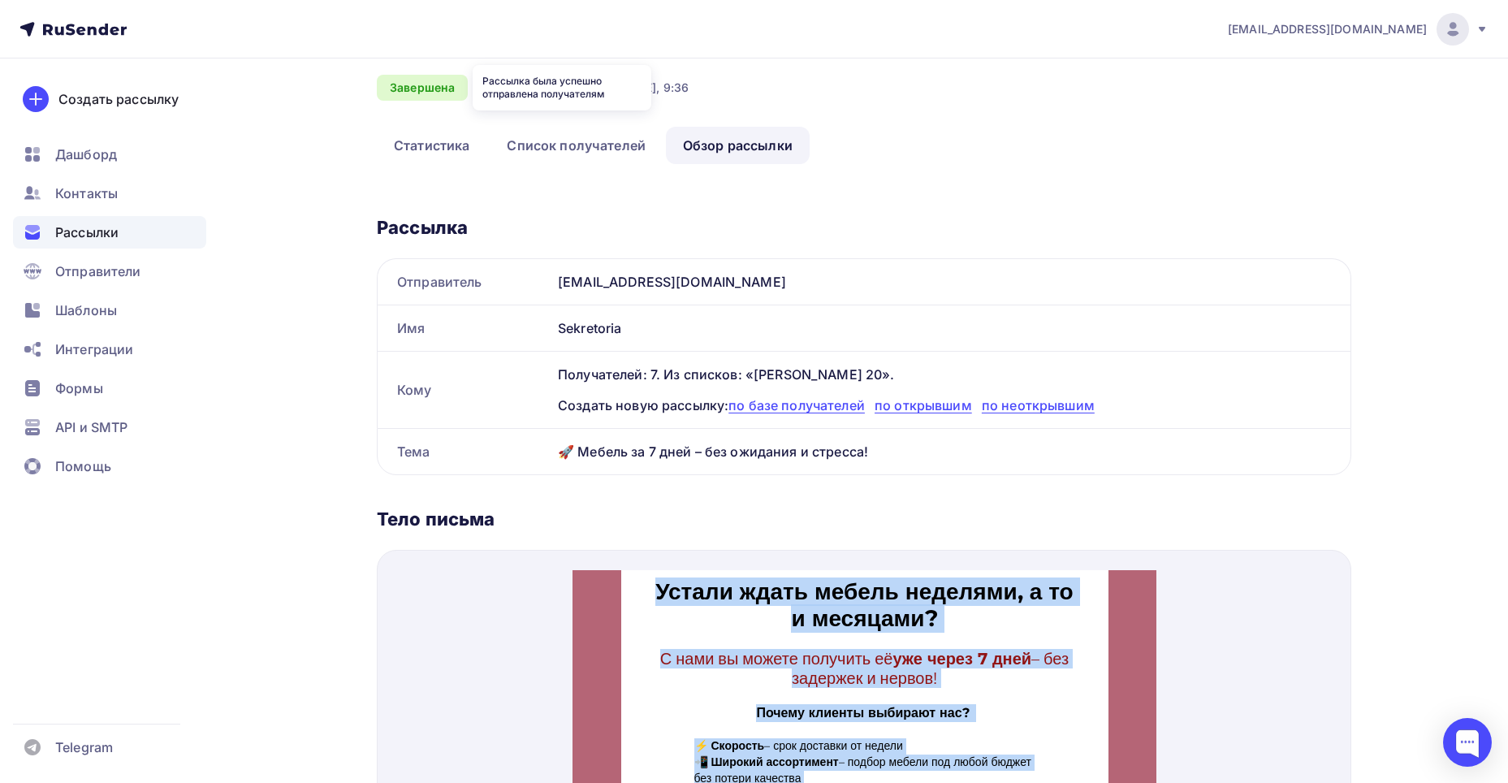
scroll to position [0, 0]
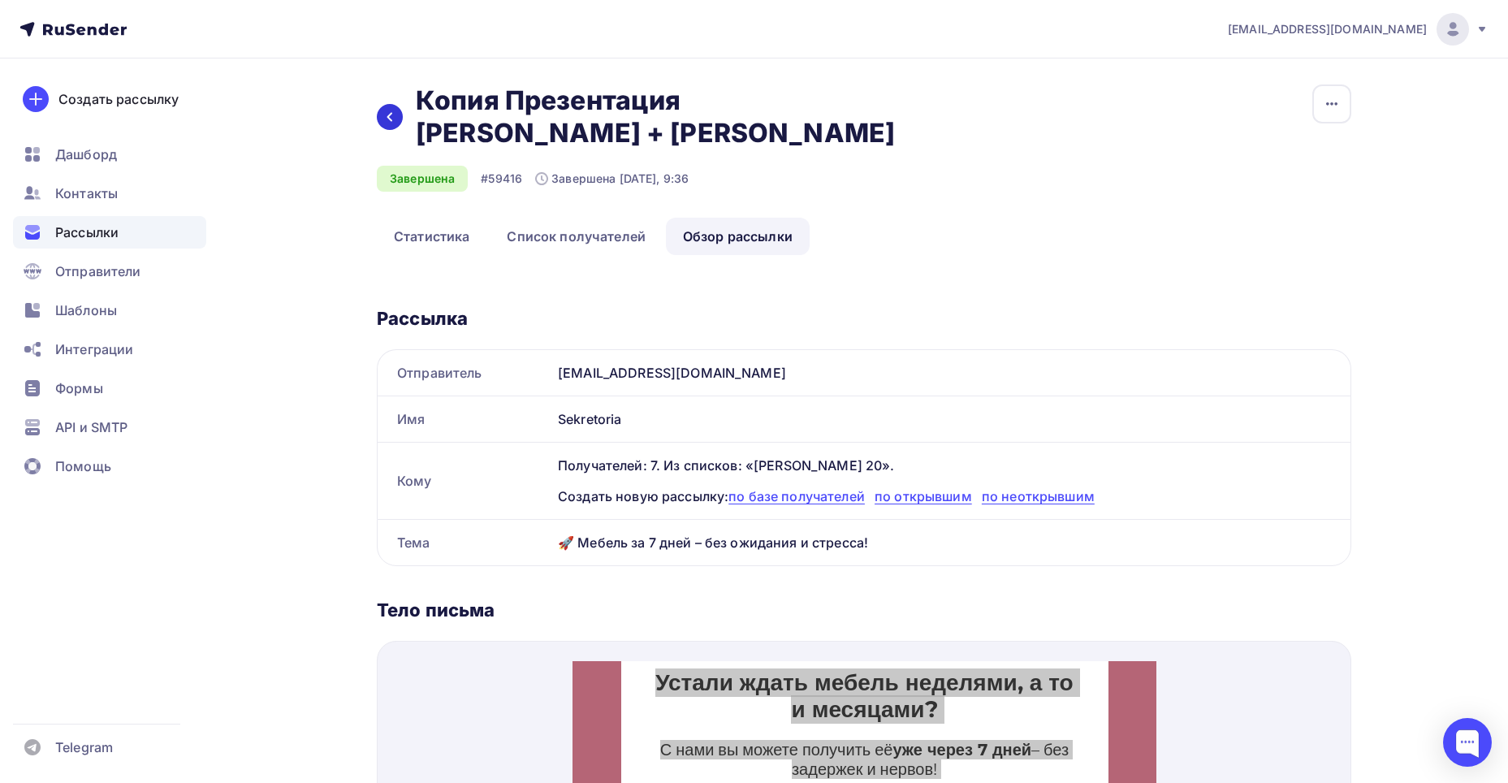
click at [396, 114] on div at bounding box center [390, 117] width 26 height 26
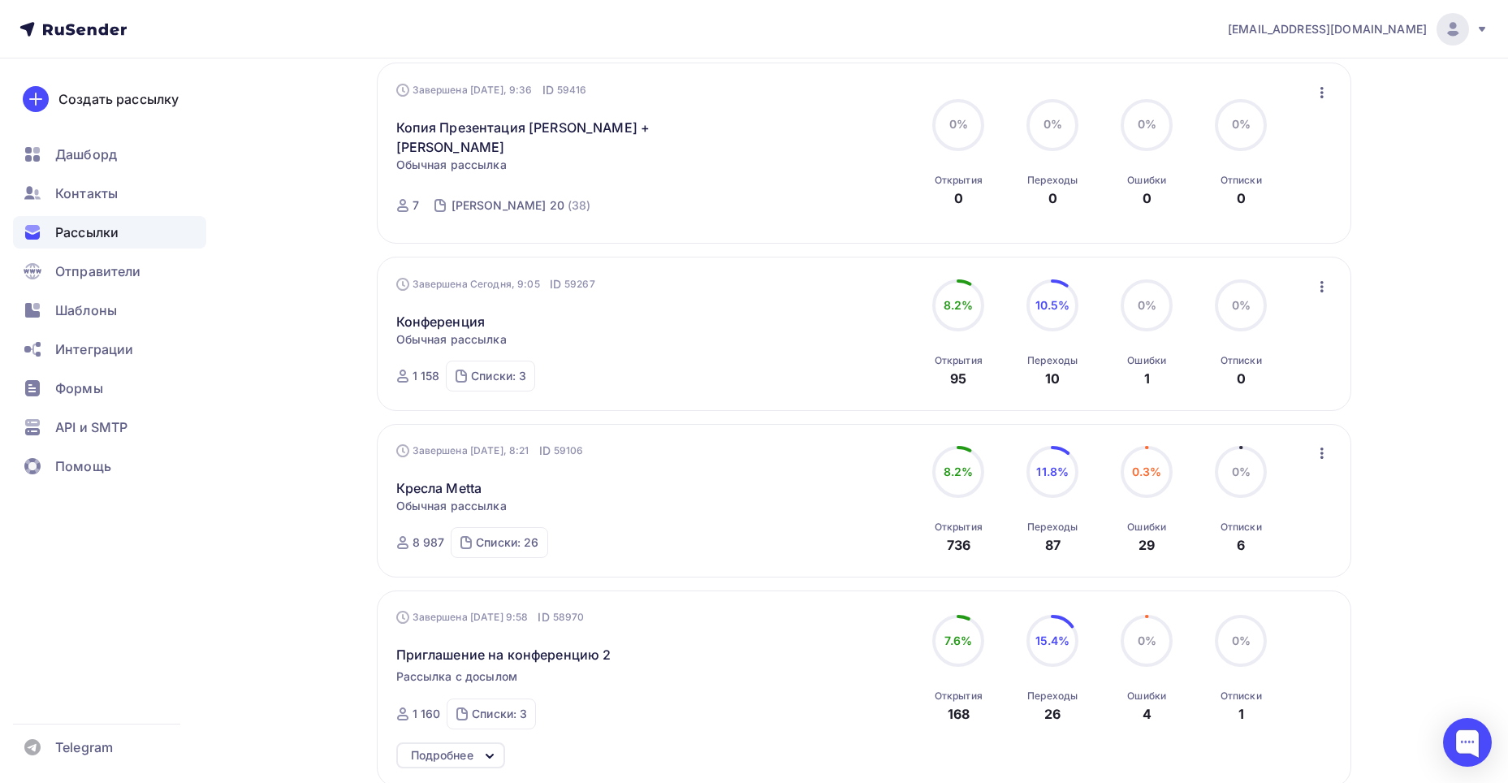
scroll to position [325, 0]
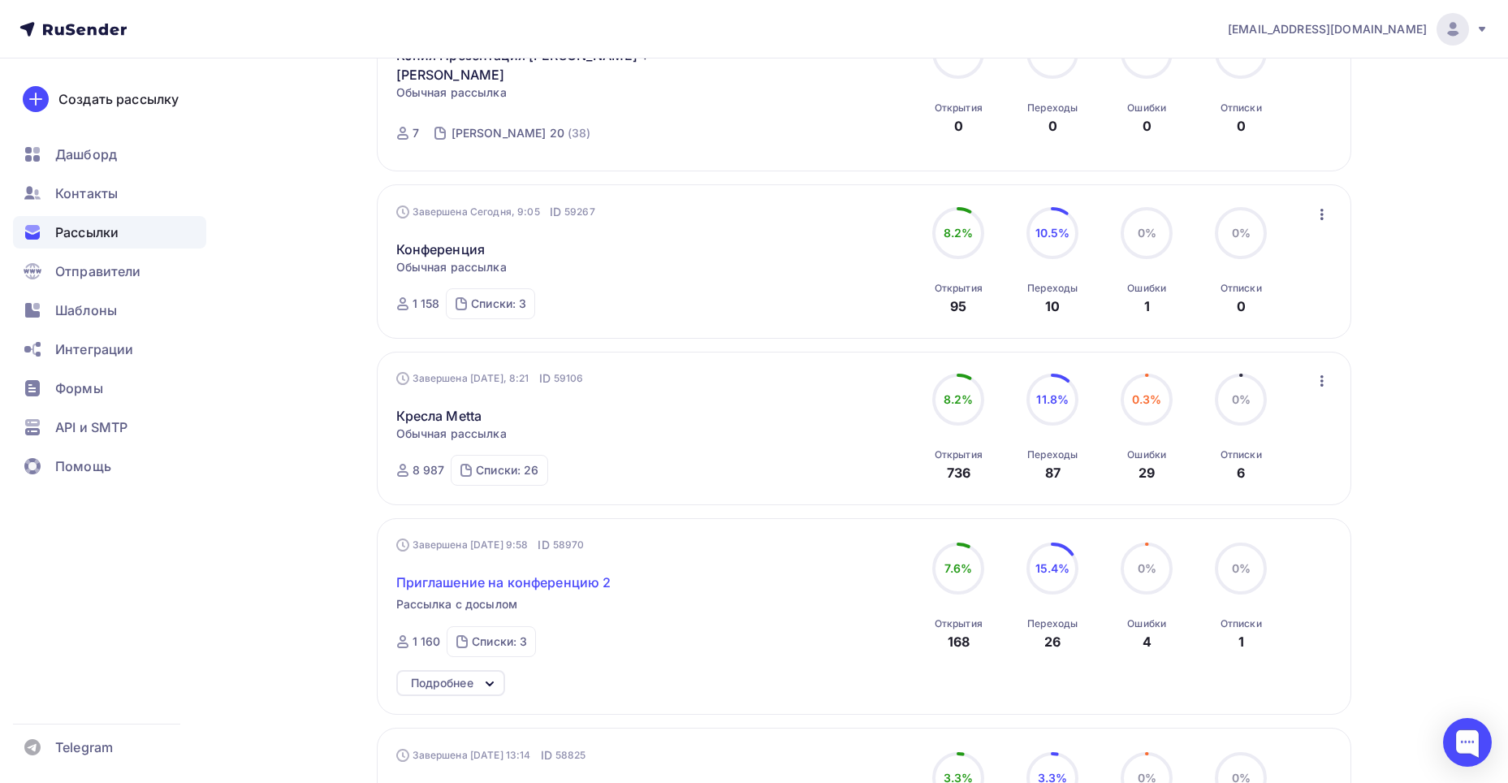
click at [582, 573] on span "Приглашение на конференцию 2" at bounding box center [503, 582] width 215 height 19
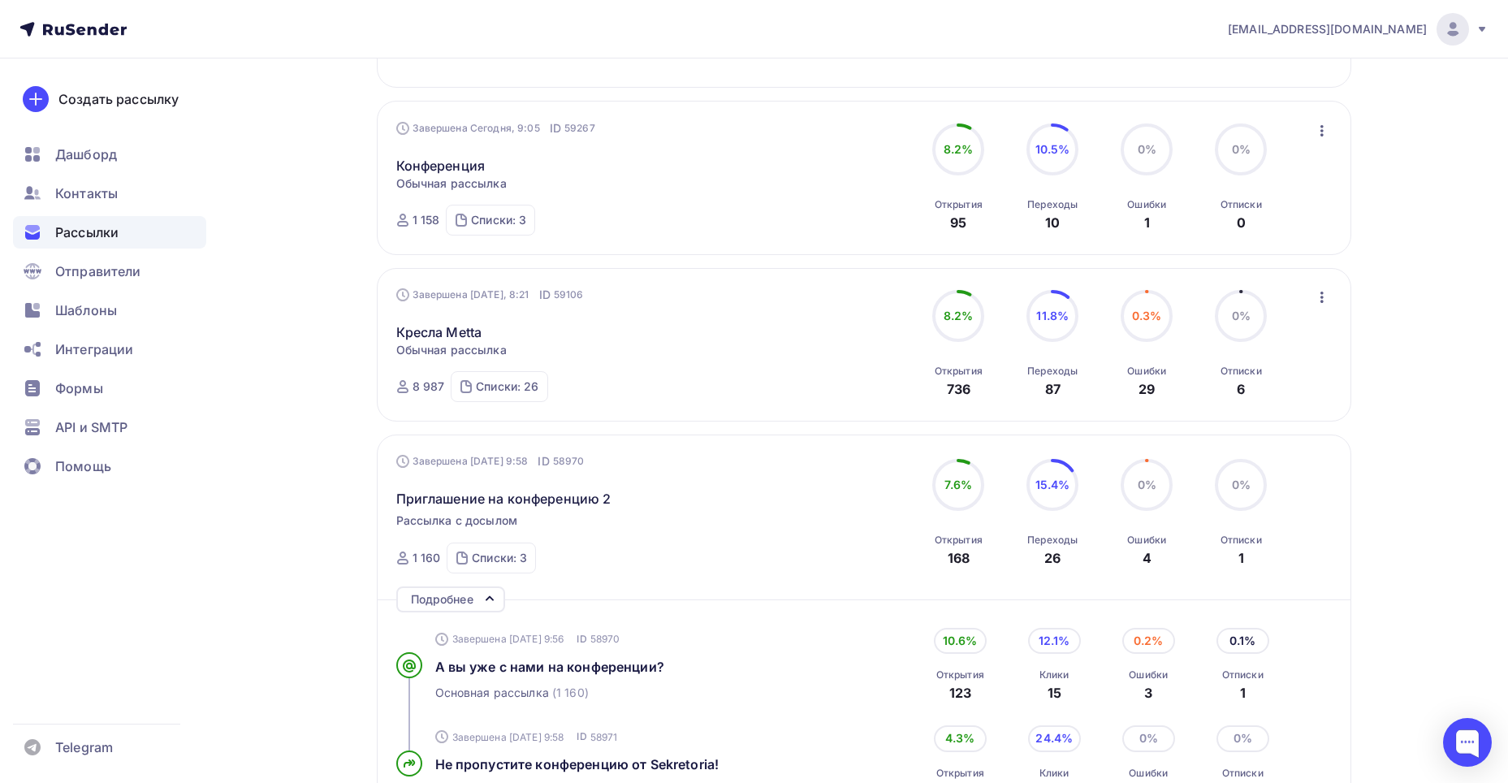
scroll to position [487, 0]
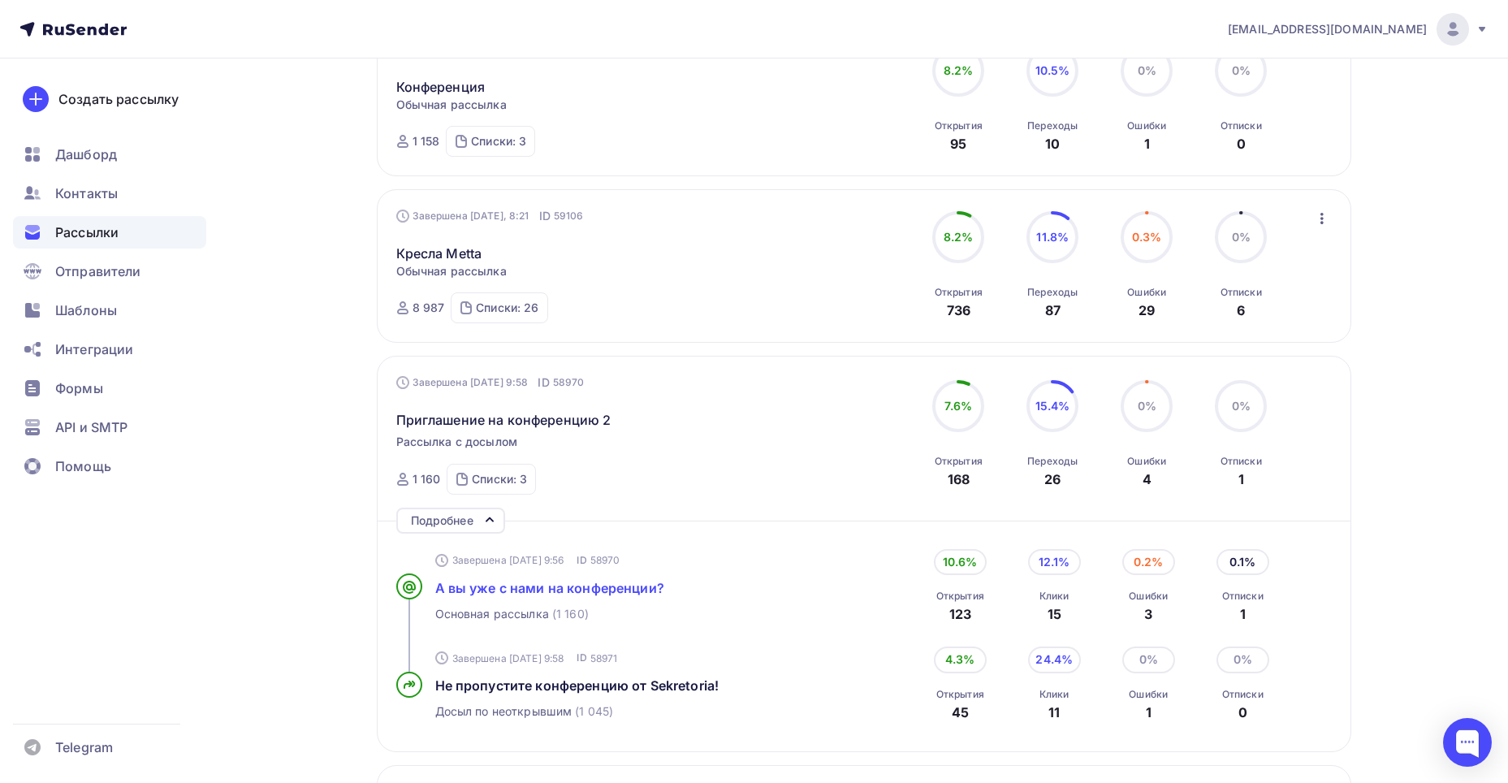
click at [611, 580] on span "А вы уже с нами на конференции?" at bounding box center [549, 588] width 229 height 16
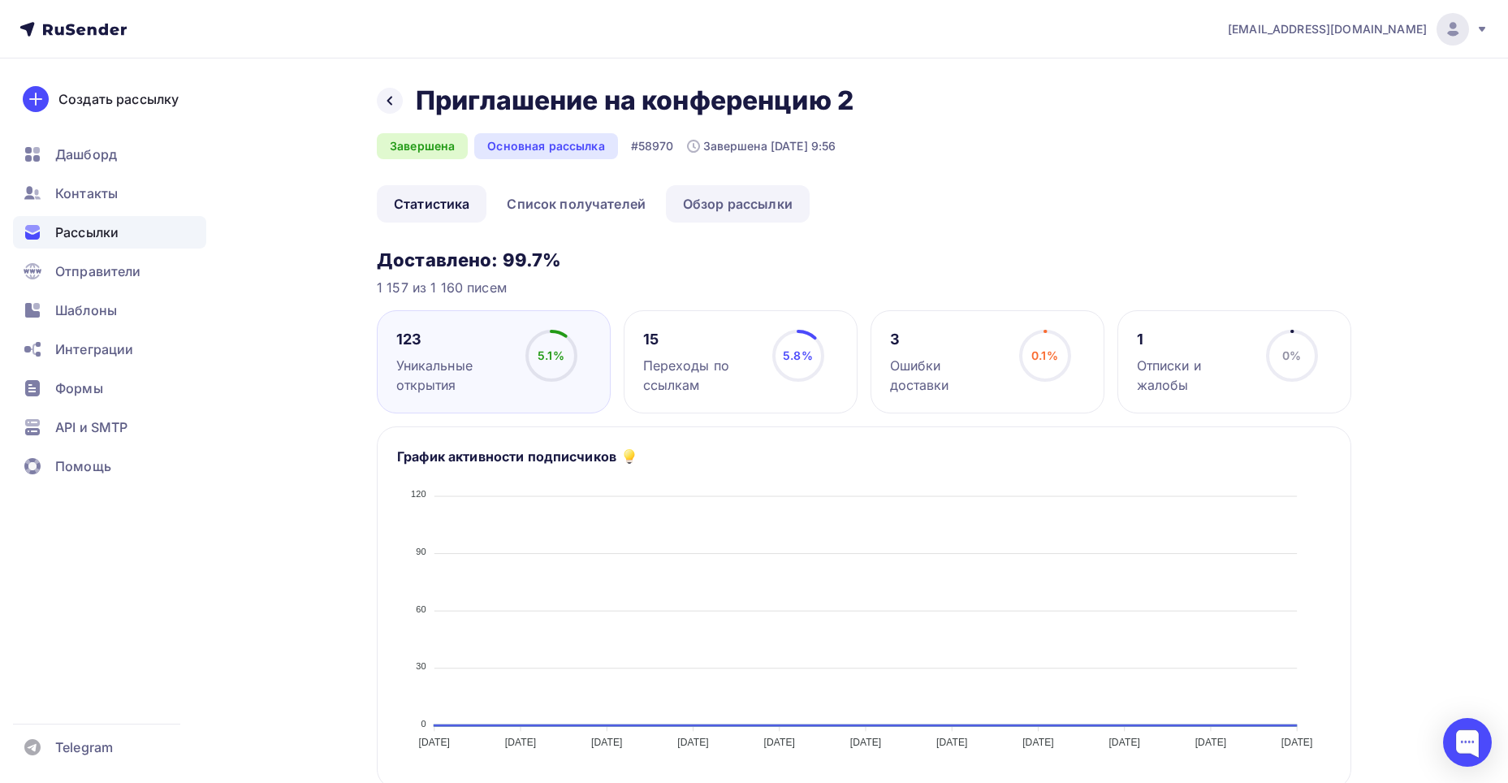
click at [690, 205] on link "Обзор рассылки" at bounding box center [738, 203] width 144 height 37
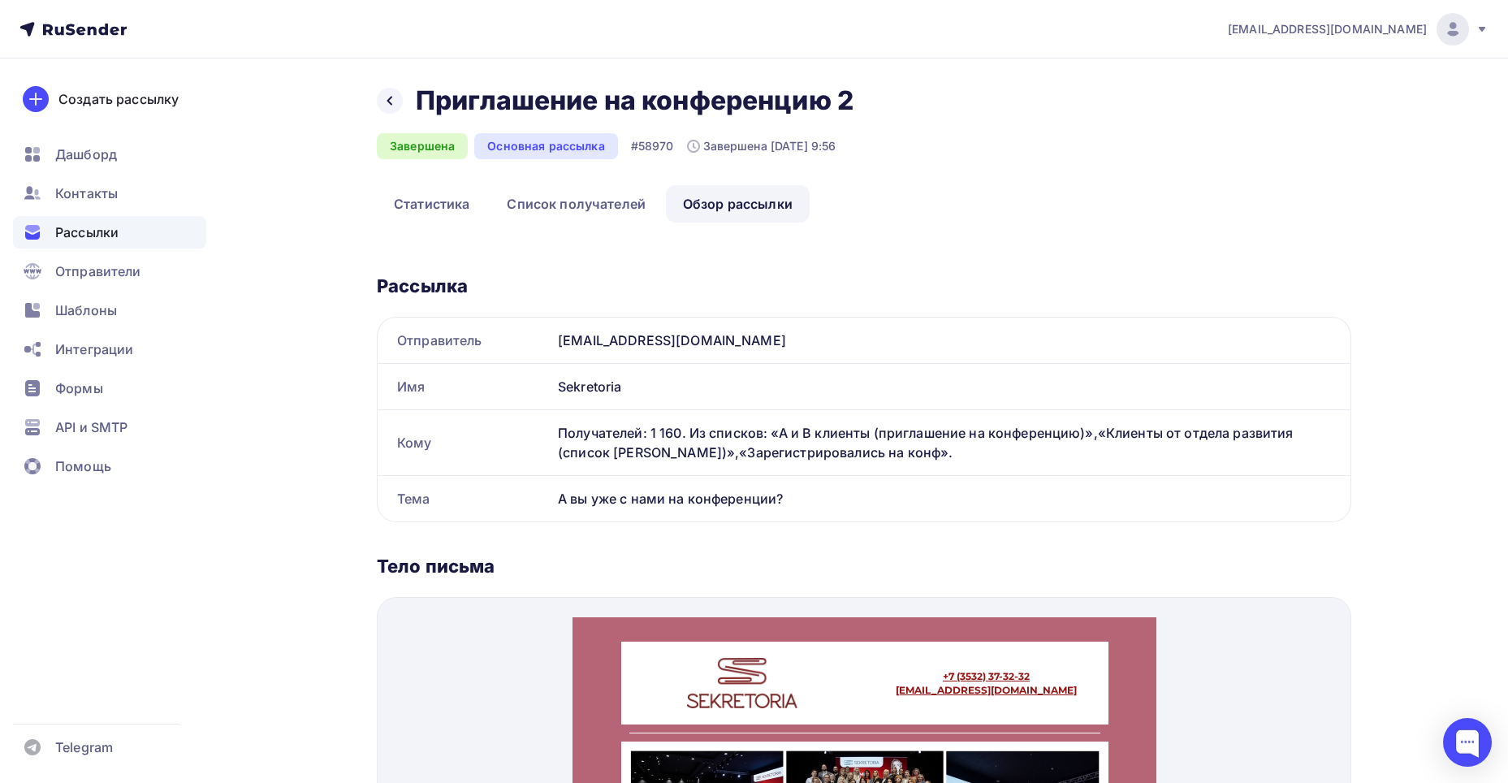
click at [404, 104] on div "Назад Приглашение на конференцию 2 Приглашение на конференцию 2" at bounding box center [621, 100] width 488 height 32
click at [400, 104] on div at bounding box center [390, 101] width 26 height 26
